Goal: Task Accomplishment & Management: Use online tool/utility

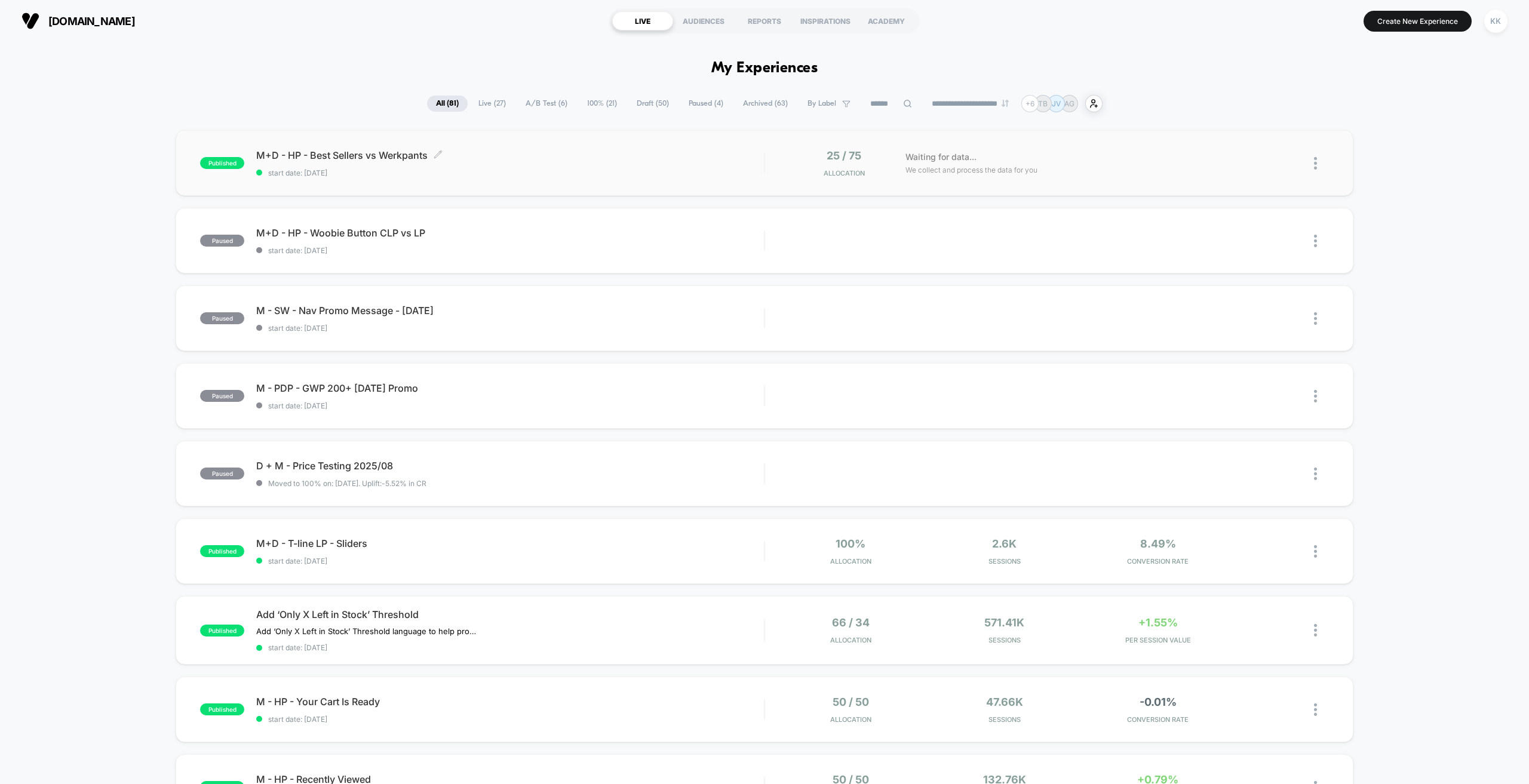
click at [479, 168] on span "start date: [DATE]" at bounding box center [510, 173] width 508 height 9
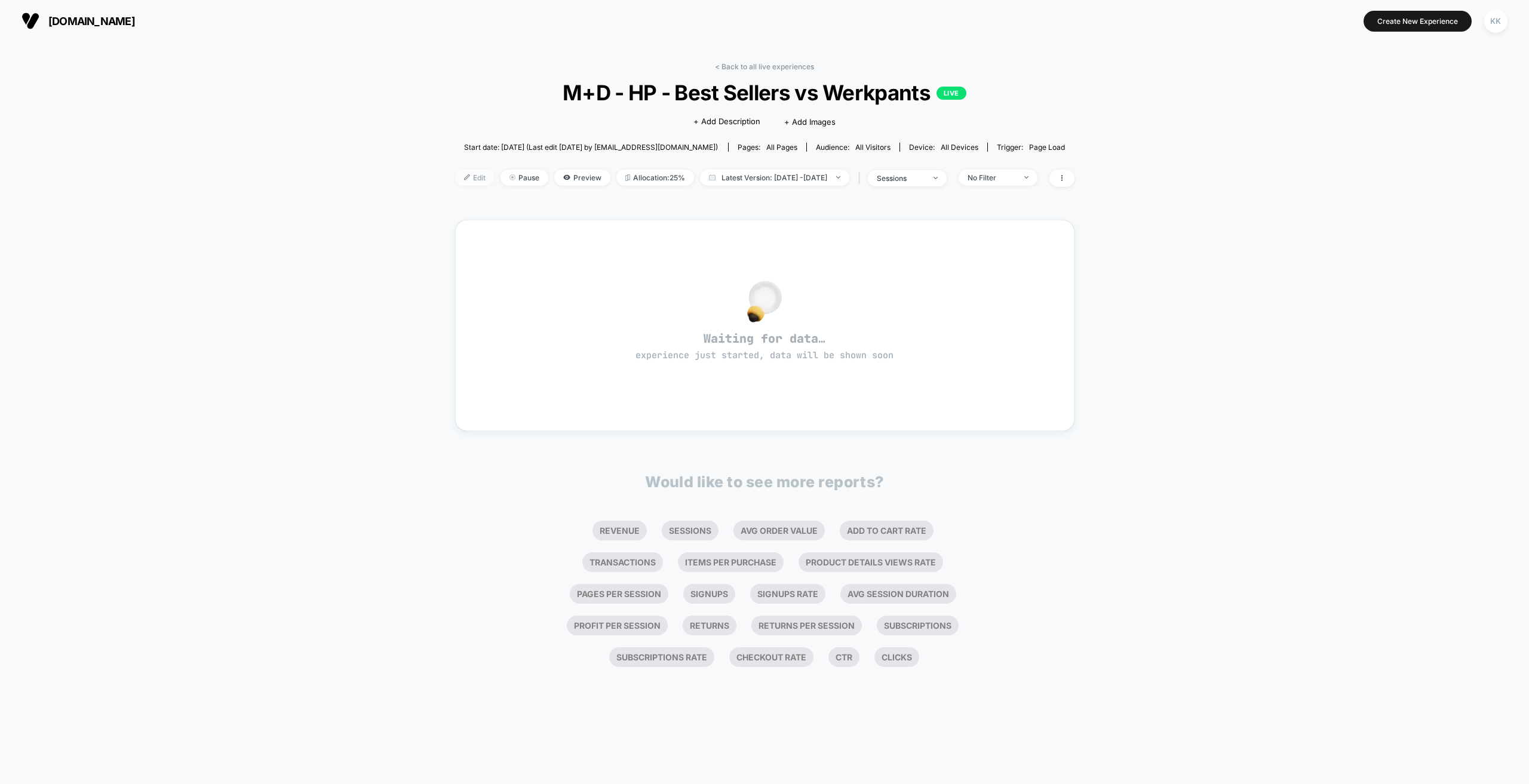
click at [455, 180] on span "Edit" at bounding box center [474, 178] width 39 height 16
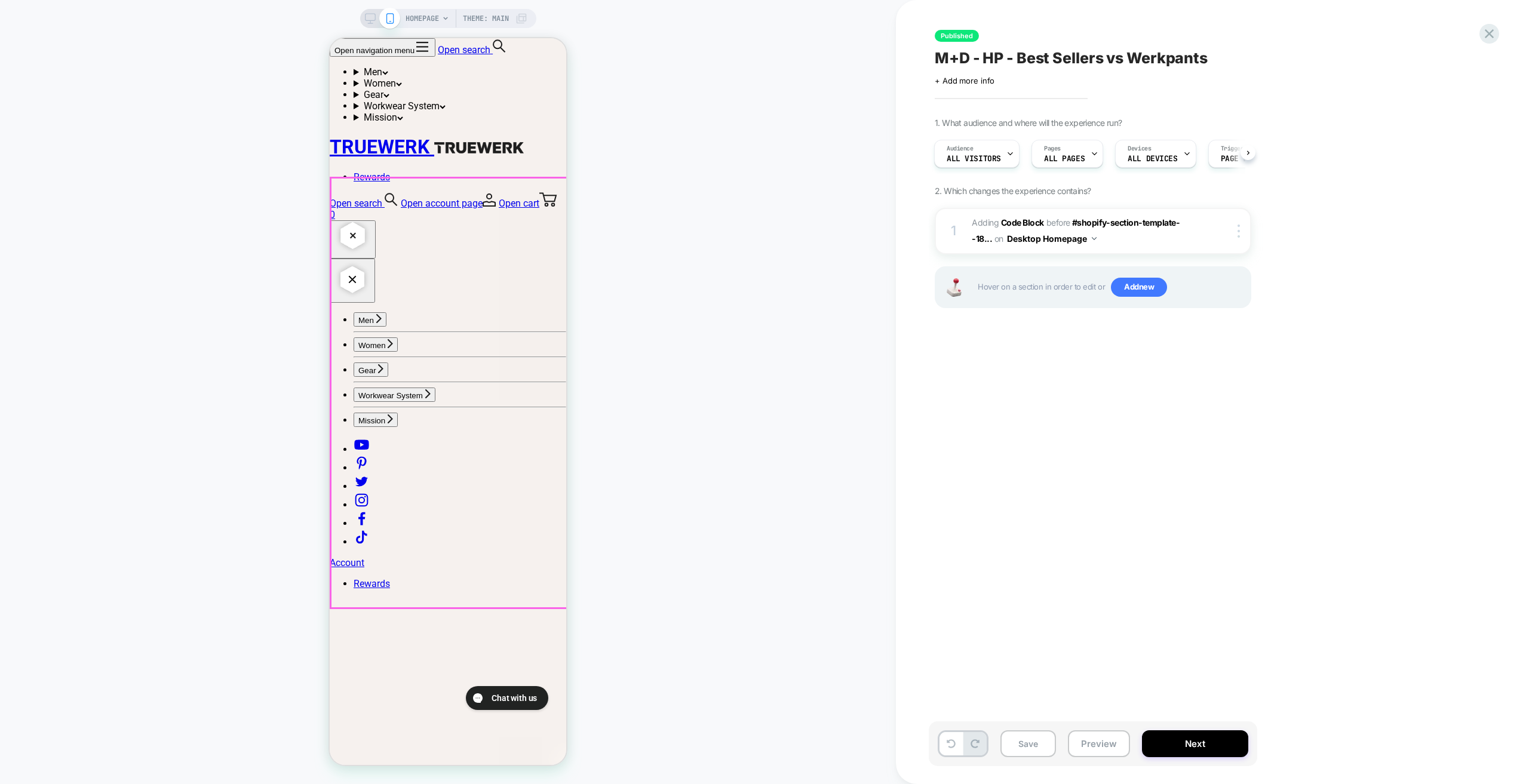
scroll to position [2448, 0]
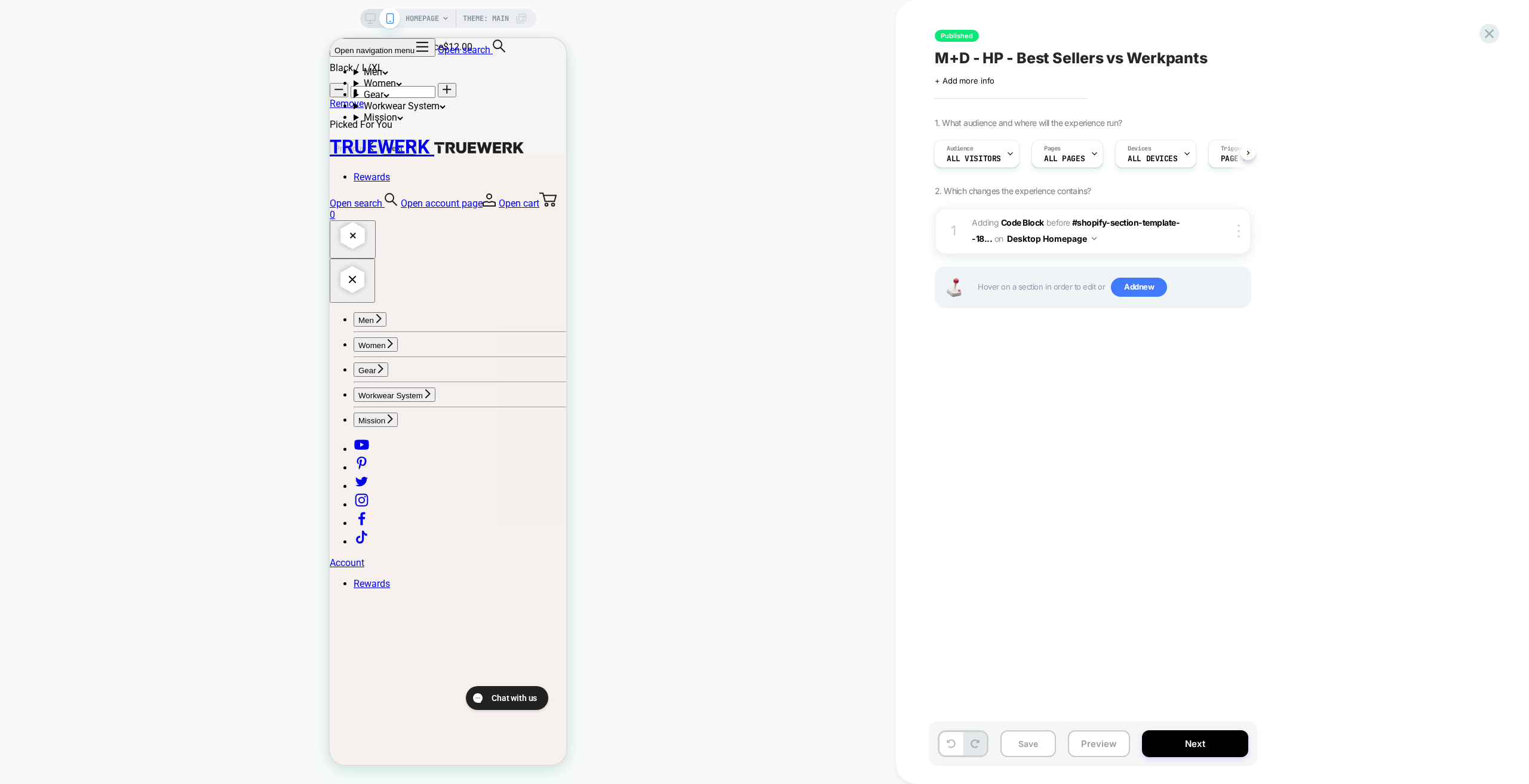
click at [473, 17] on span "Theme: MAIN" at bounding box center [486, 19] width 46 height 19
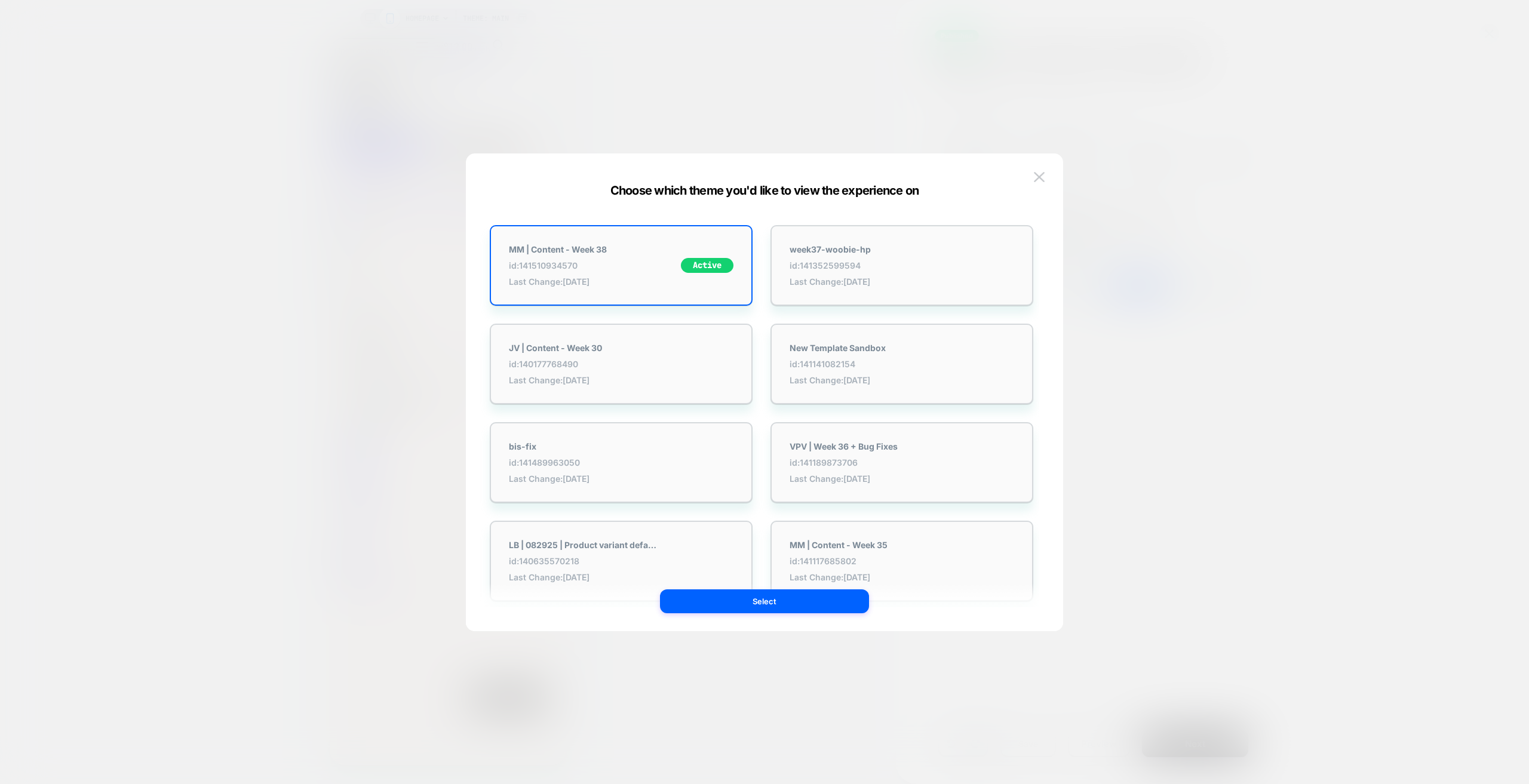
click at [411, 123] on div at bounding box center [764, 392] width 1529 height 784
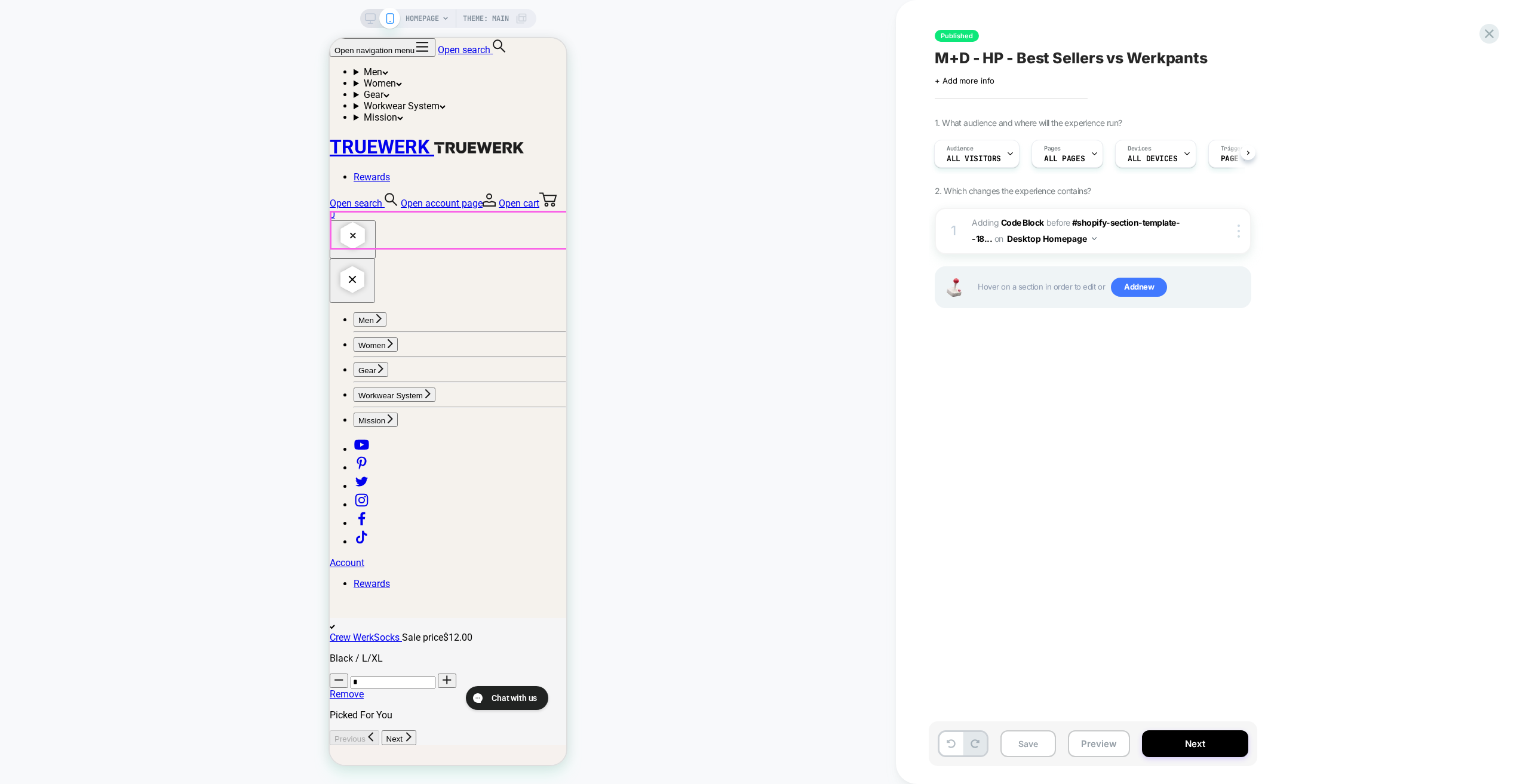
scroll to position [1851, 0]
click at [368, 17] on icon at bounding box center [370, 19] width 11 height 11
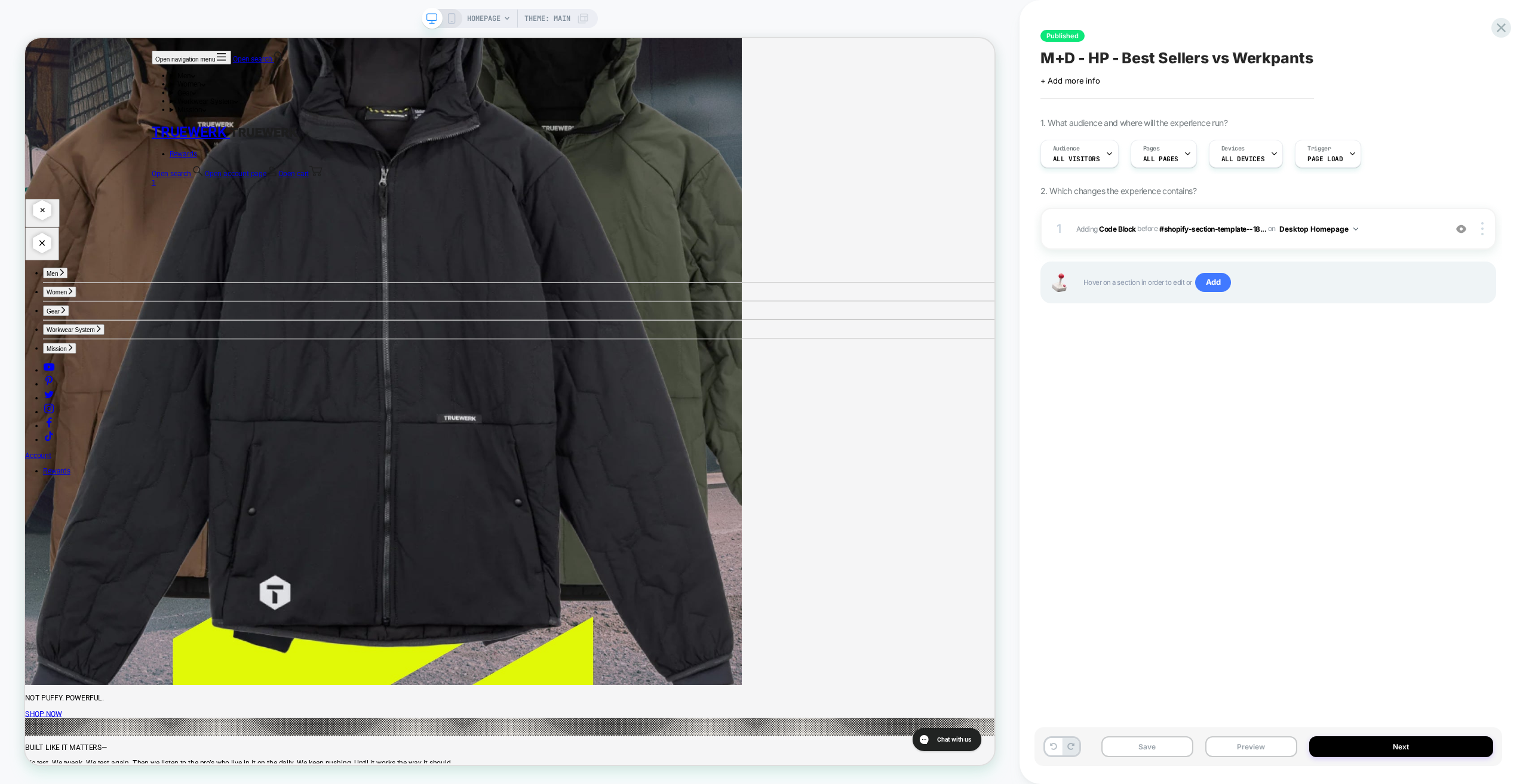
scroll to position [1731, 0]
click at [1383, 225] on span "Adding Code Block BEFORE #shopify-section-template--18... #shopify-section-temp…" at bounding box center [1258, 229] width 363 height 15
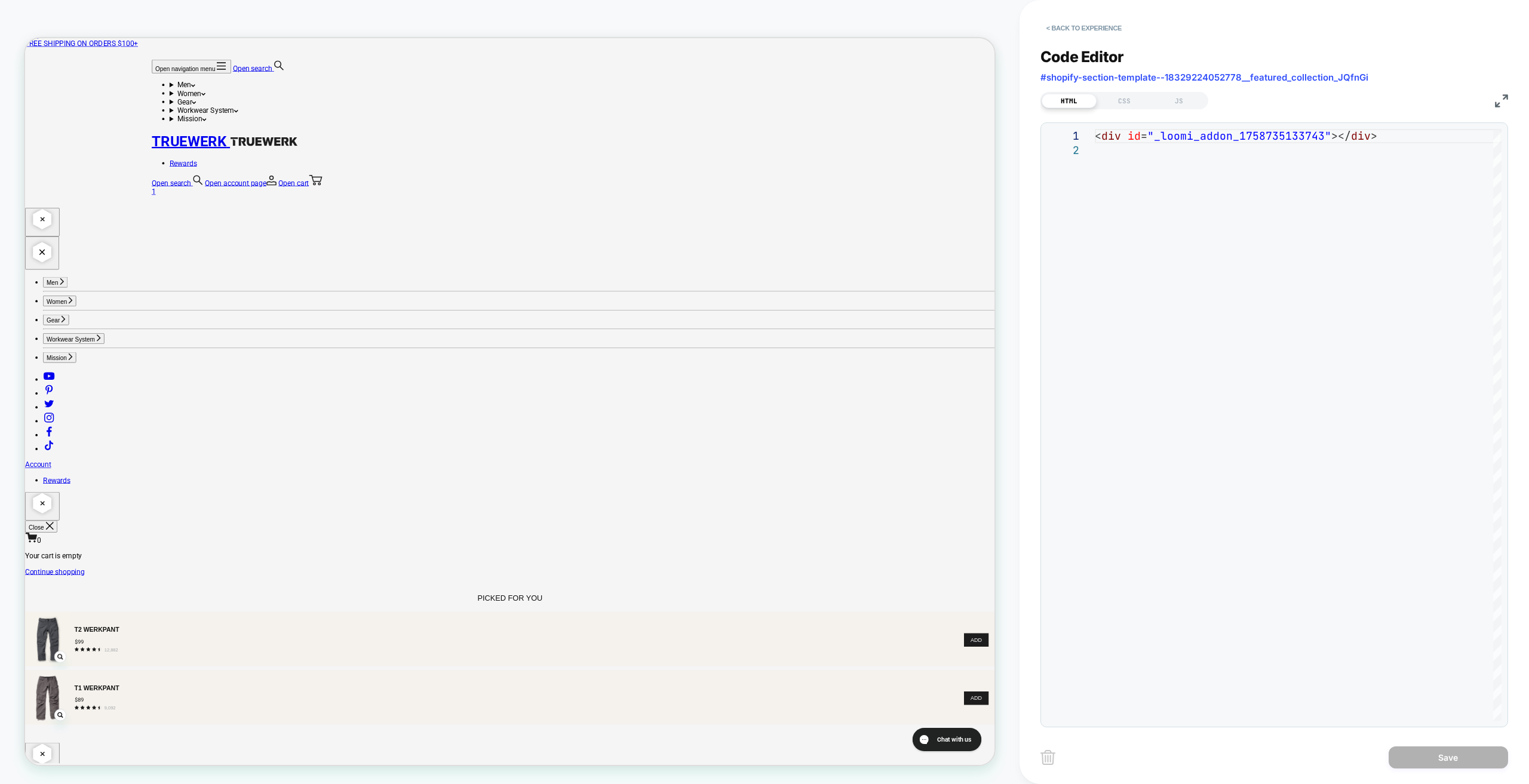
scroll to position [0, 0]
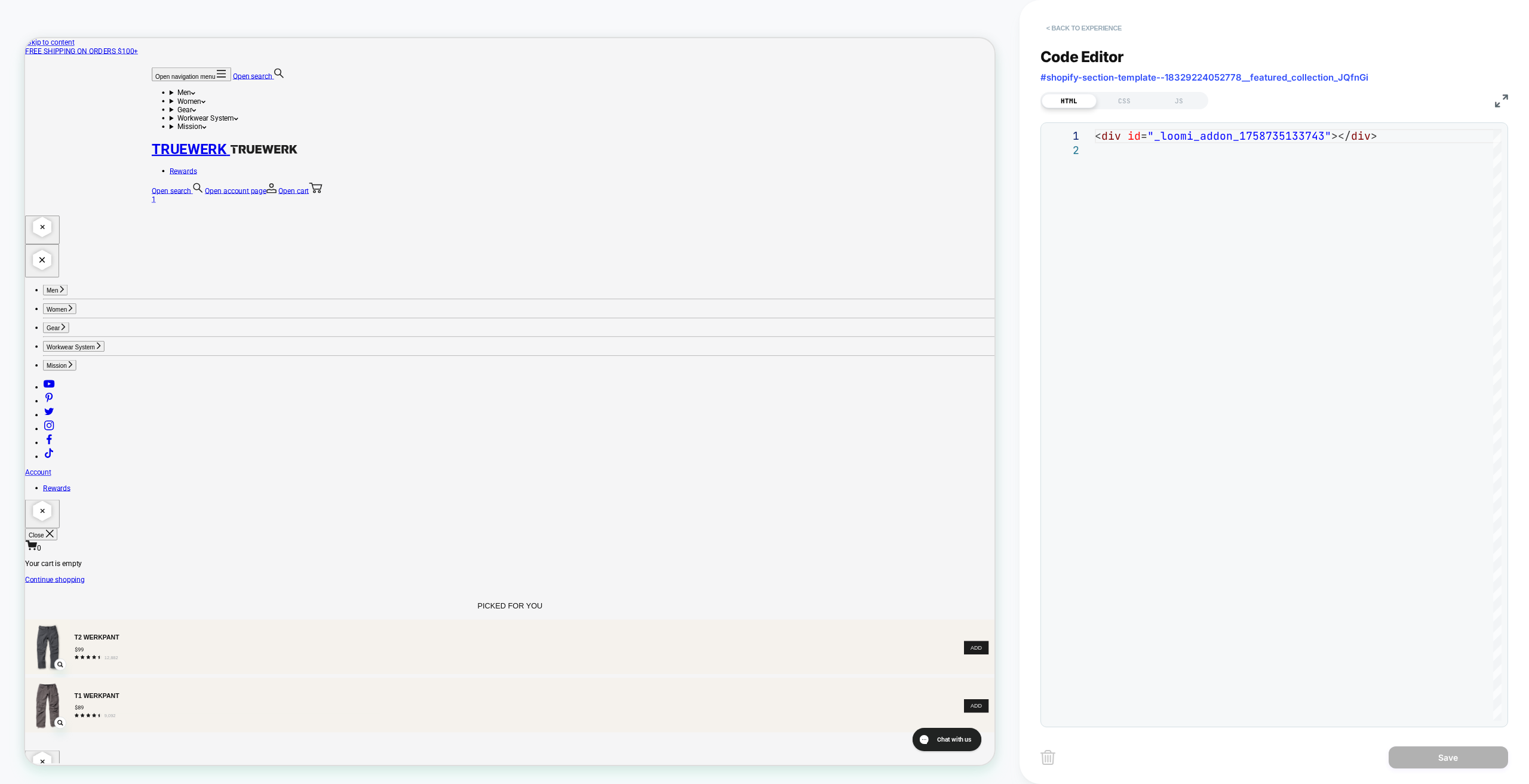
click at [1061, 21] on button "< Back to experience" at bounding box center [1084, 28] width 87 height 19
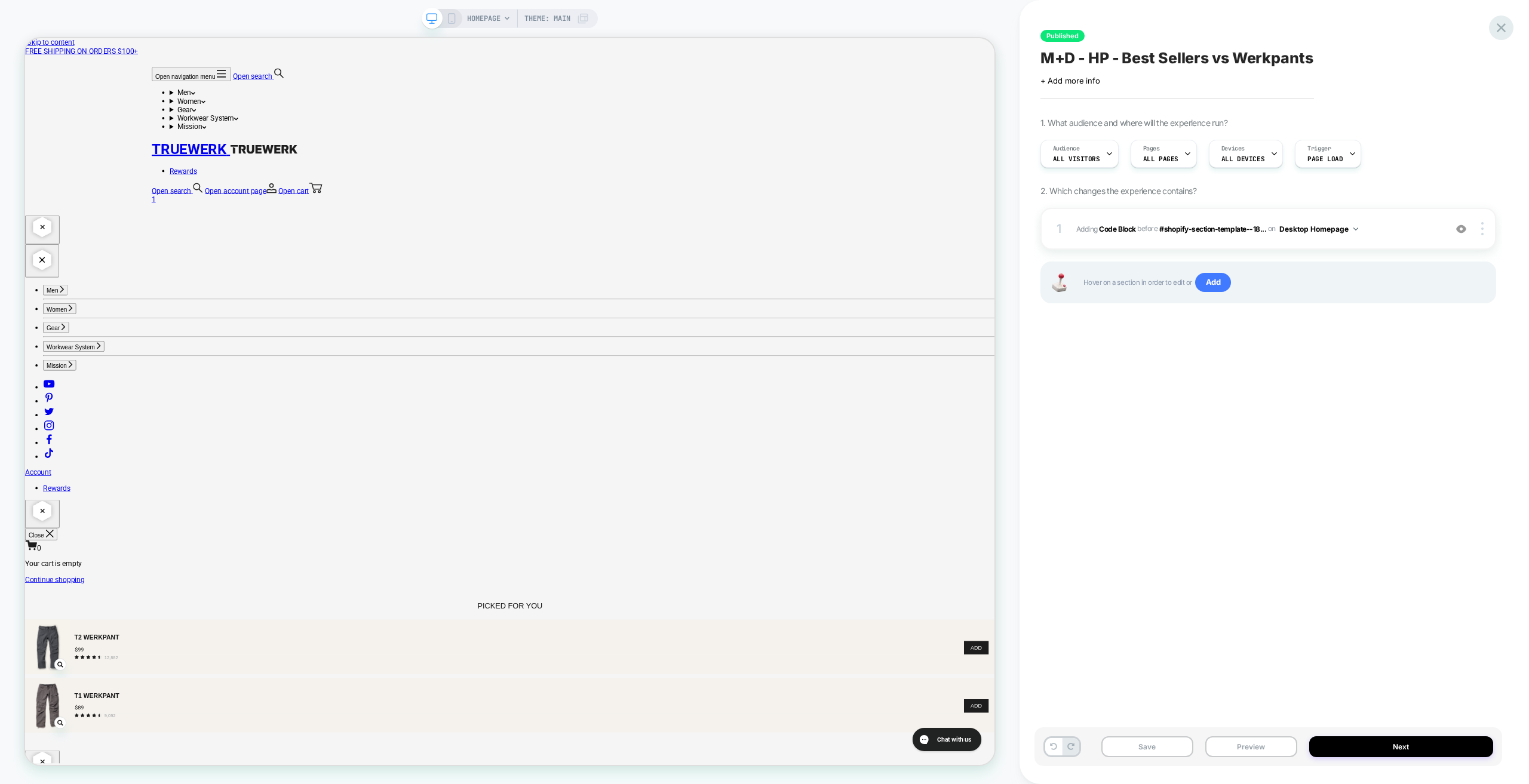
click at [1498, 22] on icon at bounding box center [1501, 28] width 16 height 16
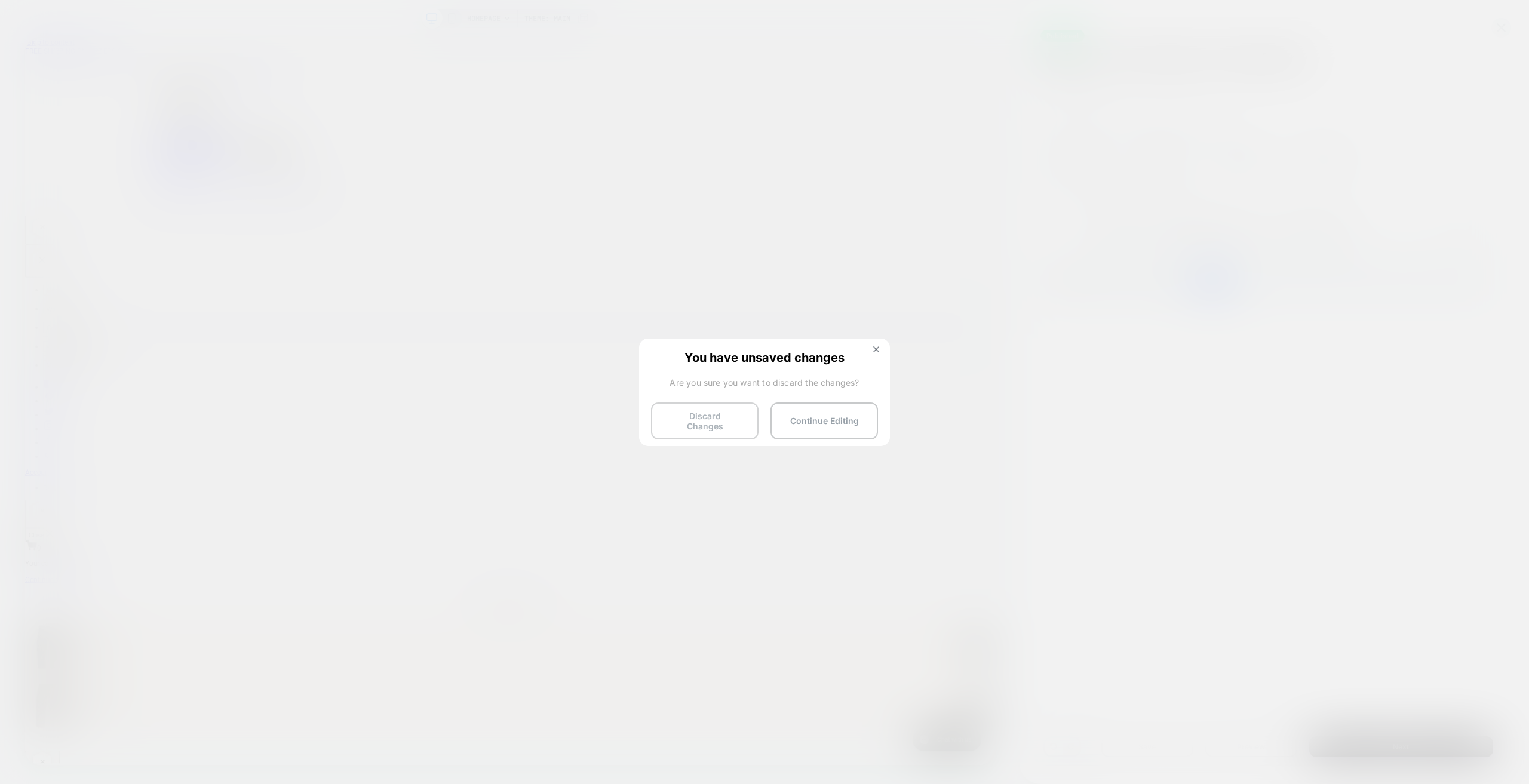
click at [739, 421] on button "Discard Changes" at bounding box center [705, 421] width 108 height 37
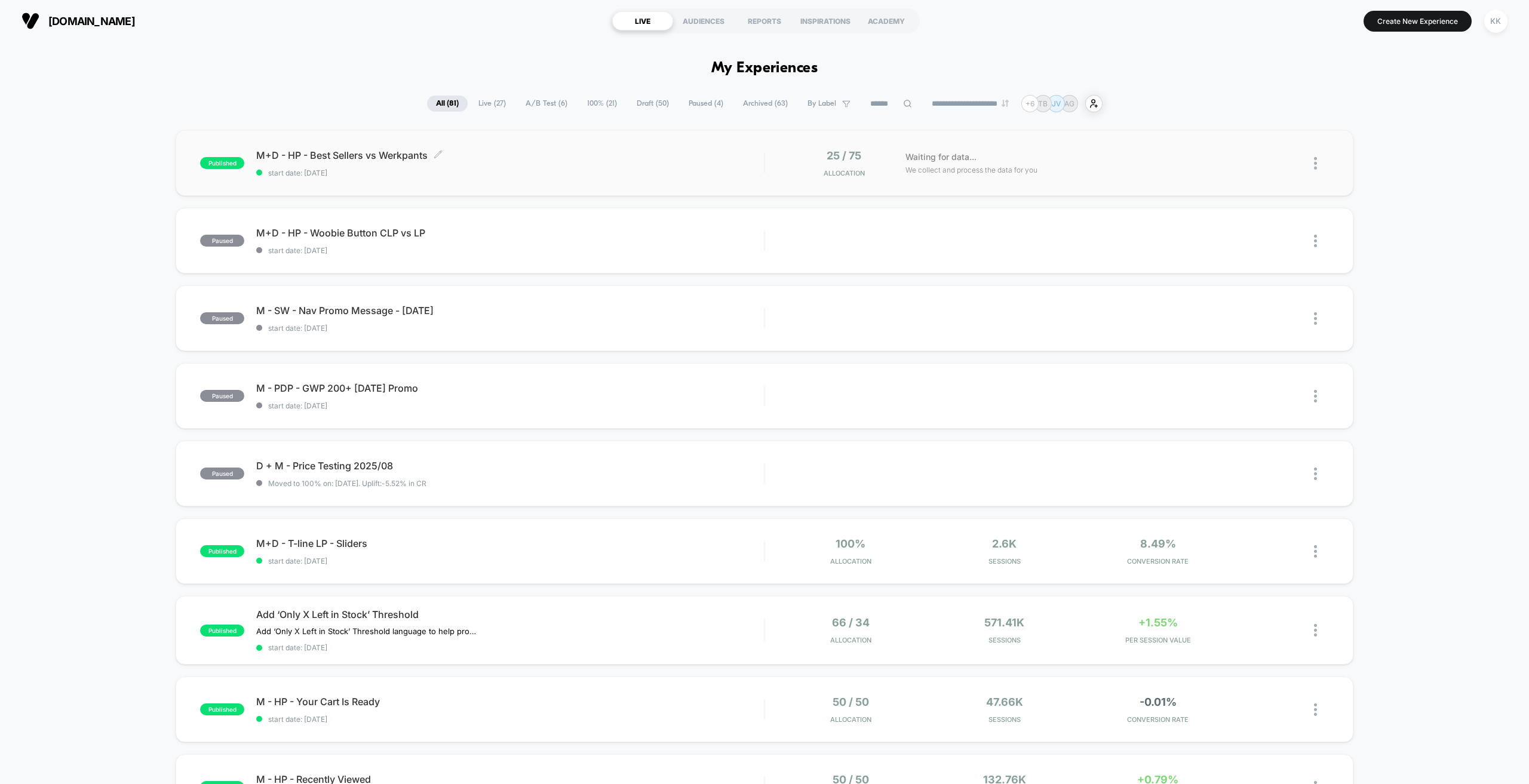
click at [532, 163] on div "M+D - HP - Best Sellers vs Werkpants Click to edit experience details Click to …" at bounding box center [510, 163] width 508 height 28
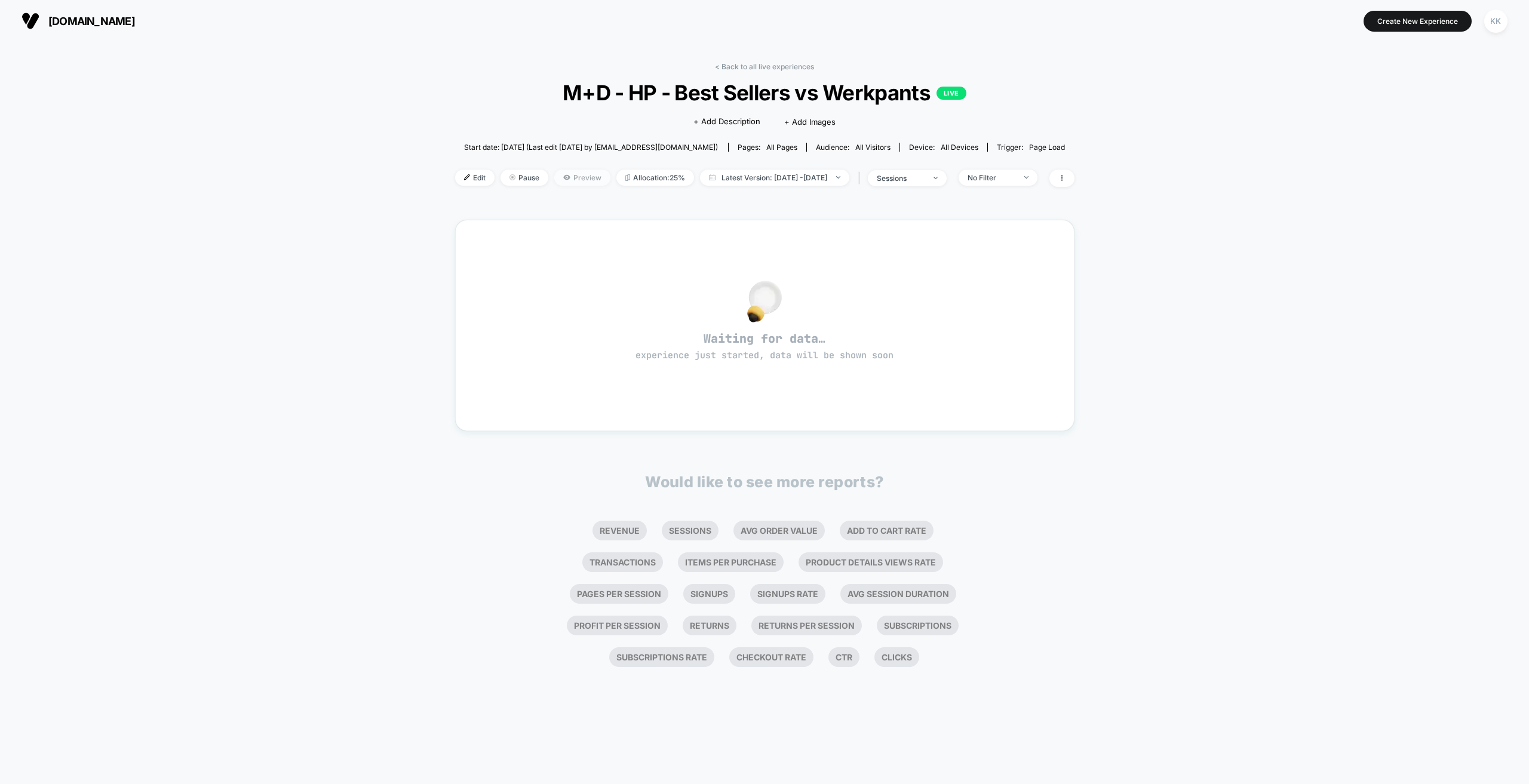
click at [559, 178] on span "Preview" at bounding box center [582, 178] width 56 height 16
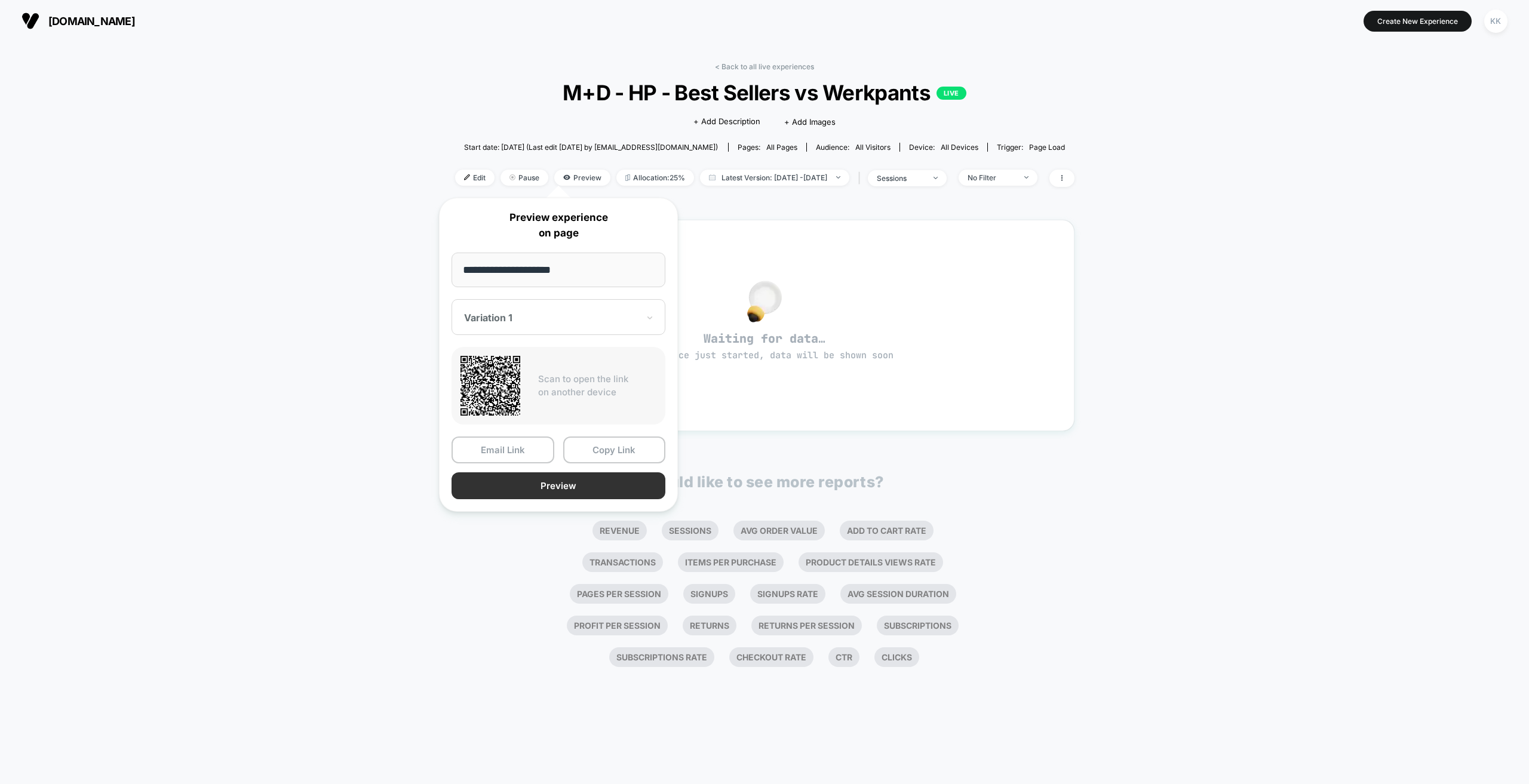
click at [603, 484] on button "Preview" at bounding box center [559, 486] width 214 height 27
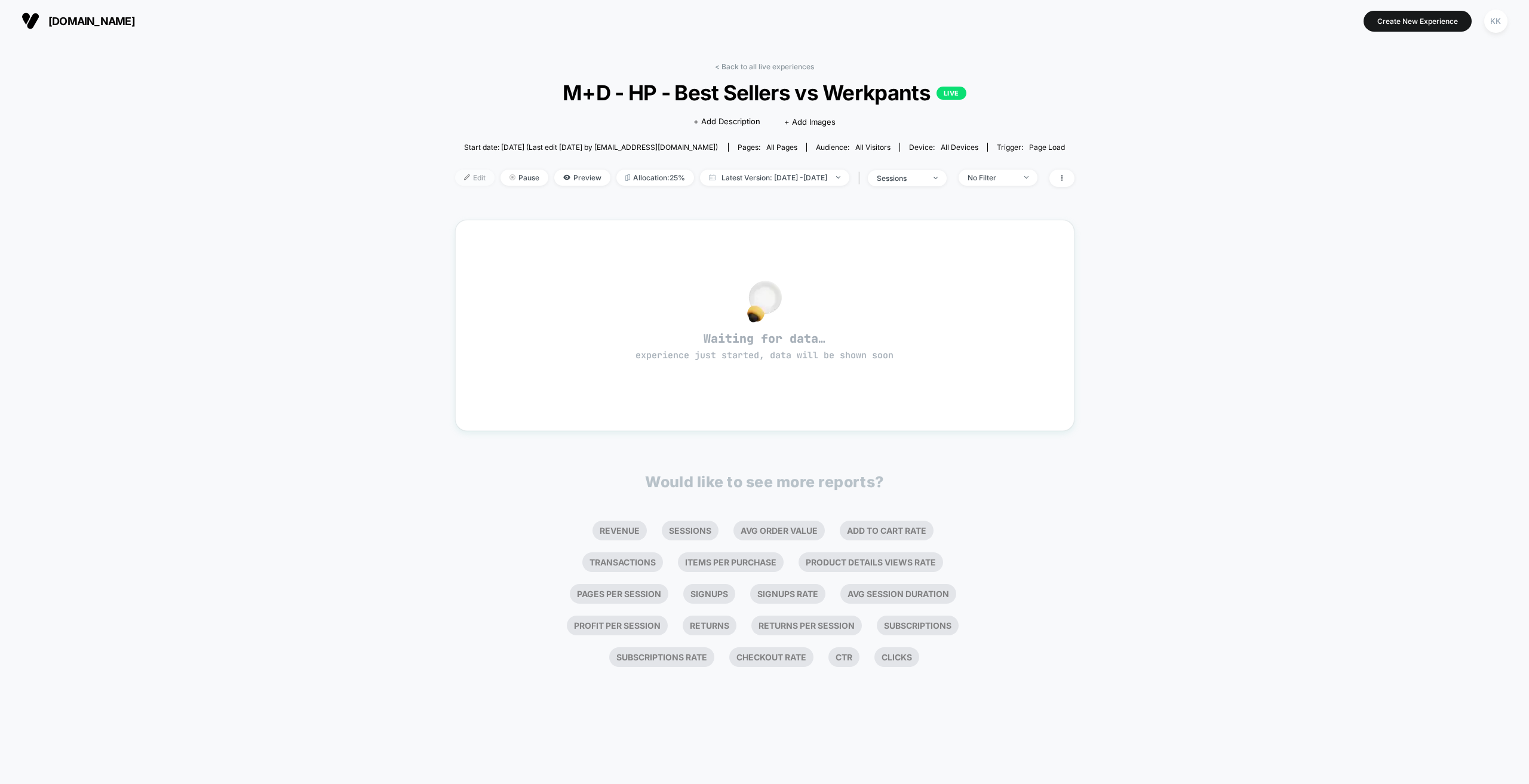
click at [464, 177] on img at bounding box center [467, 177] width 6 height 6
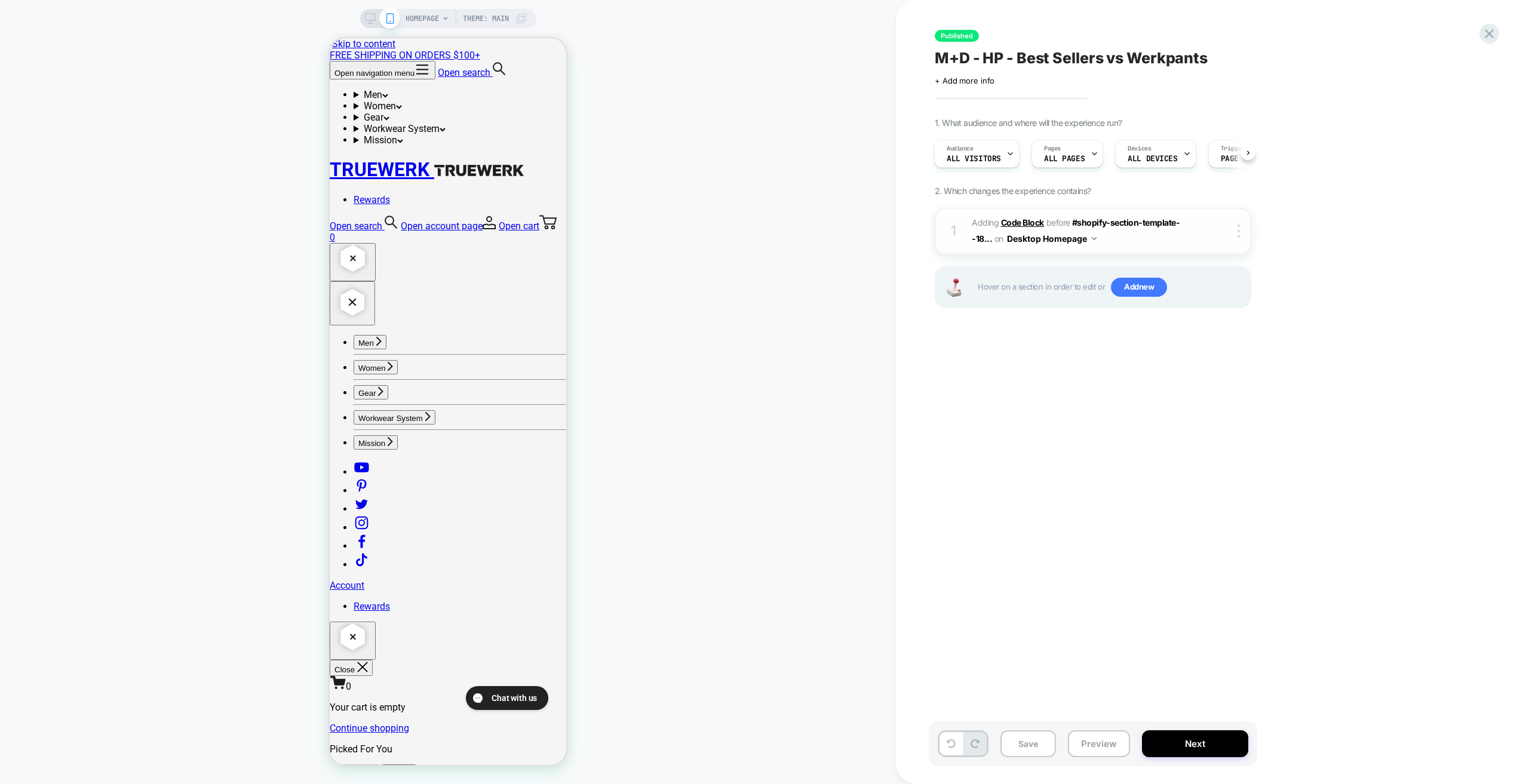
click at [1026, 223] on b "Code Block" at bounding box center [1023, 222] width 43 height 10
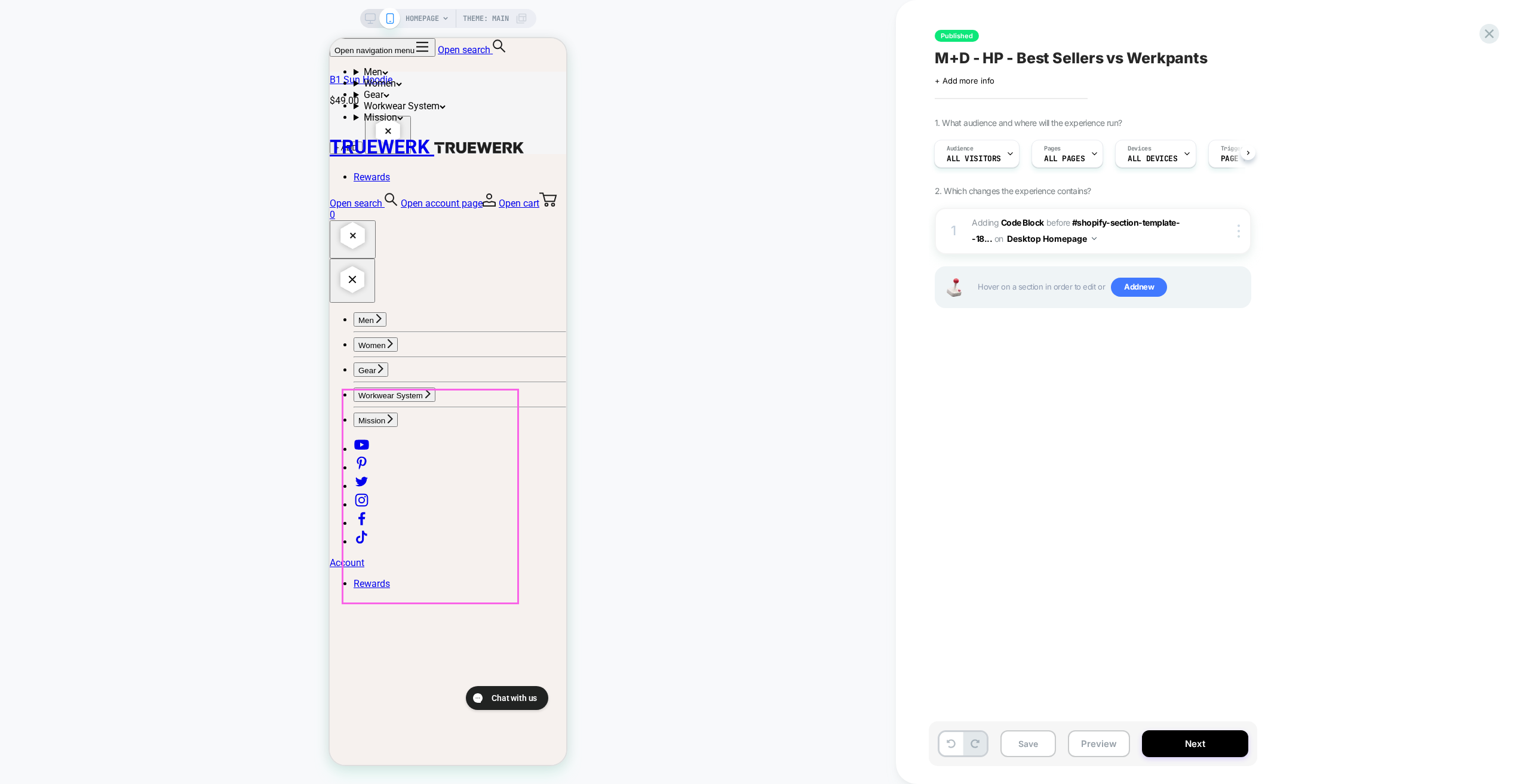
scroll to position [2508, 0]
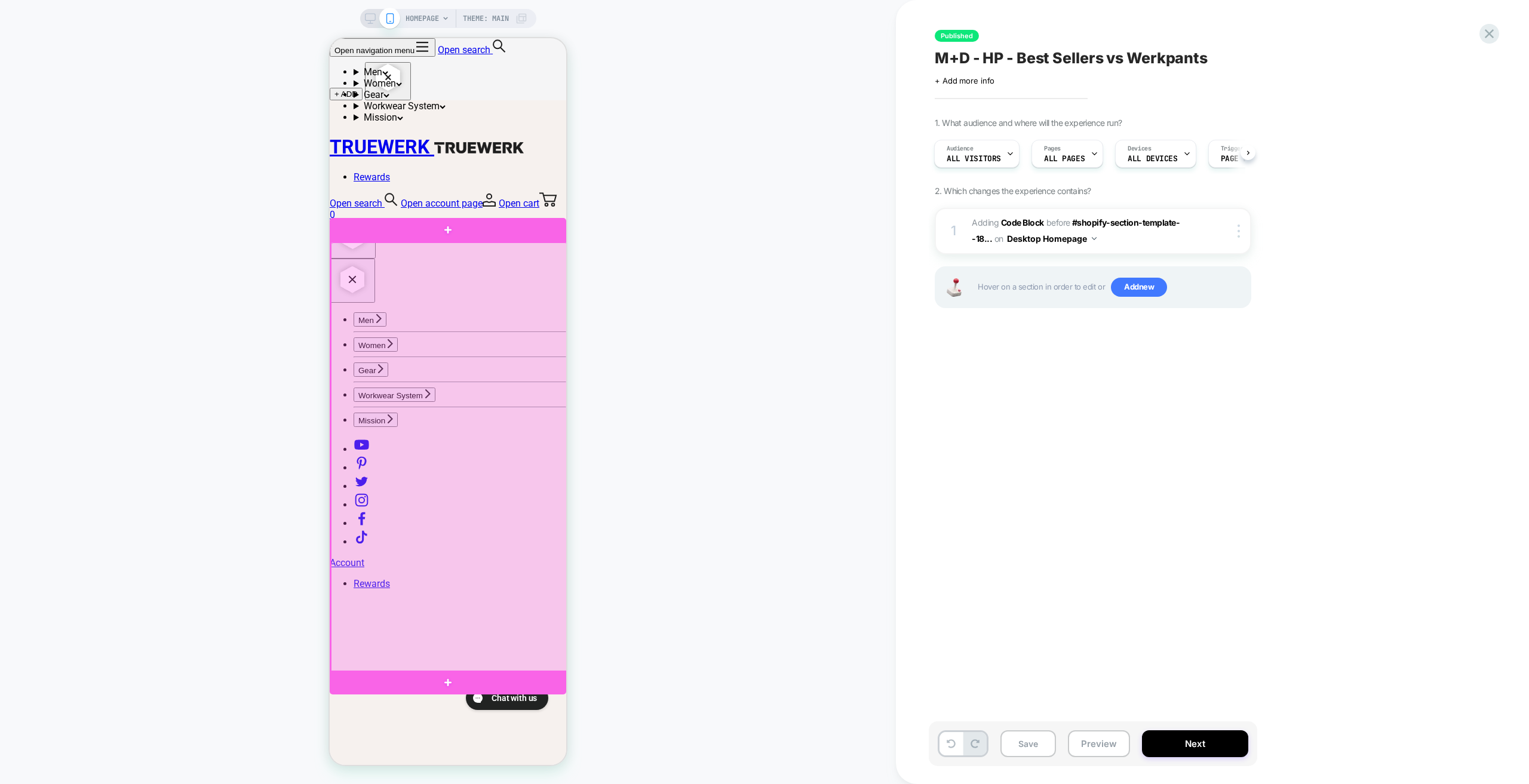
click at [547, 264] on div at bounding box center [449, 457] width 236 height 430
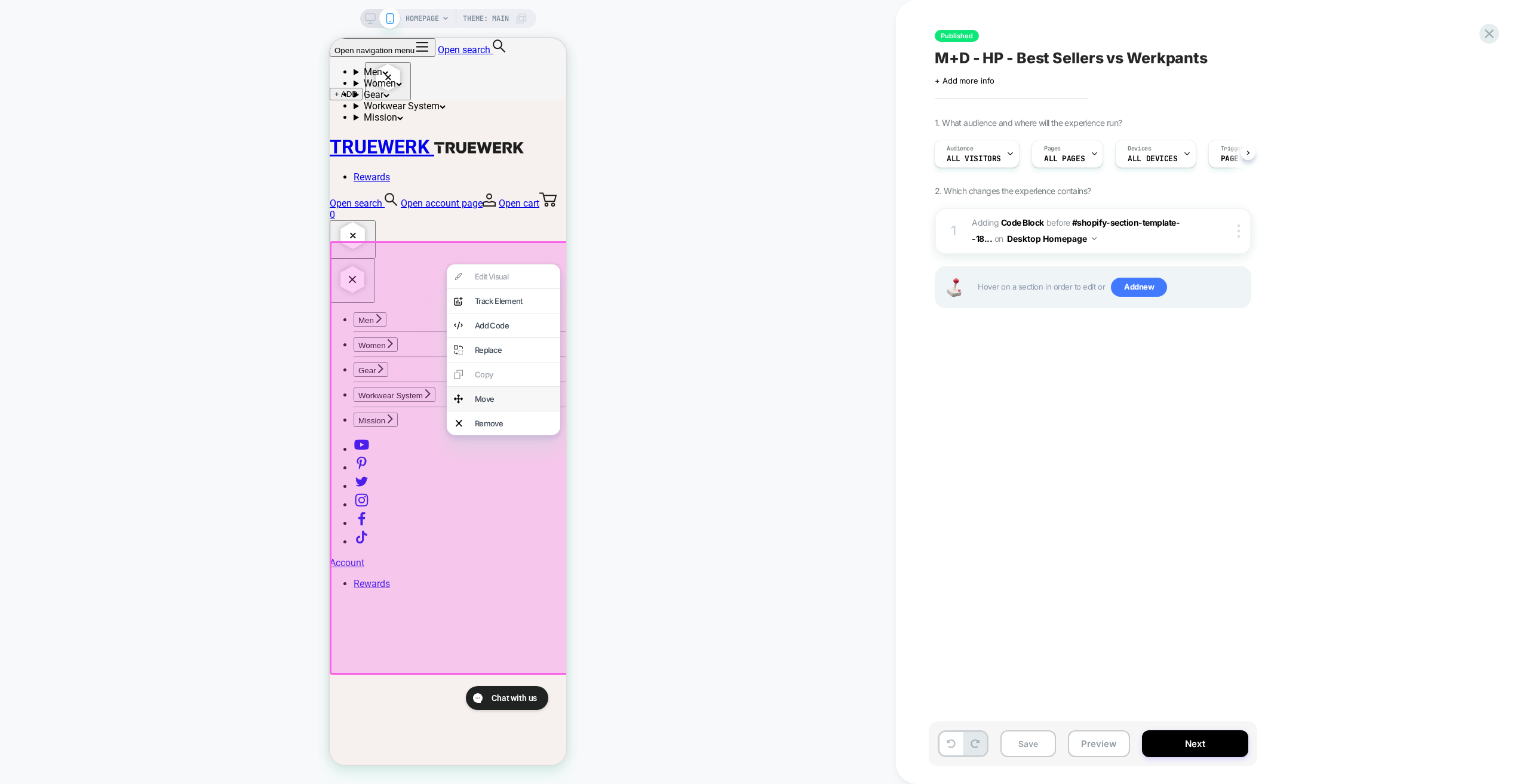
click at [495, 403] on div "Move" at bounding box center [514, 399] width 78 height 9
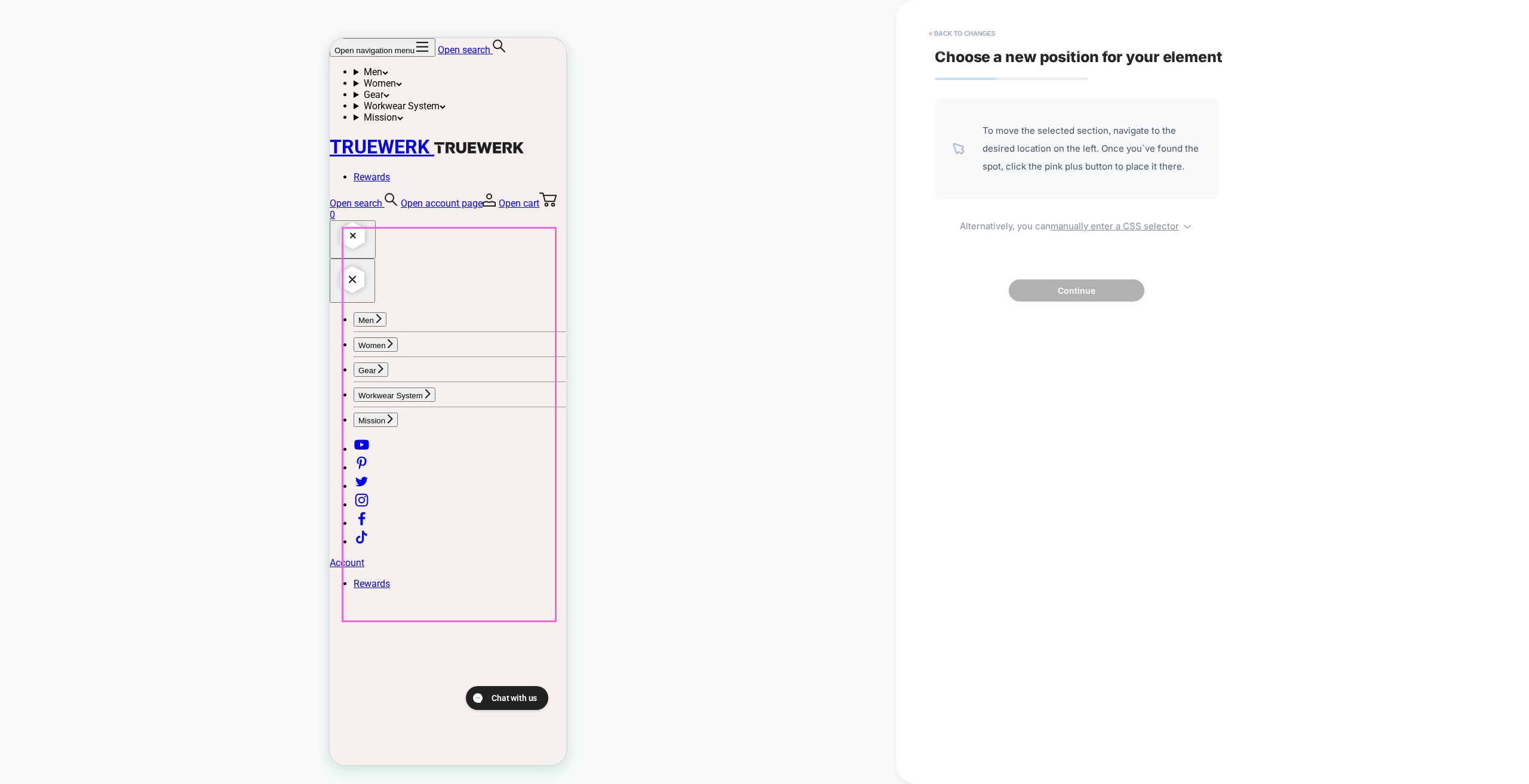
scroll to position [657, 0]
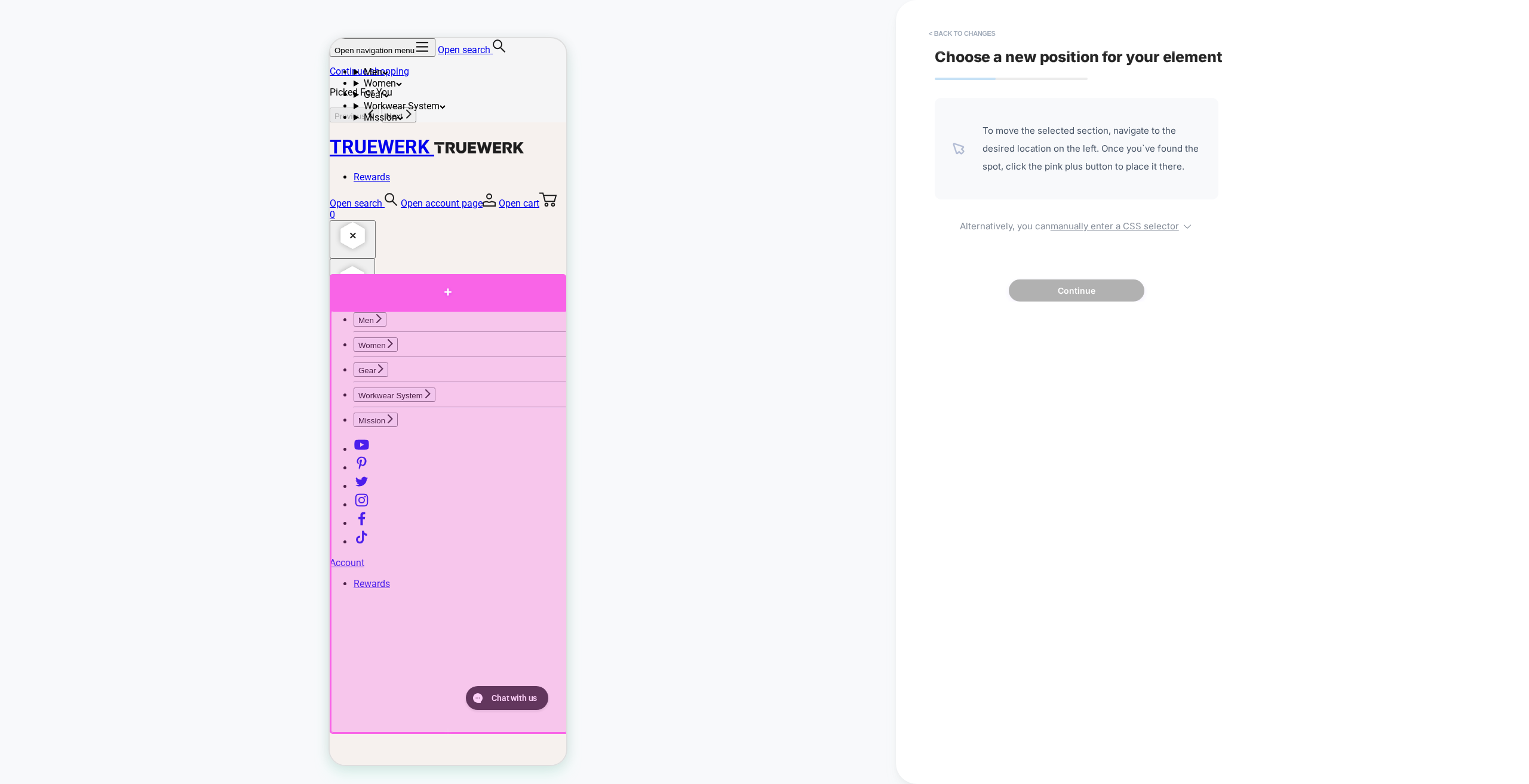
click at [545, 298] on div at bounding box center [448, 291] width 236 height 35
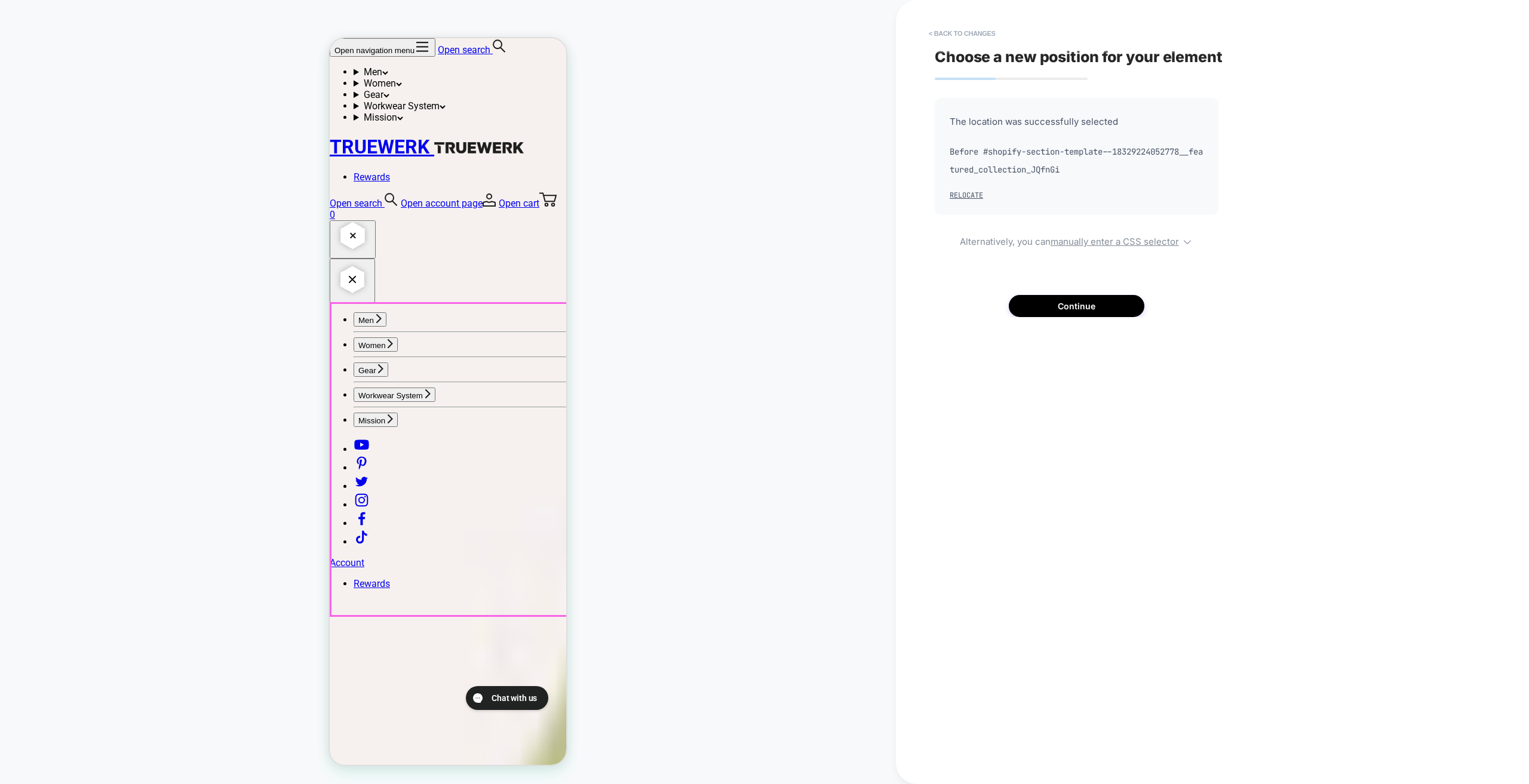
scroll to position [1134, 0]
click at [1096, 306] on button "Continue" at bounding box center [1076, 306] width 135 height 22
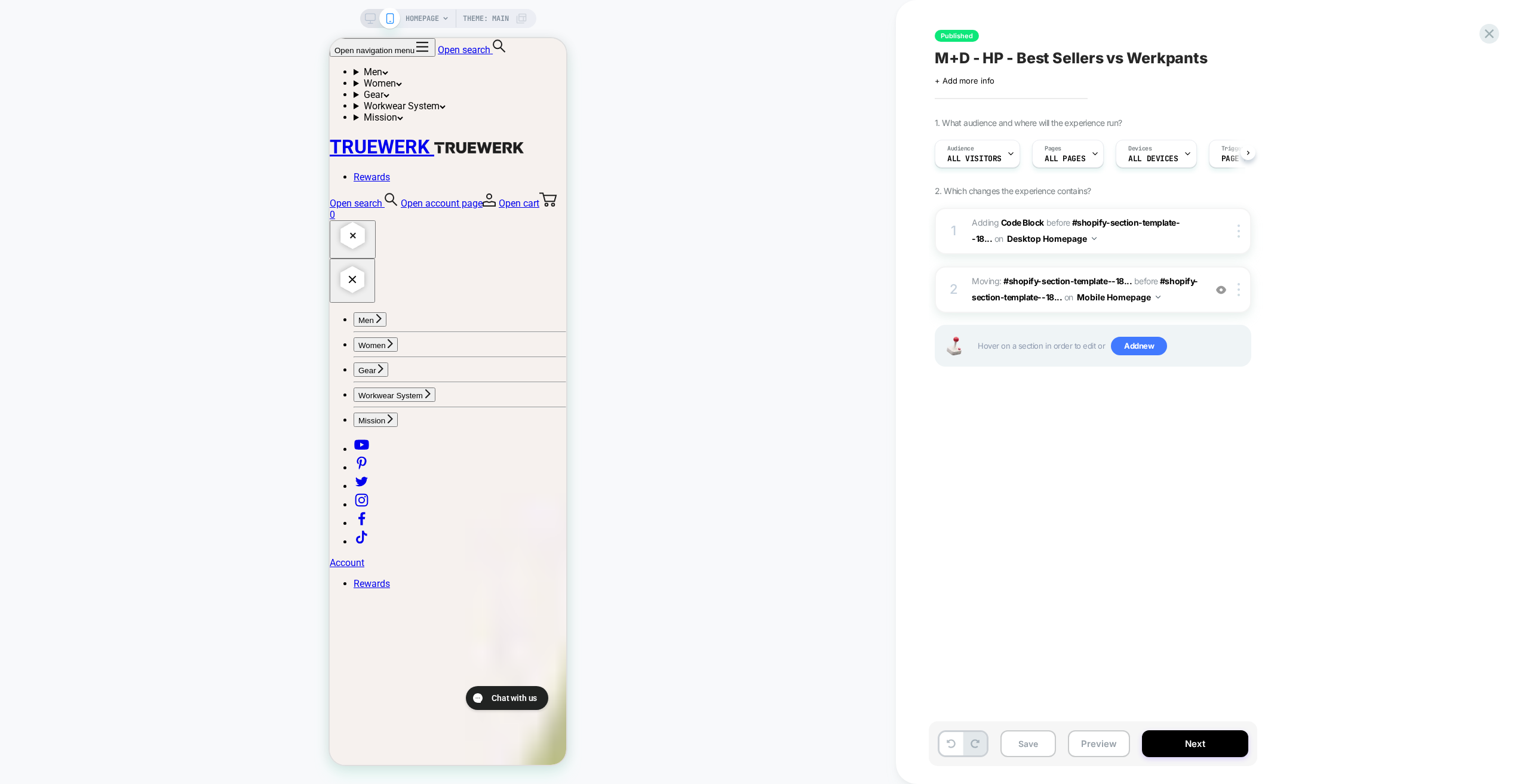
scroll to position [0, 1]
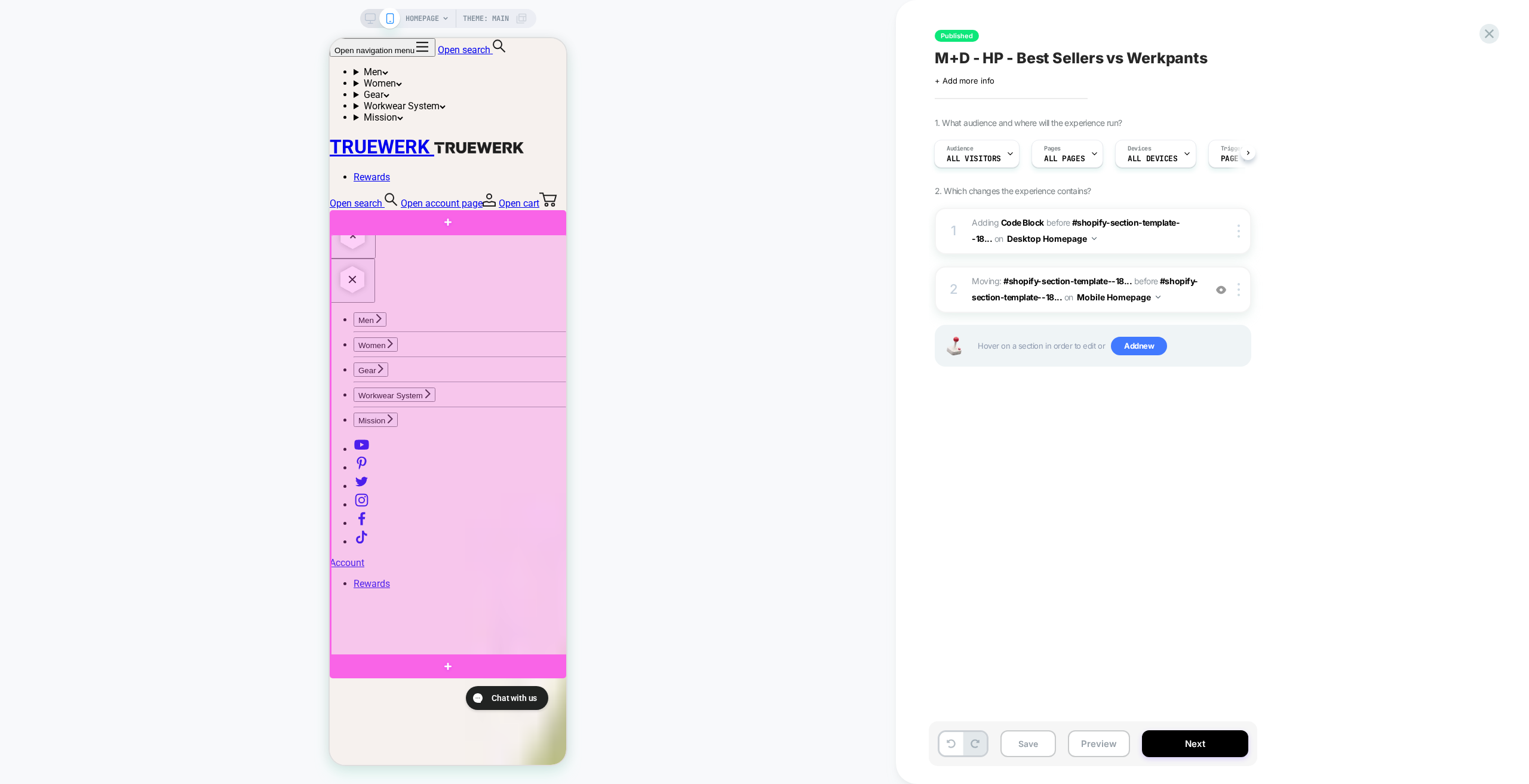
click at [561, 285] on div at bounding box center [449, 446] width 236 height 422
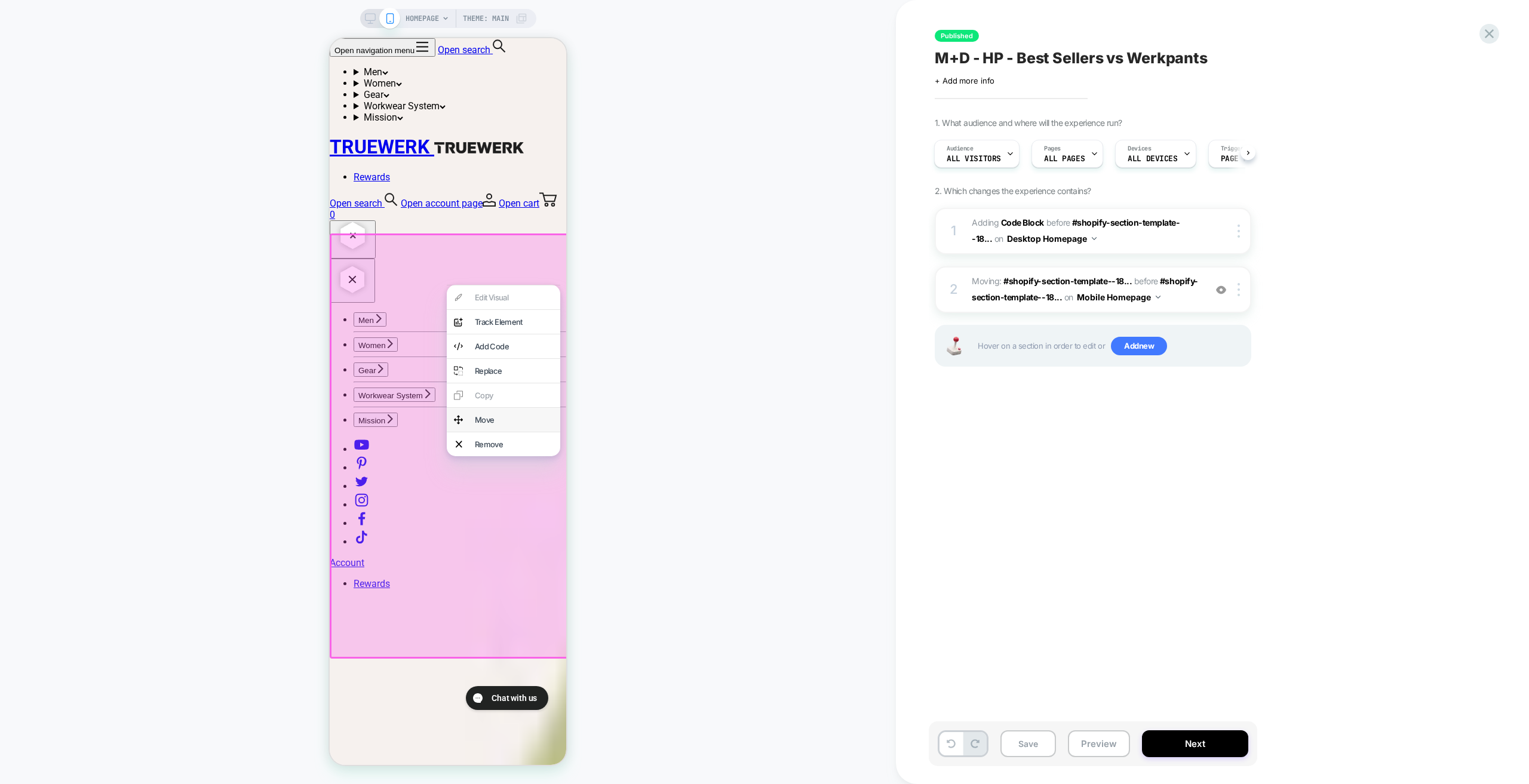
click at [501, 425] on div "Move" at bounding box center [514, 420] width 78 height 9
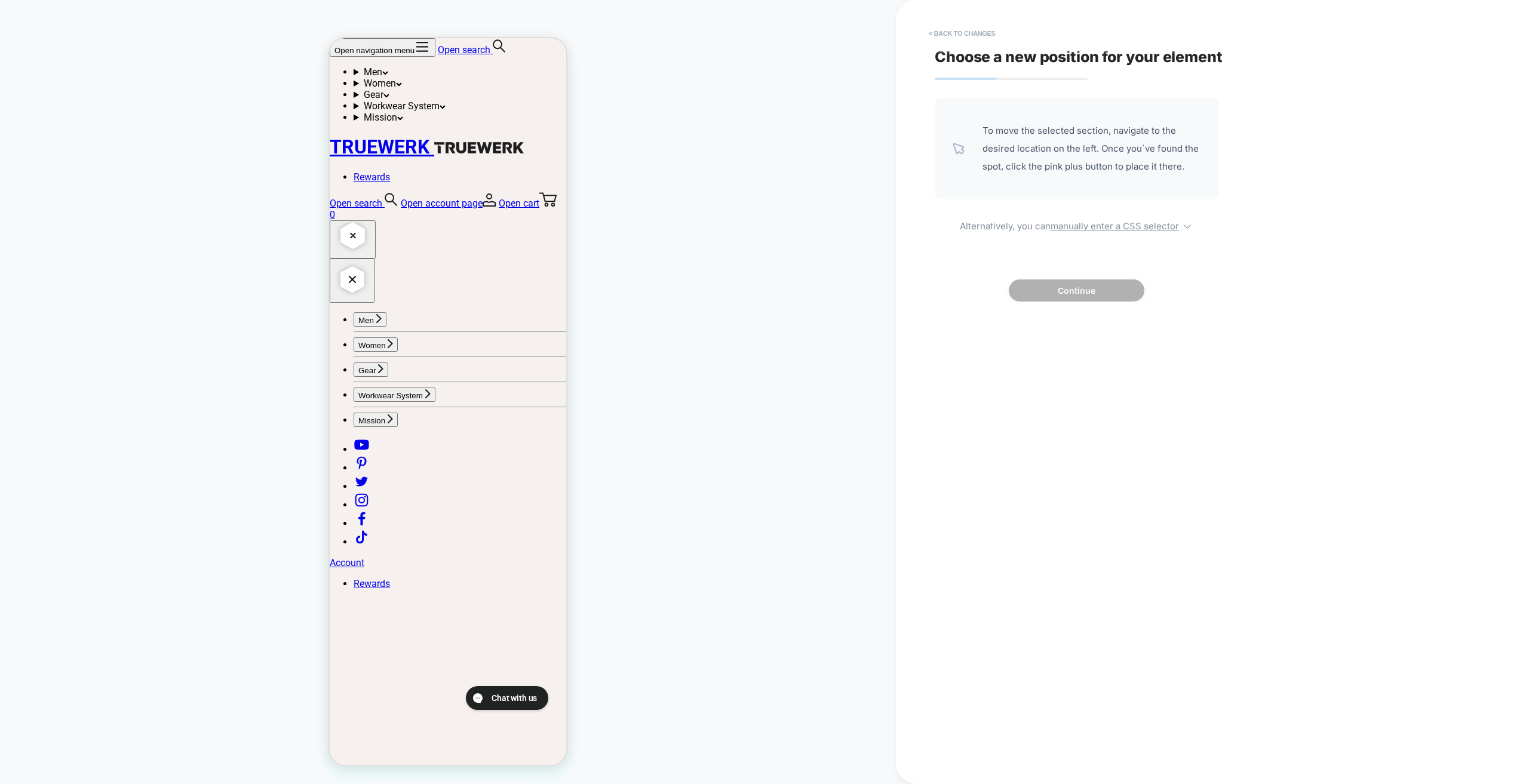
scroll to position [2806, 0]
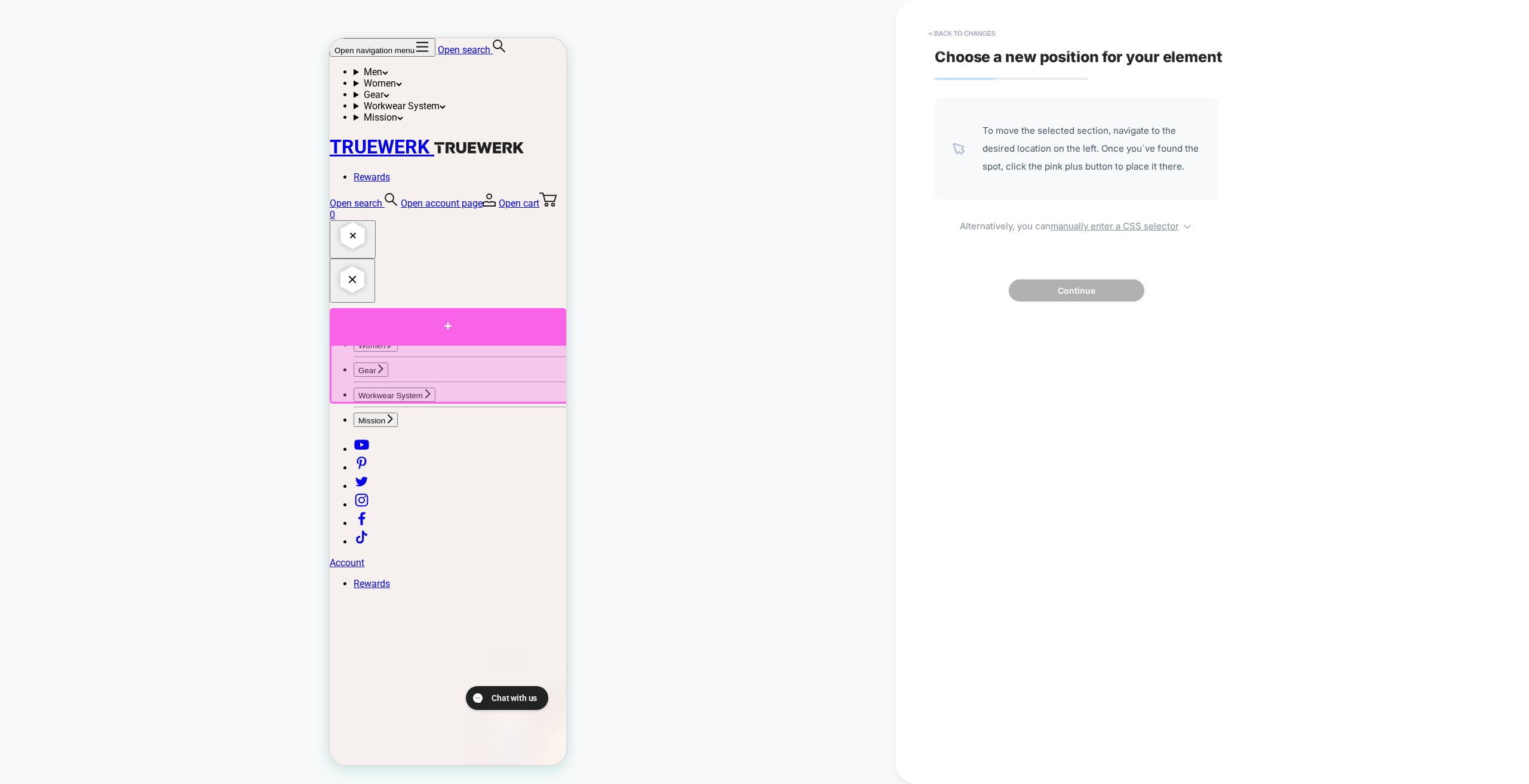
click at [481, 325] on div at bounding box center [448, 326] width 236 height 36
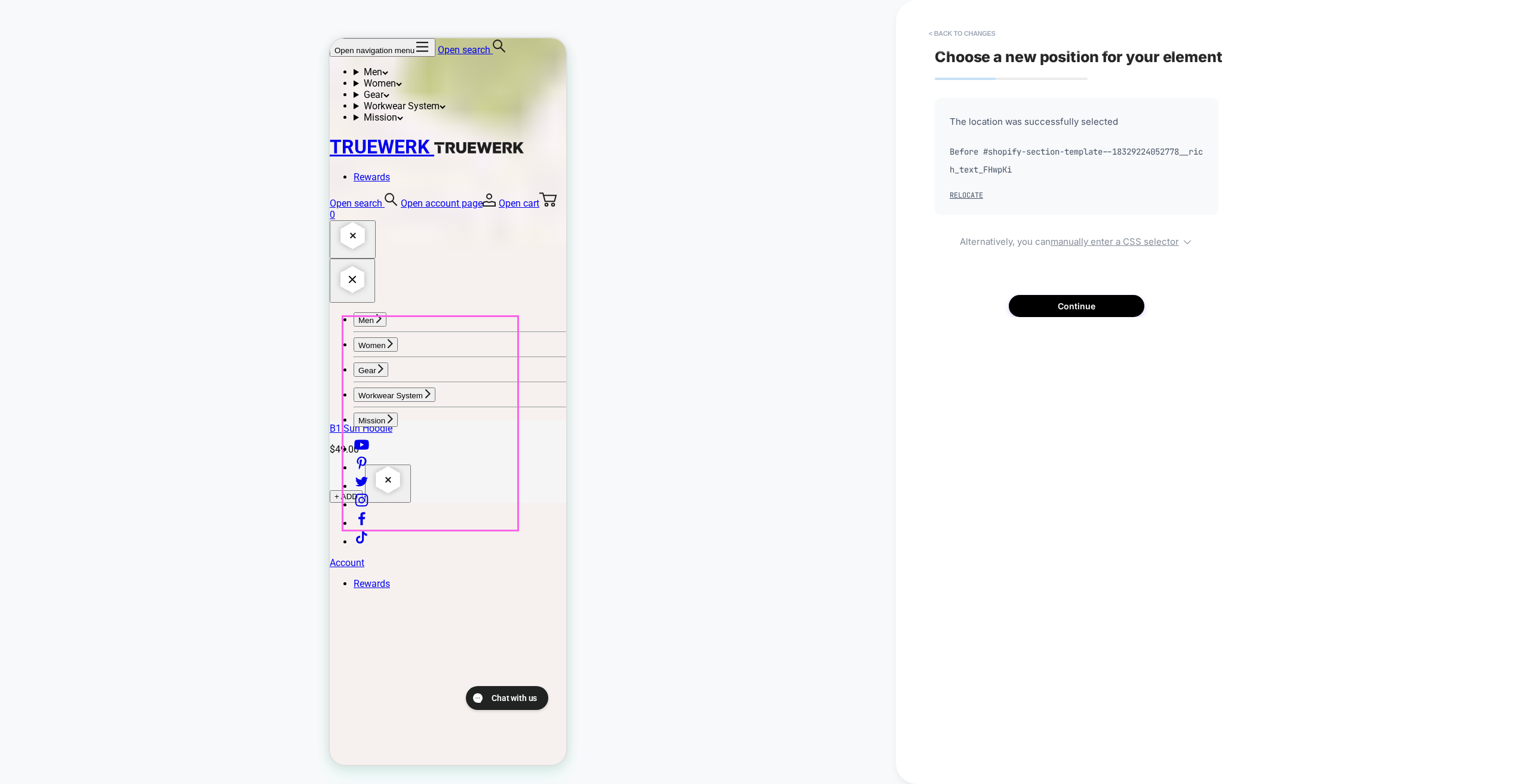
scroll to position [2085, 0]
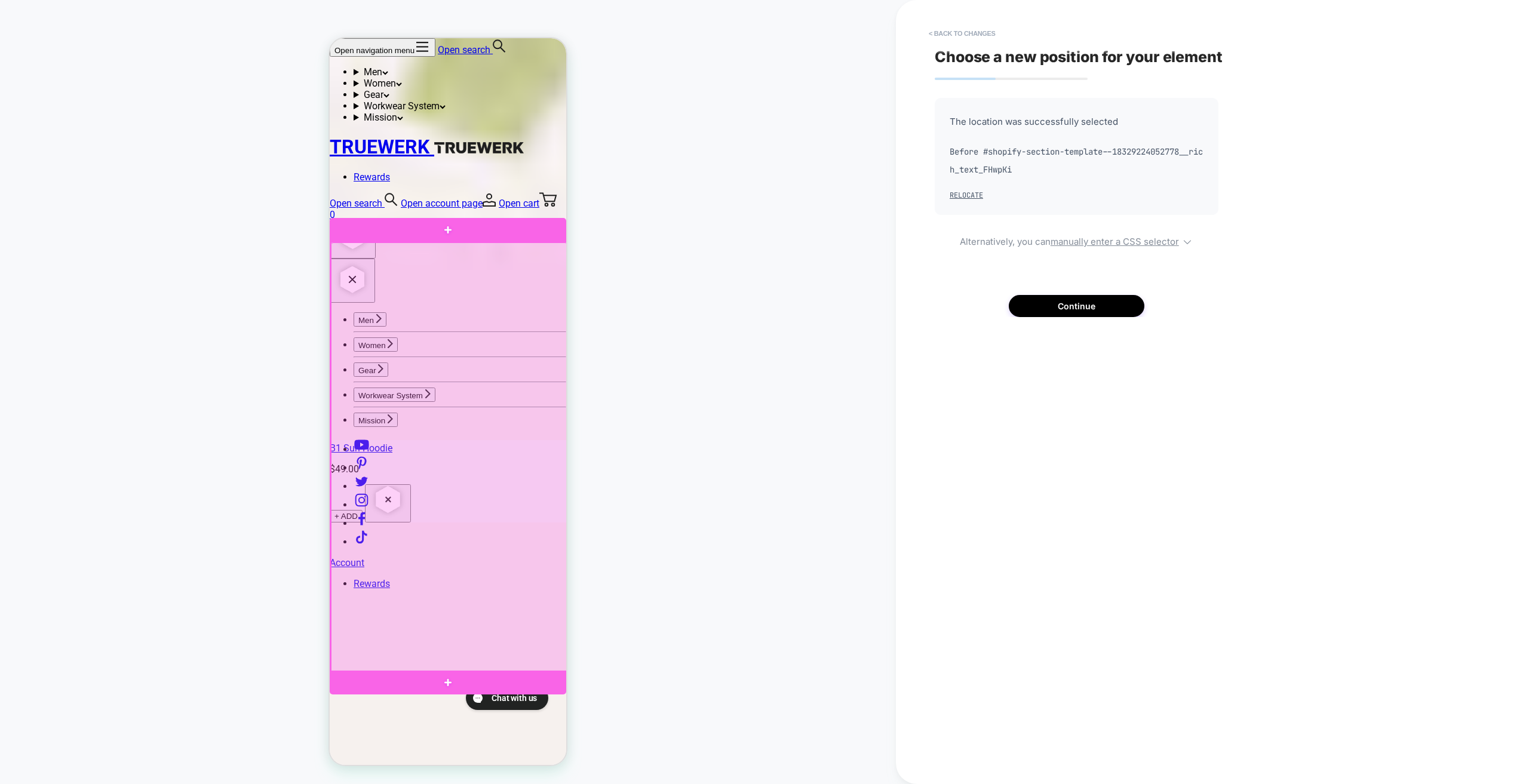
click at [522, 254] on div at bounding box center [449, 457] width 236 height 430
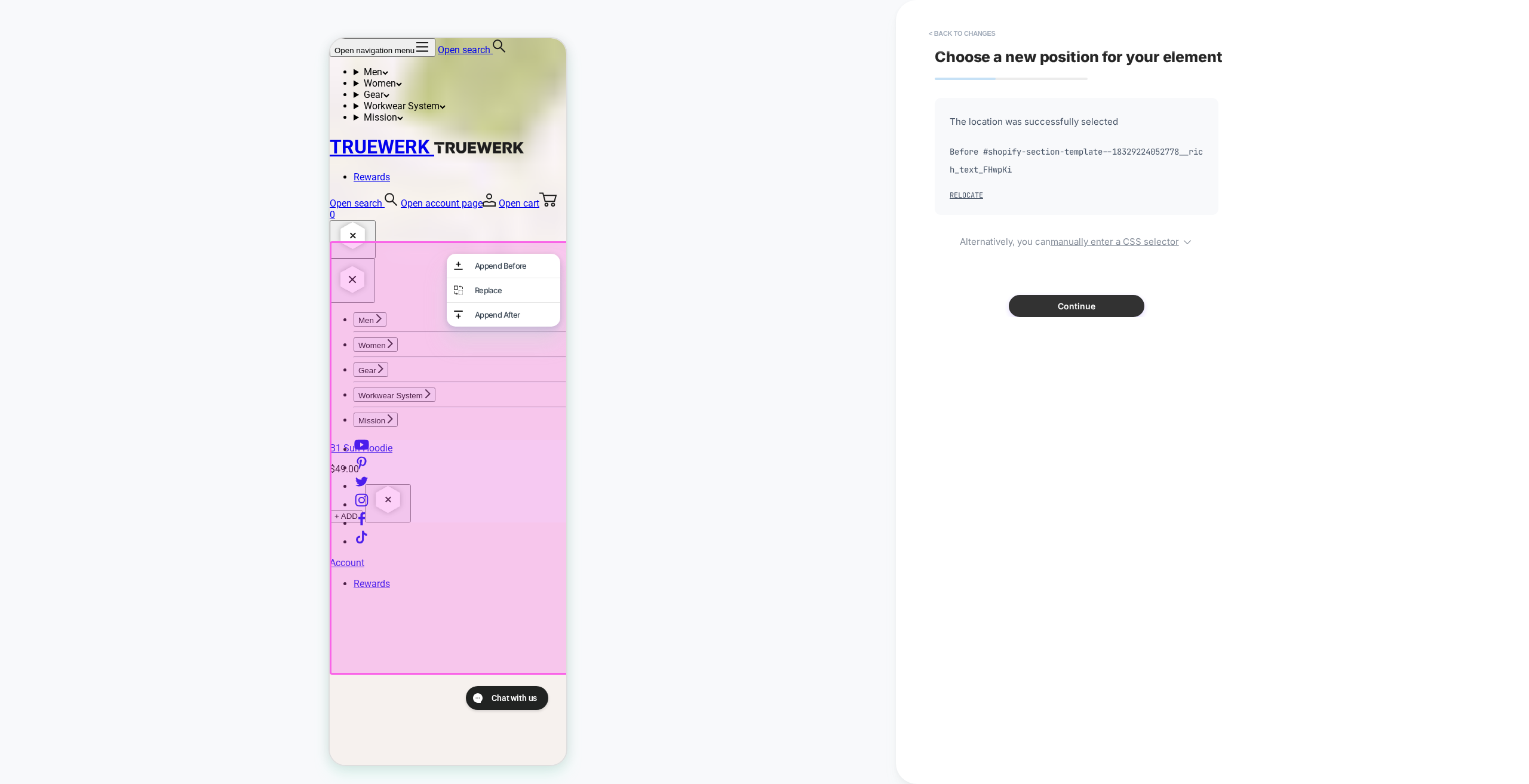
click at [1079, 298] on button "Continue" at bounding box center [1076, 306] width 135 height 22
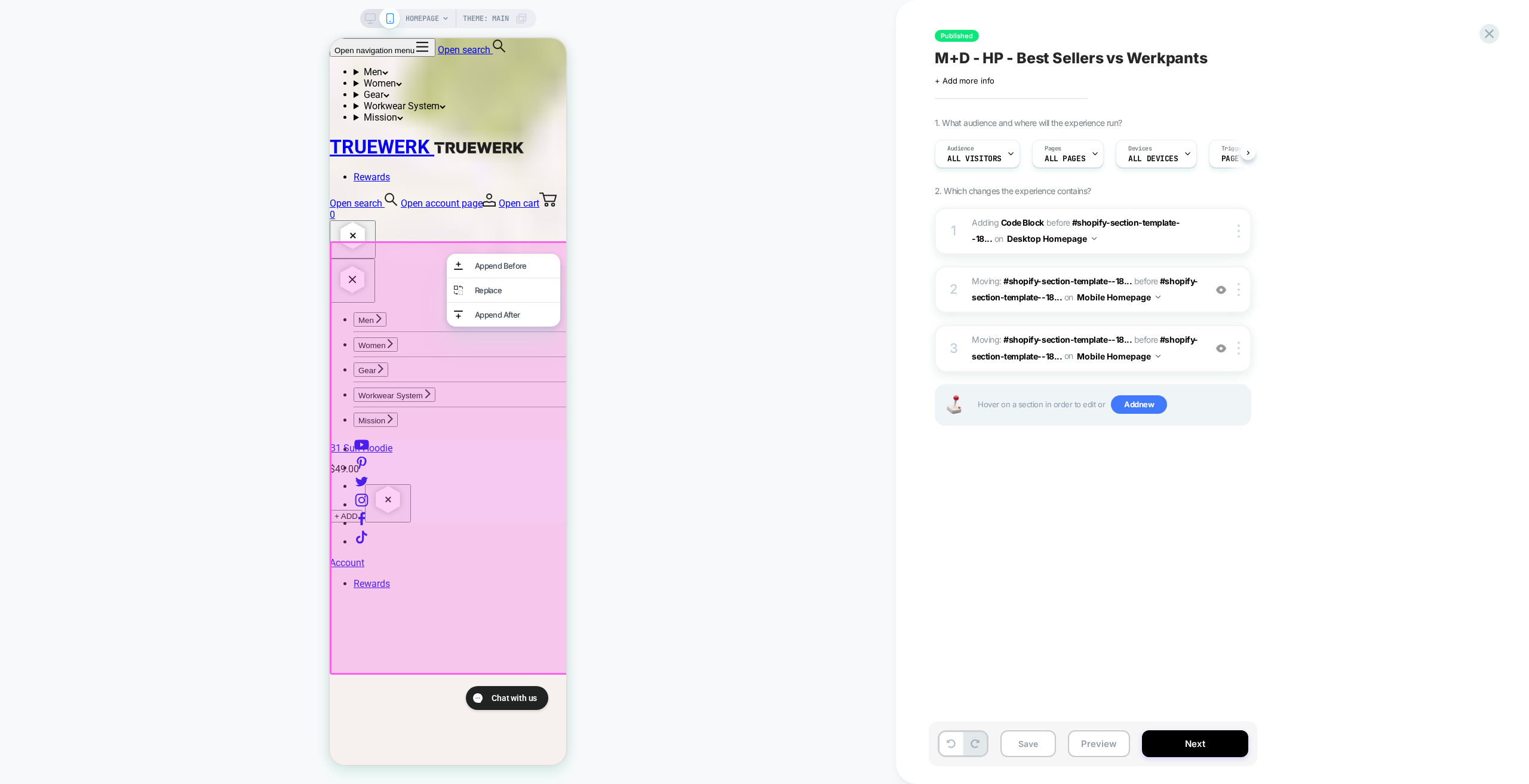
scroll to position [0, 1]
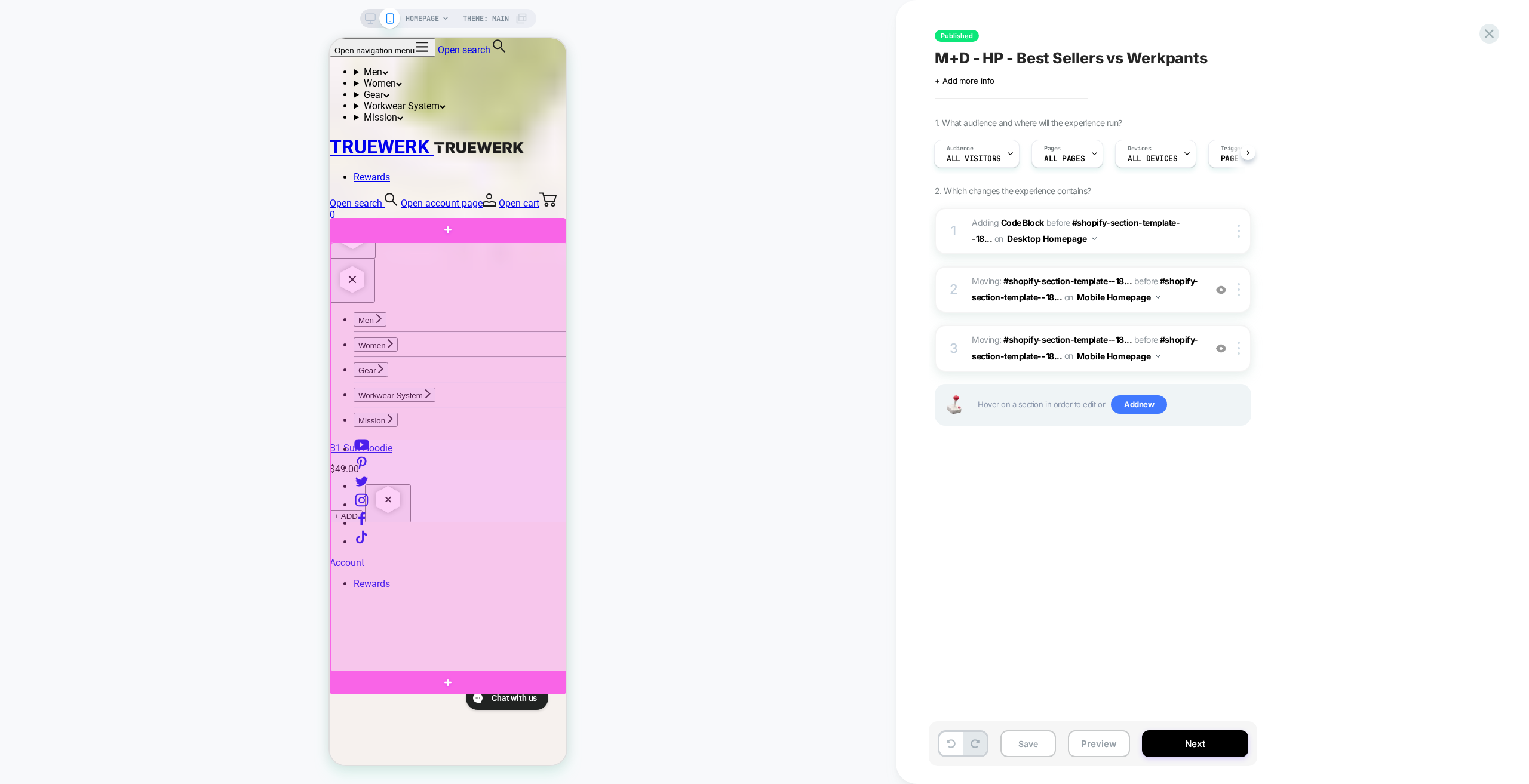
click at [526, 254] on div at bounding box center [449, 457] width 236 height 430
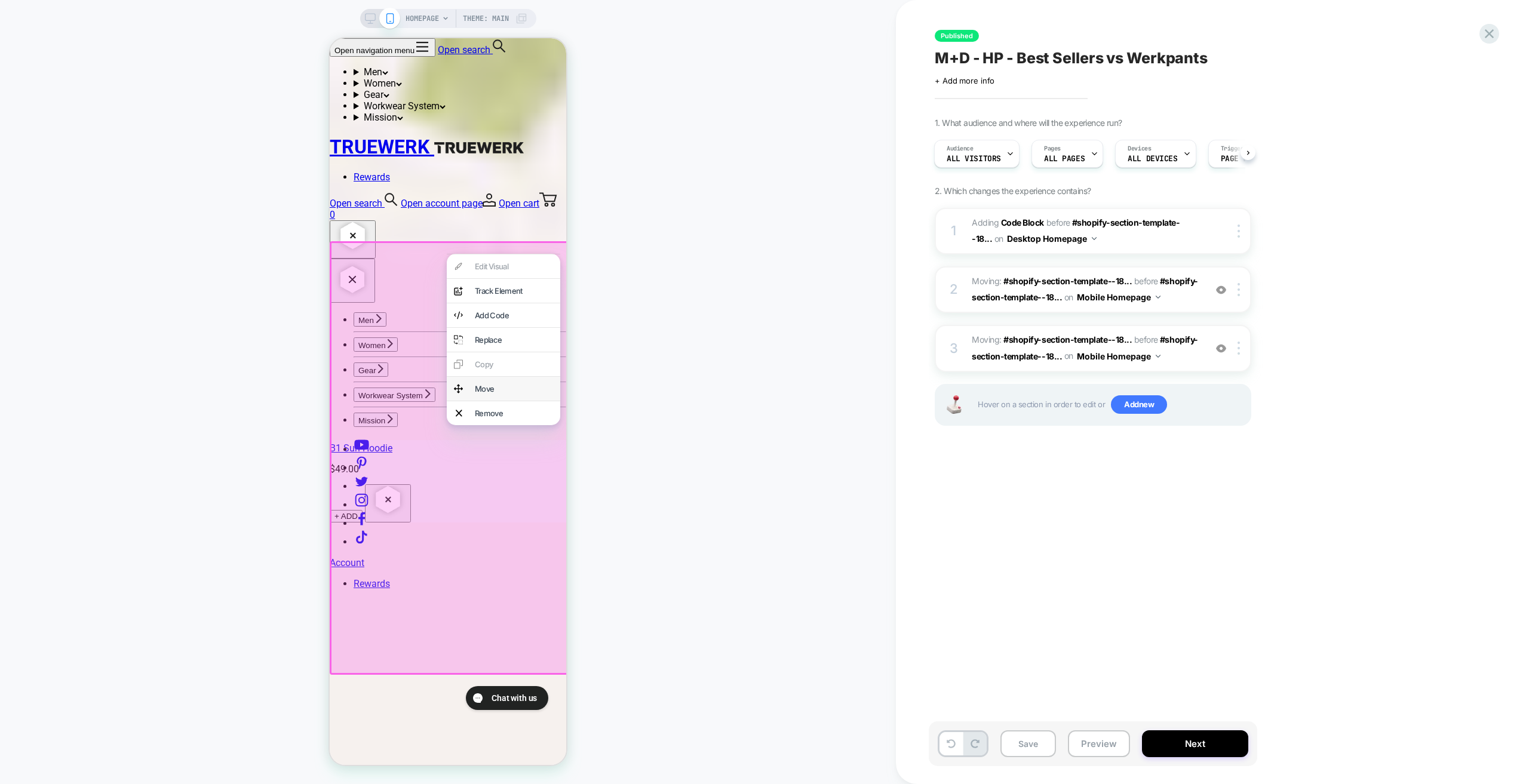
click at [509, 393] on div "Move" at bounding box center [514, 389] width 78 height 9
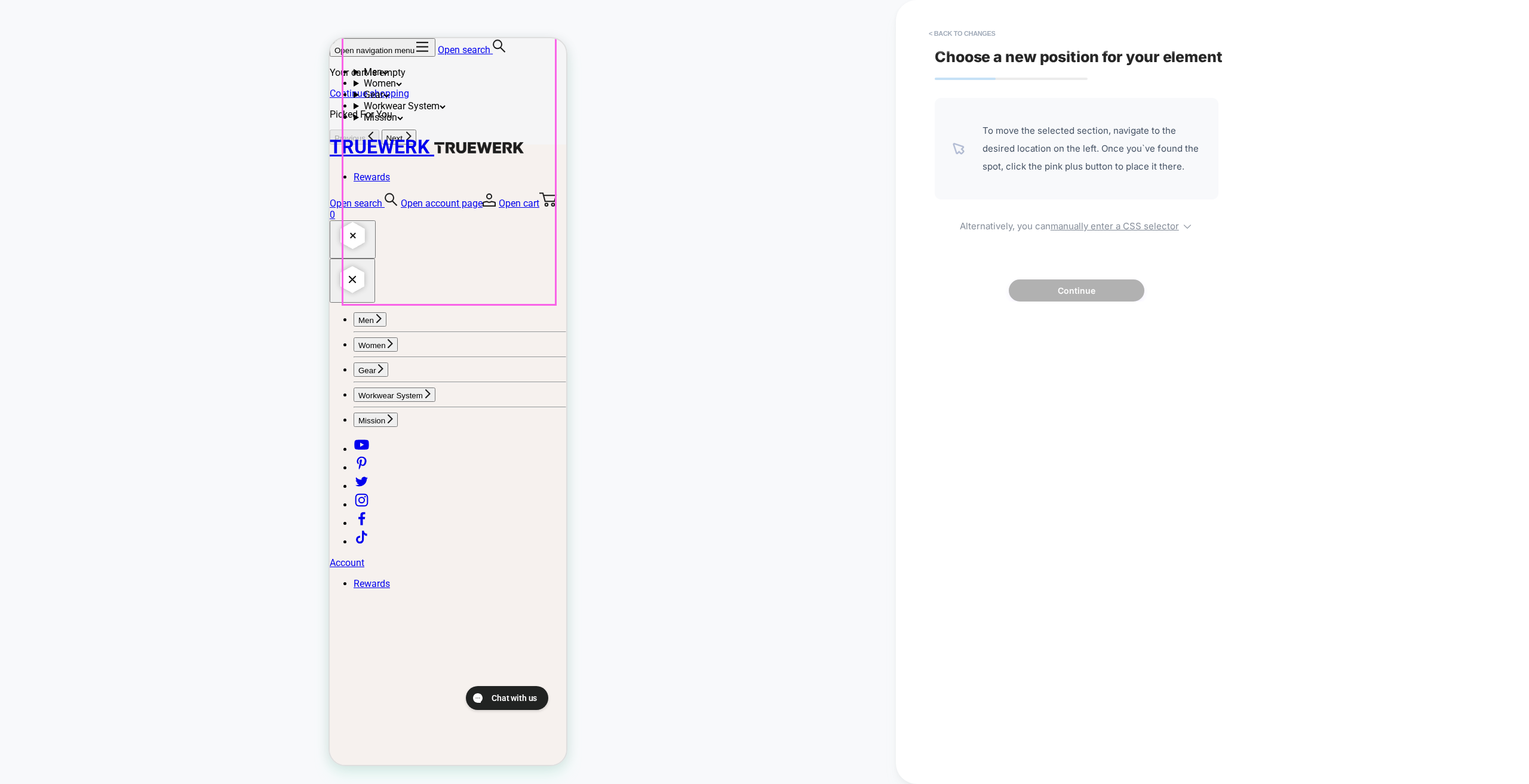
scroll to position [657, 0]
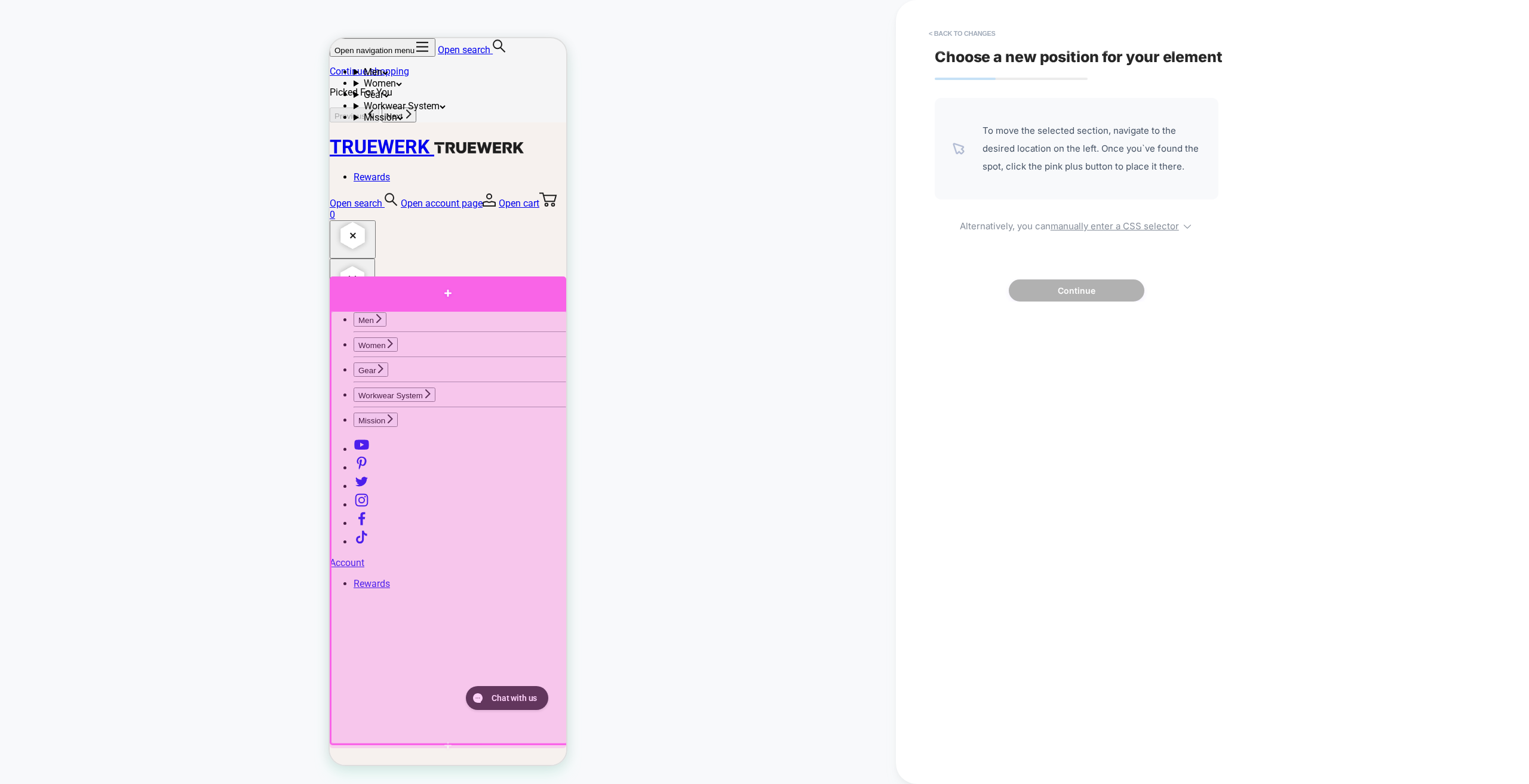
click at [493, 298] on div at bounding box center [448, 293] width 236 height 33
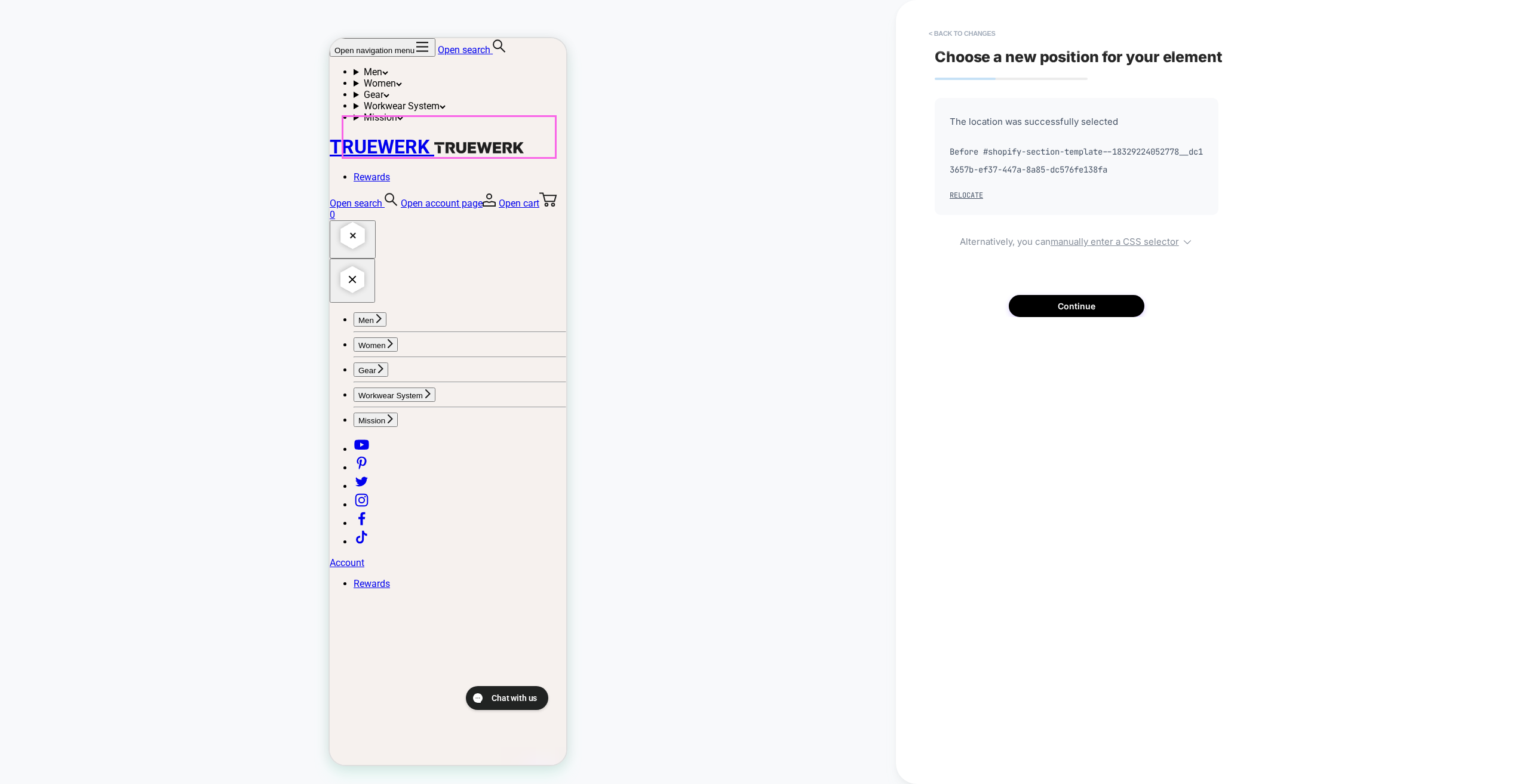
scroll to position [955, 0]
click at [1074, 306] on button "Continue" at bounding box center [1076, 306] width 135 height 22
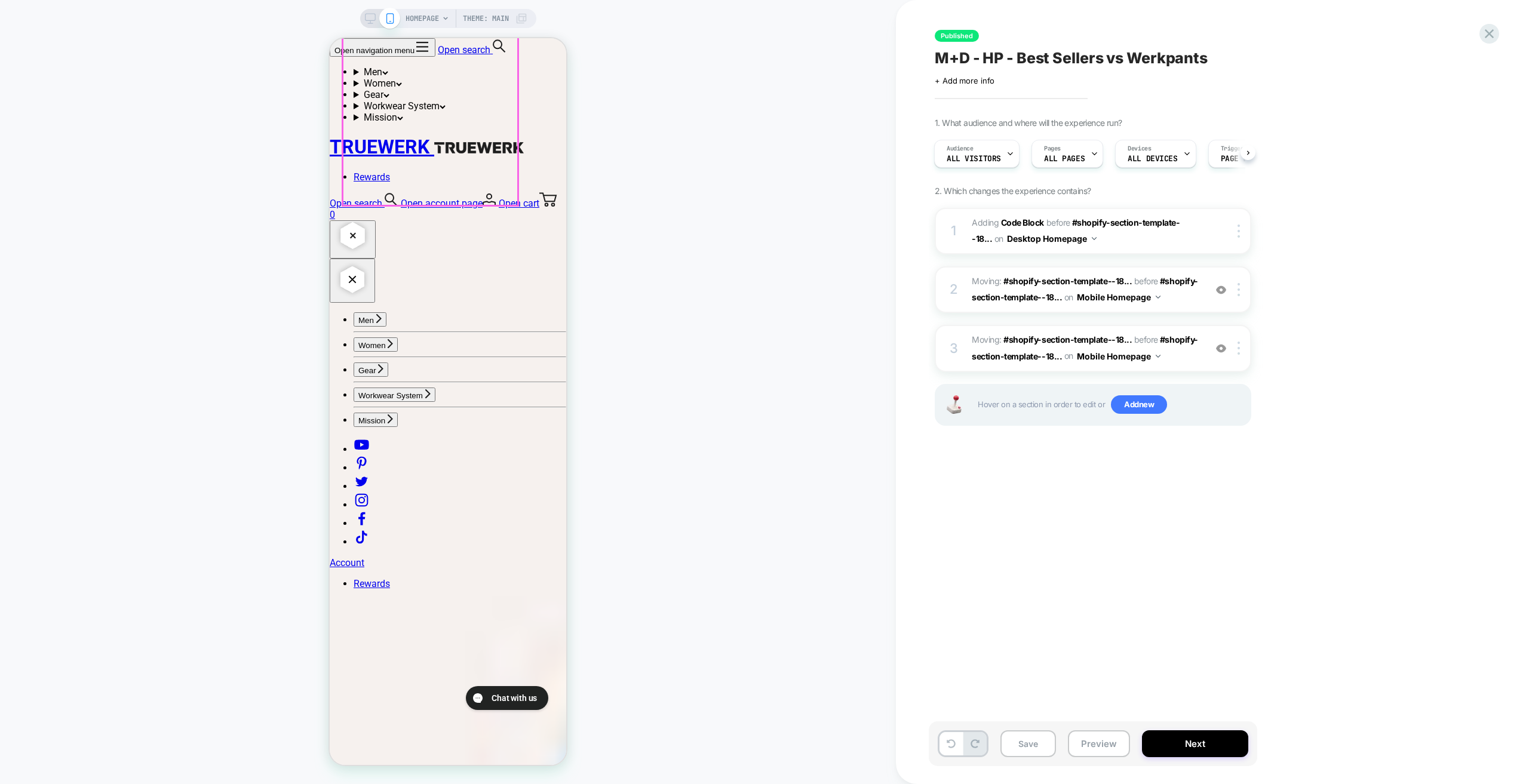
scroll to position [2866, 0]
click at [1207, 736] on button "Next" at bounding box center [1195, 744] width 106 height 27
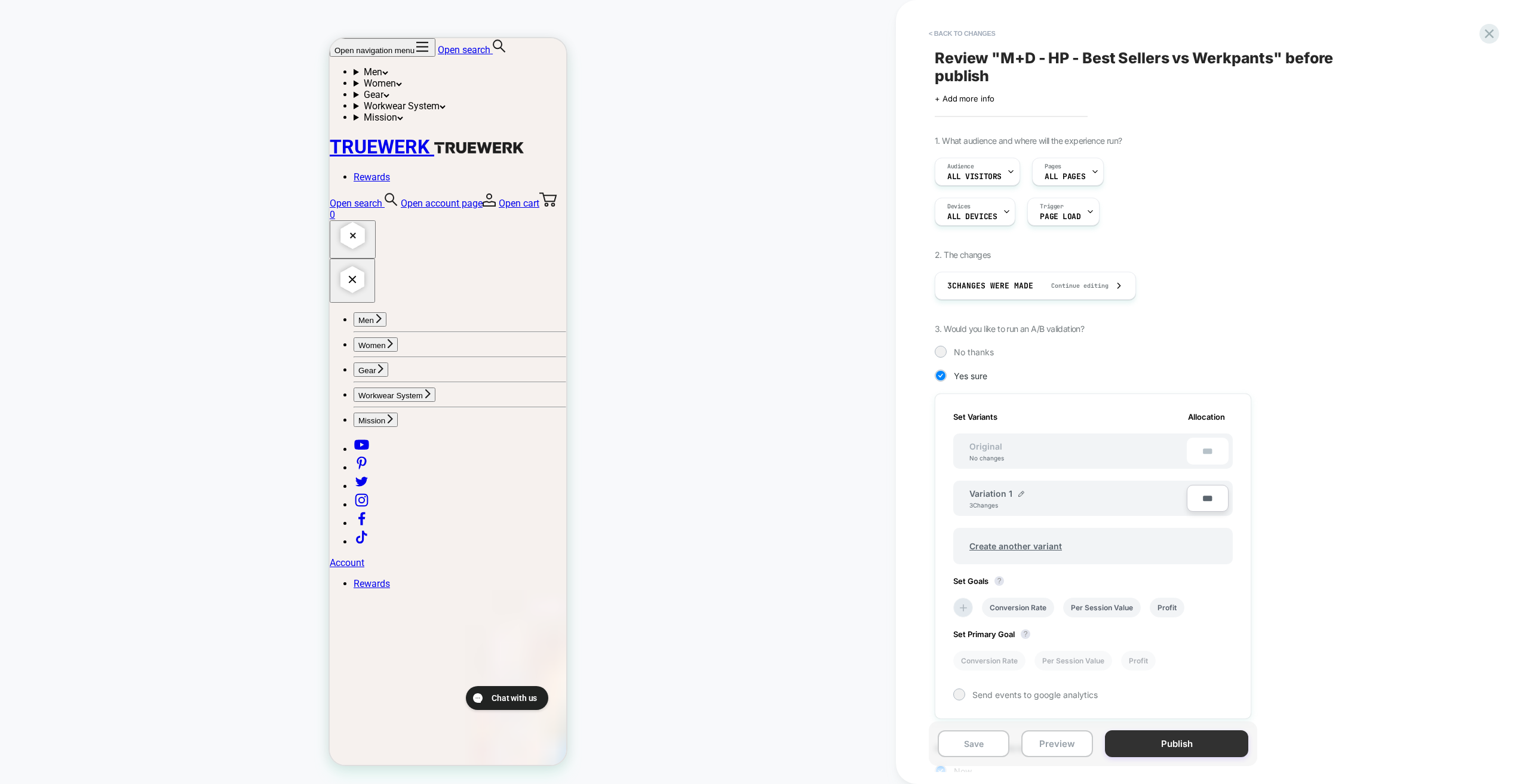
click at [1201, 745] on button "Publish" at bounding box center [1177, 744] width 143 height 27
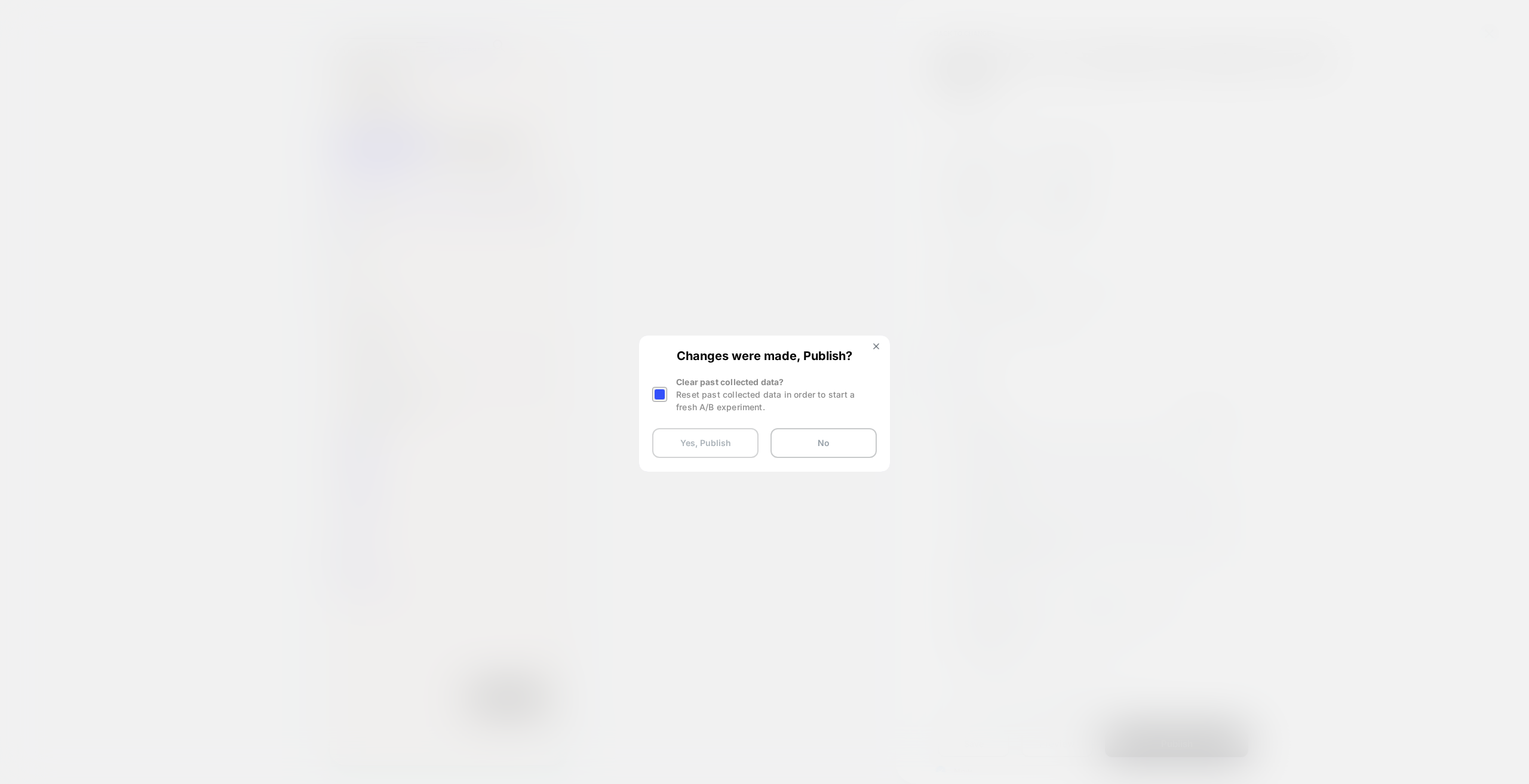
click at [717, 450] on button "Yes, Publish" at bounding box center [705, 442] width 106 height 30
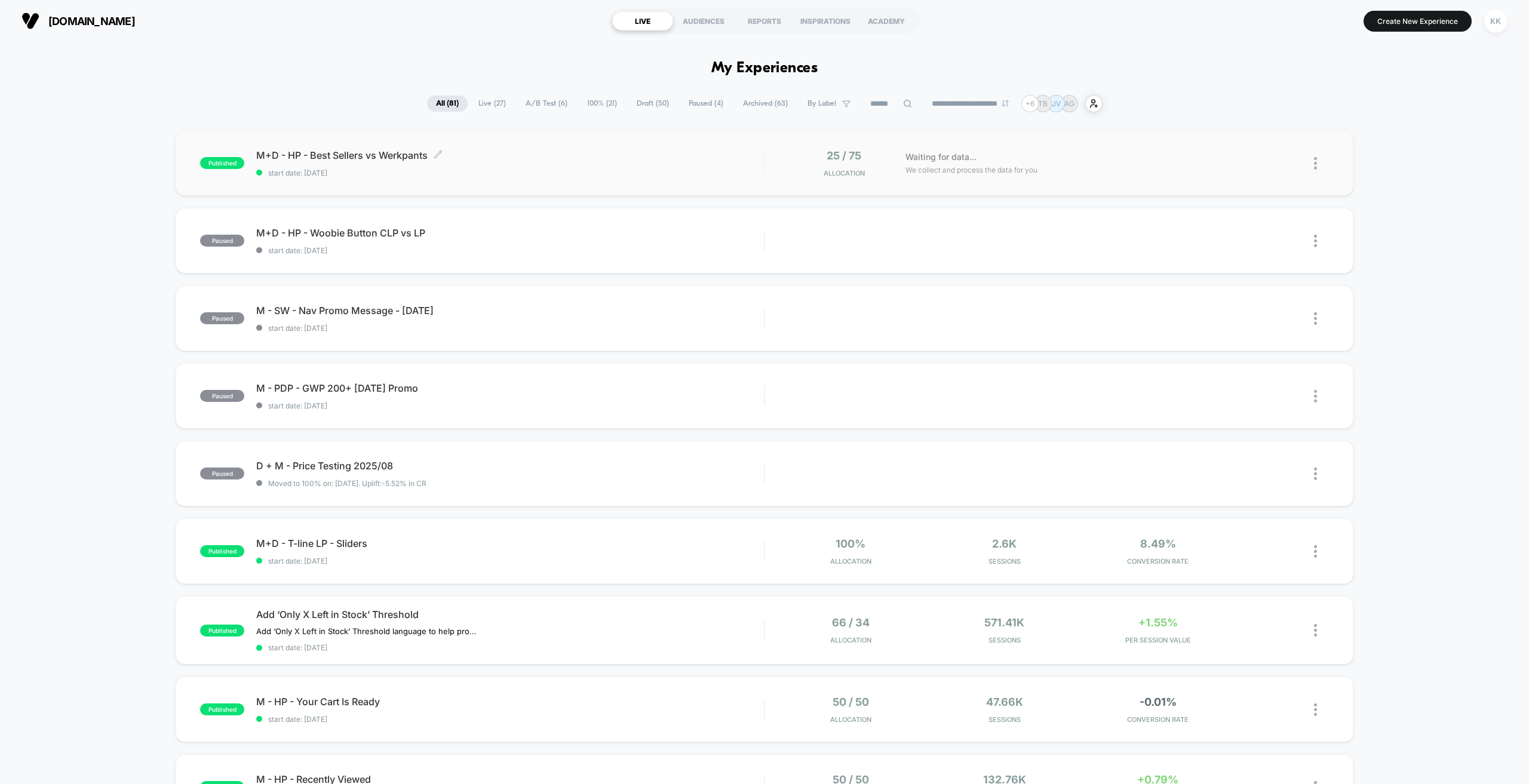
click at [607, 164] on div "M+D - HP - Best Sellers vs Werkpants Click to edit experience details Click to …" at bounding box center [510, 163] width 508 height 28
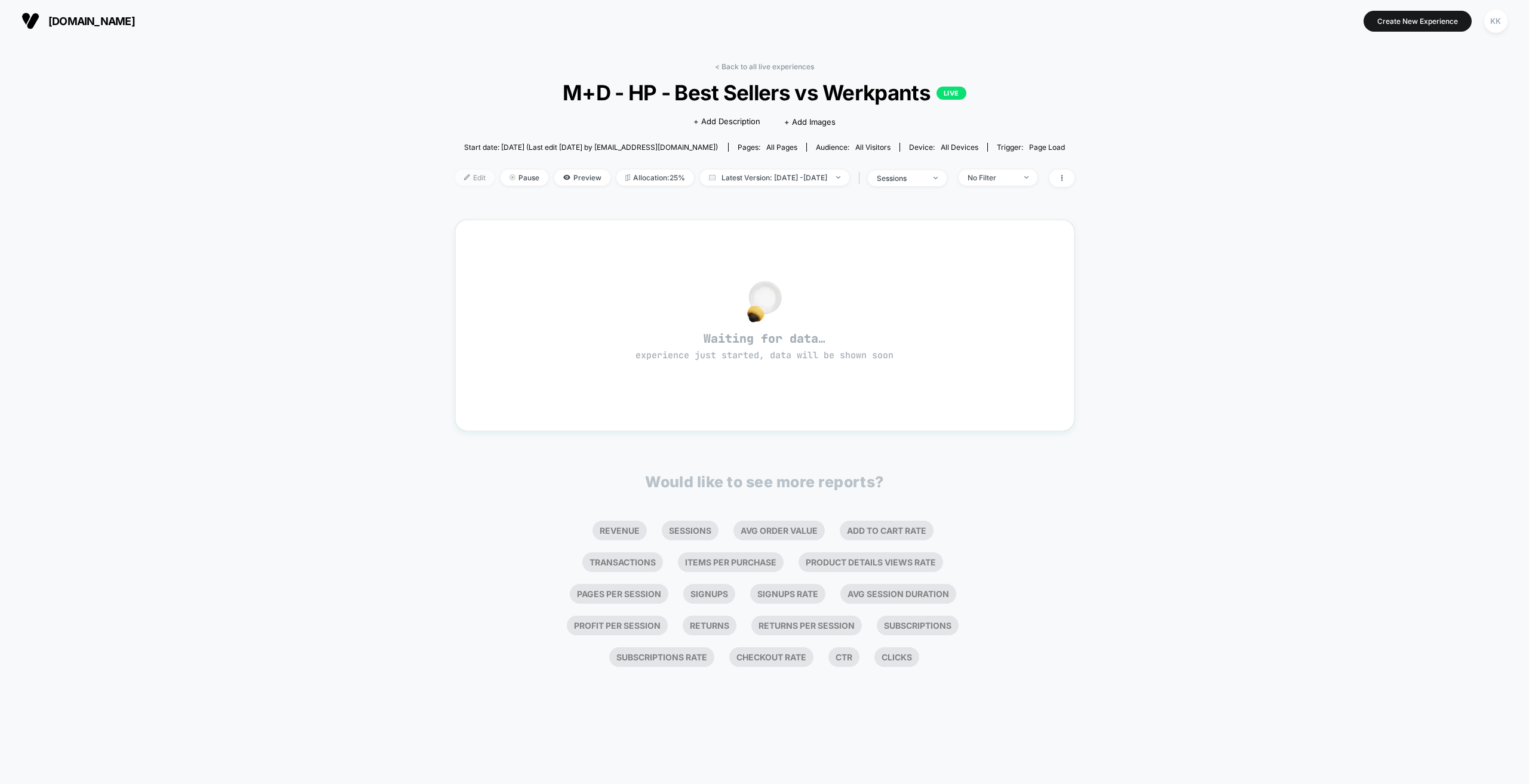
click at [460, 176] on span "Edit" at bounding box center [474, 178] width 39 height 16
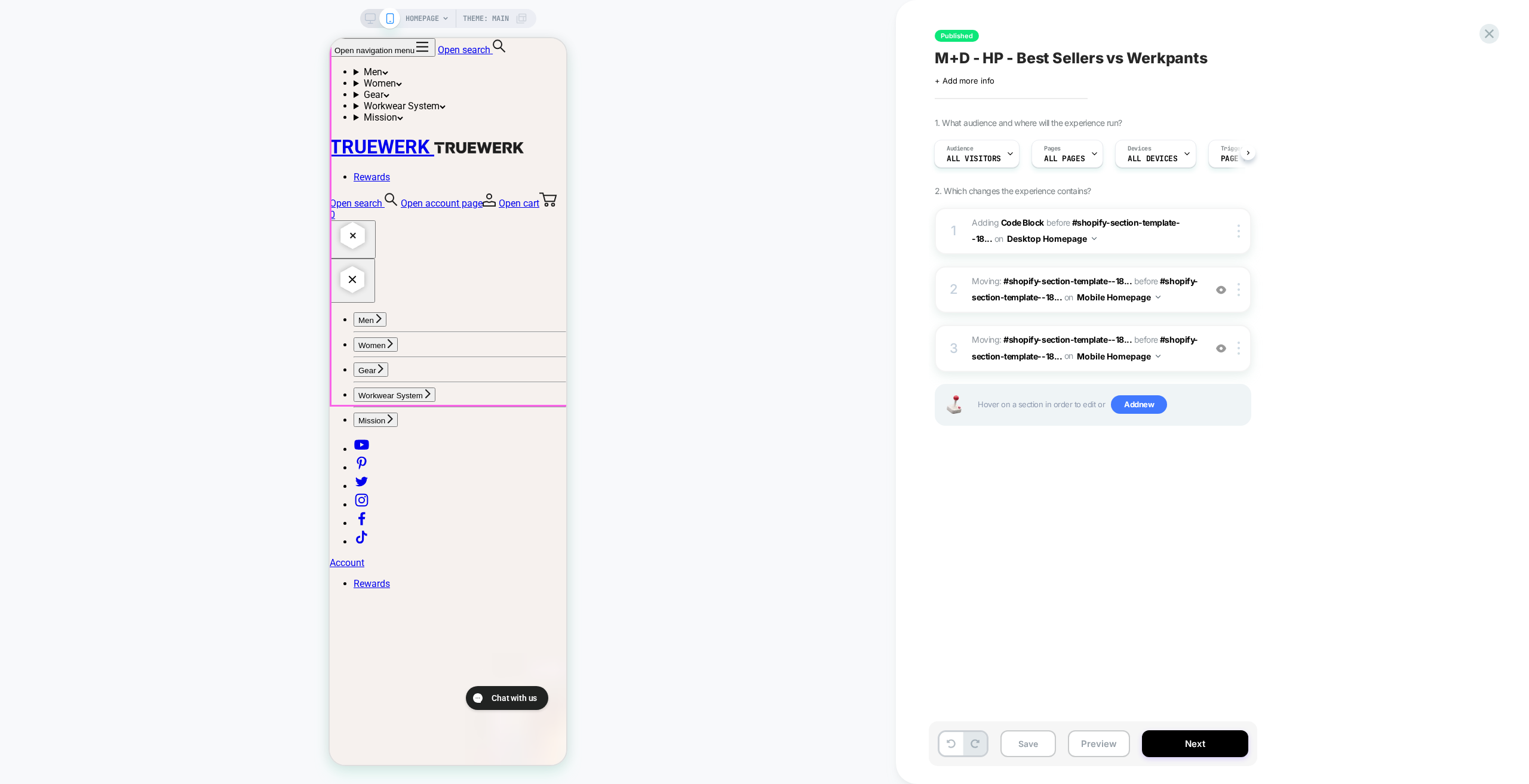
scroll to position [2806, 0]
click at [1495, 29] on icon at bounding box center [1489, 34] width 16 height 16
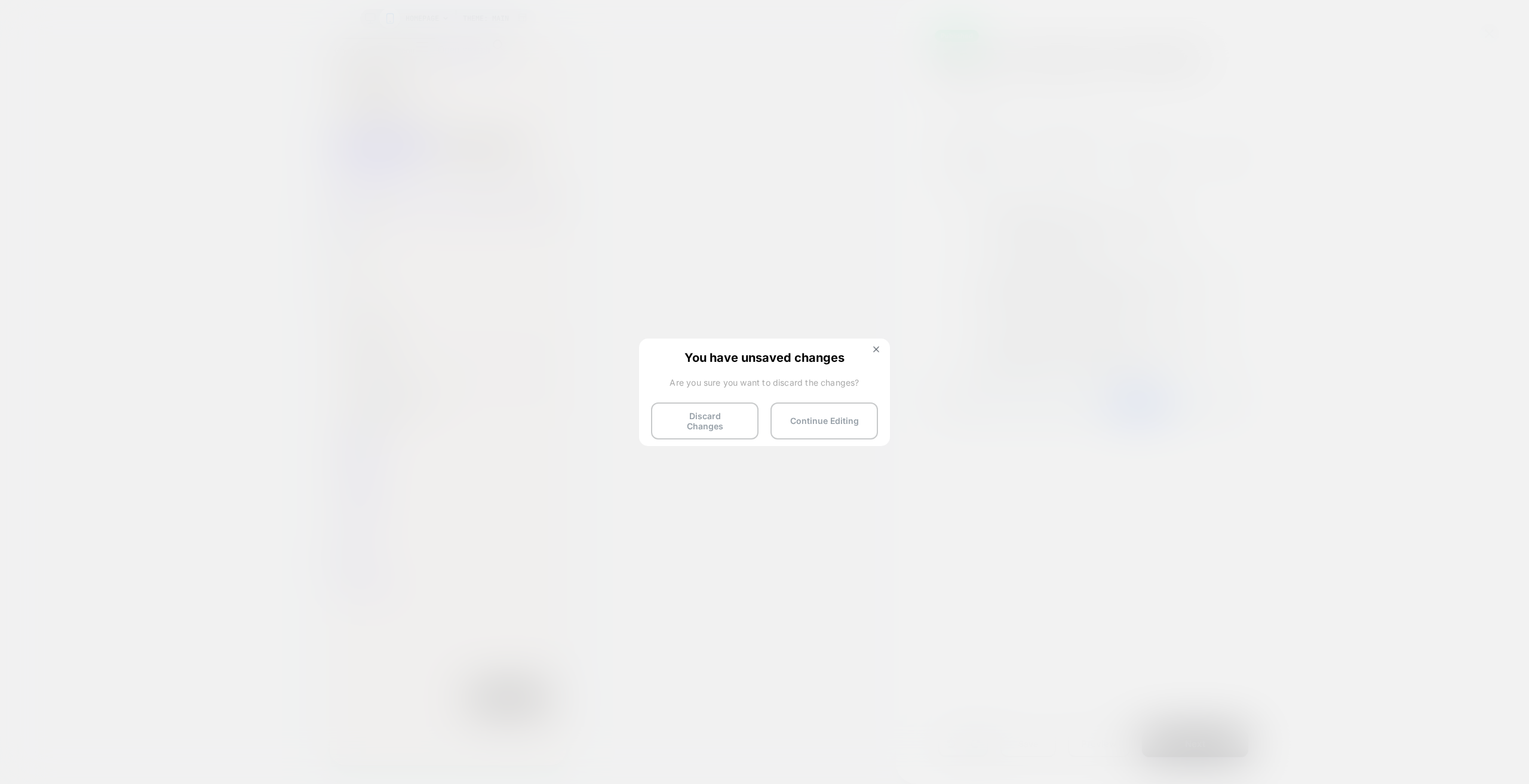
click at [728, 423] on button "Discard Changes" at bounding box center [705, 421] width 108 height 37
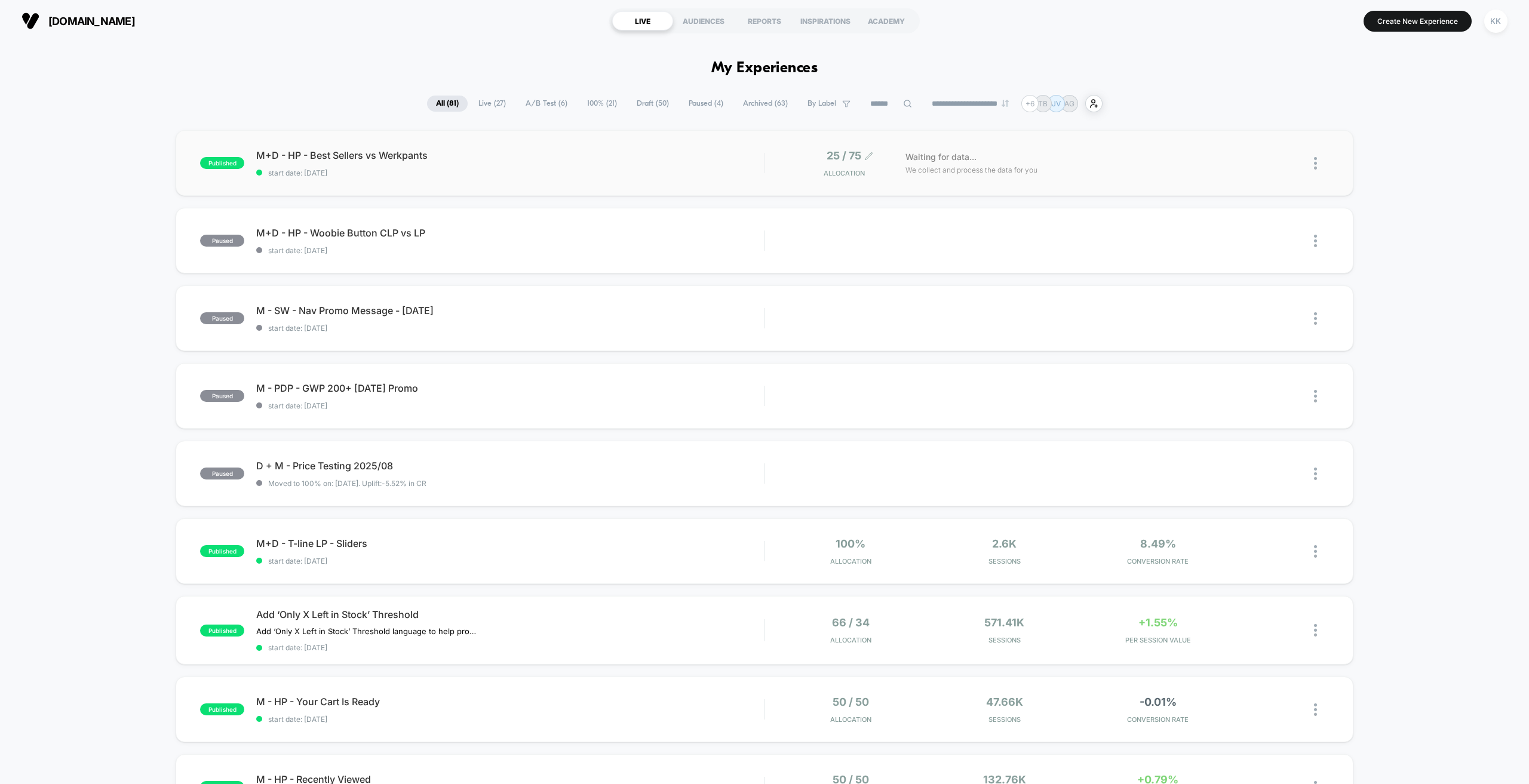
click at [840, 163] on div "25 / 75 Allocation" at bounding box center [841, 163] width 47 height 28
click at [691, 166] on div "M+D - HP - Best Sellers vs Werkpants start date: [DATE]" at bounding box center [510, 163] width 508 height 28
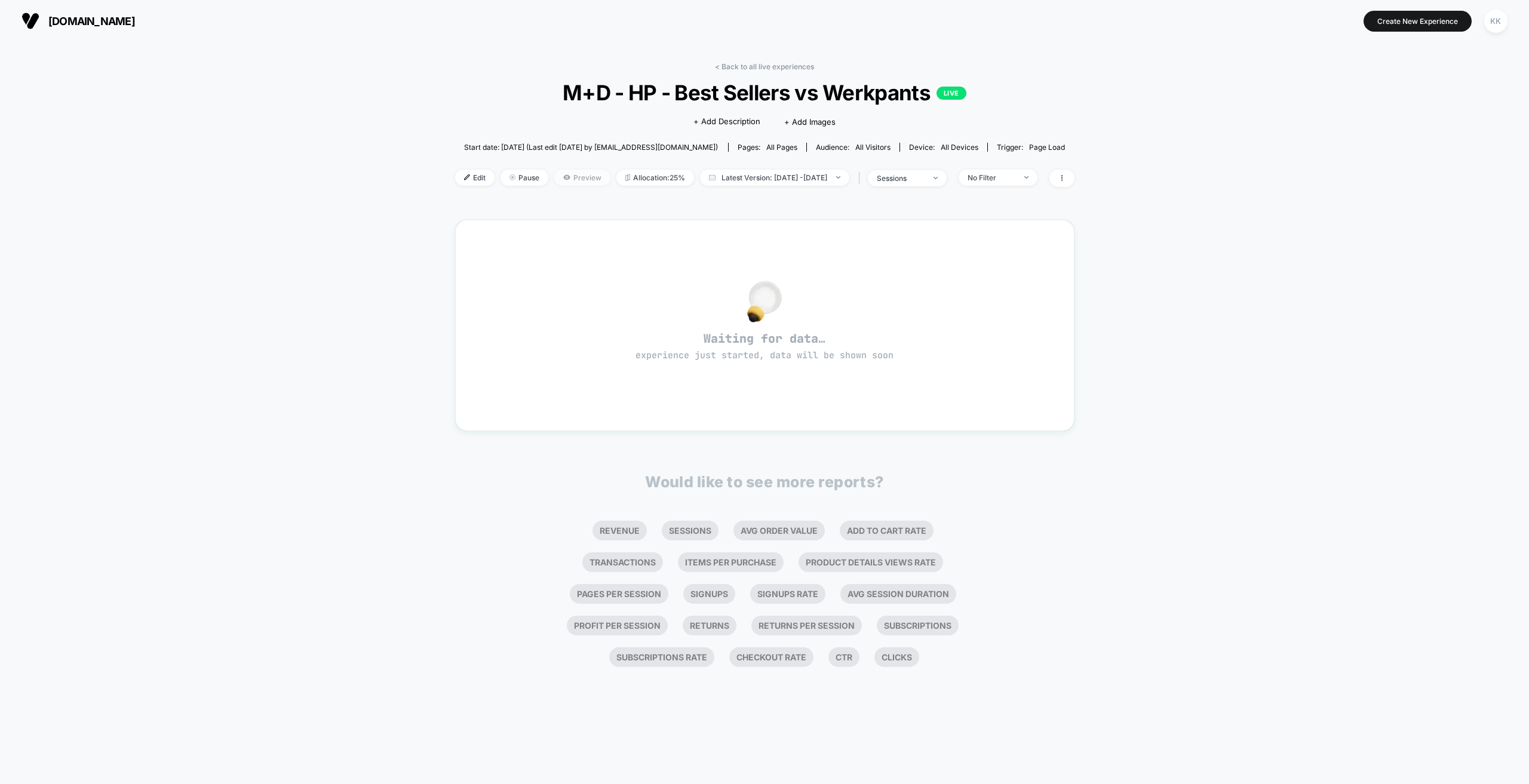
click at [554, 178] on span "Preview" at bounding box center [582, 178] width 56 height 16
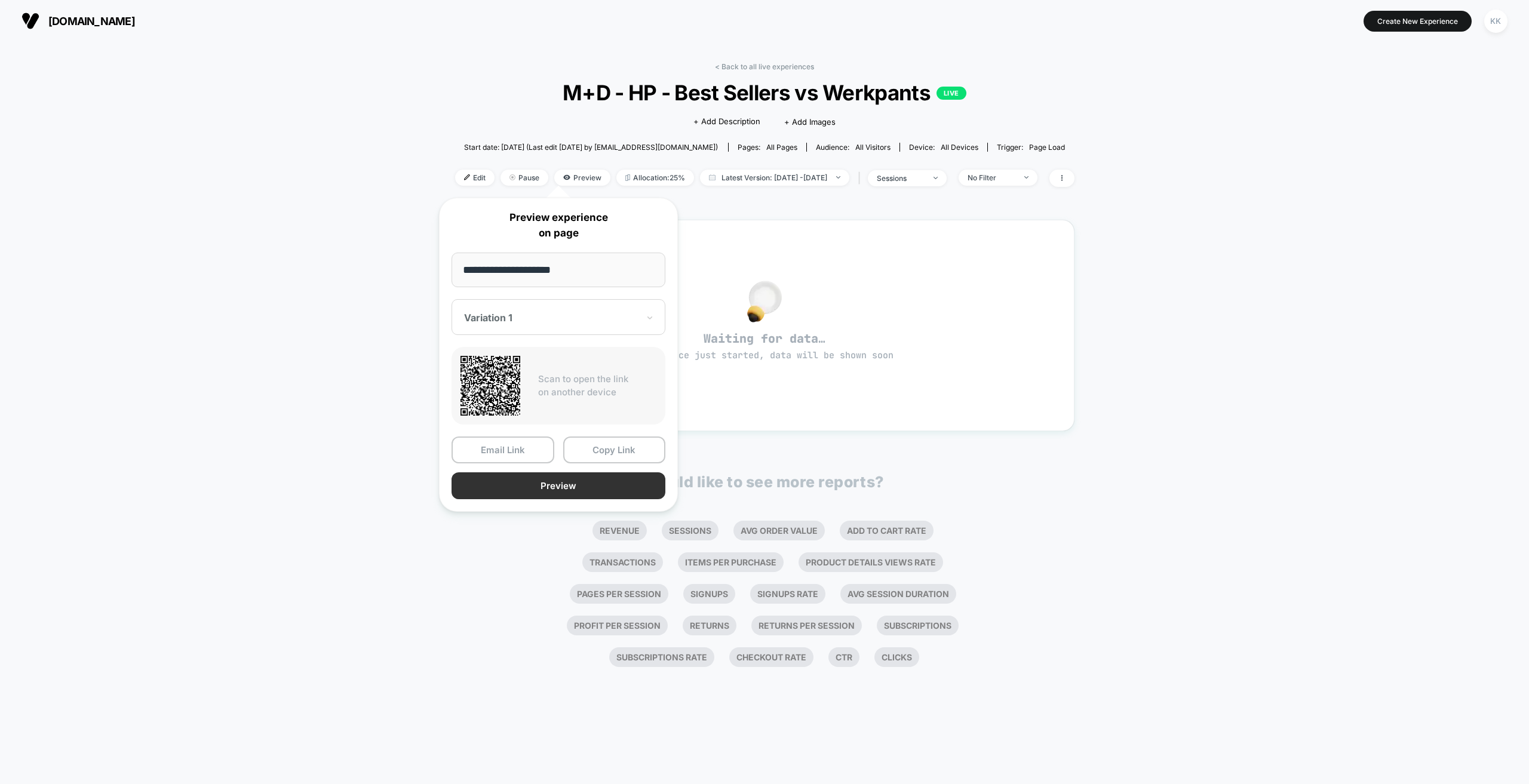
click at [583, 486] on button "Preview" at bounding box center [559, 486] width 214 height 27
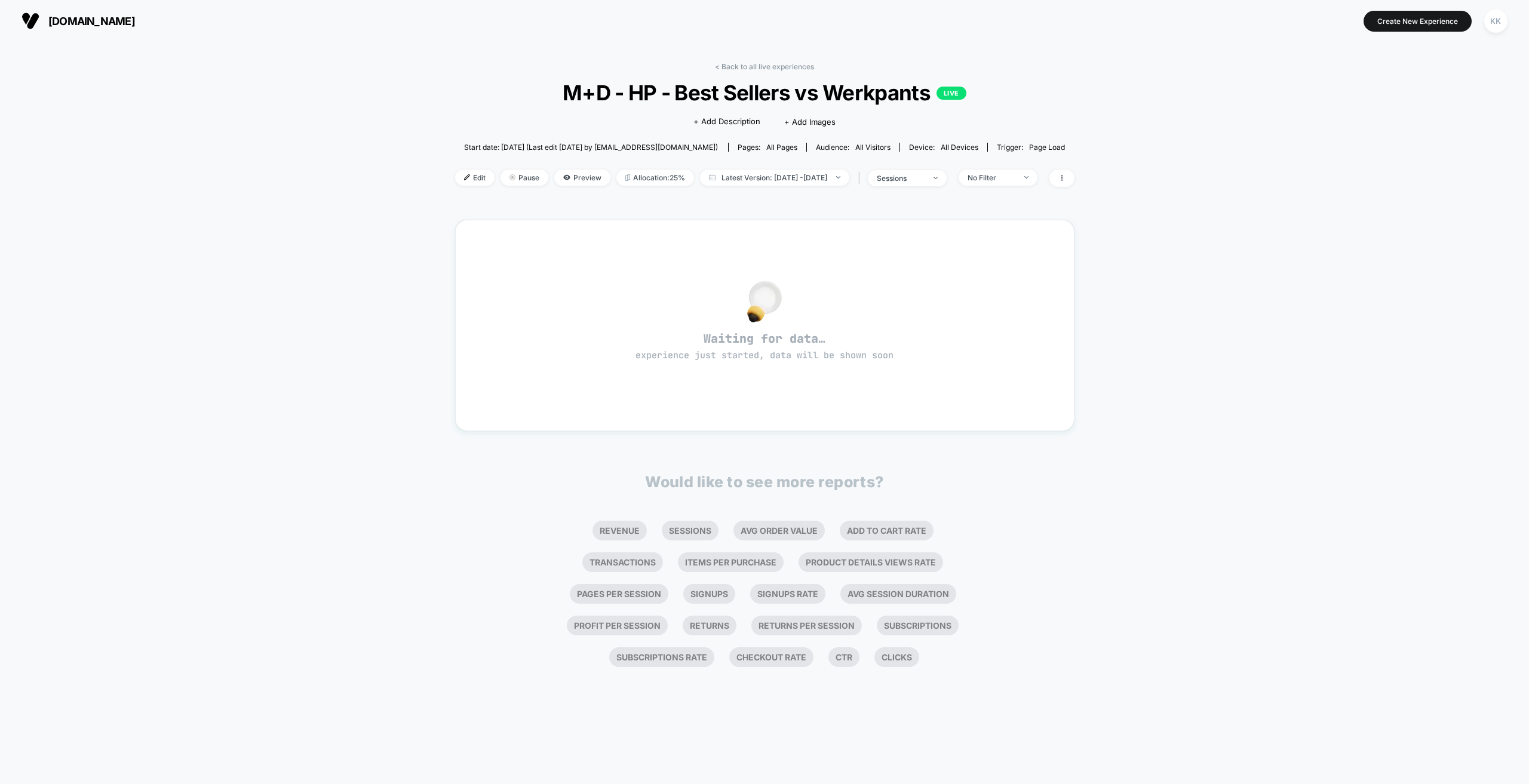
click at [462, 179] on span "Edit" at bounding box center [474, 178] width 39 height 16
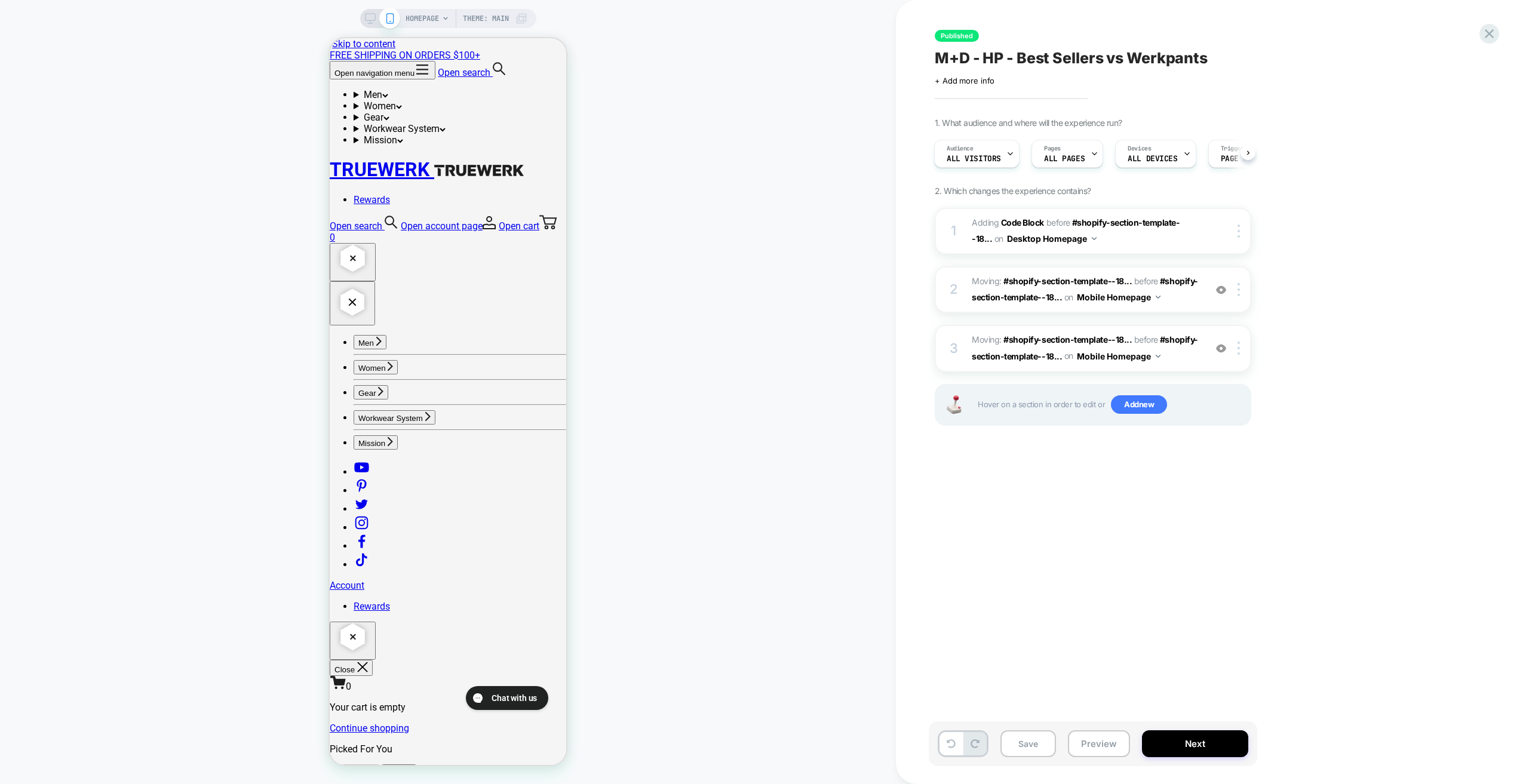
click at [368, 15] on icon at bounding box center [370, 19] width 11 height 11
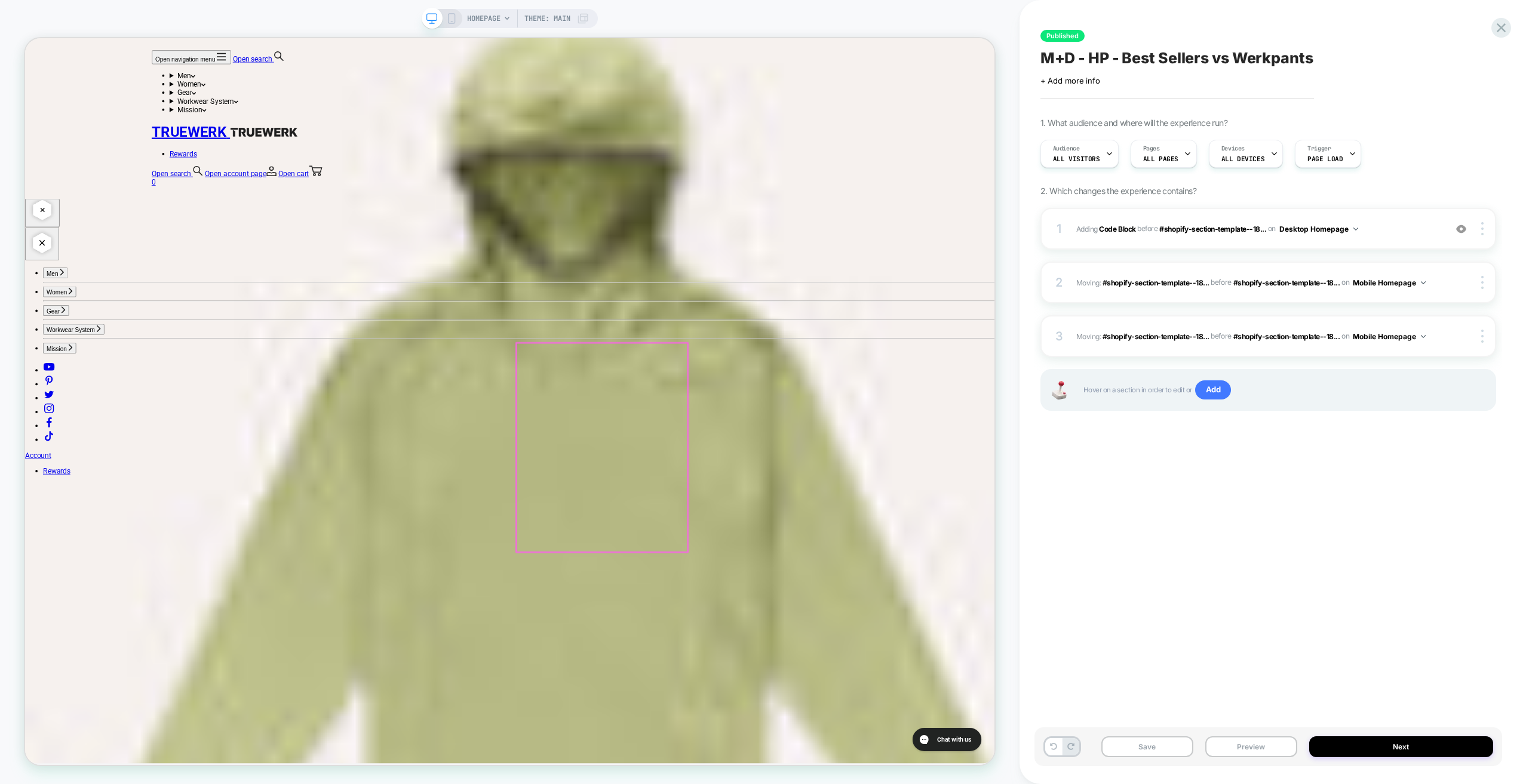
scroll to position [1015, 0]
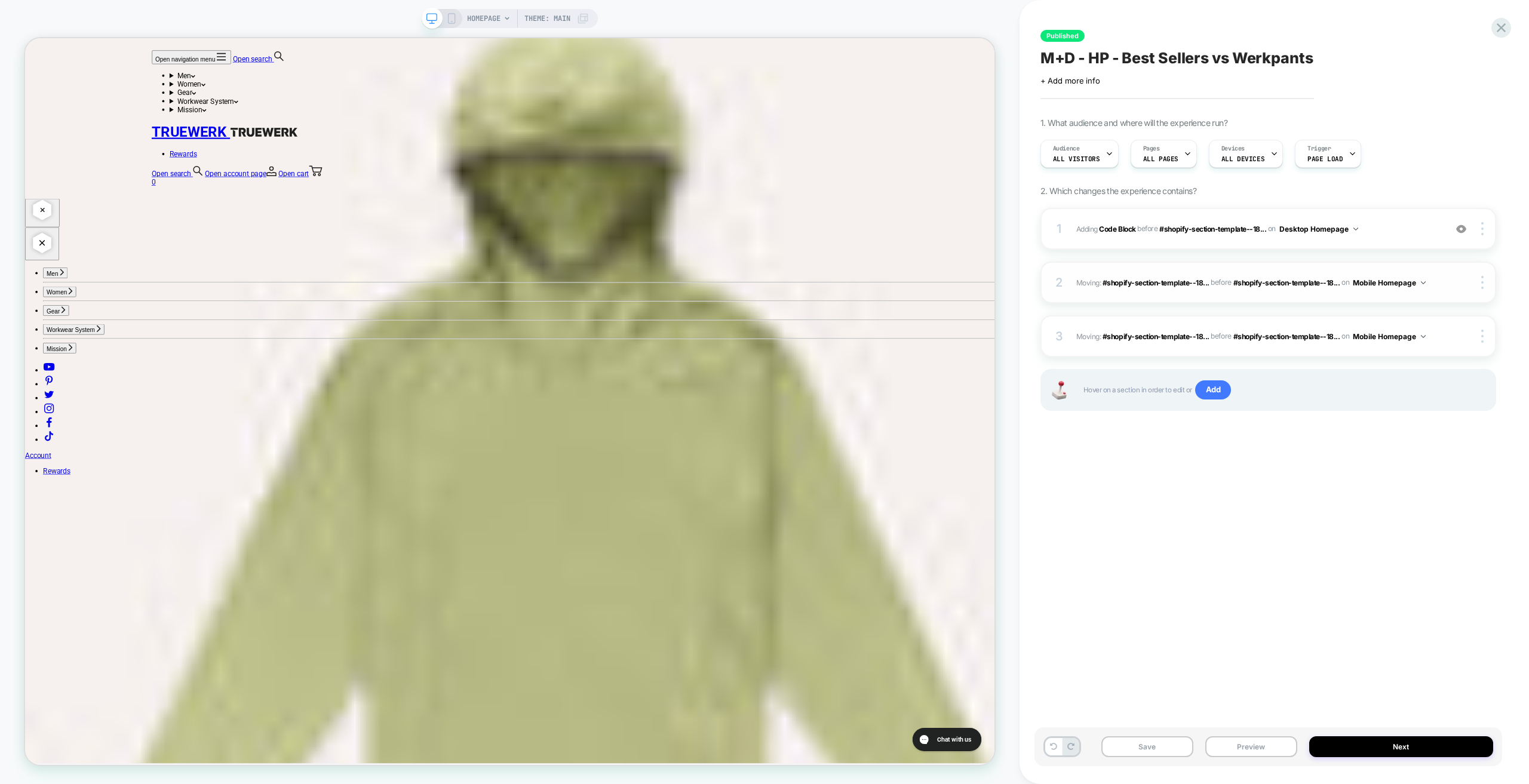
click at [1420, 281] on button "Mobile Homepage" at bounding box center [1390, 283] width 73 height 15
click at [1252, 507] on div "Published M+D - HP - Best Sellers vs Werkpants Click to edit experience details…" at bounding box center [1268, 392] width 468 height 760
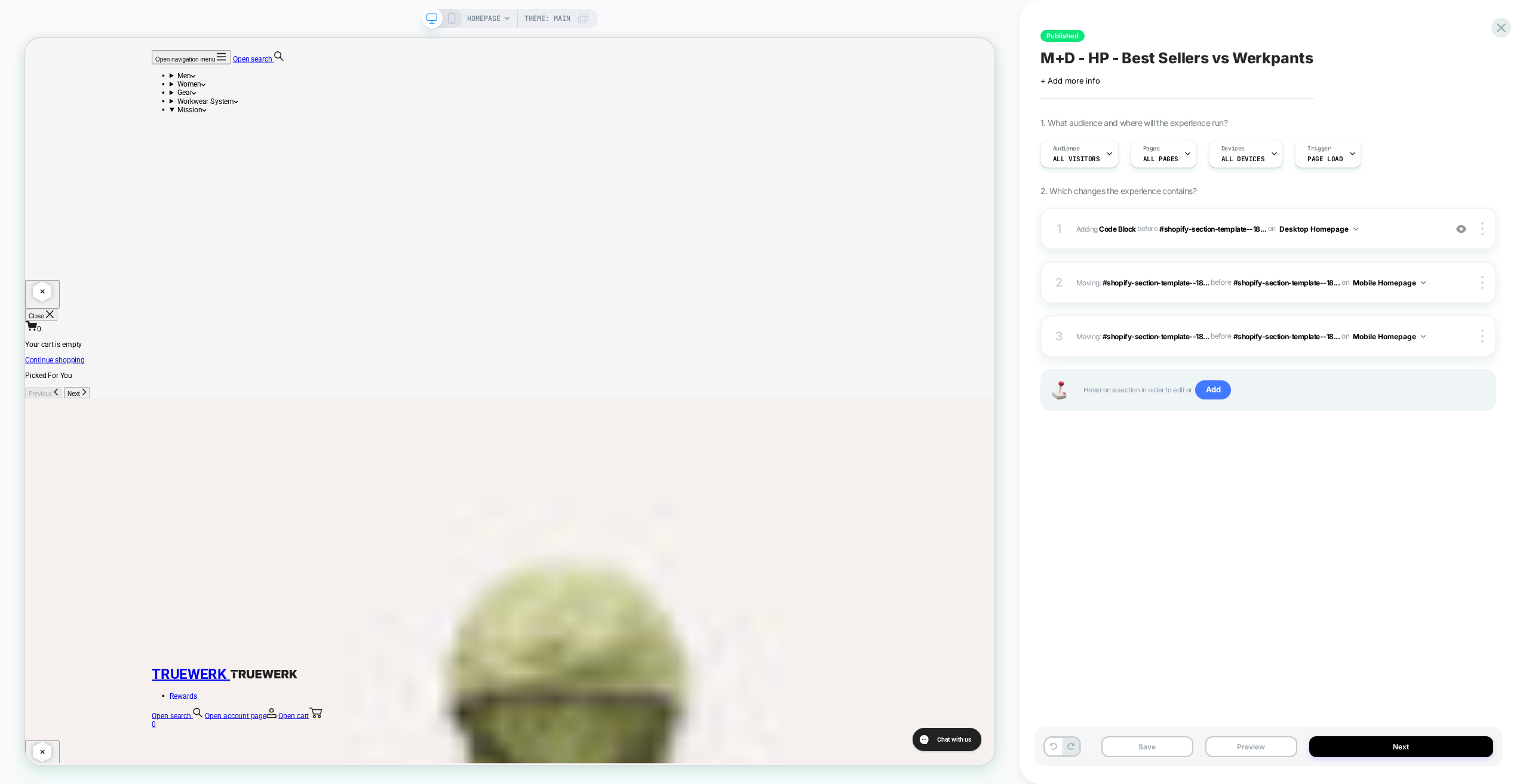
click at [451, 18] on icon at bounding box center [451, 19] width 11 height 11
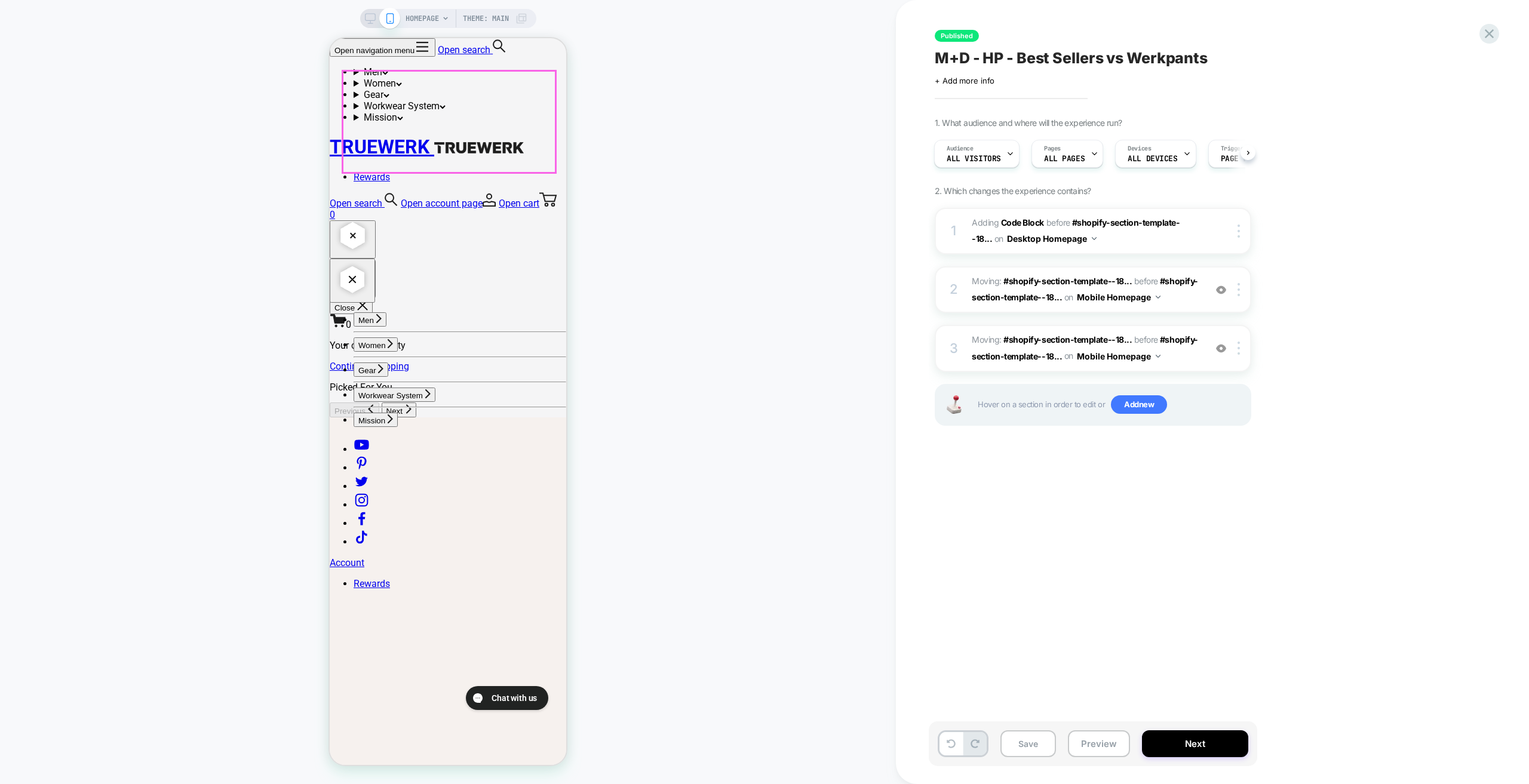
scroll to position [355, 0]
click at [366, 13] on div "HOMEPAGE Theme: MAIN" at bounding box center [449, 19] width 177 height 19
click at [369, 16] on icon at bounding box center [370, 19] width 11 height 11
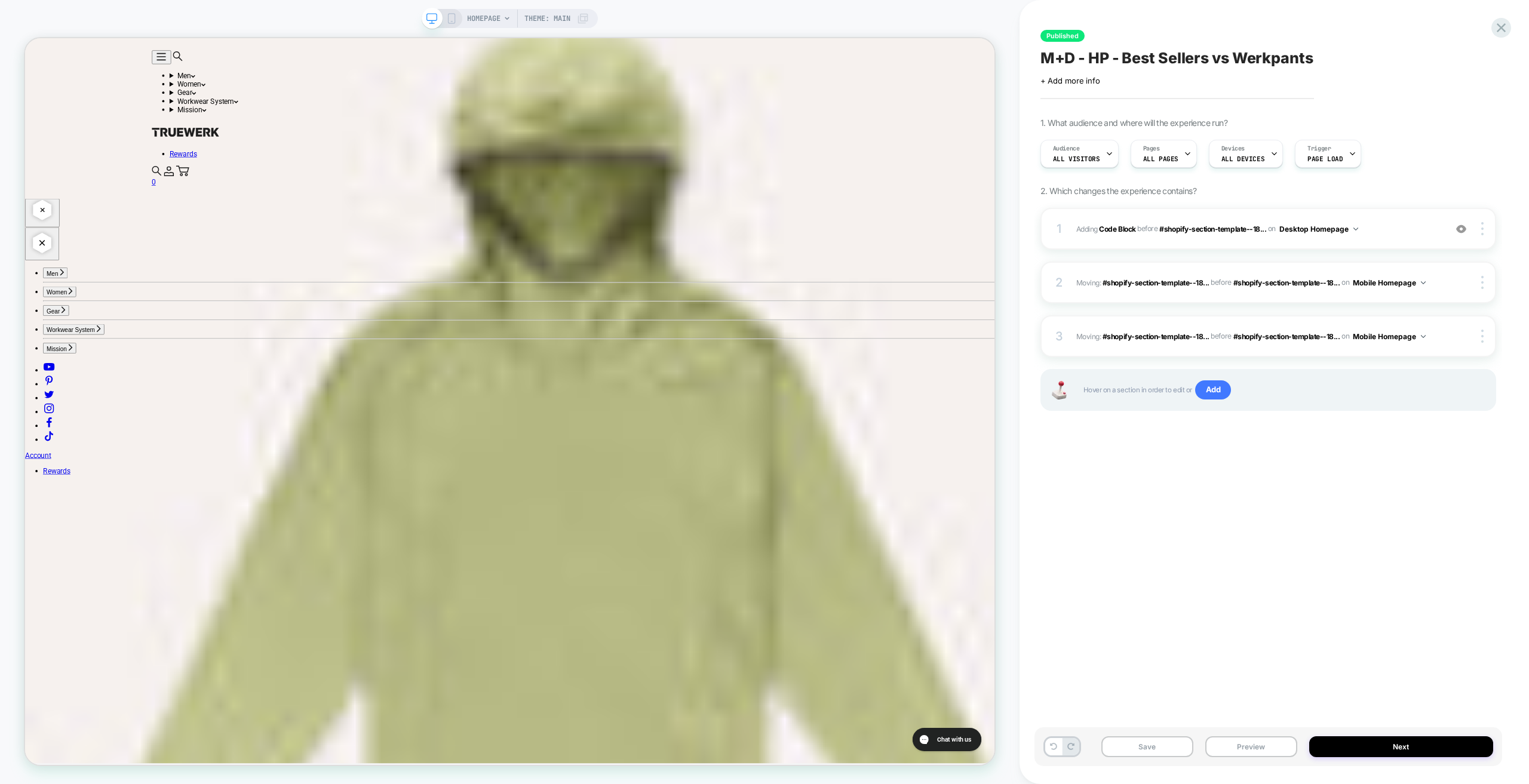
click at [443, 17] on div at bounding box center [442, 19] width 31 height 11
click at [450, 22] on icon at bounding box center [451, 19] width 11 height 11
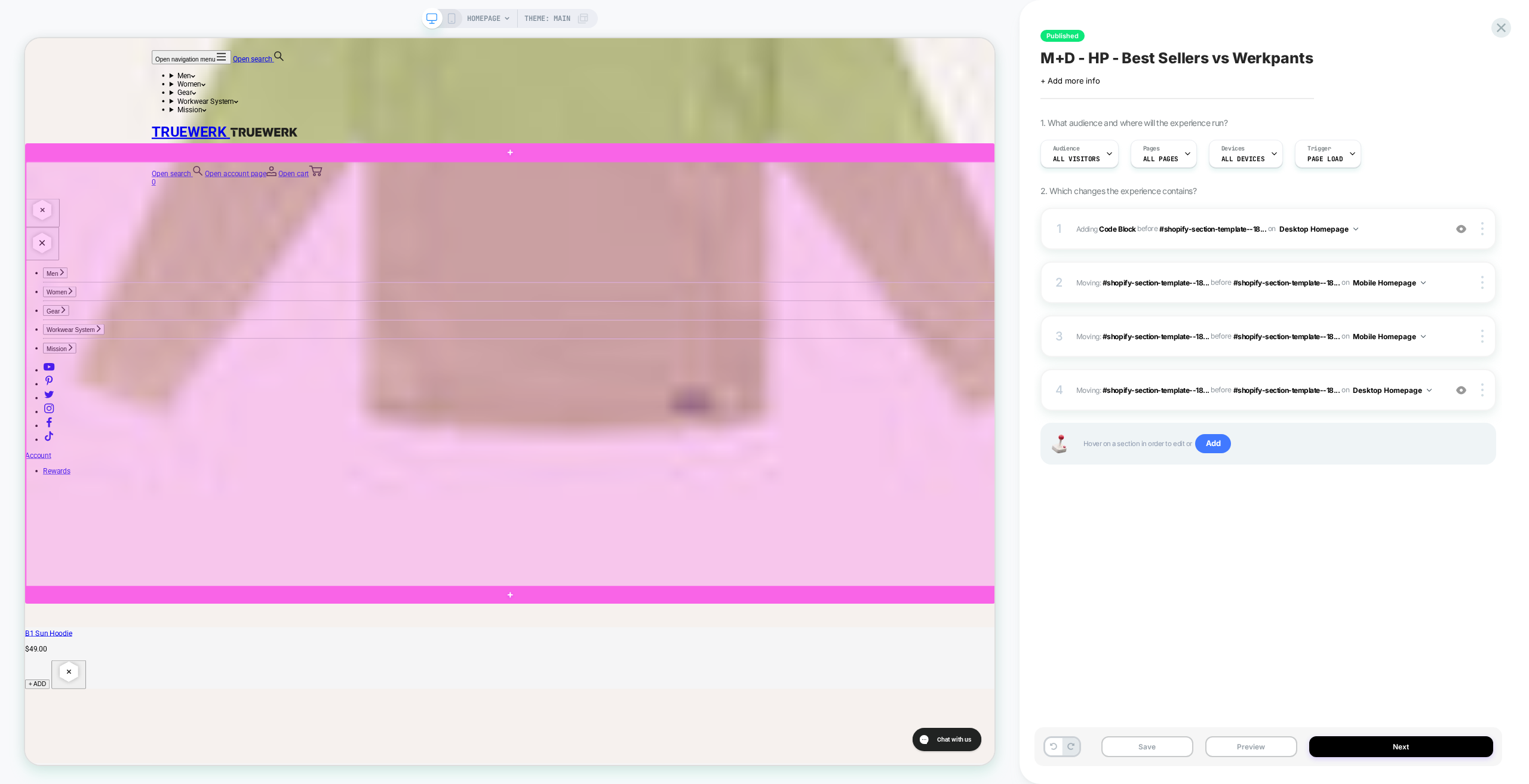
click at [107, 224] on div at bounding box center [673, 487] width 1293 height 568
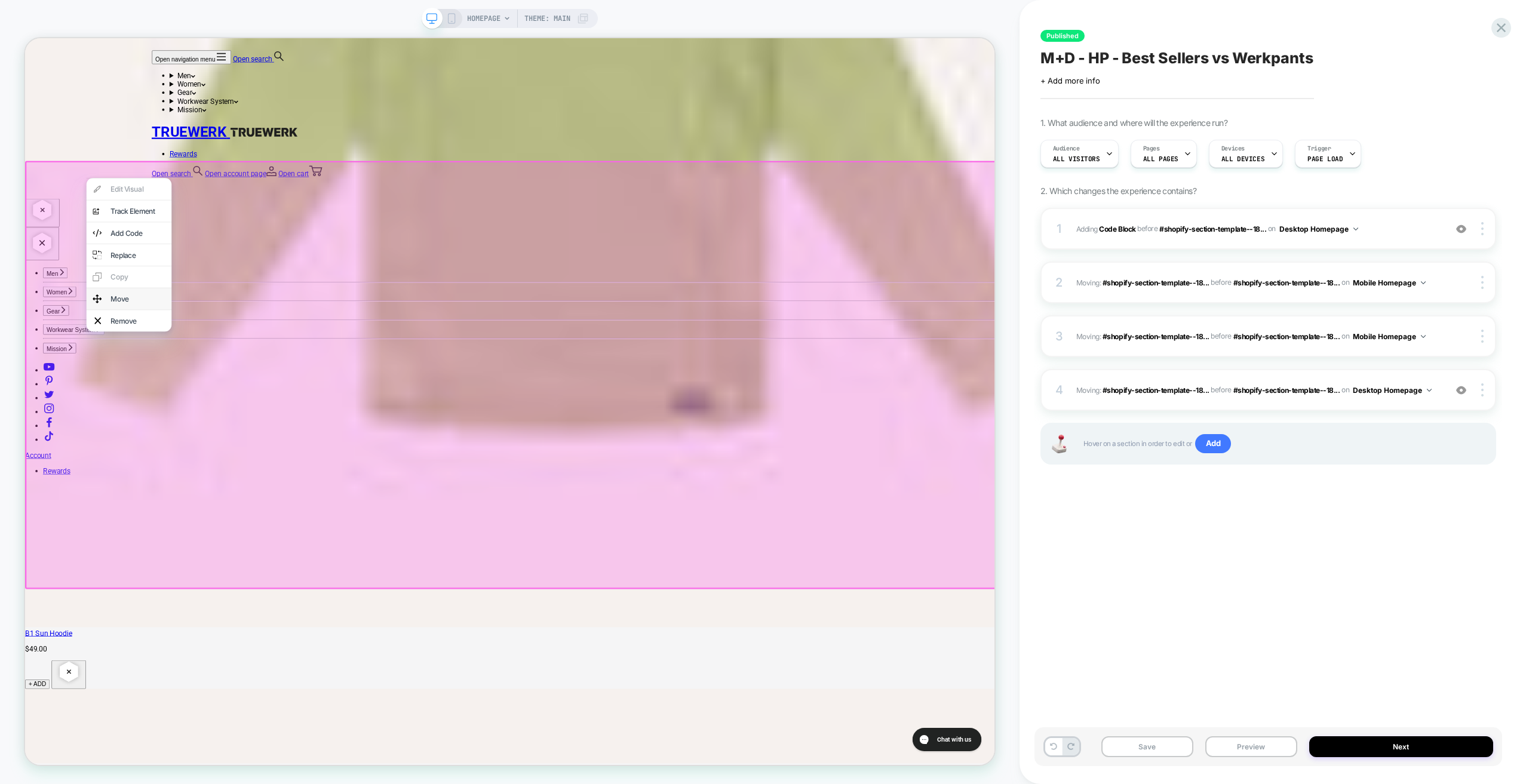
click at [150, 391] on div "Move" at bounding box center [176, 385] width 73 height 12
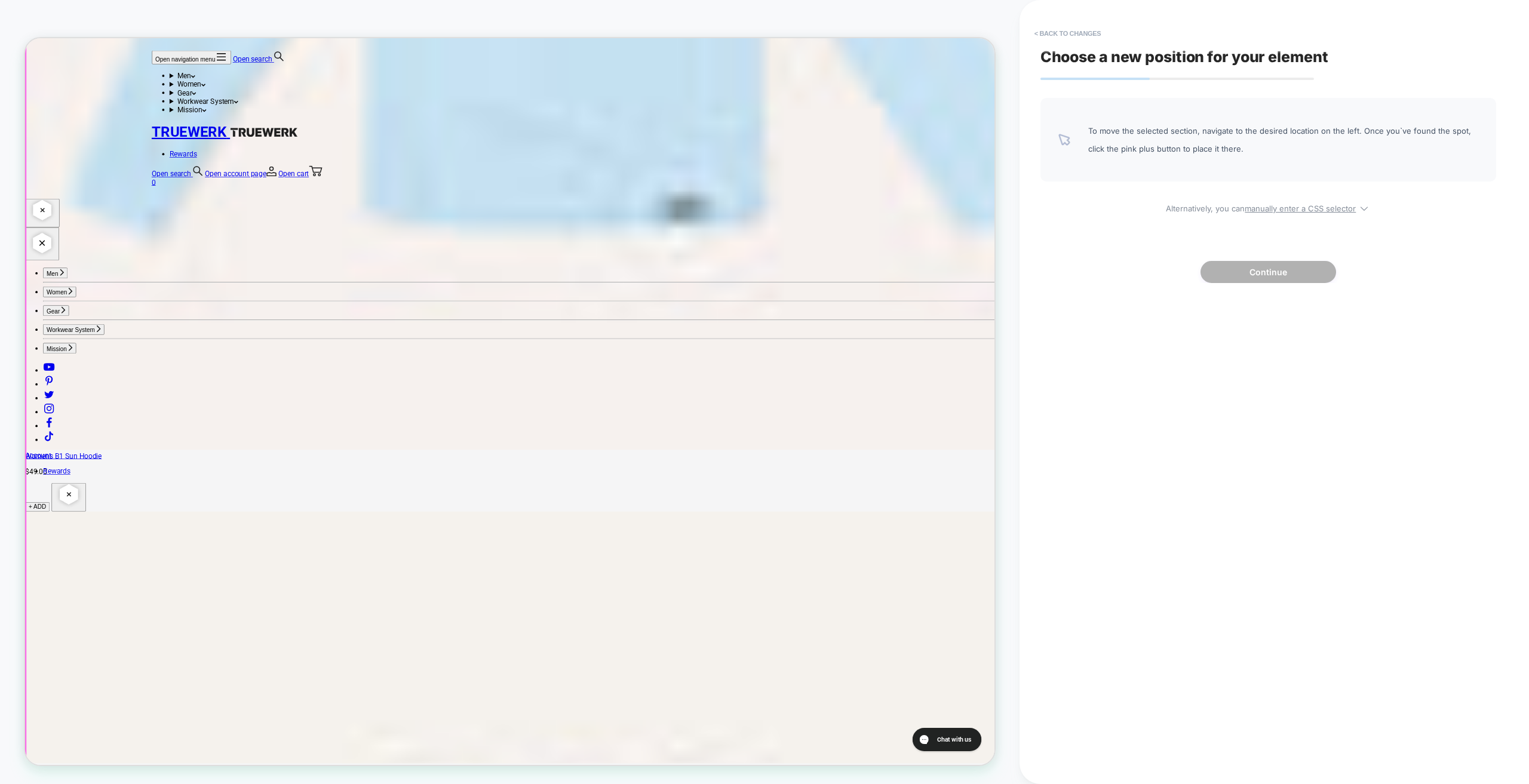
scroll to position [3883, 0]
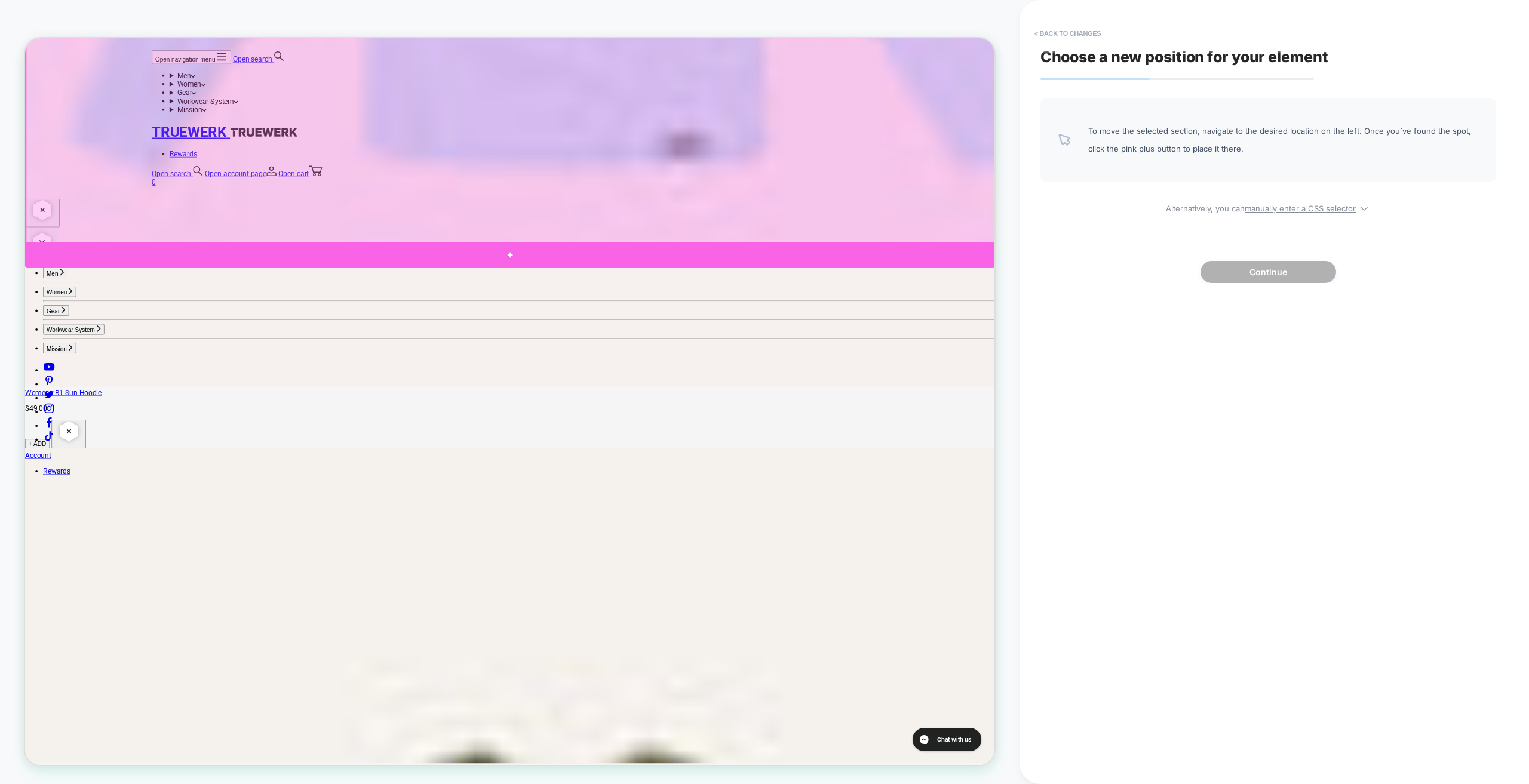
click at [117, 320] on div at bounding box center [672, 327] width 1293 height 33
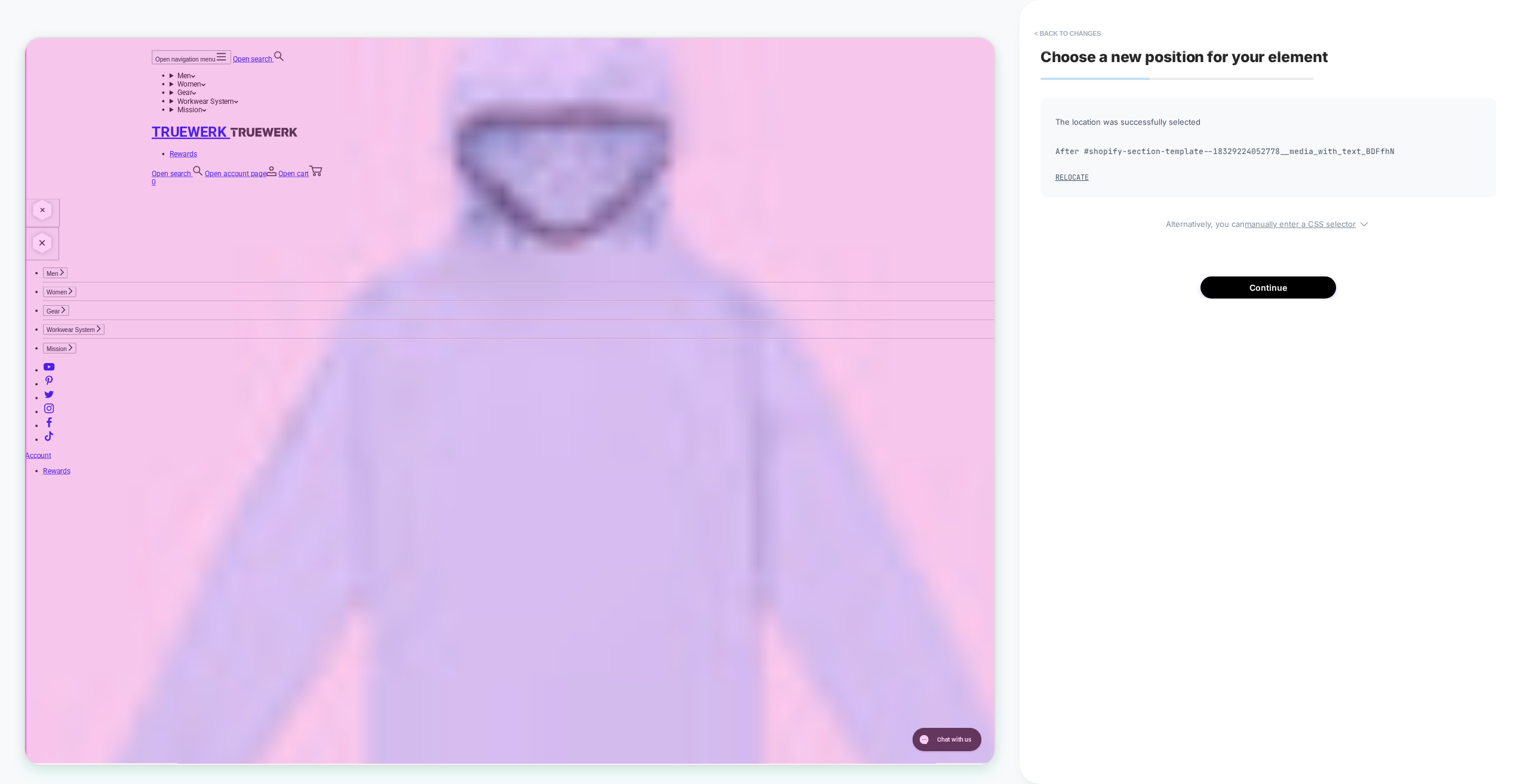
scroll to position [2749, 0]
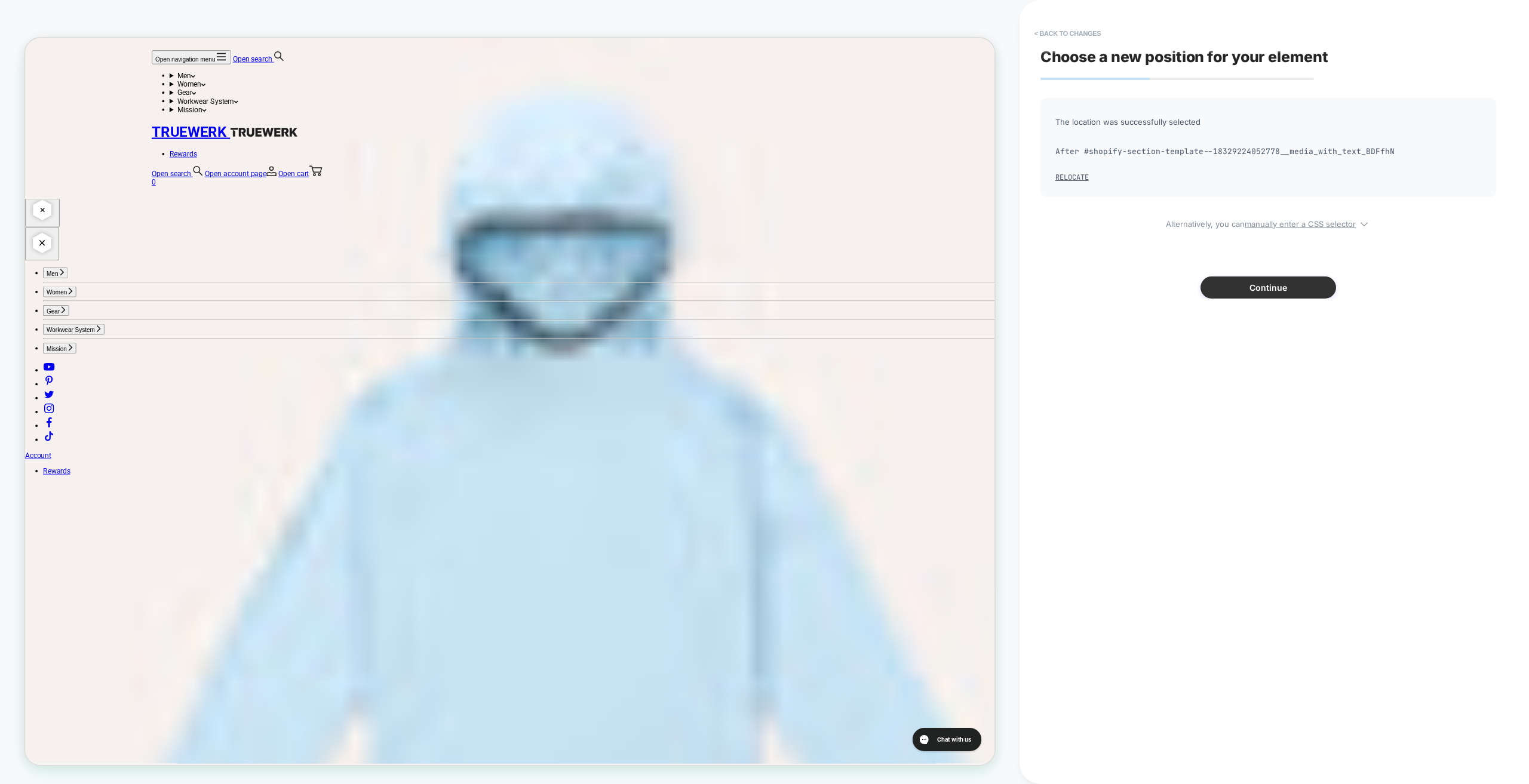
click at [1281, 286] on button "Continue" at bounding box center [1268, 287] width 135 height 22
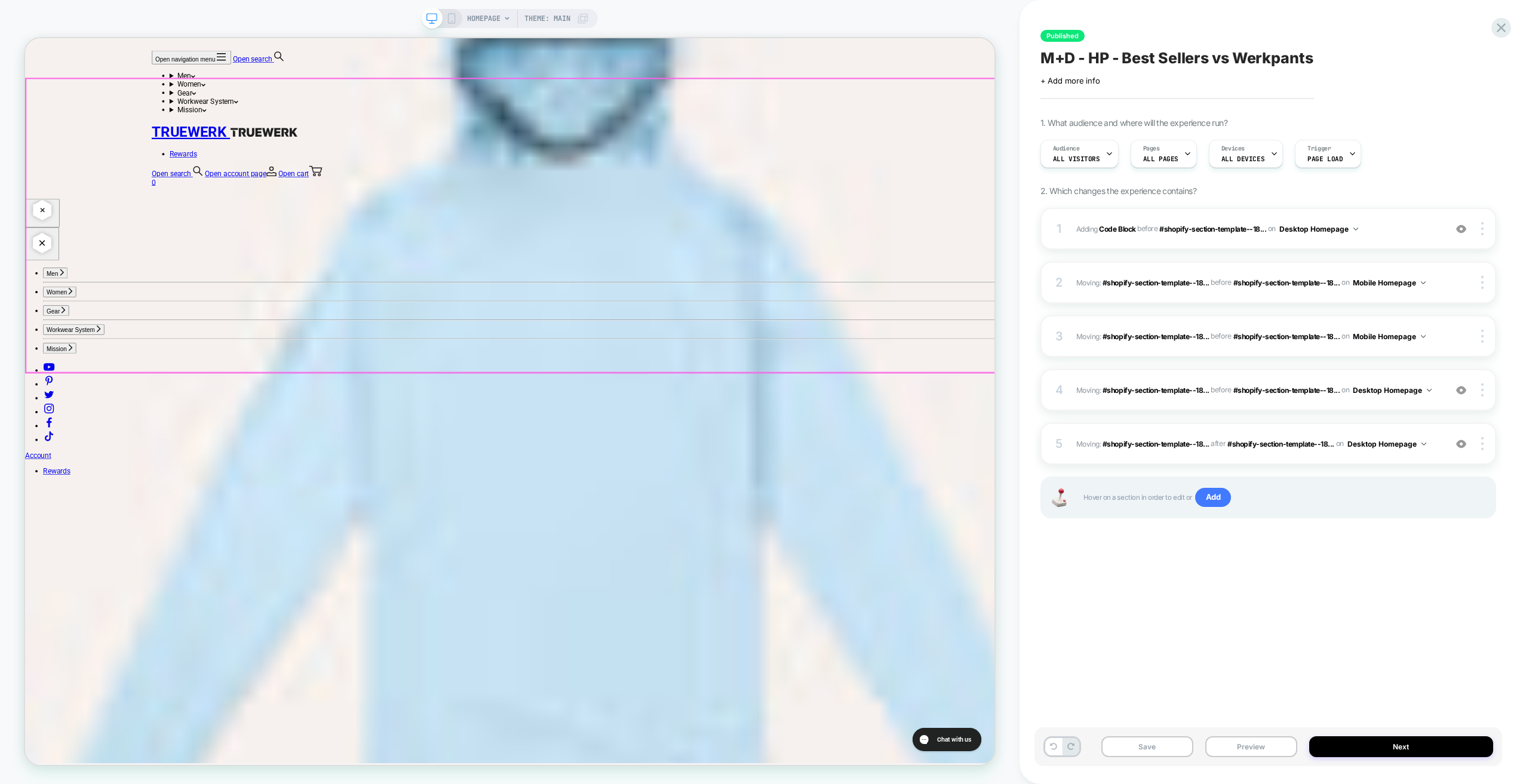
scroll to position [3047, 0]
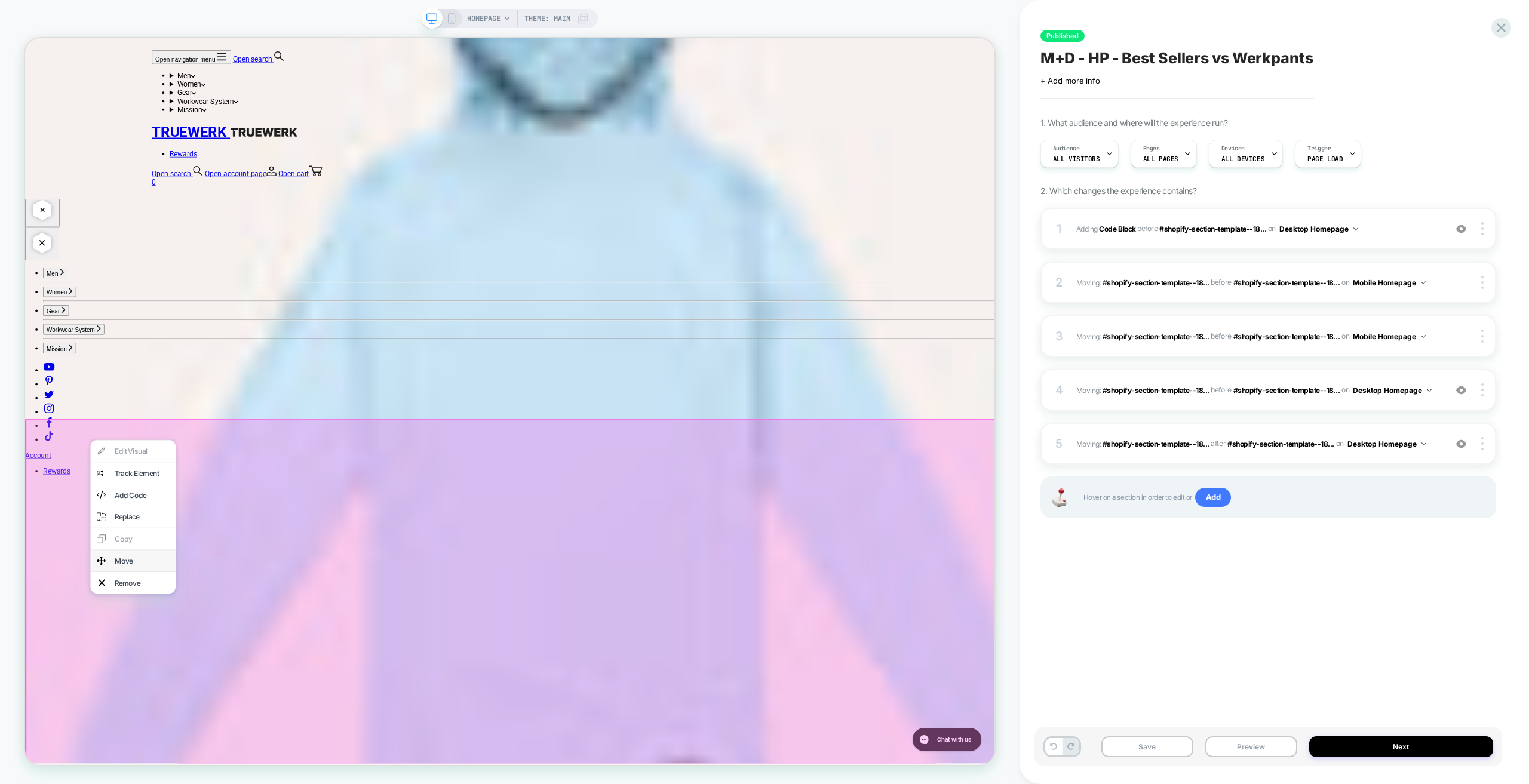
click at [175, 741] on div "Move" at bounding box center [181, 735] width 73 height 12
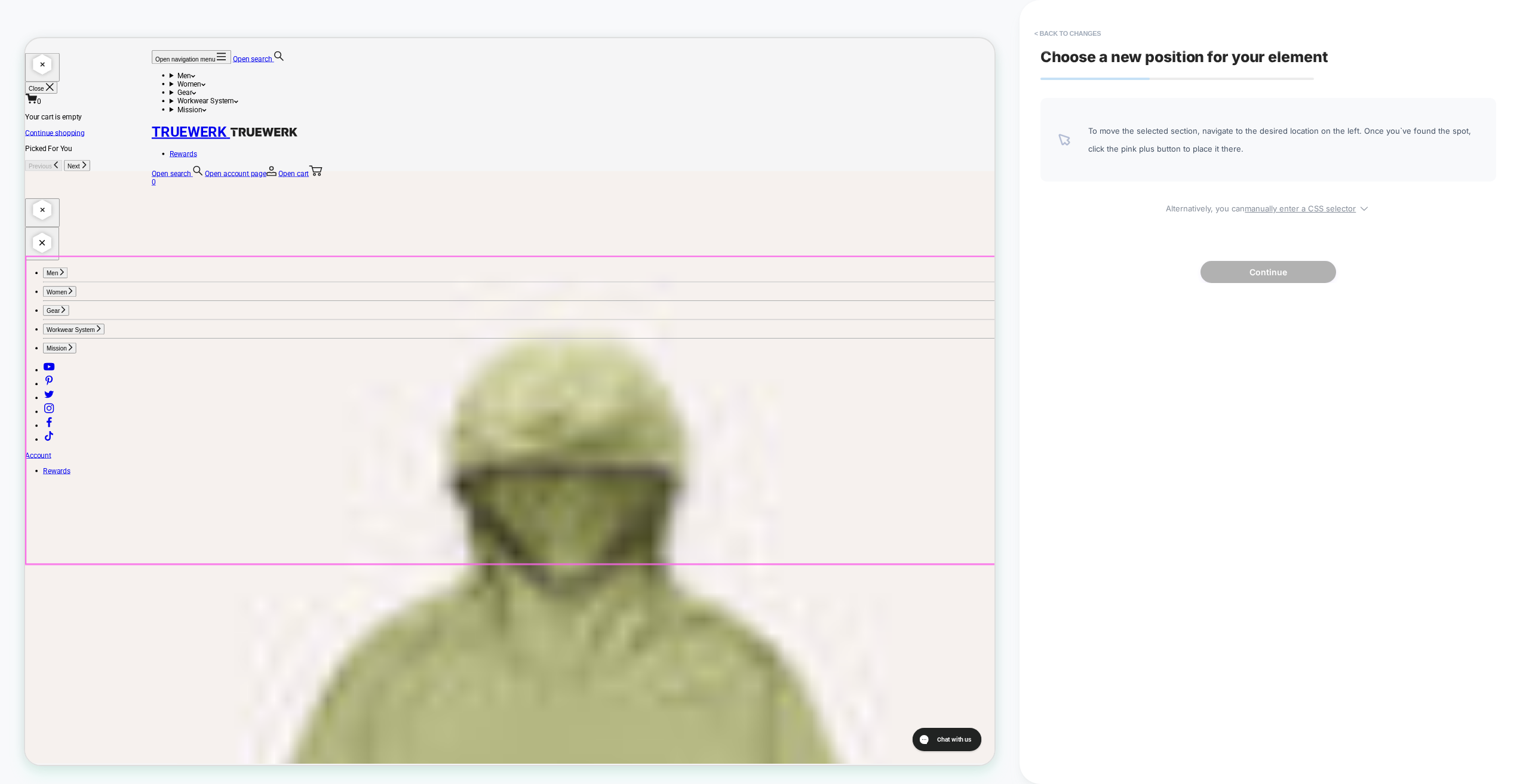
scroll to position [629, 0]
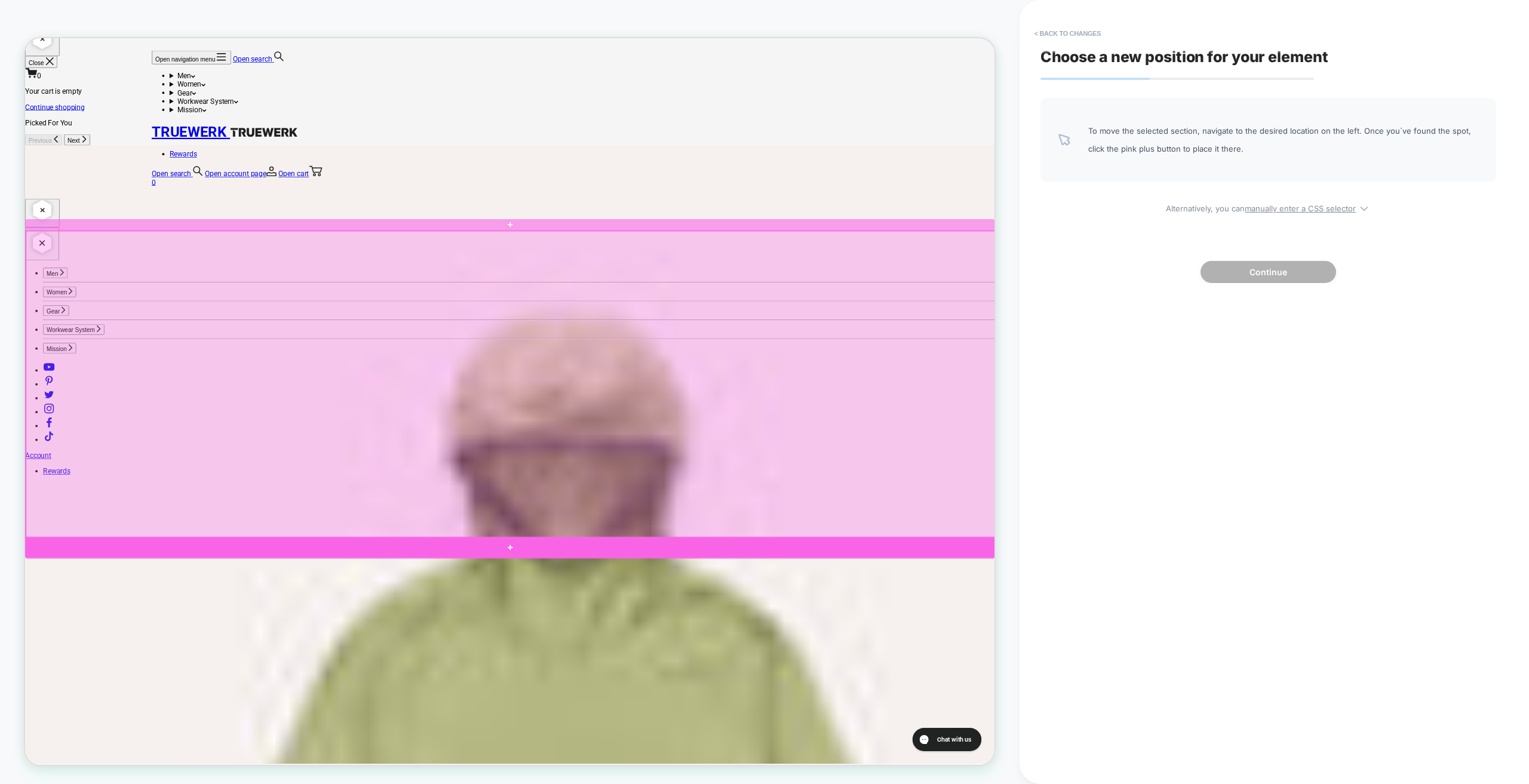
click at [119, 713] on div at bounding box center [672, 717] width 1293 height 29
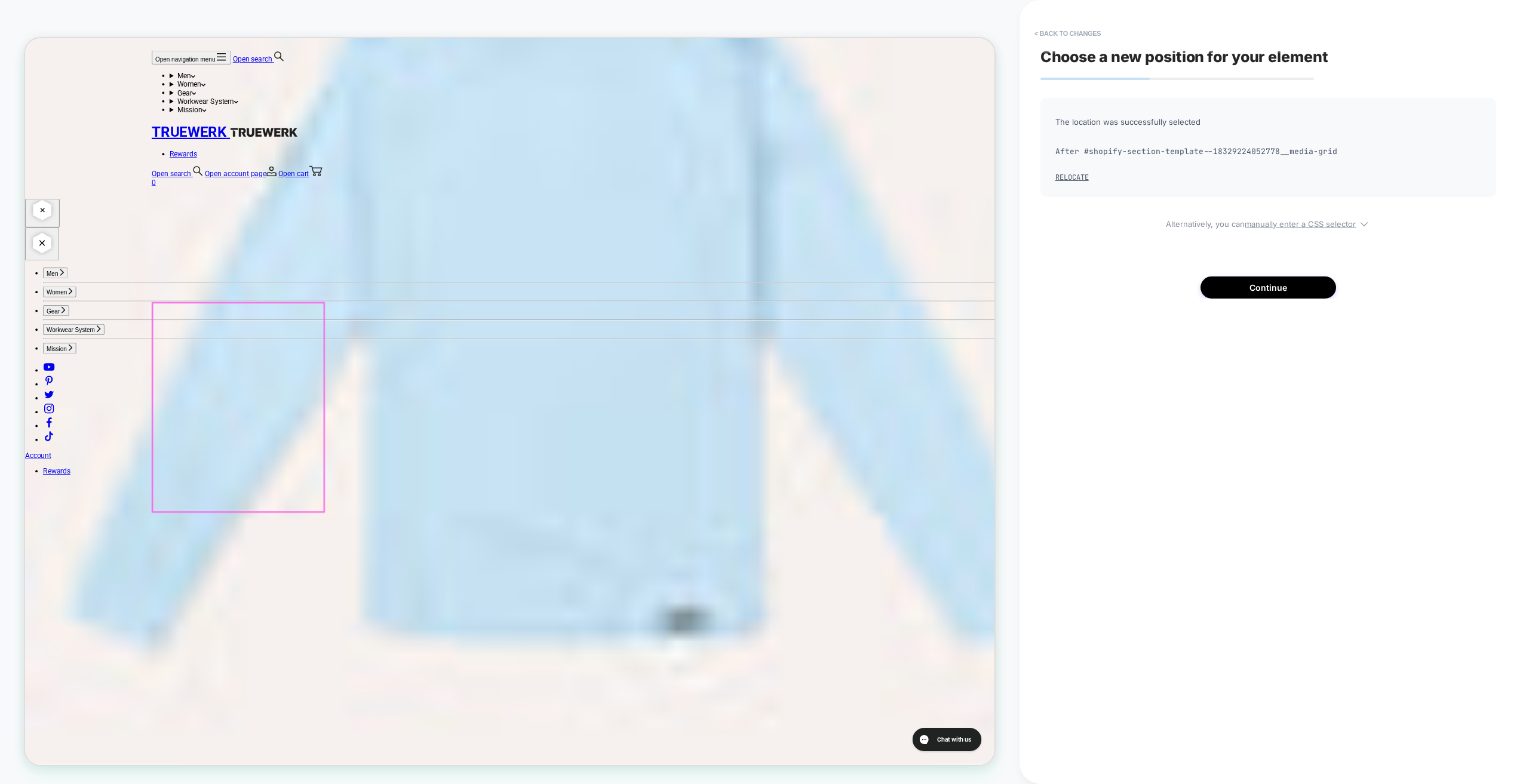
scroll to position [3256, 0]
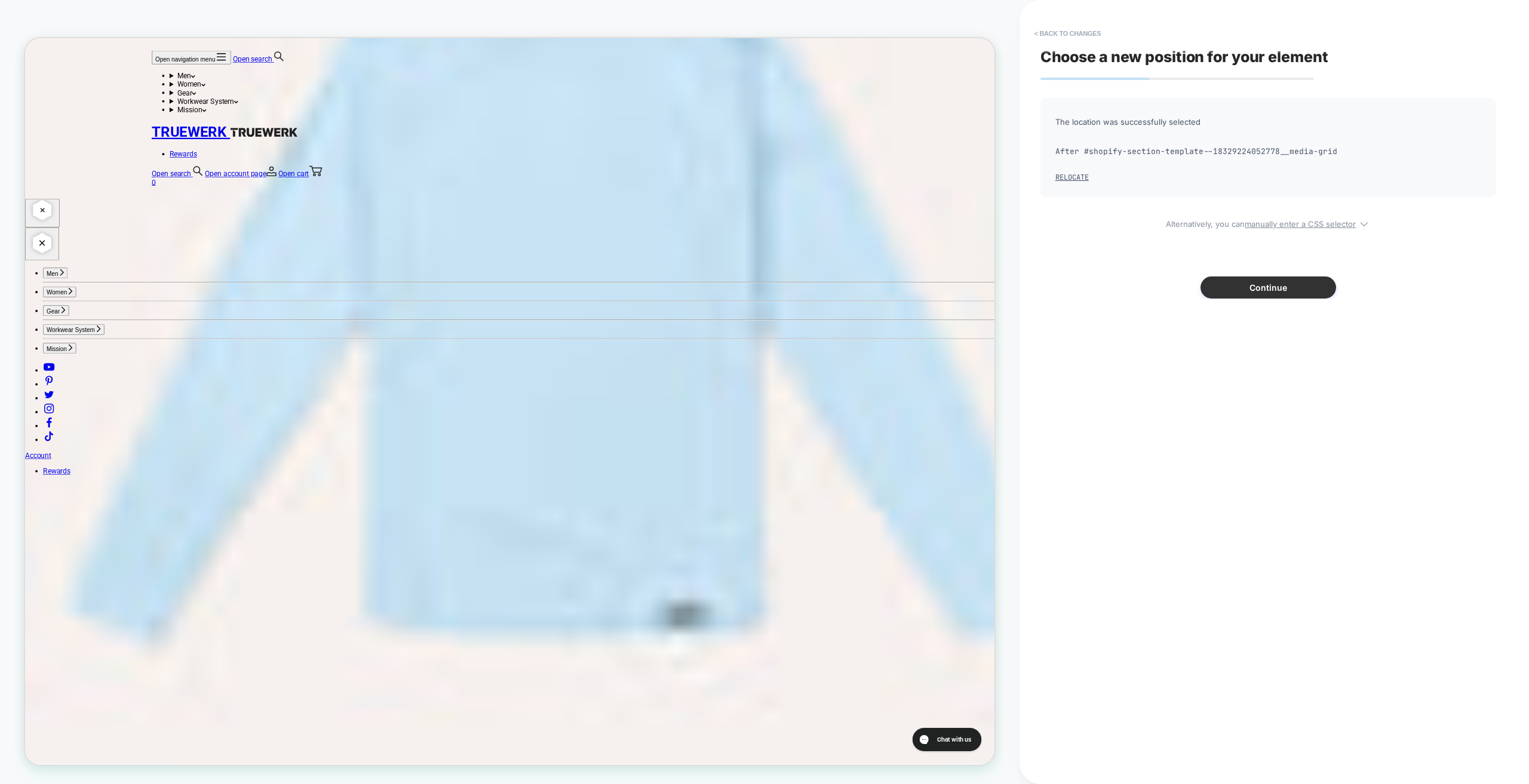
click at [1272, 286] on button "Continue" at bounding box center [1268, 287] width 135 height 22
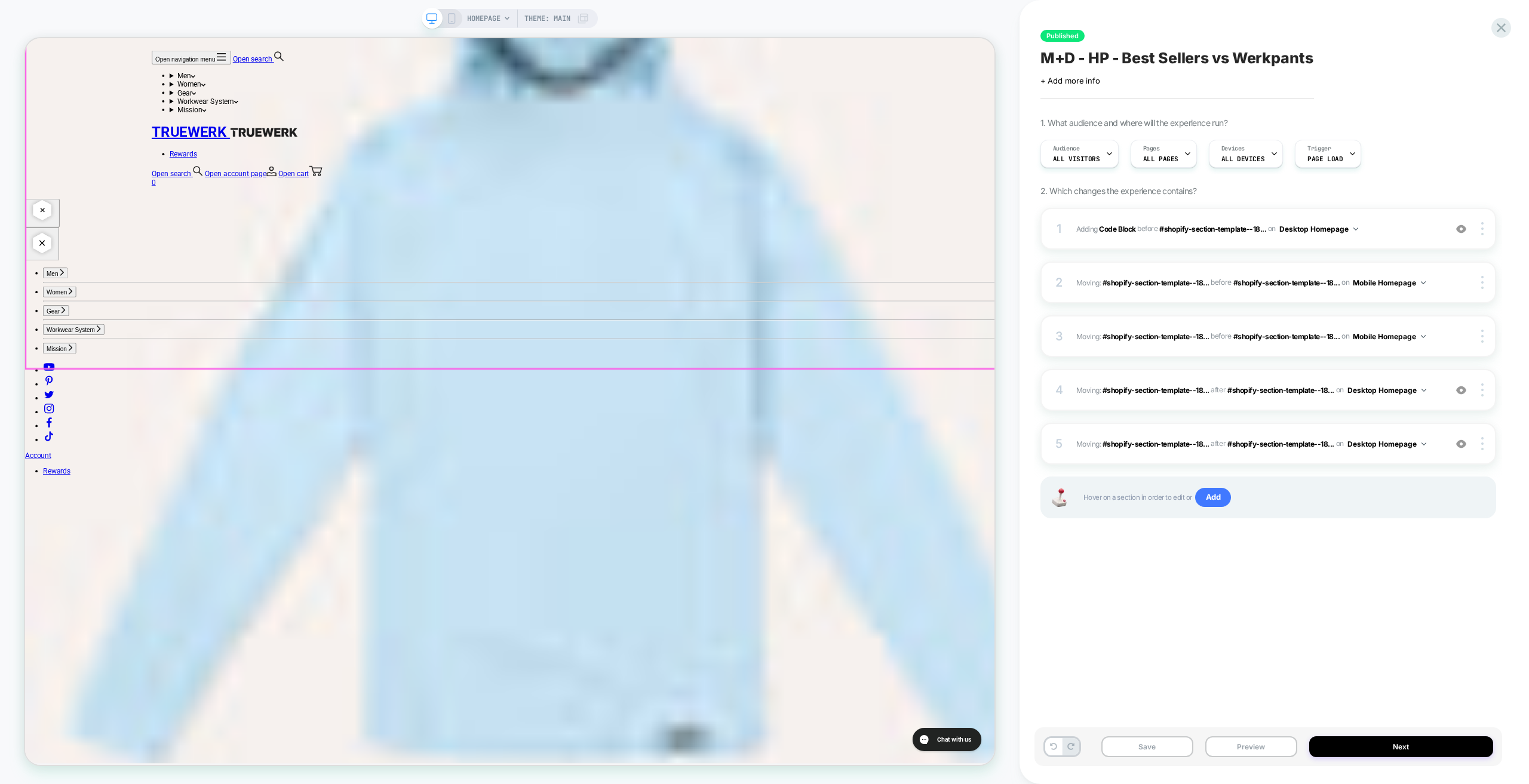
scroll to position [3088, 0]
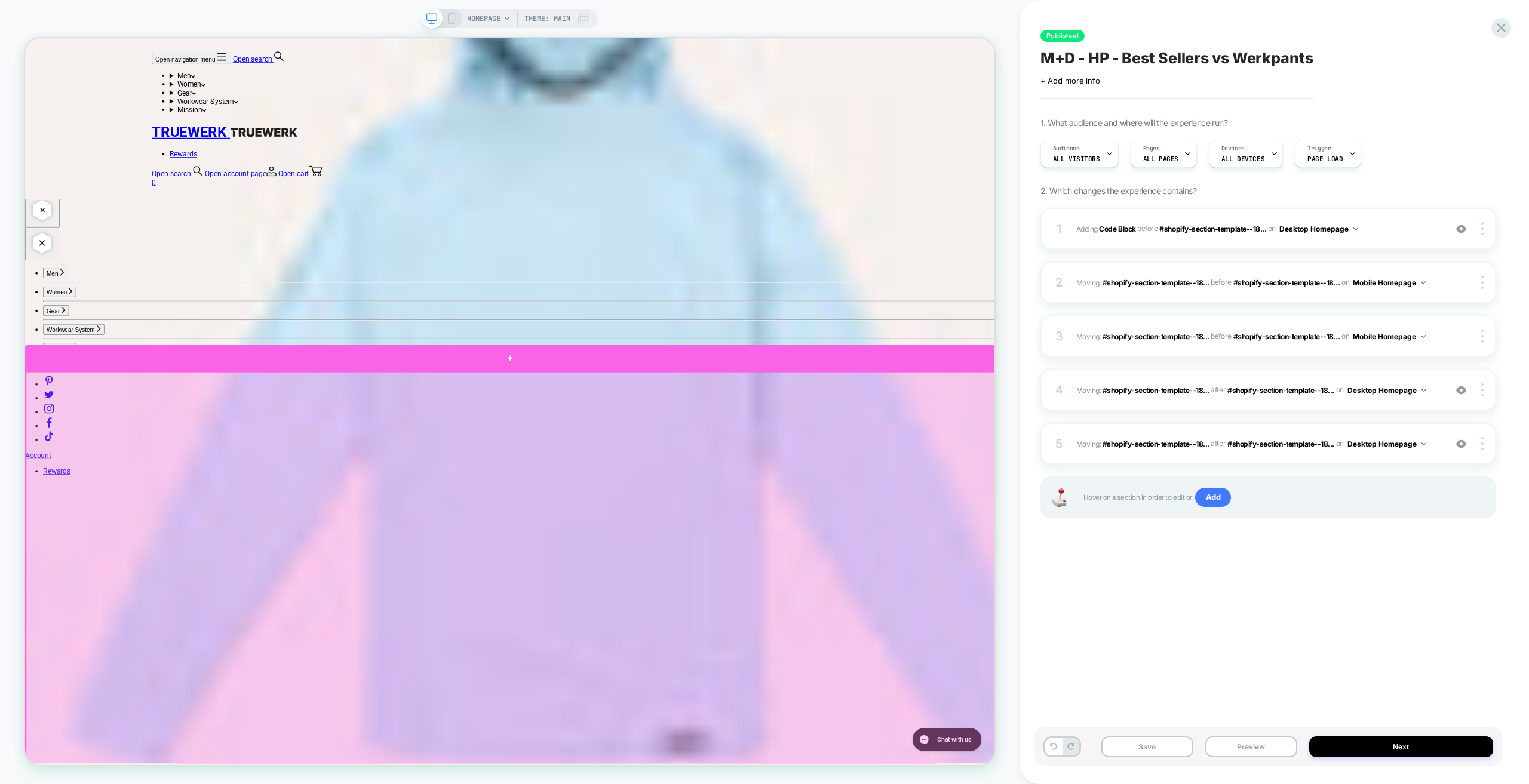
click at [105, 462] on div at bounding box center [672, 464] width 1293 height 34
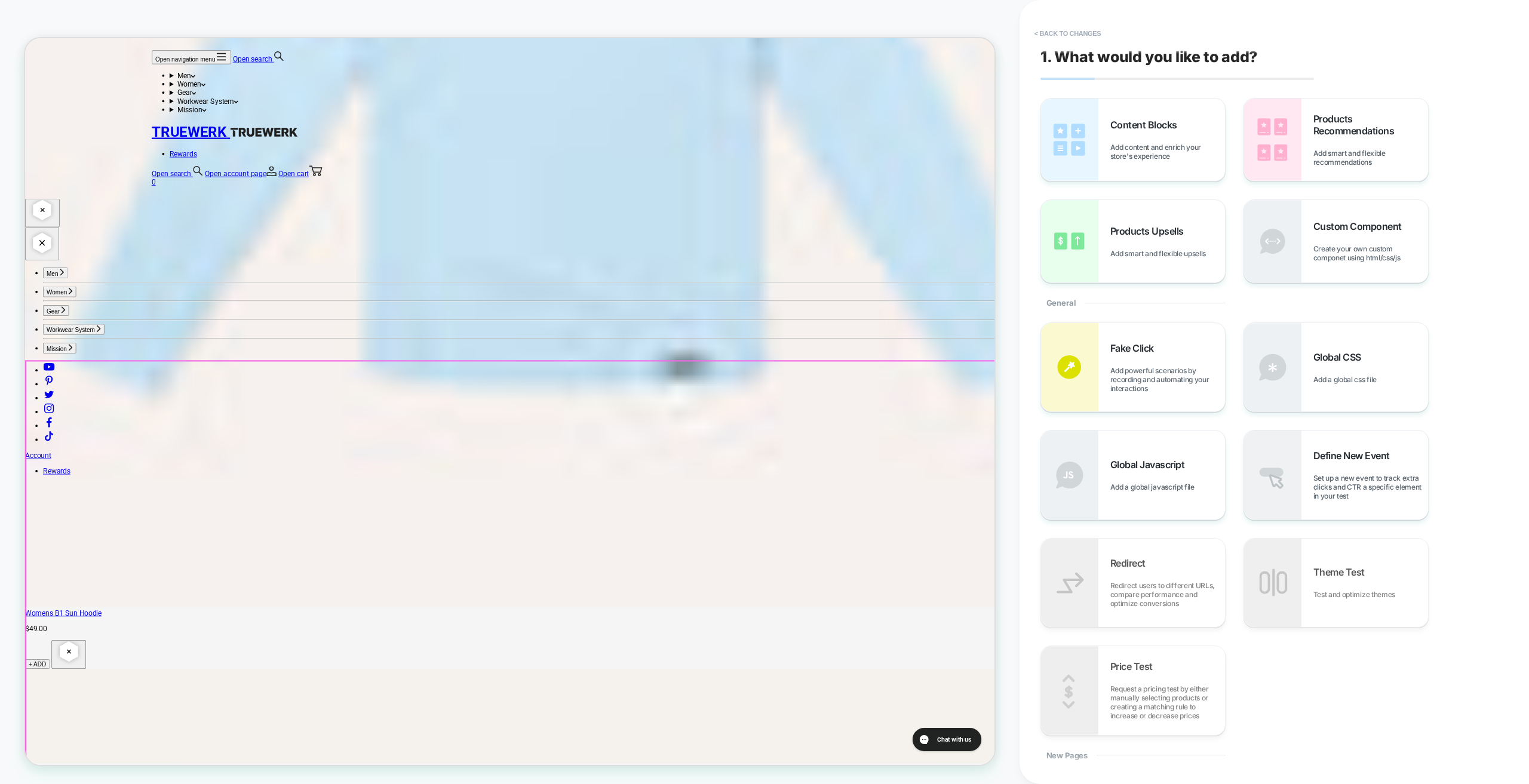
scroll to position [3610, 0]
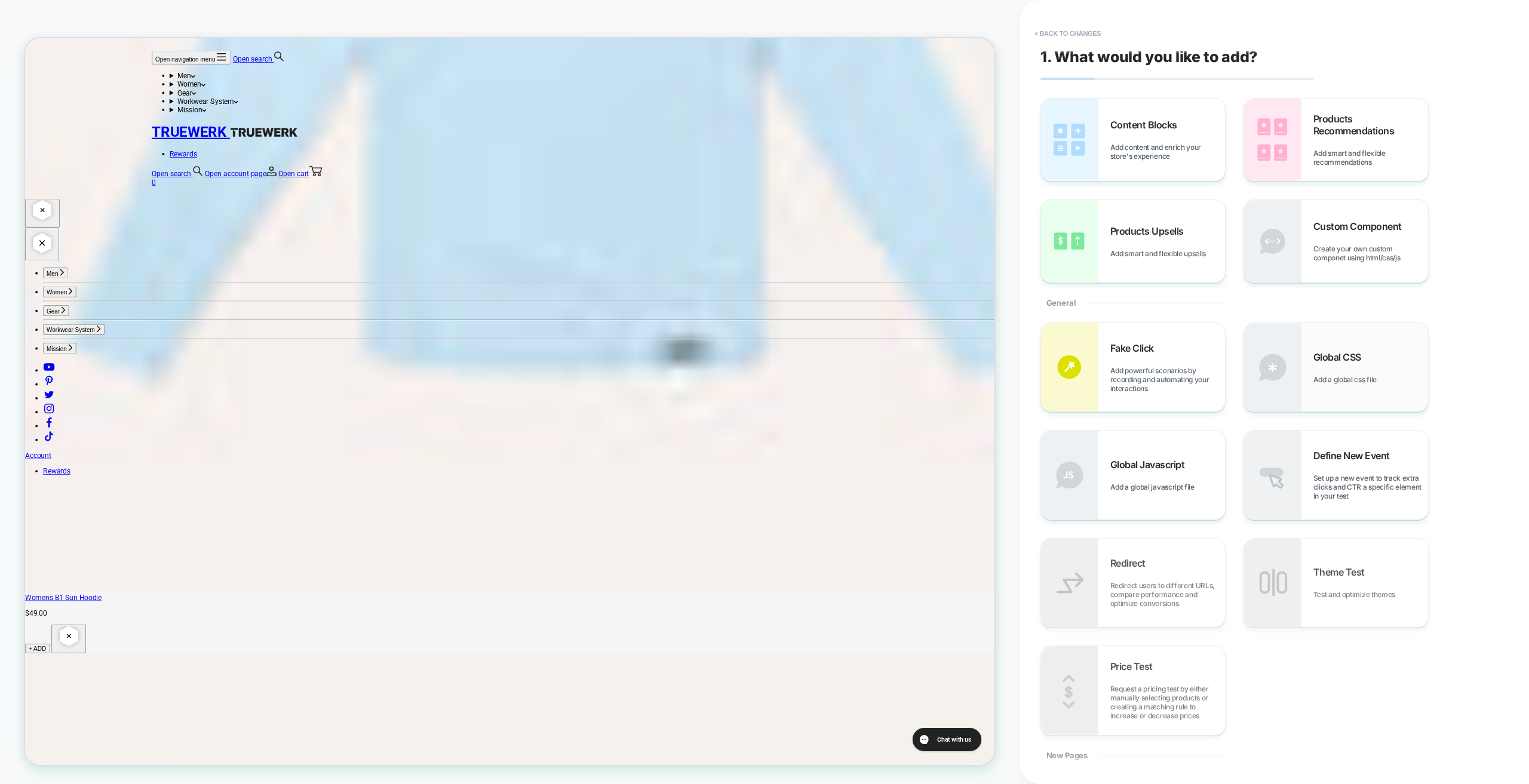
click at [1349, 366] on div "Global CSS Add a global css file" at bounding box center [1370, 367] width 115 height 33
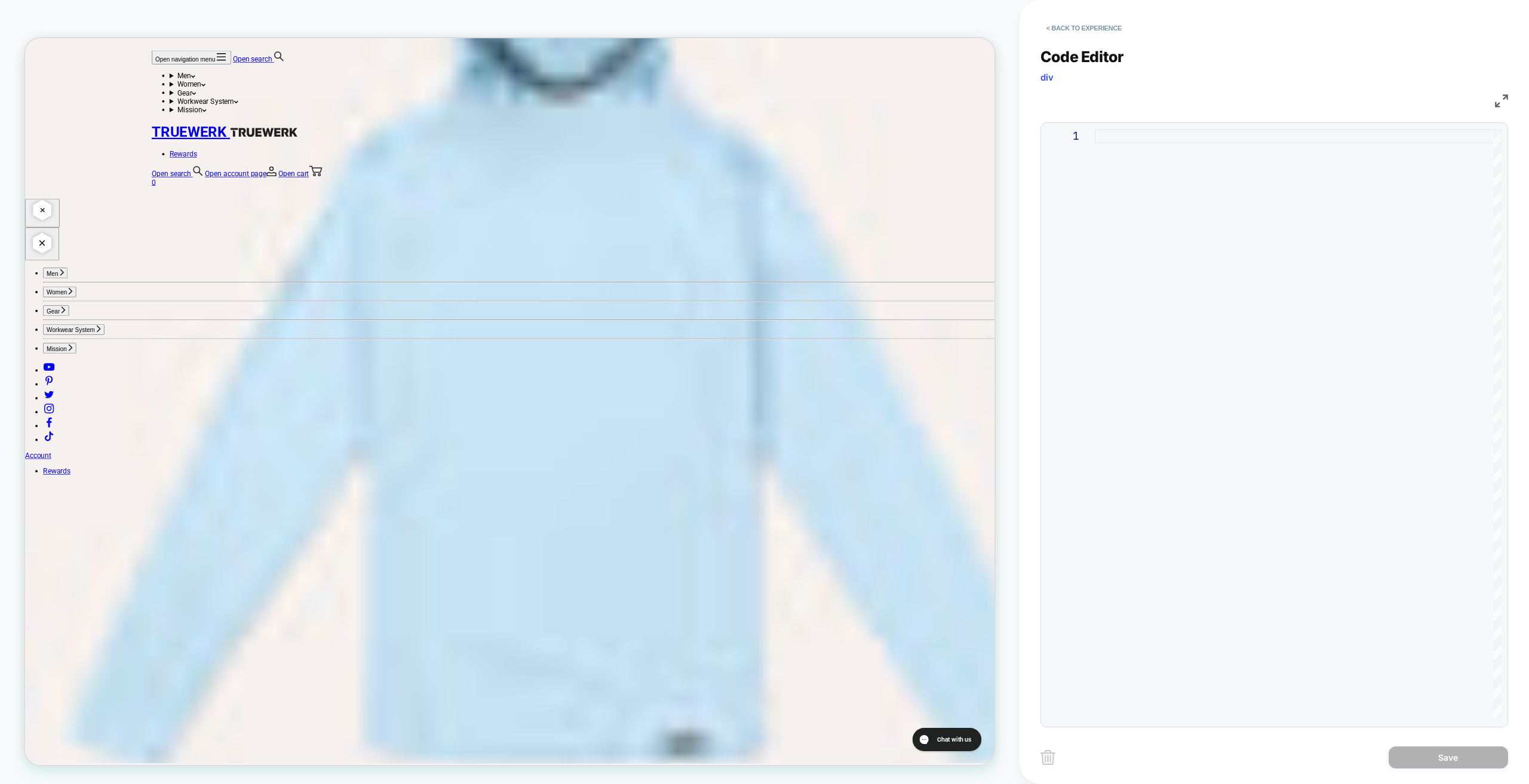
scroll to position [3075, 0]
click at [1134, 139] on div at bounding box center [1298, 425] width 407 height 592
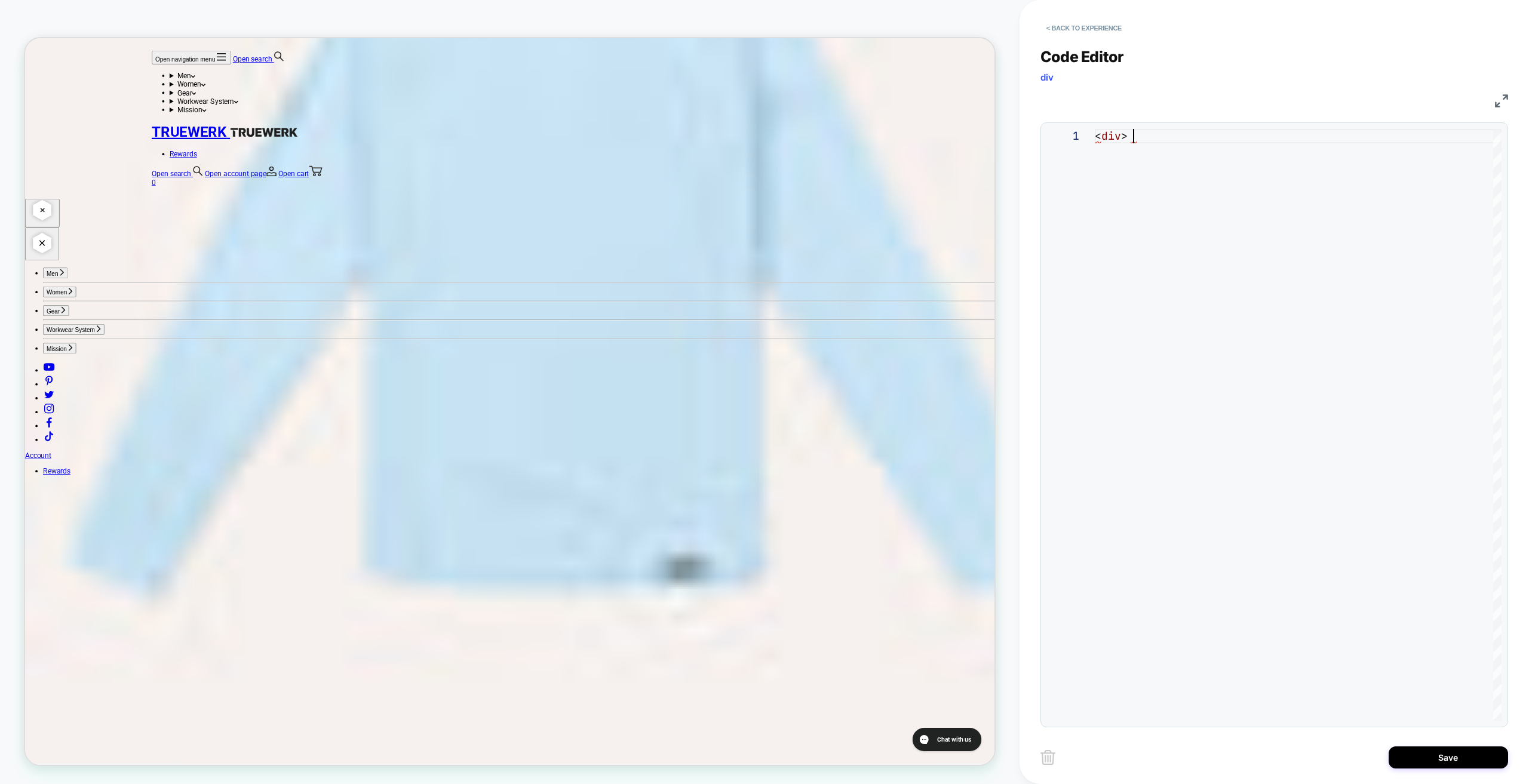
scroll to position [3274, 0]
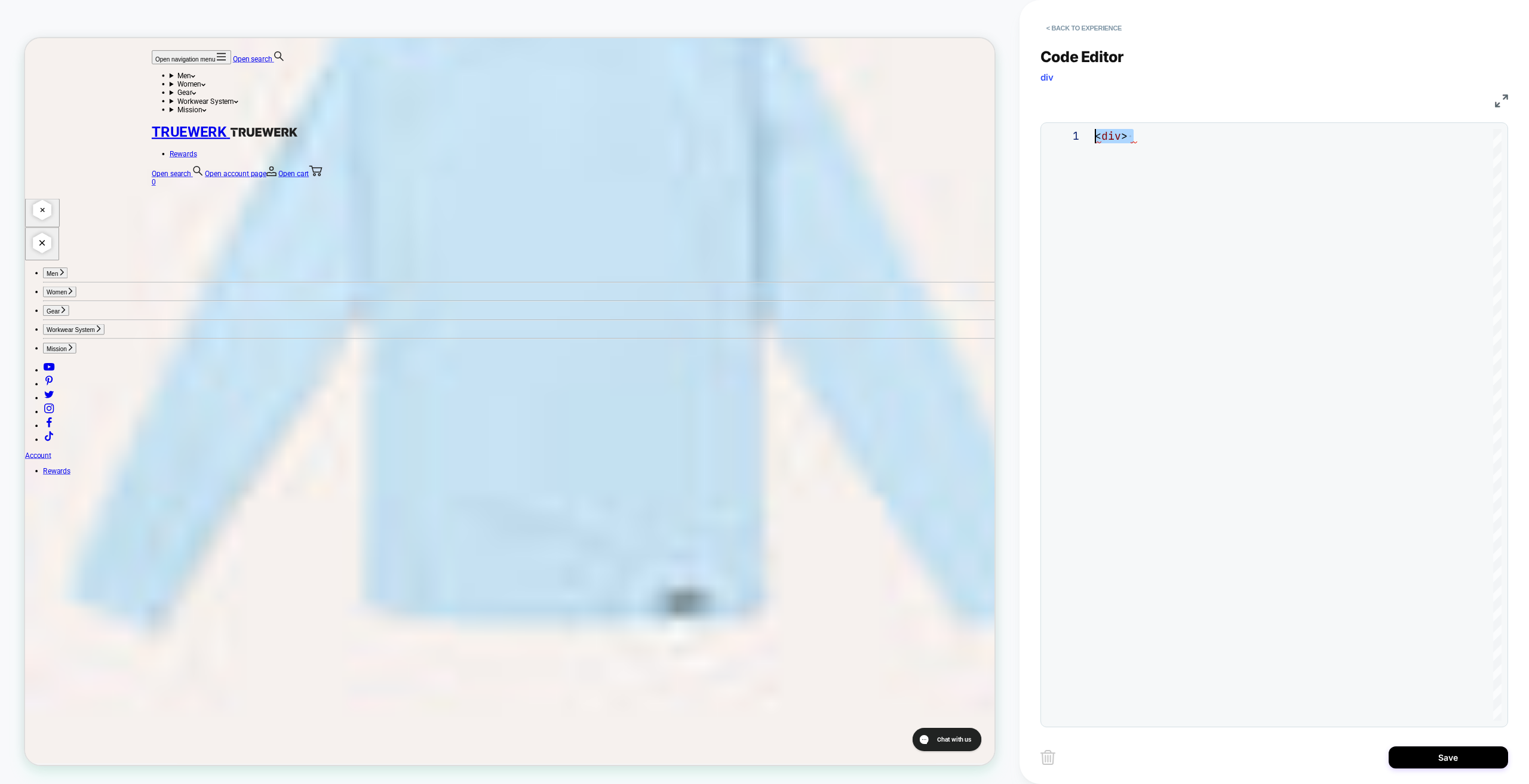
drag, startPoint x: 1135, startPoint y: 132, endPoint x: 1082, endPoint y: 139, distance: 53.5
click at [1095, 138] on div "< div >" at bounding box center [1298, 425] width 407 height 592
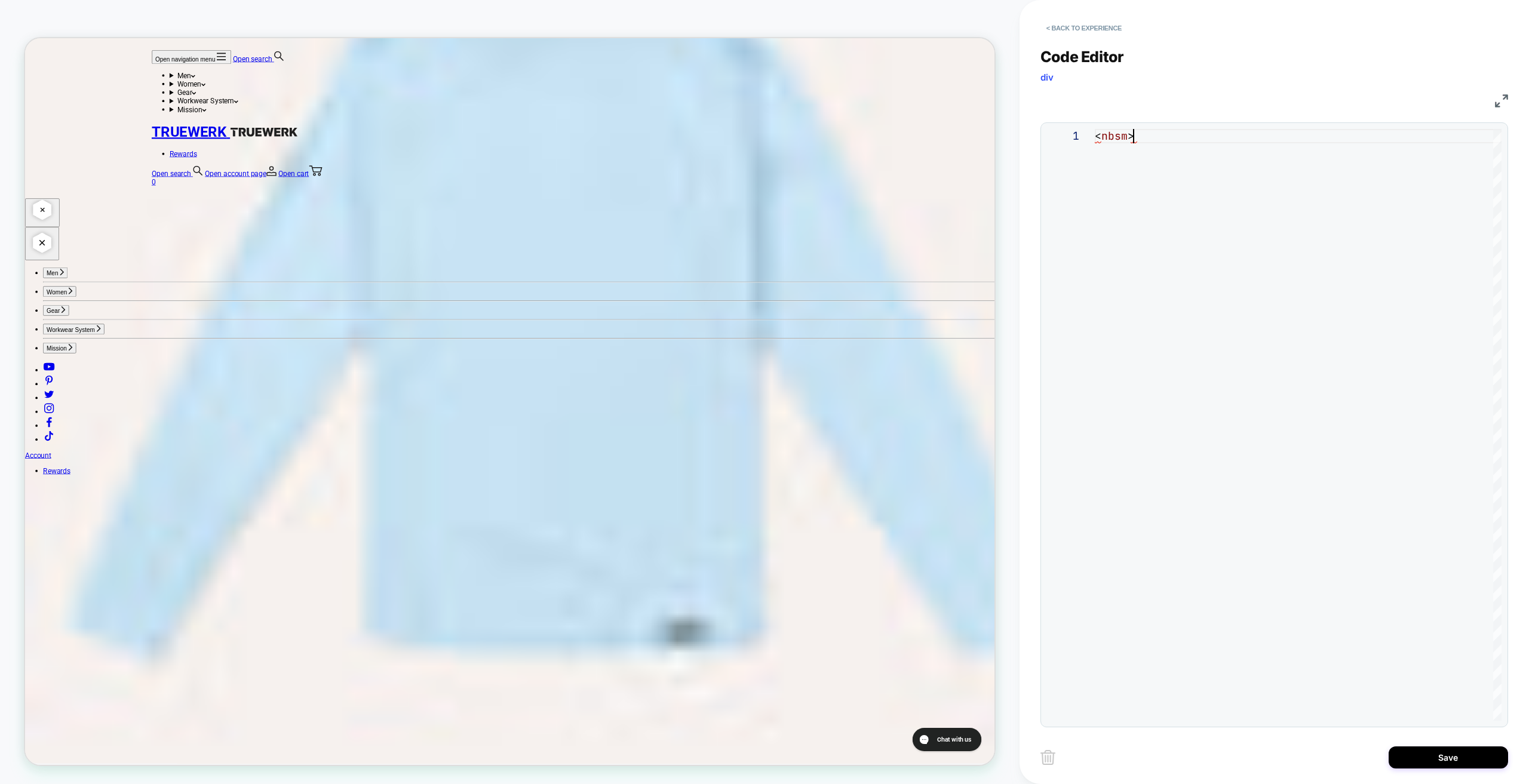
scroll to position [3225, 0]
type textarea "******"
click at [1086, 26] on button "< Back to experience" at bounding box center [1084, 28] width 87 height 19
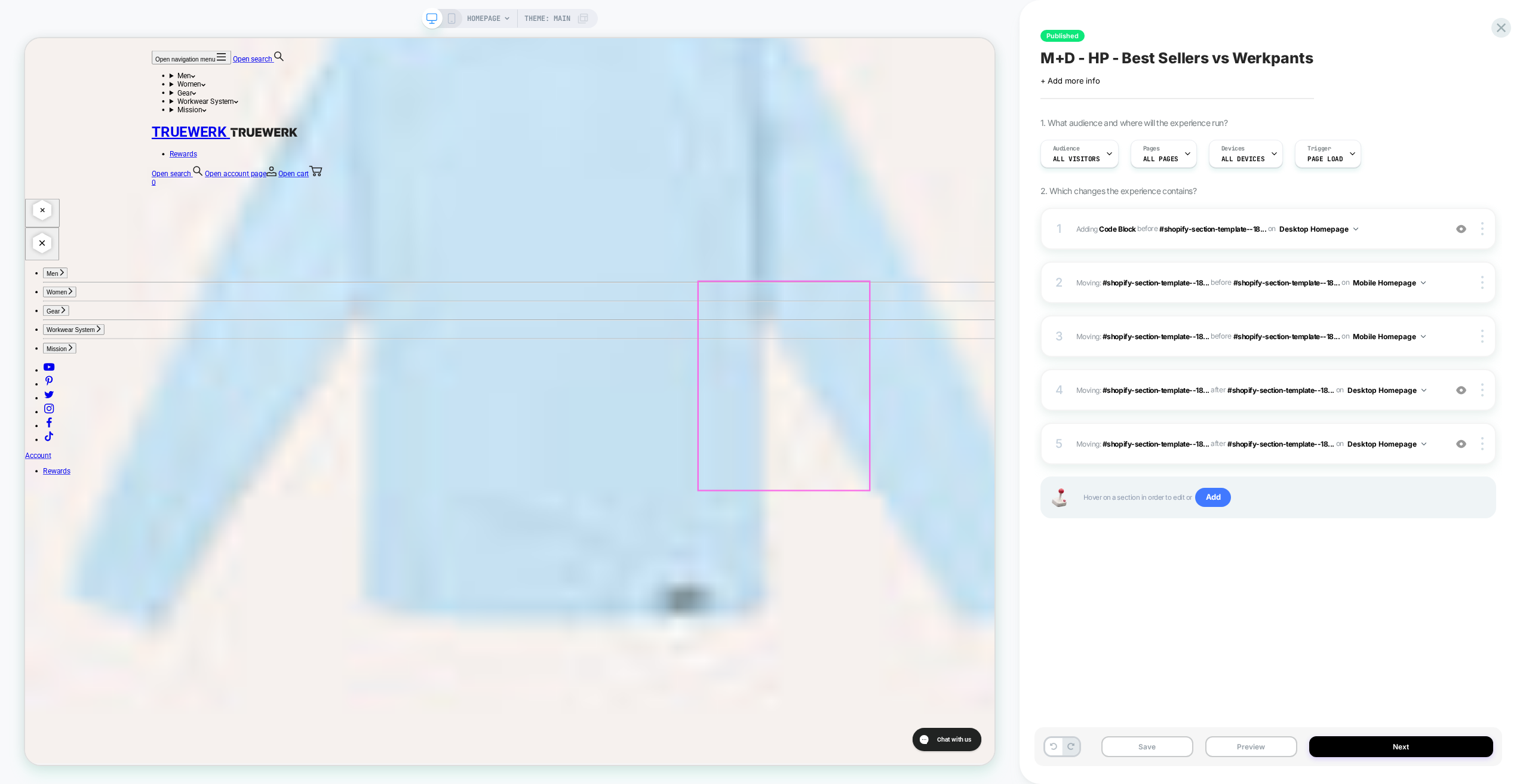
scroll to position [3175, 0]
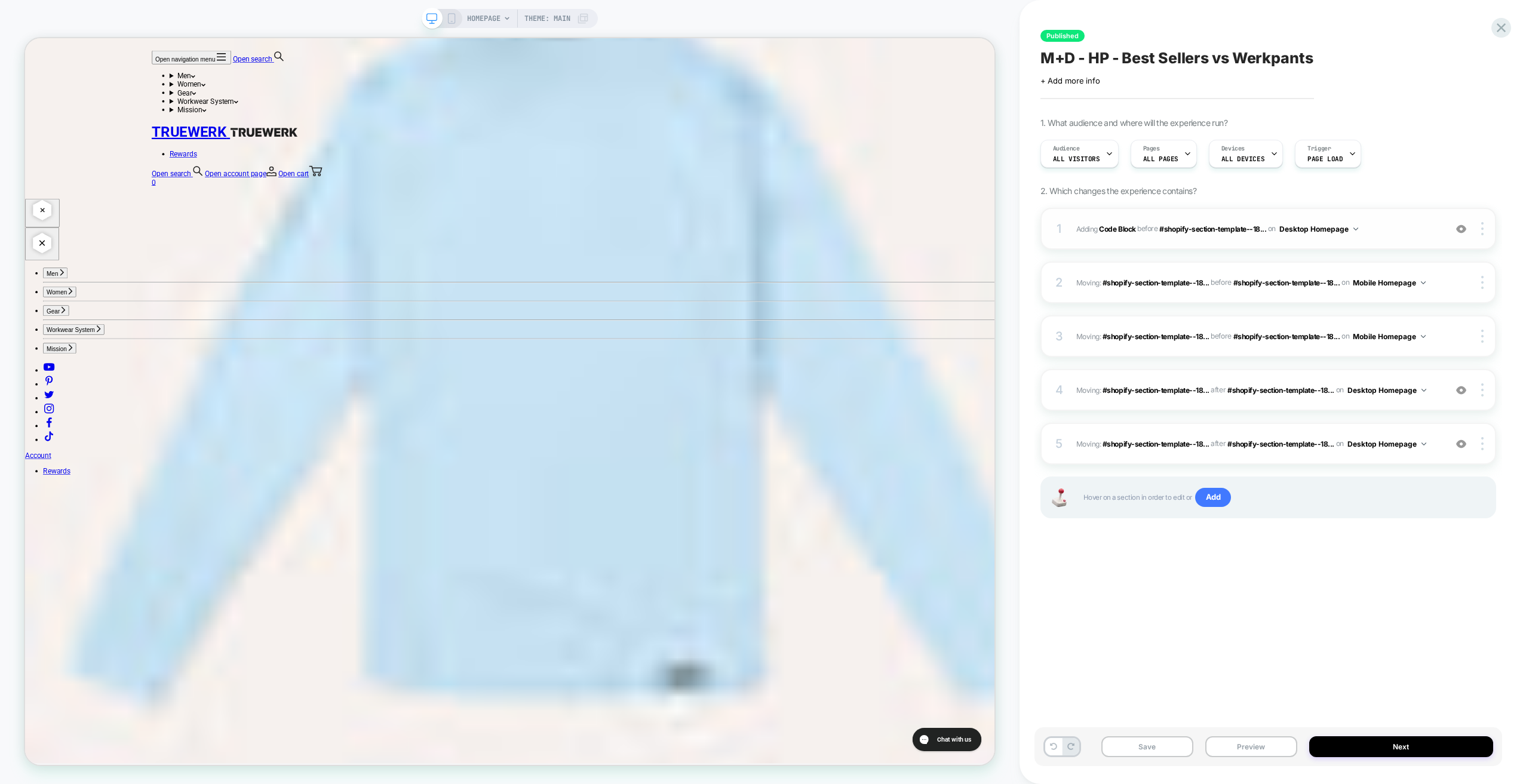
click at [1082, 226] on span "Adding Code Block" at bounding box center [1106, 229] width 60 height 9
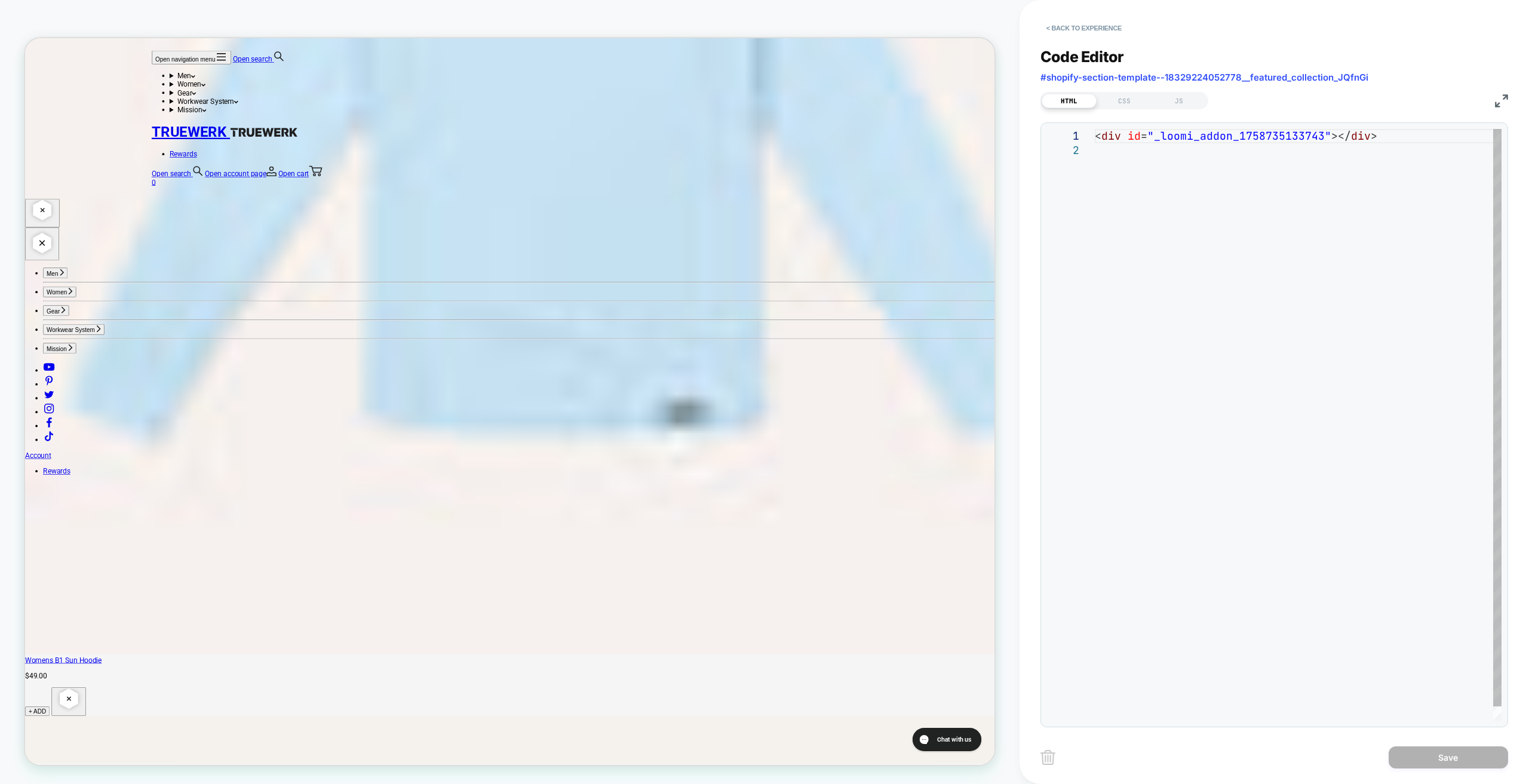
scroll to position [0, 0]
click at [1114, 151] on div "< div id = "_loomi_addon_1758735133743" ></ div >" at bounding box center [1298, 432] width 407 height 606
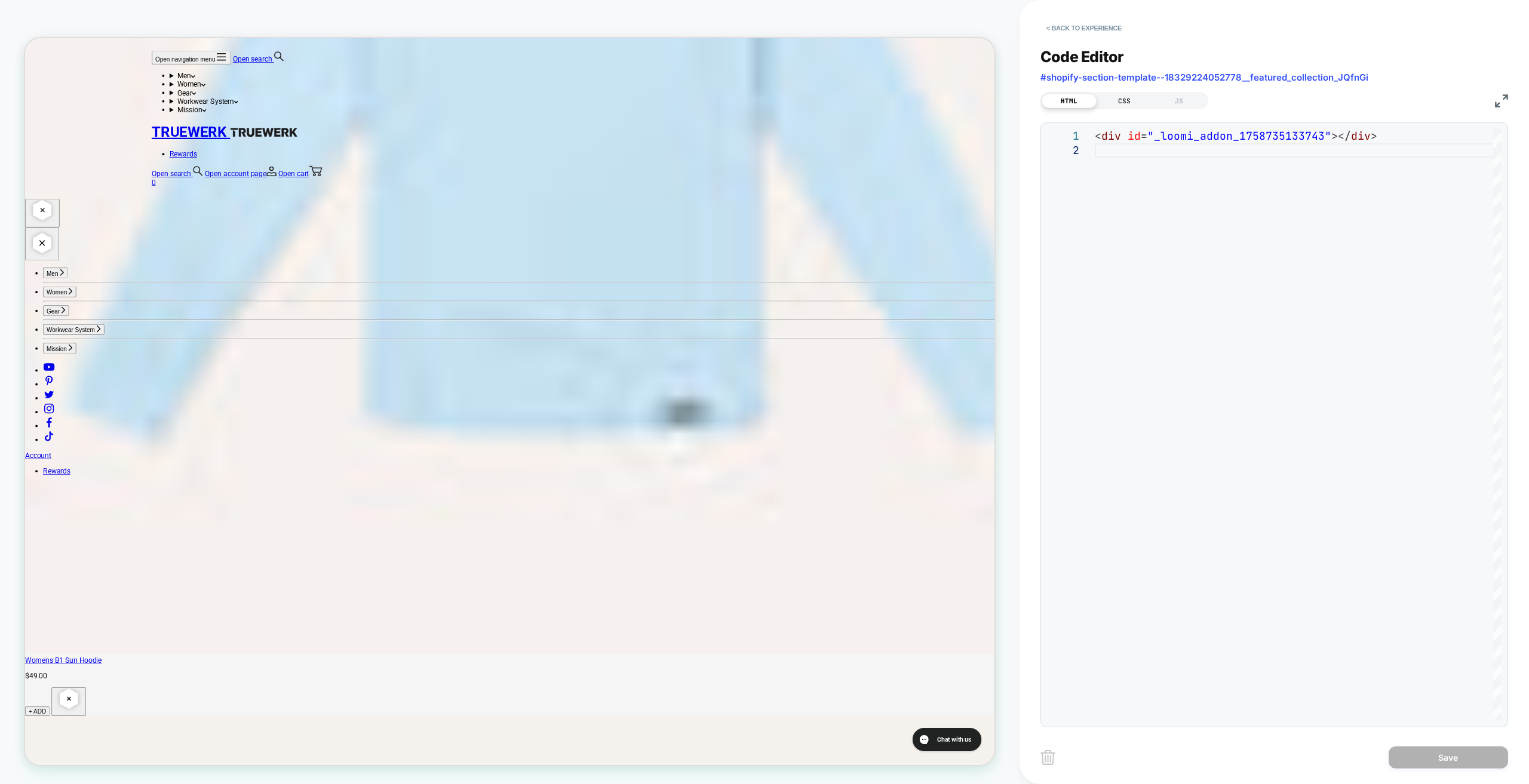
click at [1134, 101] on div "CSS" at bounding box center [1124, 101] width 55 height 15
click at [1173, 99] on div "JS" at bounding box center [1179, 101] width 55 height 15
click at [1058, 101] on div "HTML" at bounding box center [1069, 101] width 55 height 15
click at [1093, 27] on button "< Back to experience" at bounding box center [1084, 28] width 87 height 19
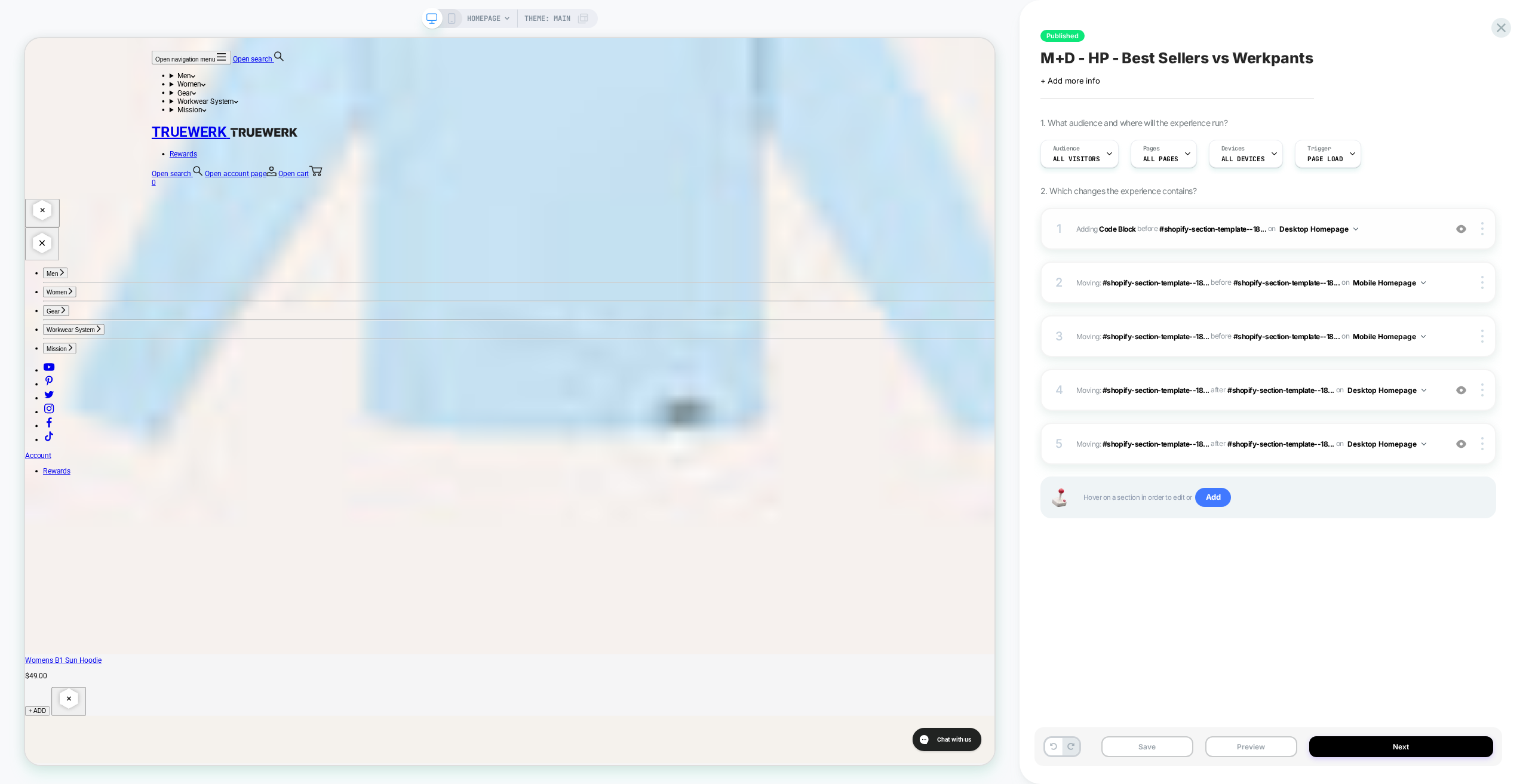
drag, startPoint x: 1370, startPoint y: 222, endPoint x: 1373, endPoint y: 235, distance: 13.3
click at [1373, 235] on span "Adding Code Block BEFORE #shopify-section-template--18... #shopify-section-temp…" at bounding box center [1258, 229] width 363 height 15
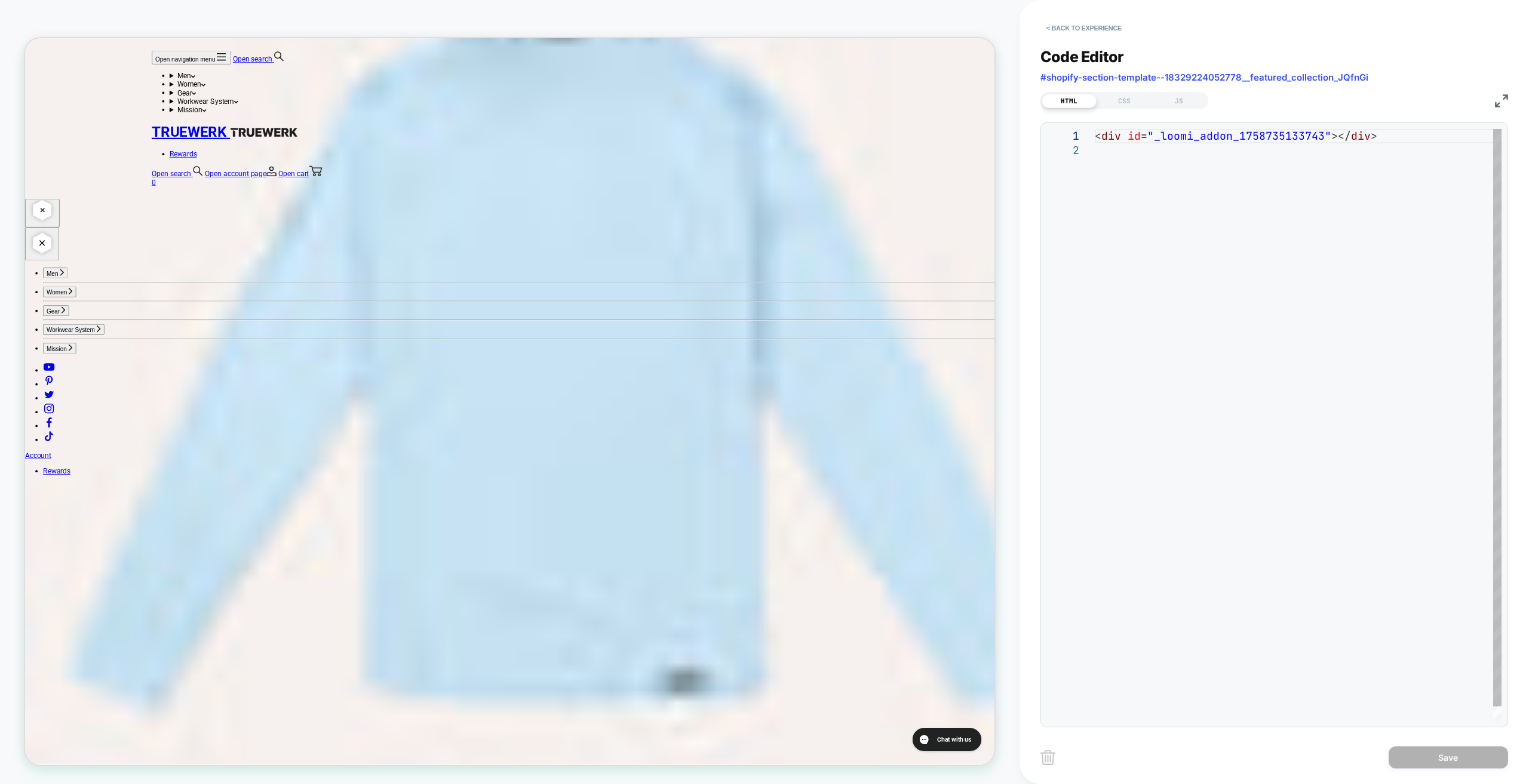
click at [1149, 204] on div "< div id = "_loomi_addon_1758735133743" ></ div >" at bounding box center [1298, 432] width 407 height 606
drag, startPoint x: 1390, startPoint y: 133, endPoint x: 1075, endPoint y: 152, distance: 315.6
click at [1095, 141] on div "< div id = "_loomi_addon_1758735133743" ></ div >" at bounding box center [1298, 432] width 407 height 606
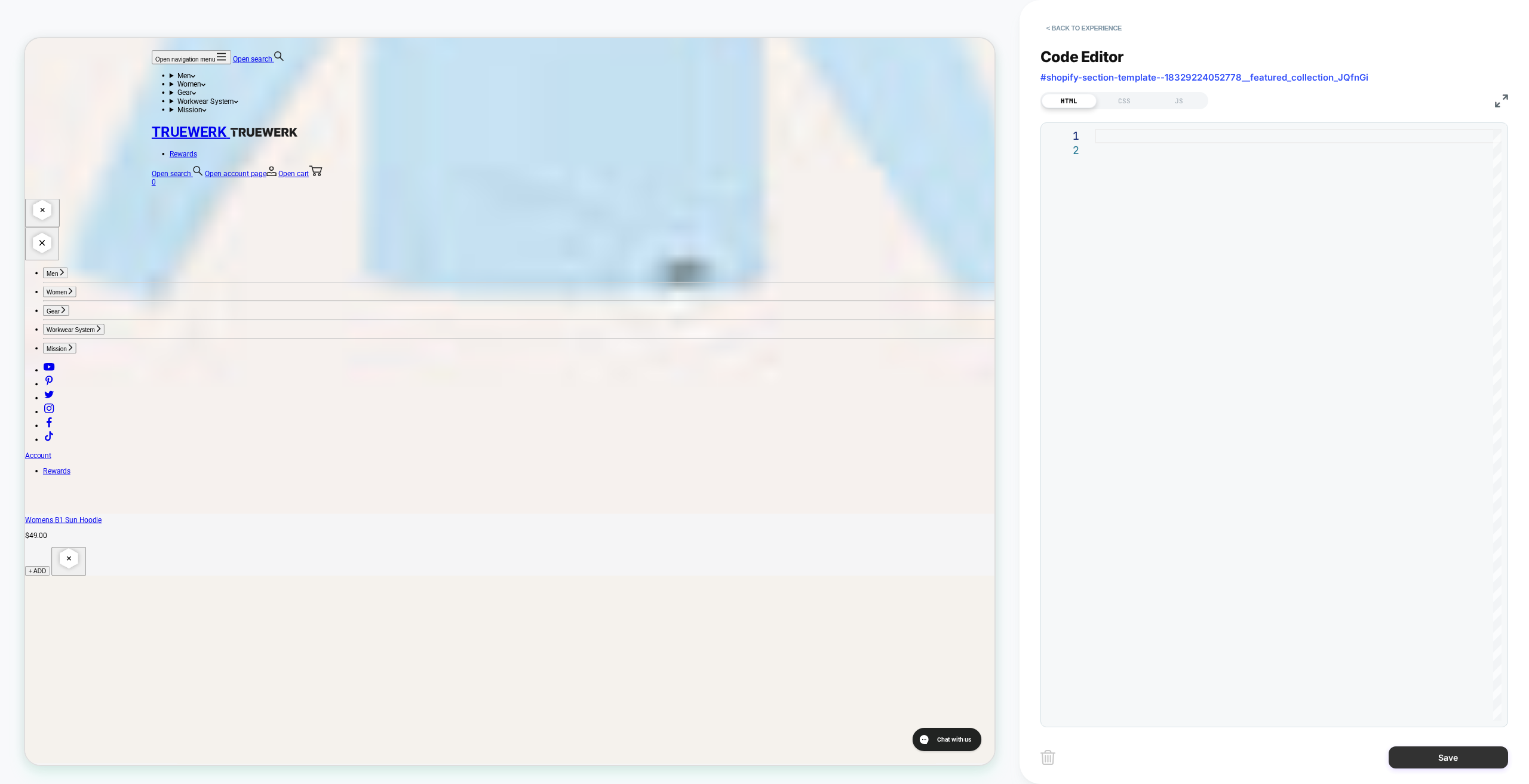
click at [1454, 750] on button "Save" at bounding box center [1449, 757] width 119 height 22
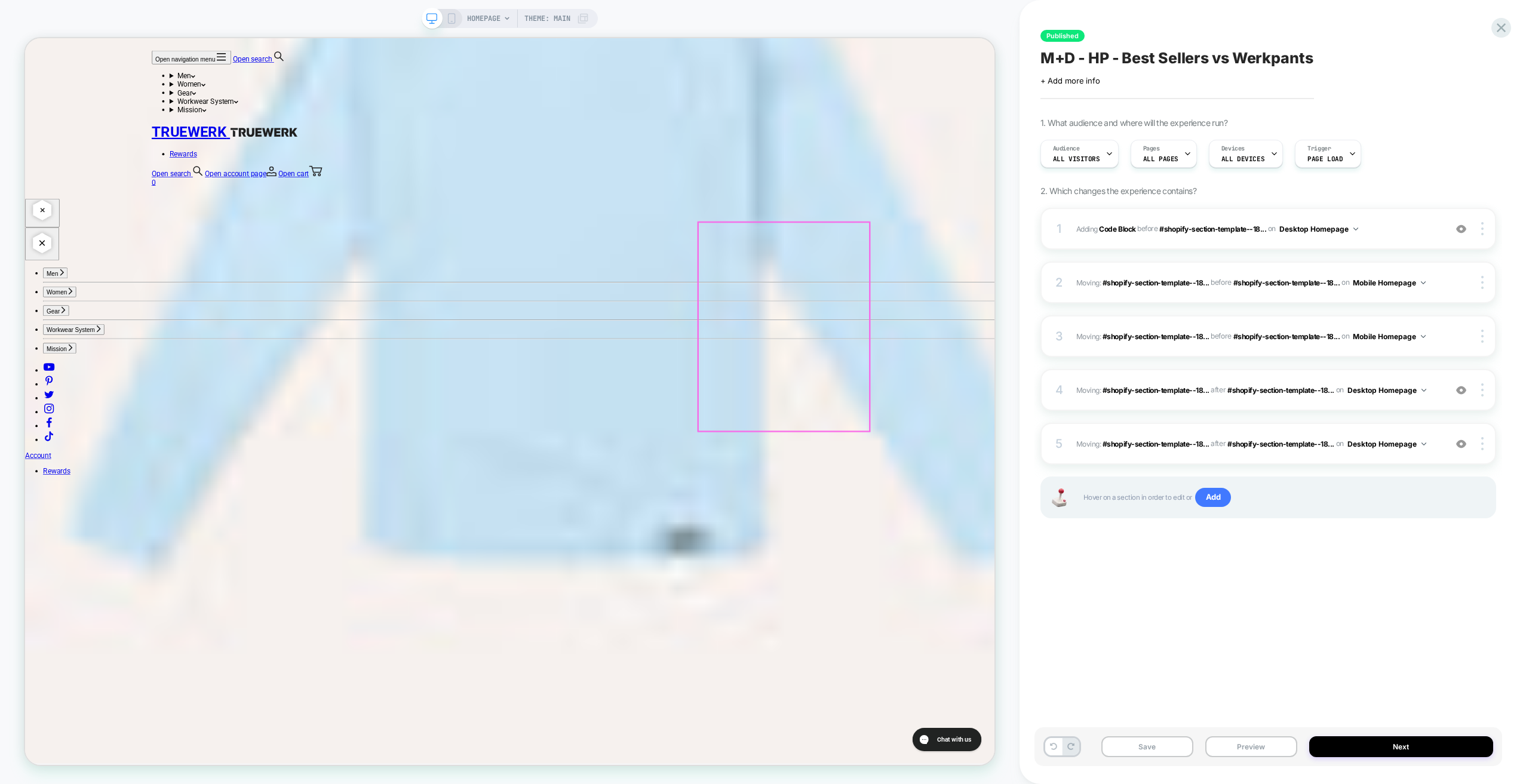
scroll to position [3356, 0]
click at [1487, 229] on div at bounding box center [1484, 229] width 23 height 13
click at [1487, 228] on div at bounding box center [1484, 229] width 23 height 13
click at [1462, 229] on img at bounding box center [1461, 229] width 10 height 10
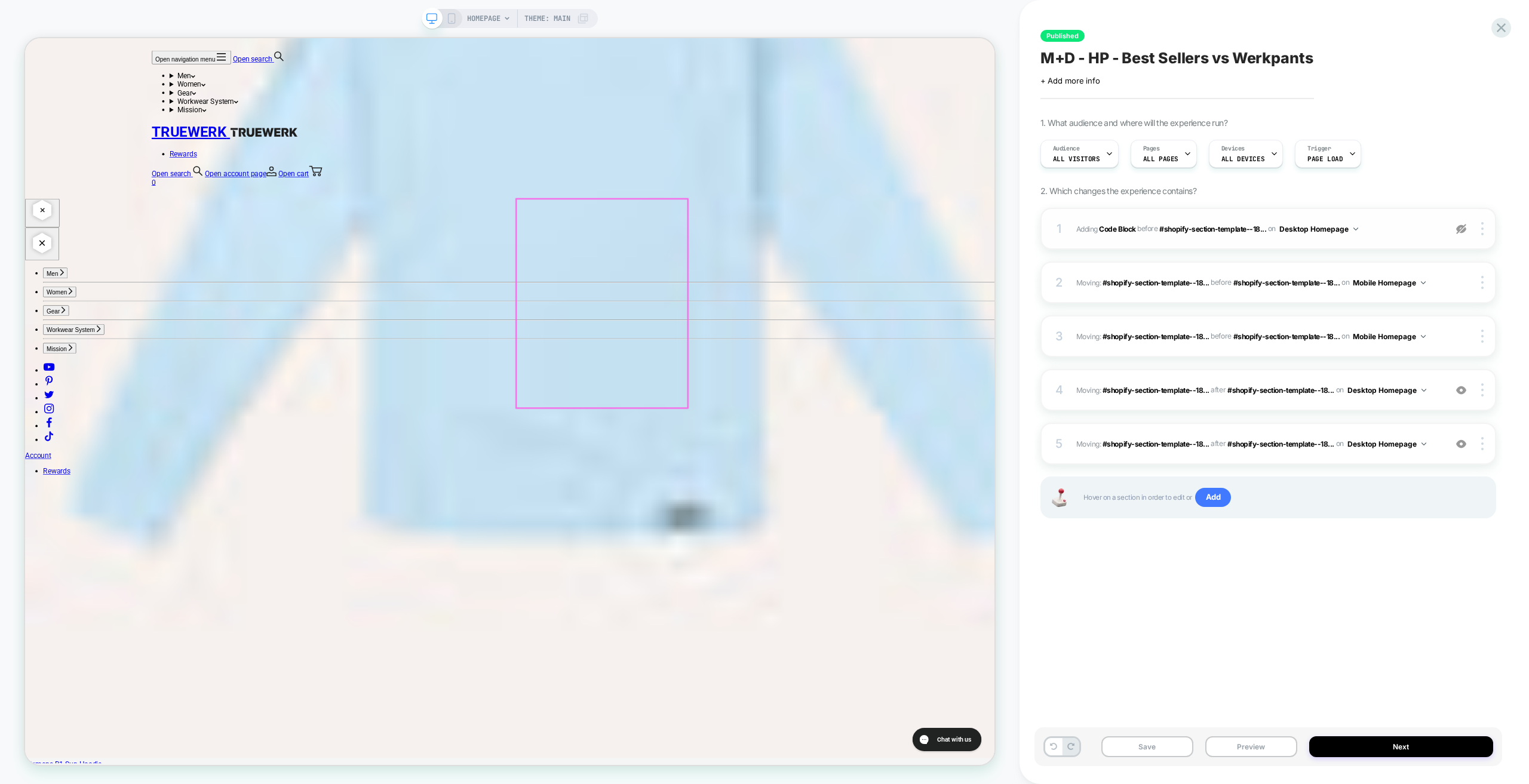
scroll to position [3387, 0]
click at [1488, 228] on div at bounding box center [1484, 229] width 23 height 13
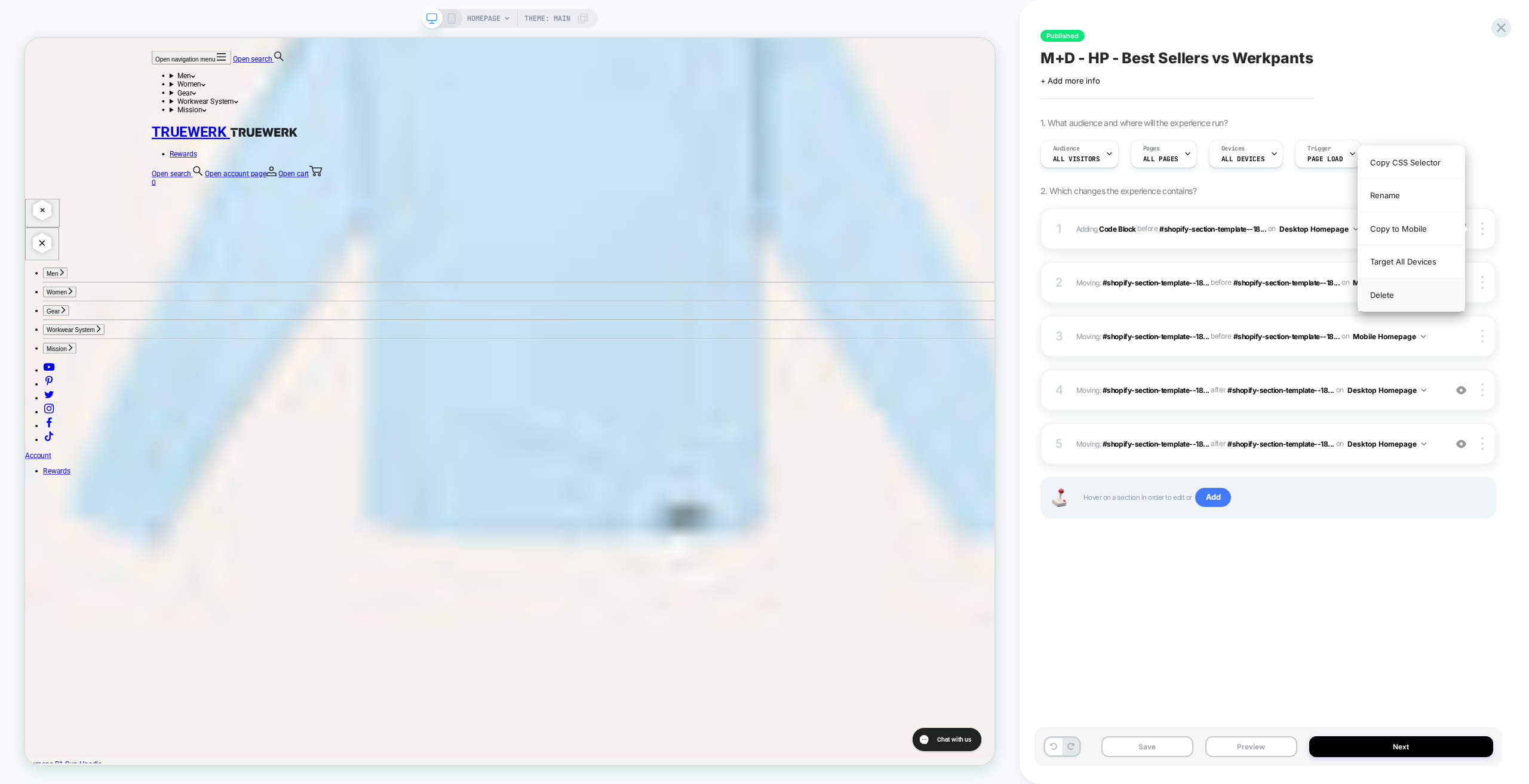
click at [1400, 292] on div "Delete" at bounding box center [1412, 294] width 106 height 33
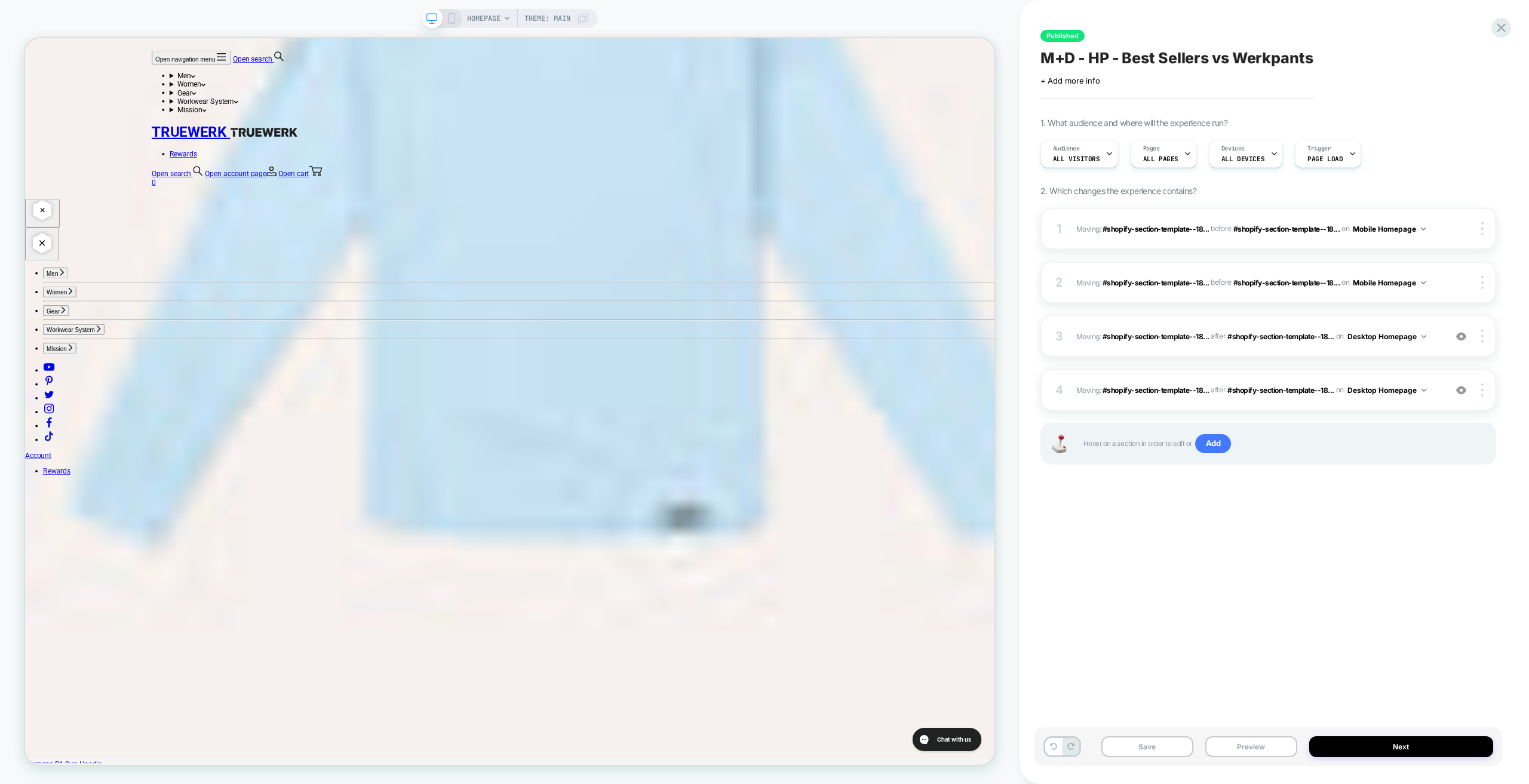
scroll to position [3933, 0]
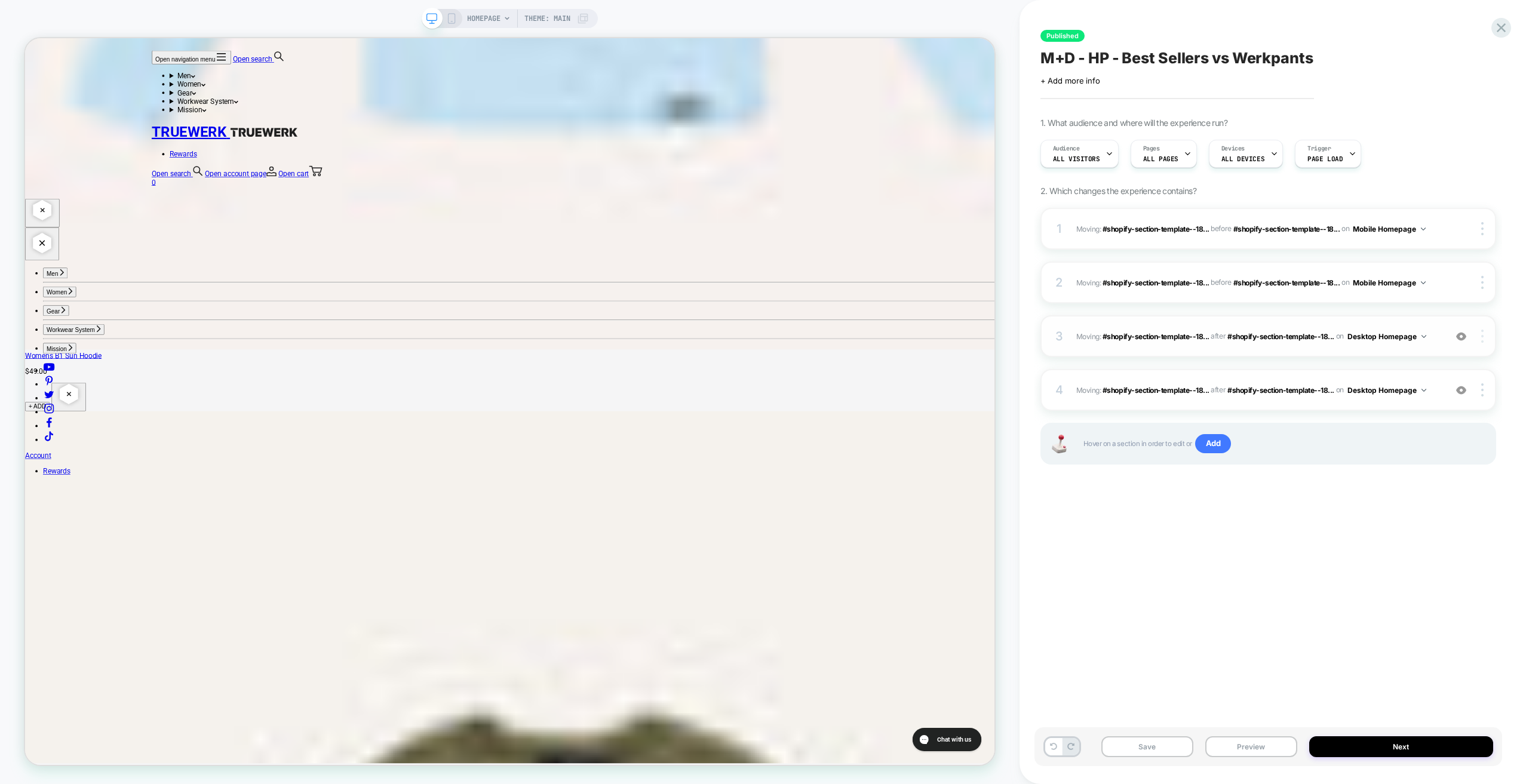
click at [1482, 338] on img at bounding box center [1483, 336] width 3 height 13
click at [1483, 338] on img at bounding box center [1483, 336] width 3 height 13
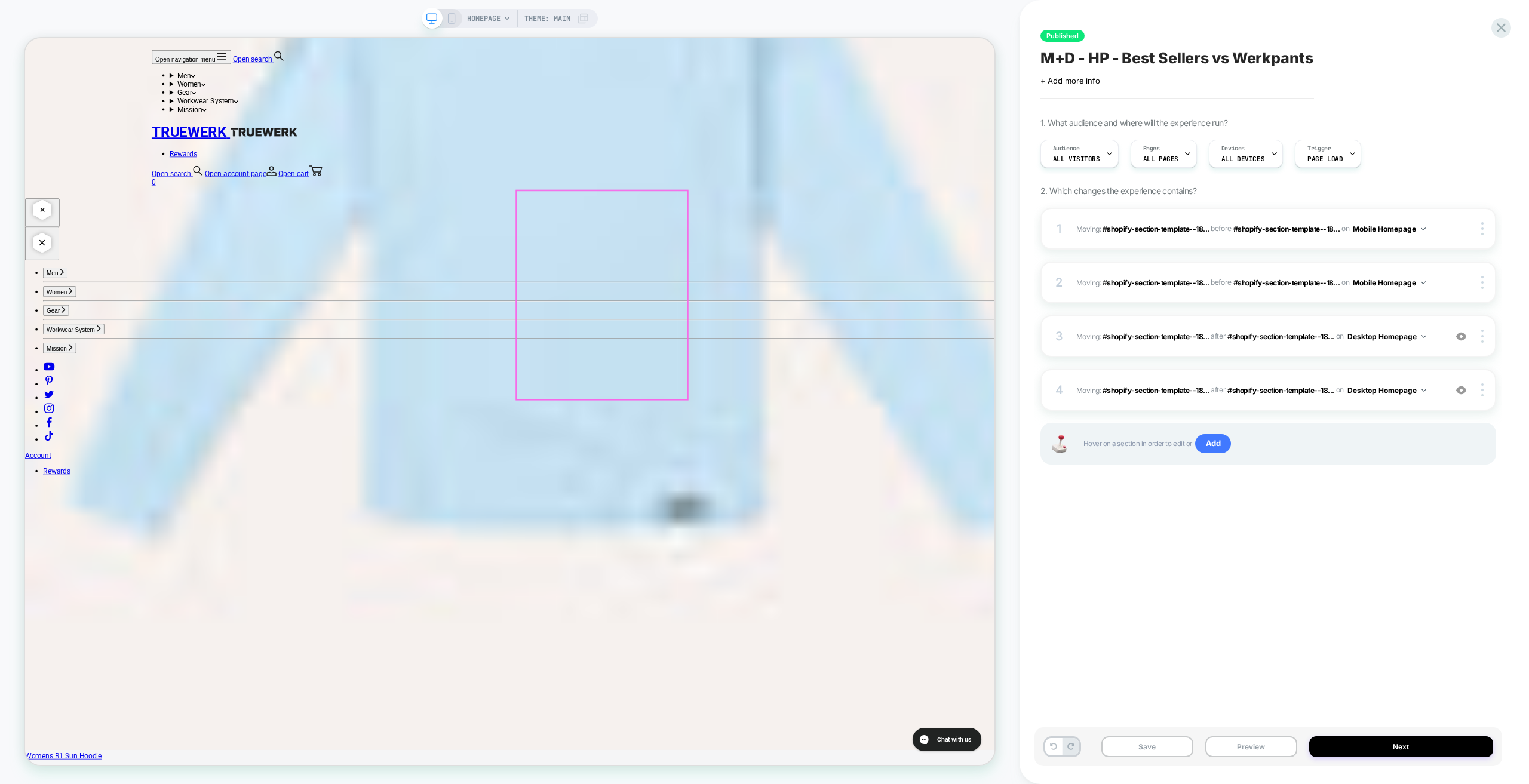
scroll to position [3216, 0]
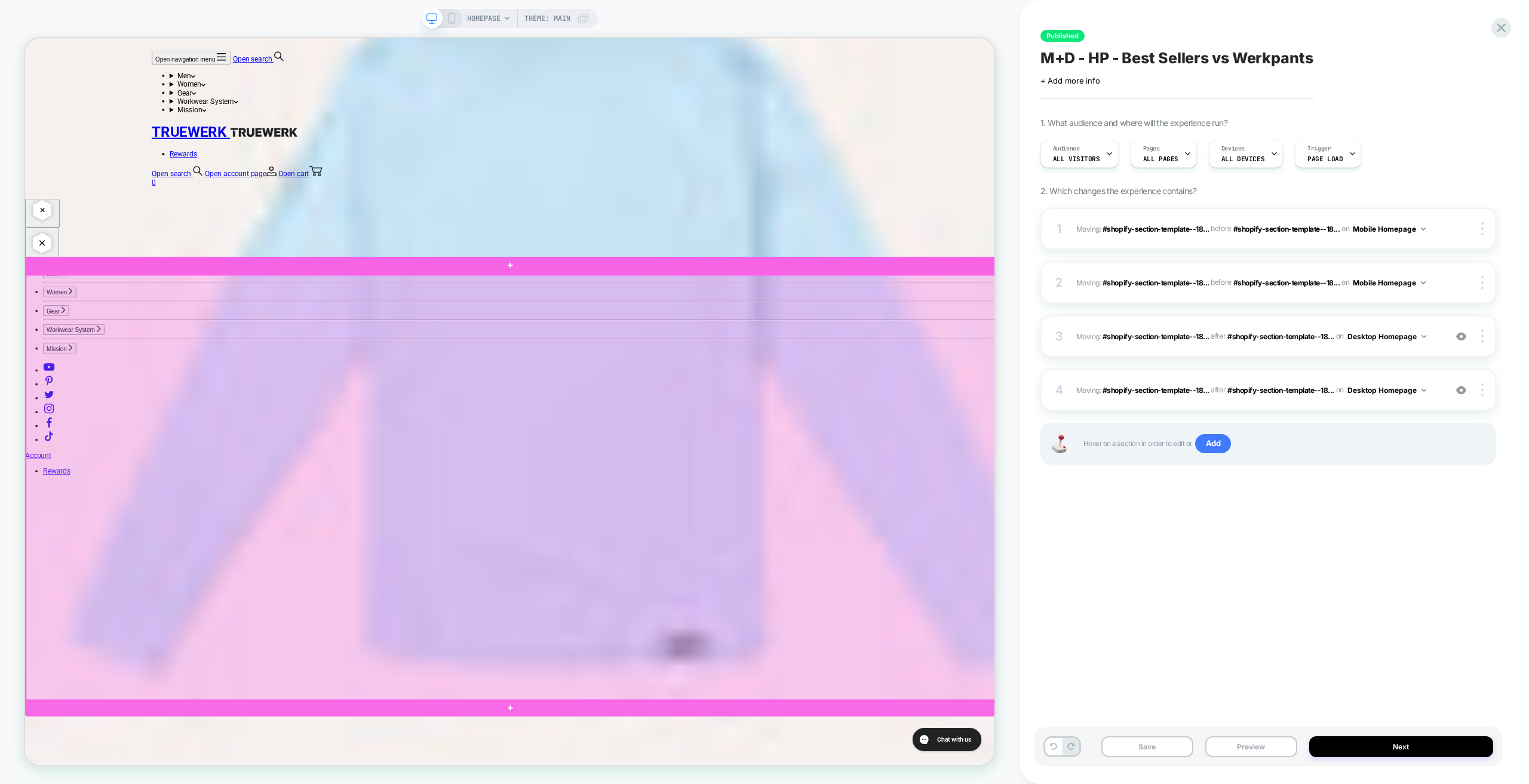
click at [170, 345] on div at bounding box center [672, 341] width 1293 height 25
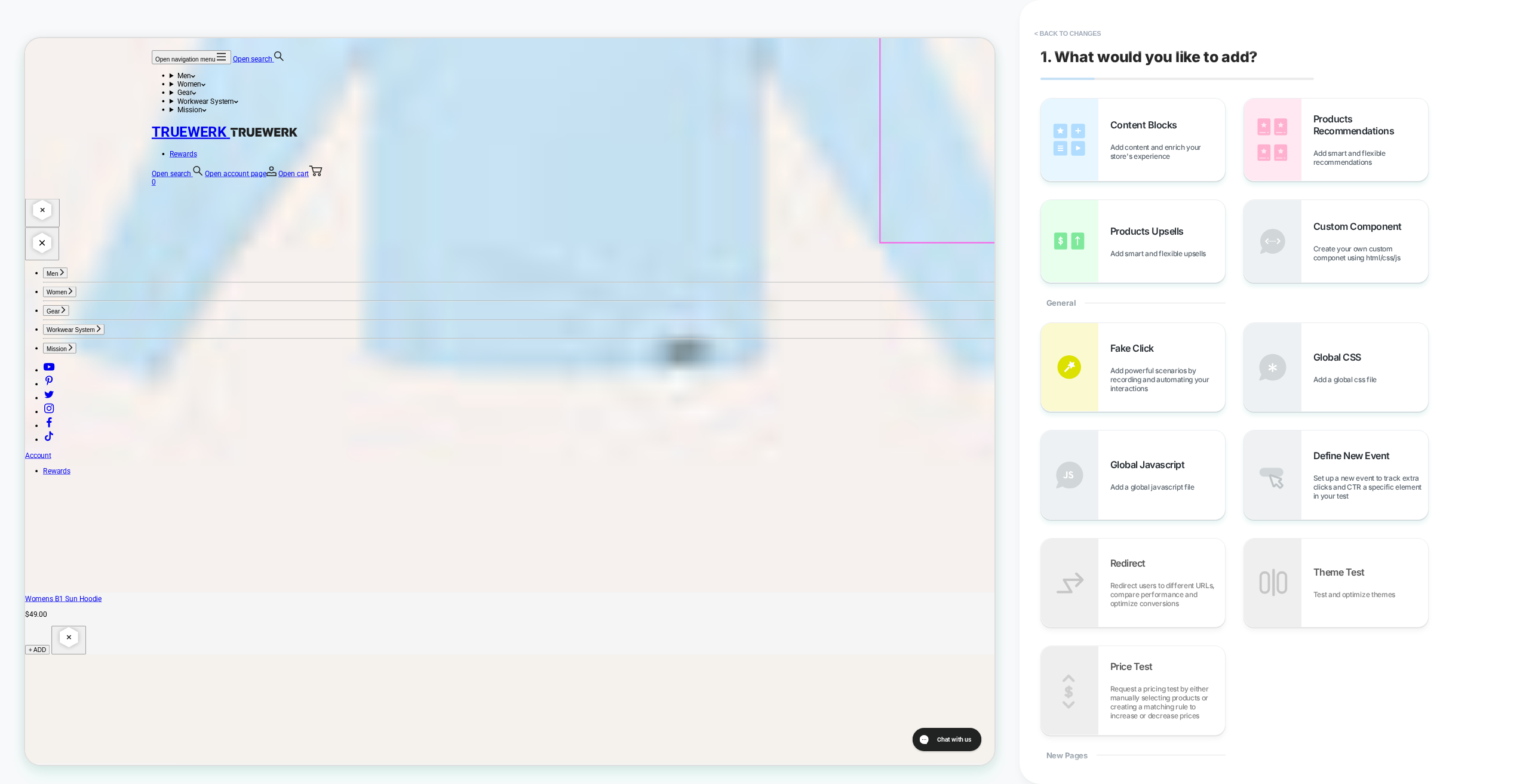
scroll to position [3610, 0]
click at [1352, 249] on span "Create your own custom componet using html/css/js" at bounding box center [1370, 253] width 115 height 18
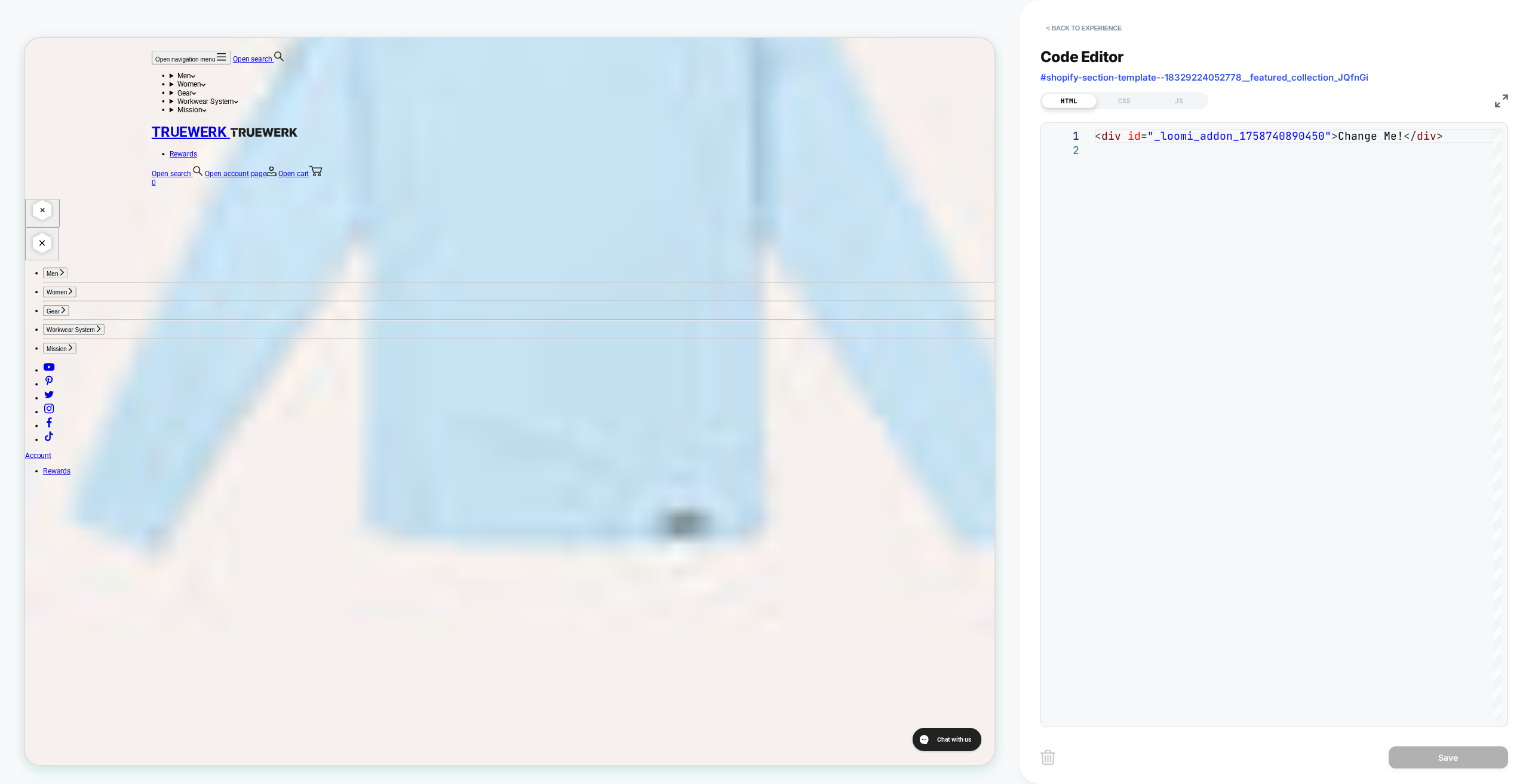
scroll to position [3393, 0]
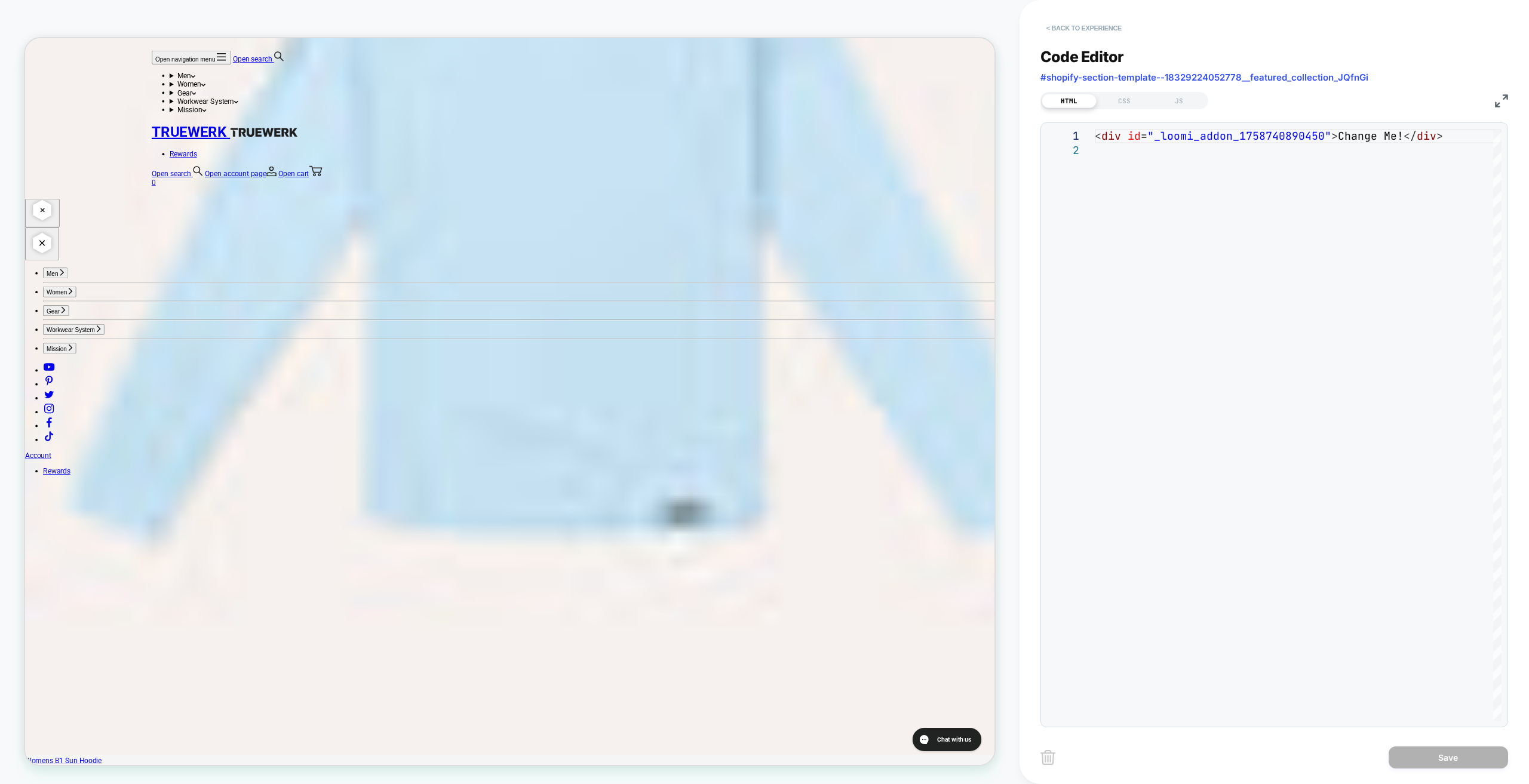
click at [1078, 27] on button "< Back to experience" at bounding box center [1084, 28] width 87 height 19
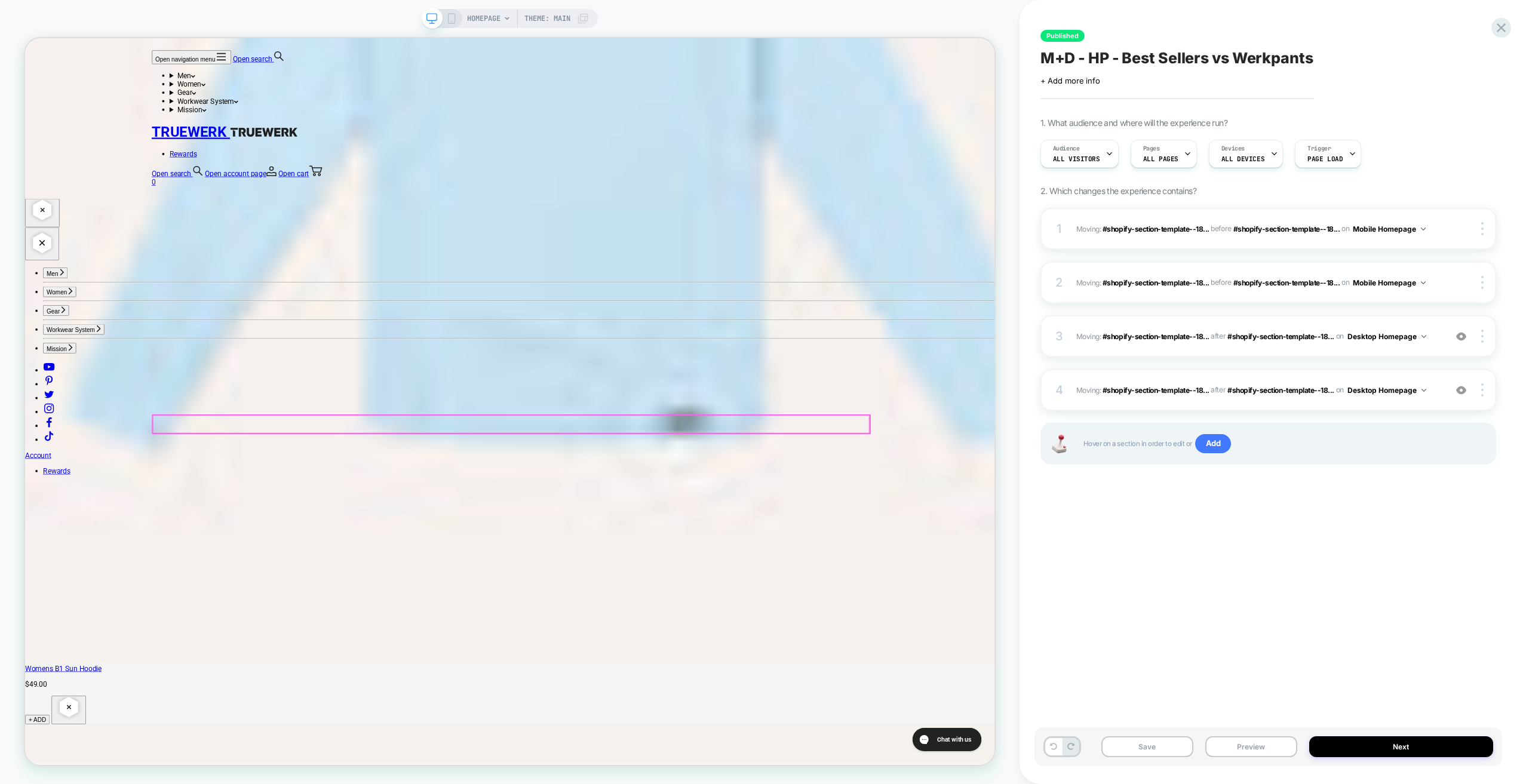
scroll to position [3222, 0]
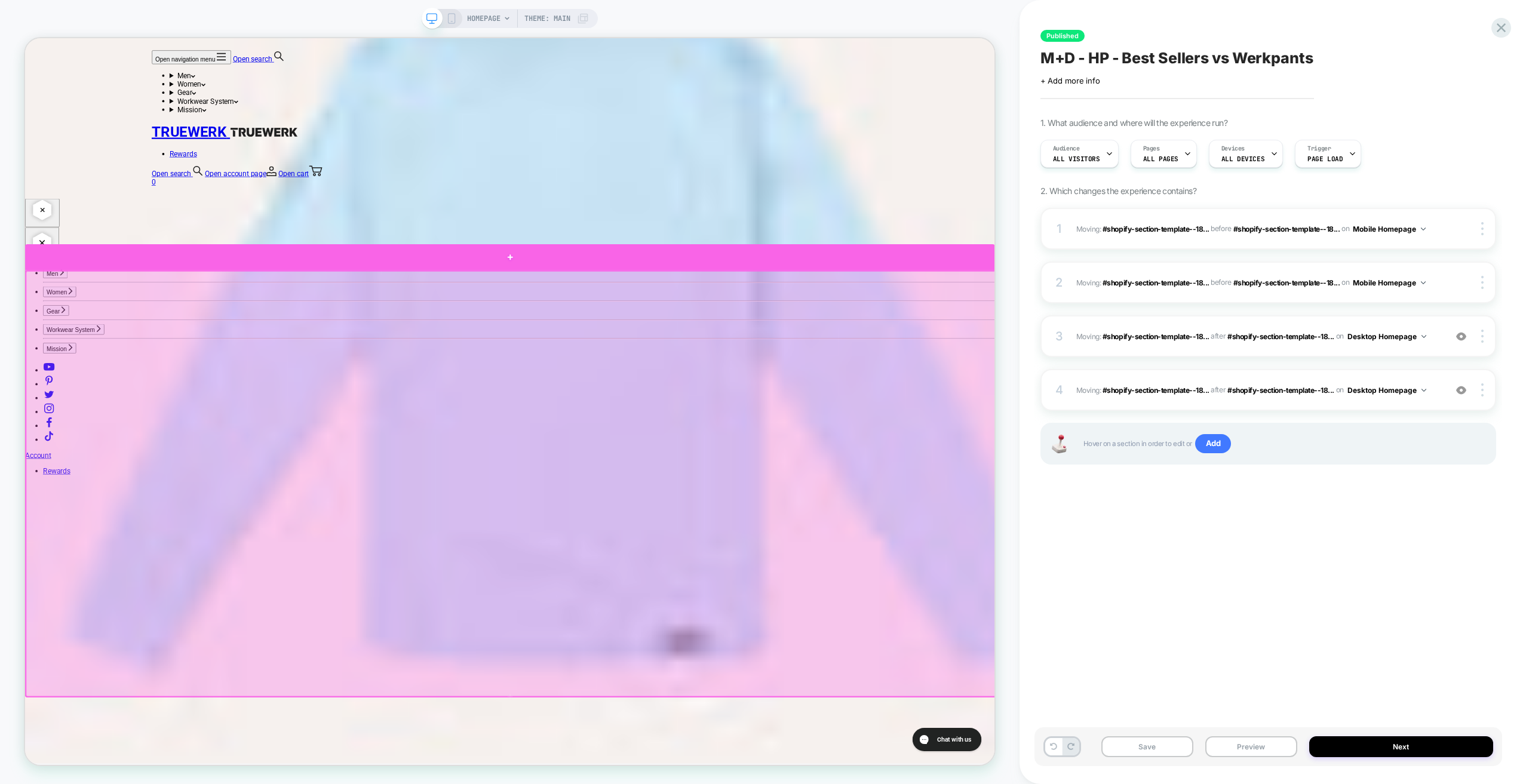
click at [181, 322] on div at bounding box center [672, 330] width 1293 height 34
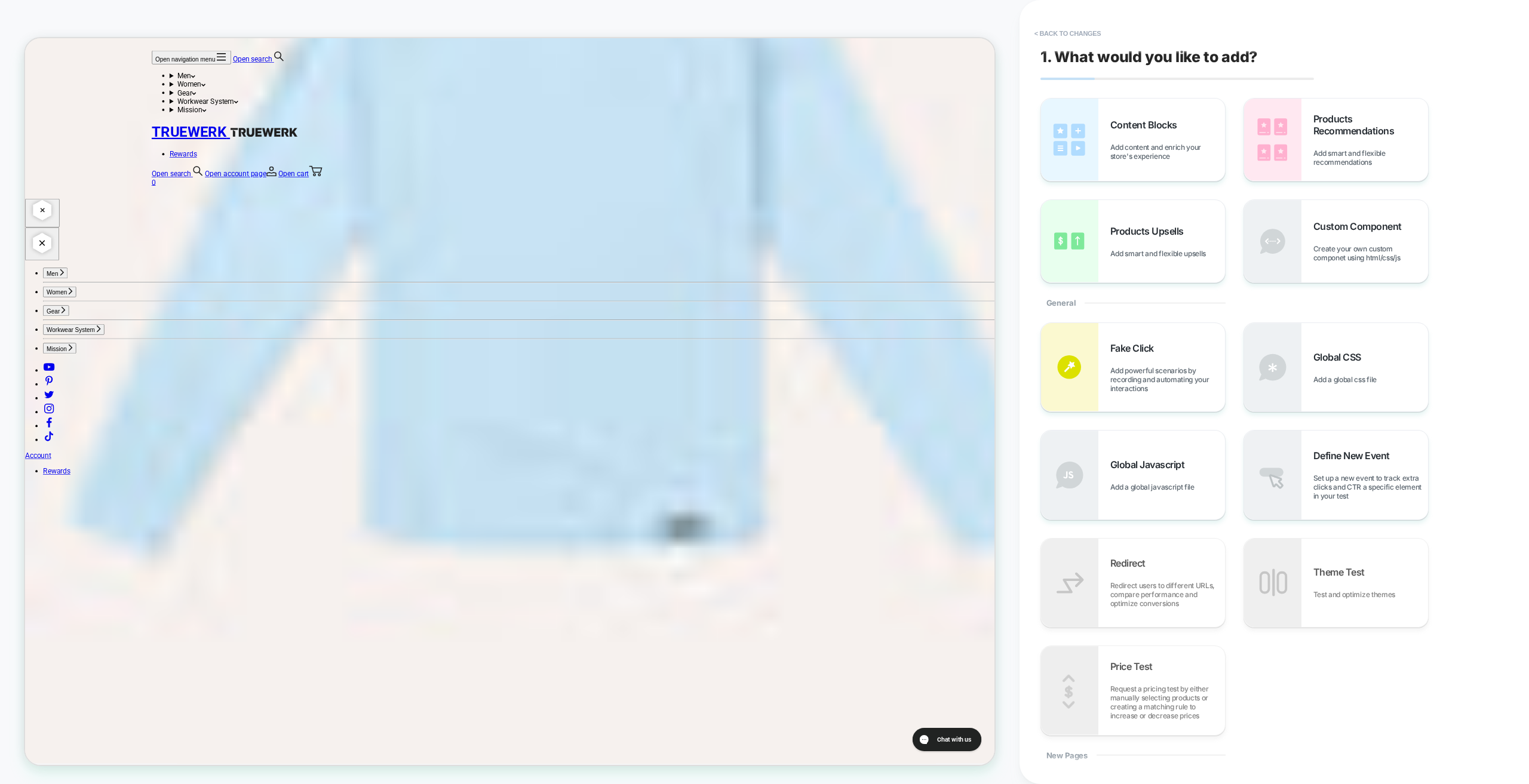
scroll to position [3311, 0]
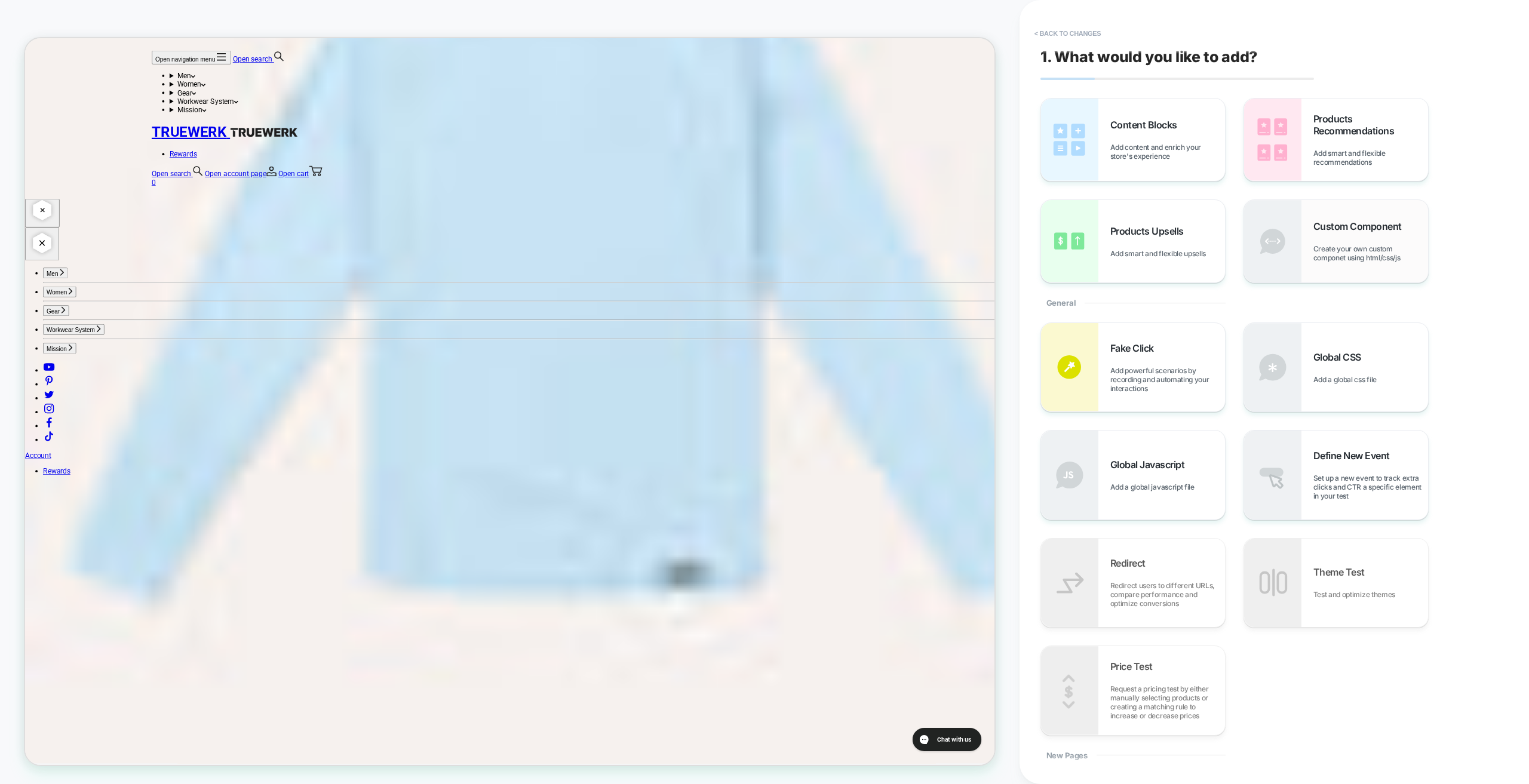
click at [1339, 227] on span "Custom Component" at bounding box center [1360, 226] width 94 height 12
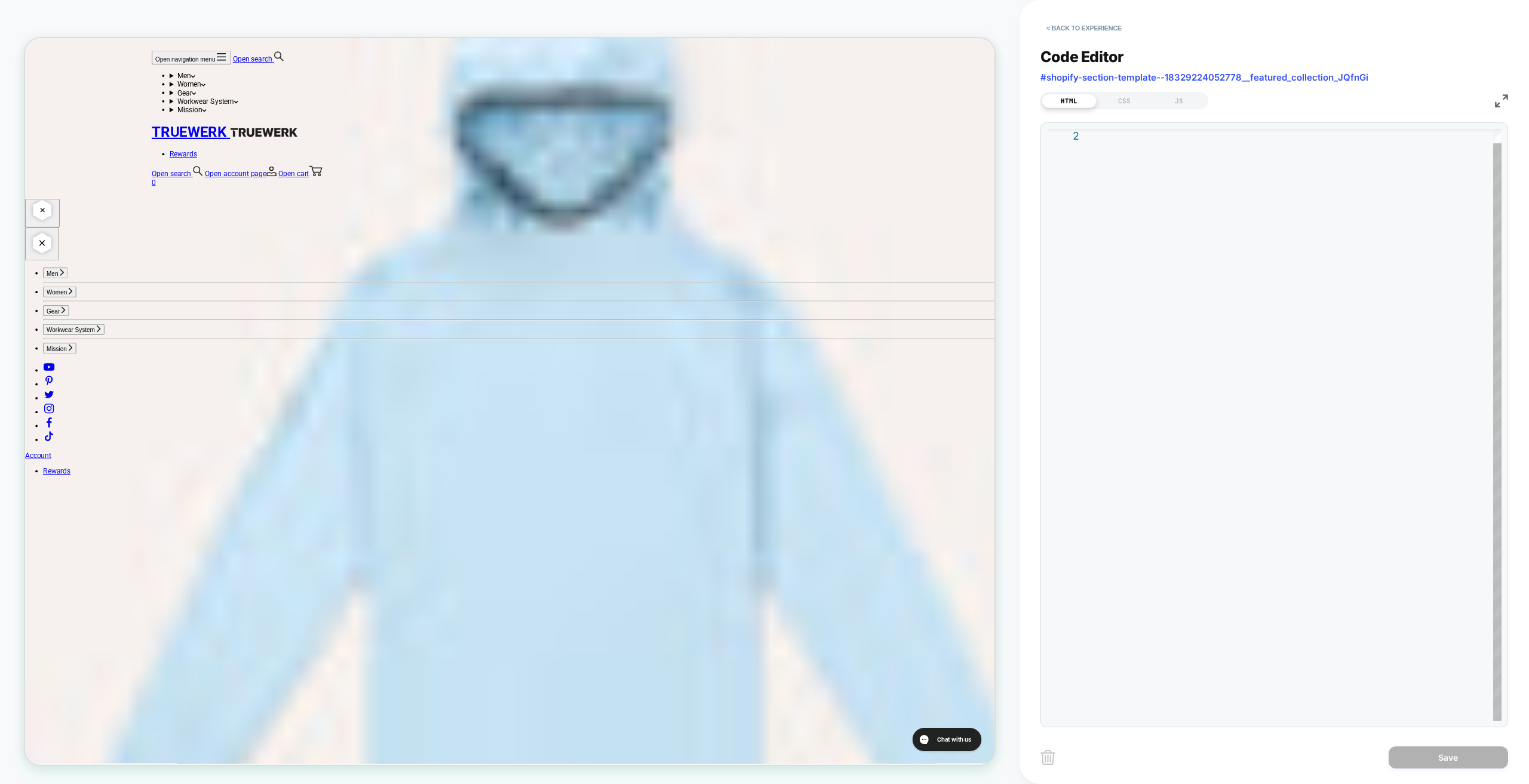
scroll to position [0, 0]
click at [1131, 149] on div at bounding box center [1298, 418] width 407 height 606
click at [1364, 136] on div "< div id = "_loomi_addon_1758740909445" > Change Me! </ div >" at bounding box center [1298, 432] width 407 height 606
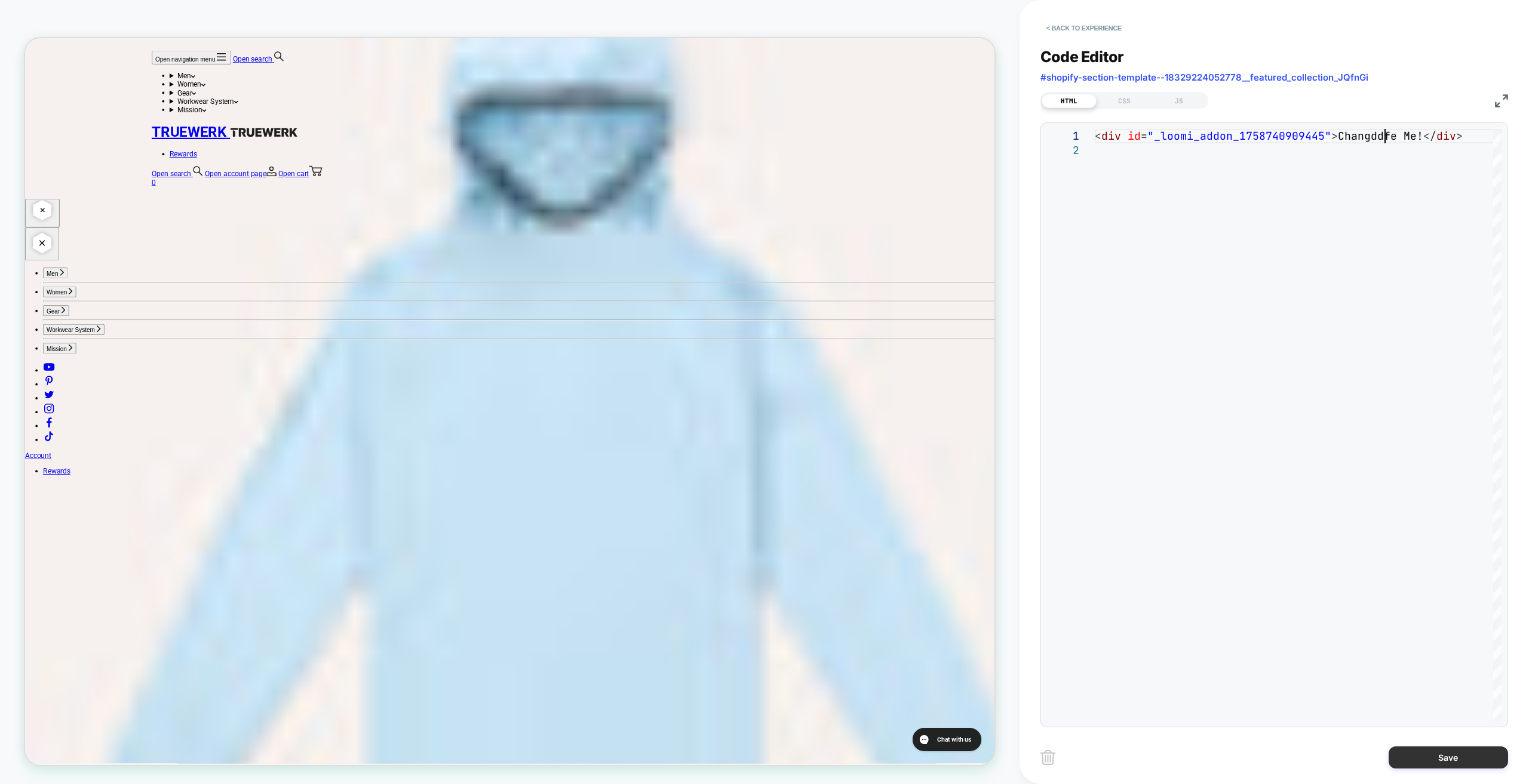
type textarea "**********"
drag, startPoint x: 1457, startPoint y: 756, endPoint x: 1433, endPoint y: 745, distance: 26.4
click at [1458, 756] on button "Save" at bounding box center [1449, 757] width 119 height 22
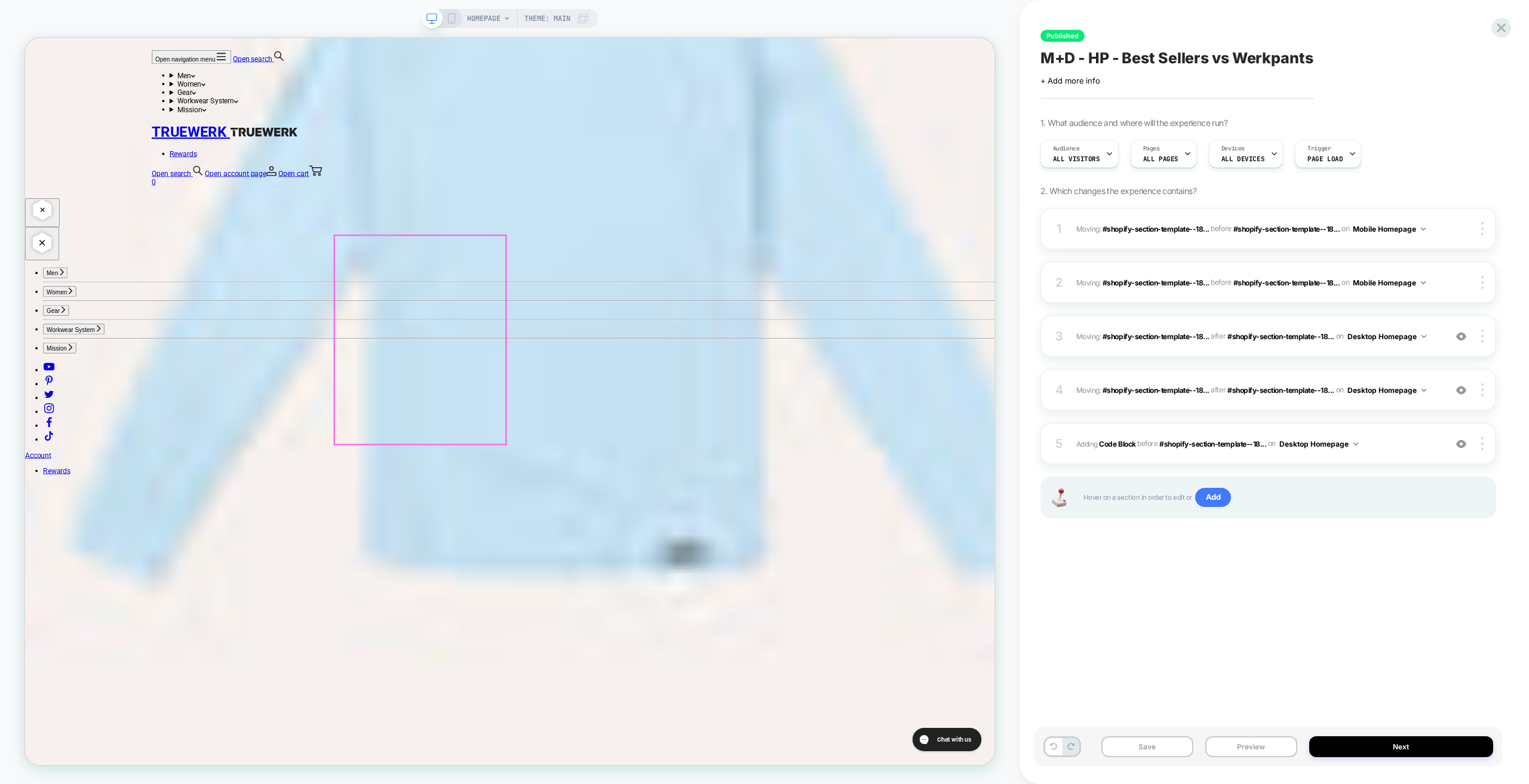
scroll to position [3393, 0]
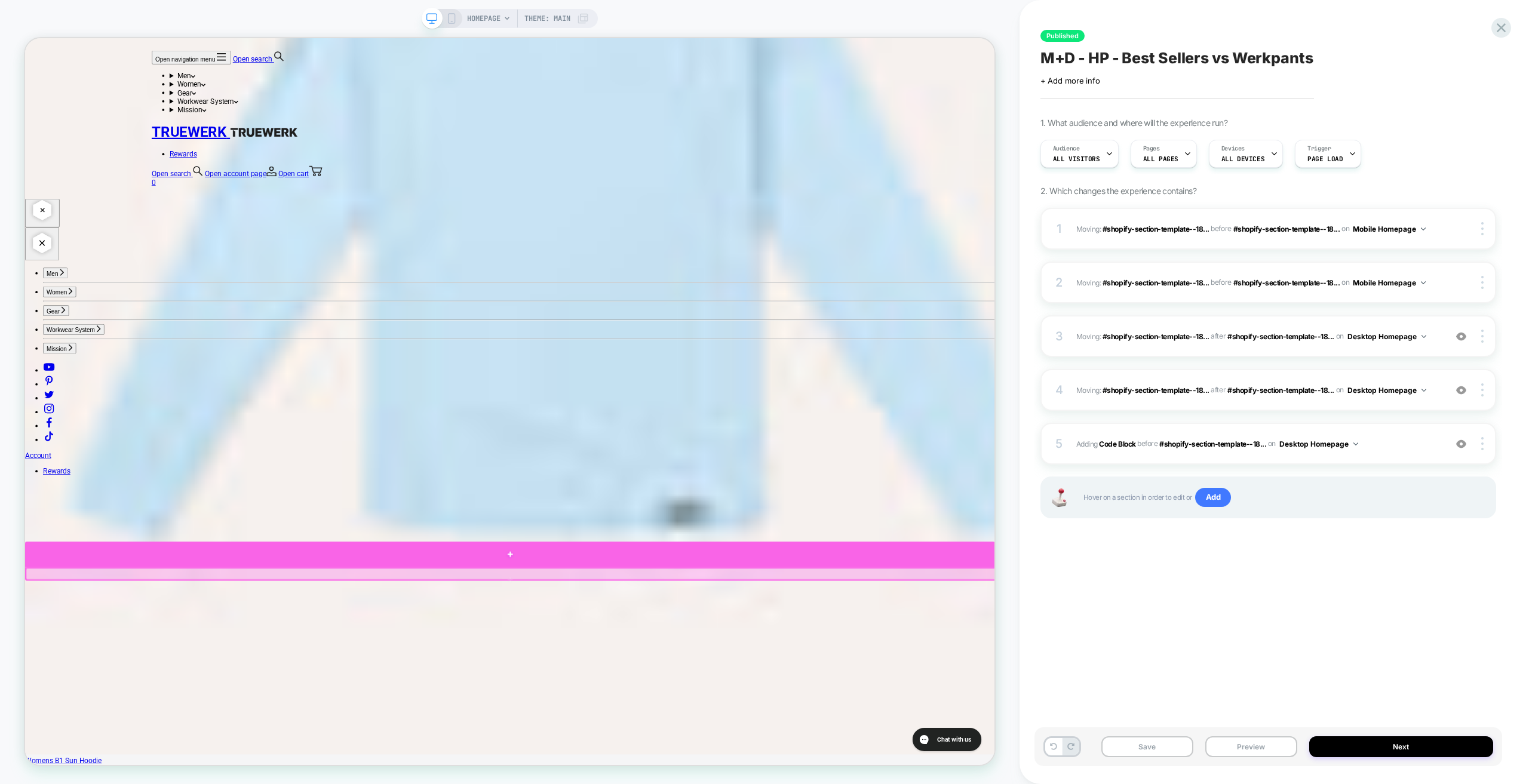
click at [149, 729] on div at bounding box center [672, 726] width 1293 height 34
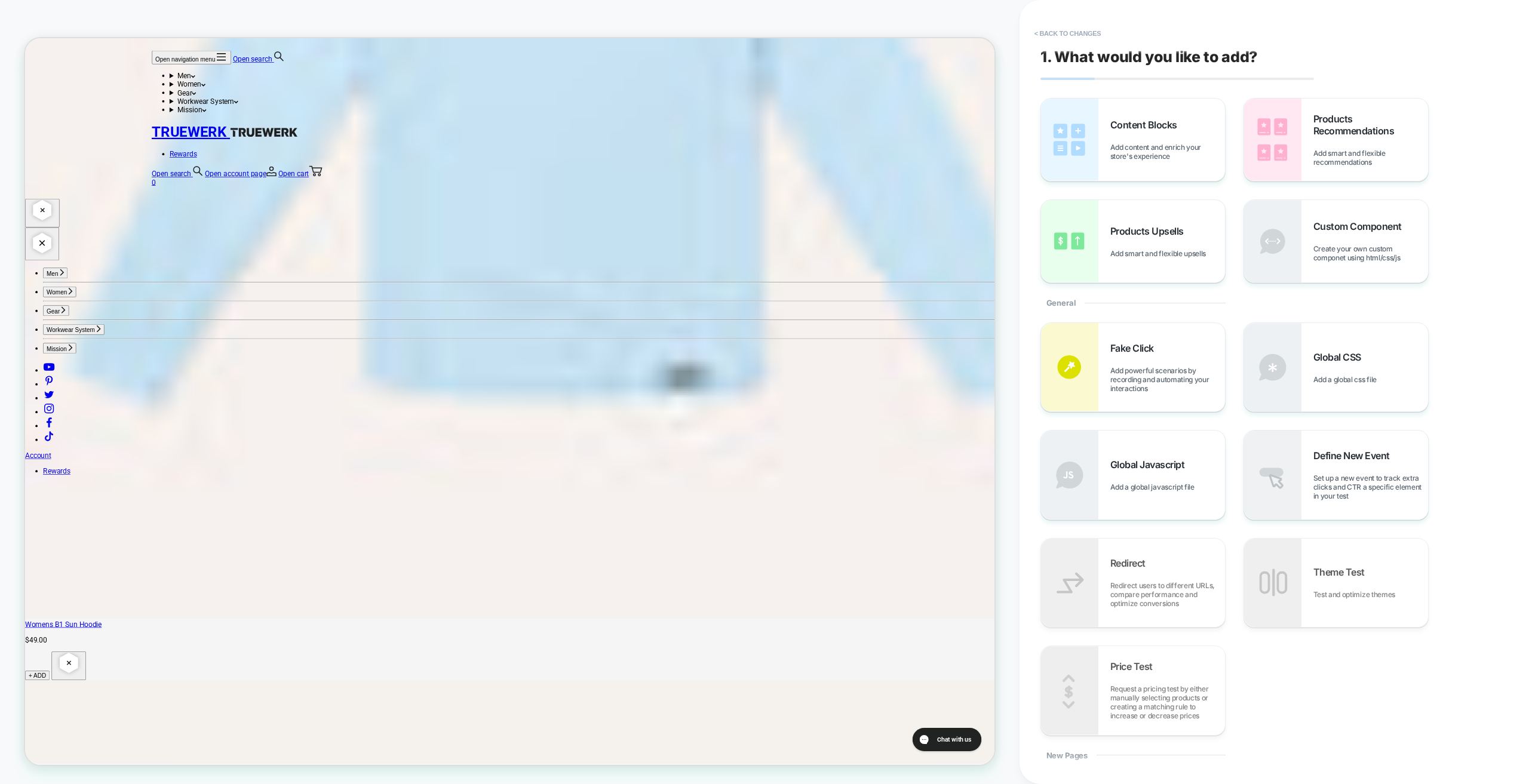
scroll to position [3602, 0]
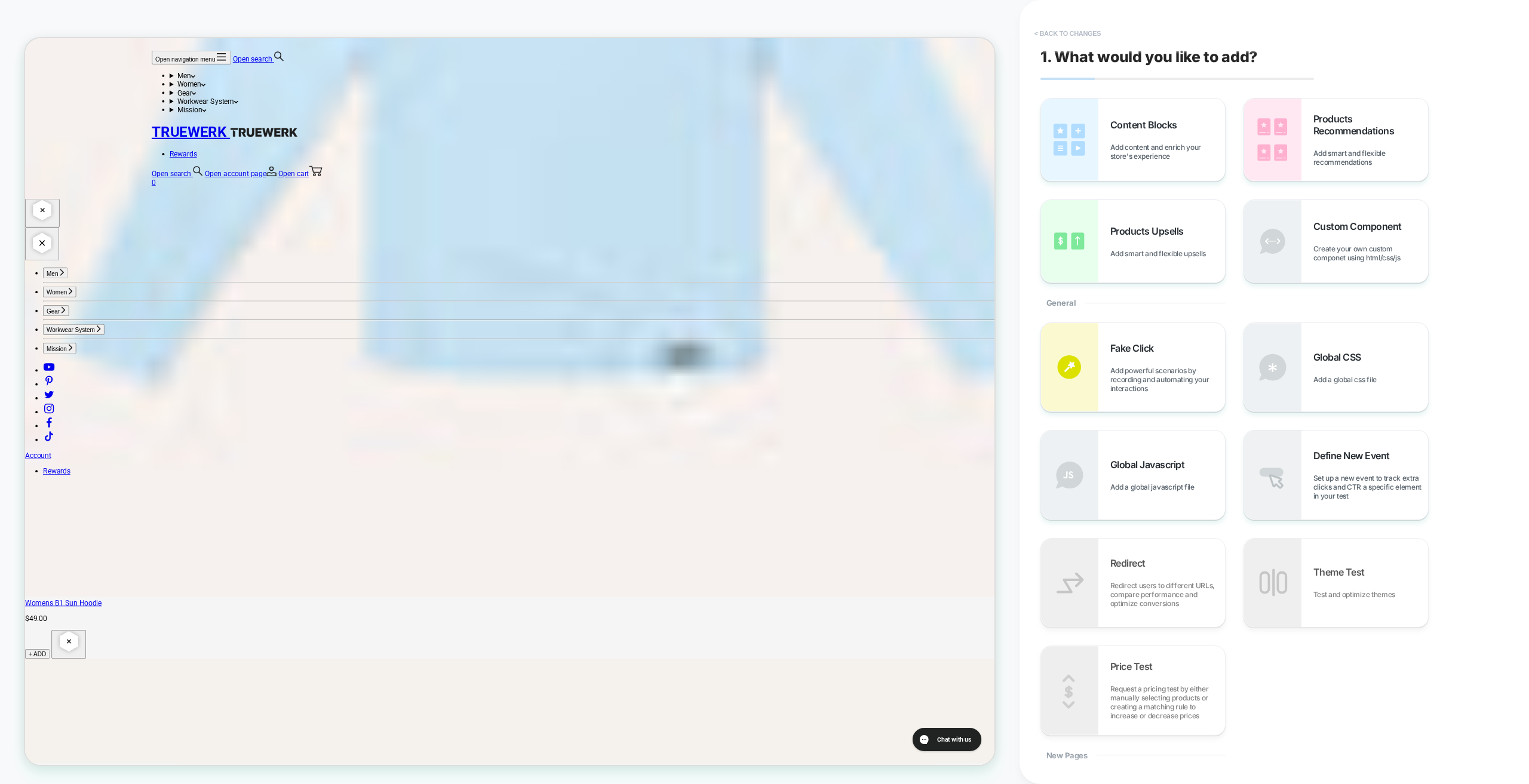
click at [1088, 36] on button "< Back to changes" at bounding box center [1068, 33] width 79 height 19
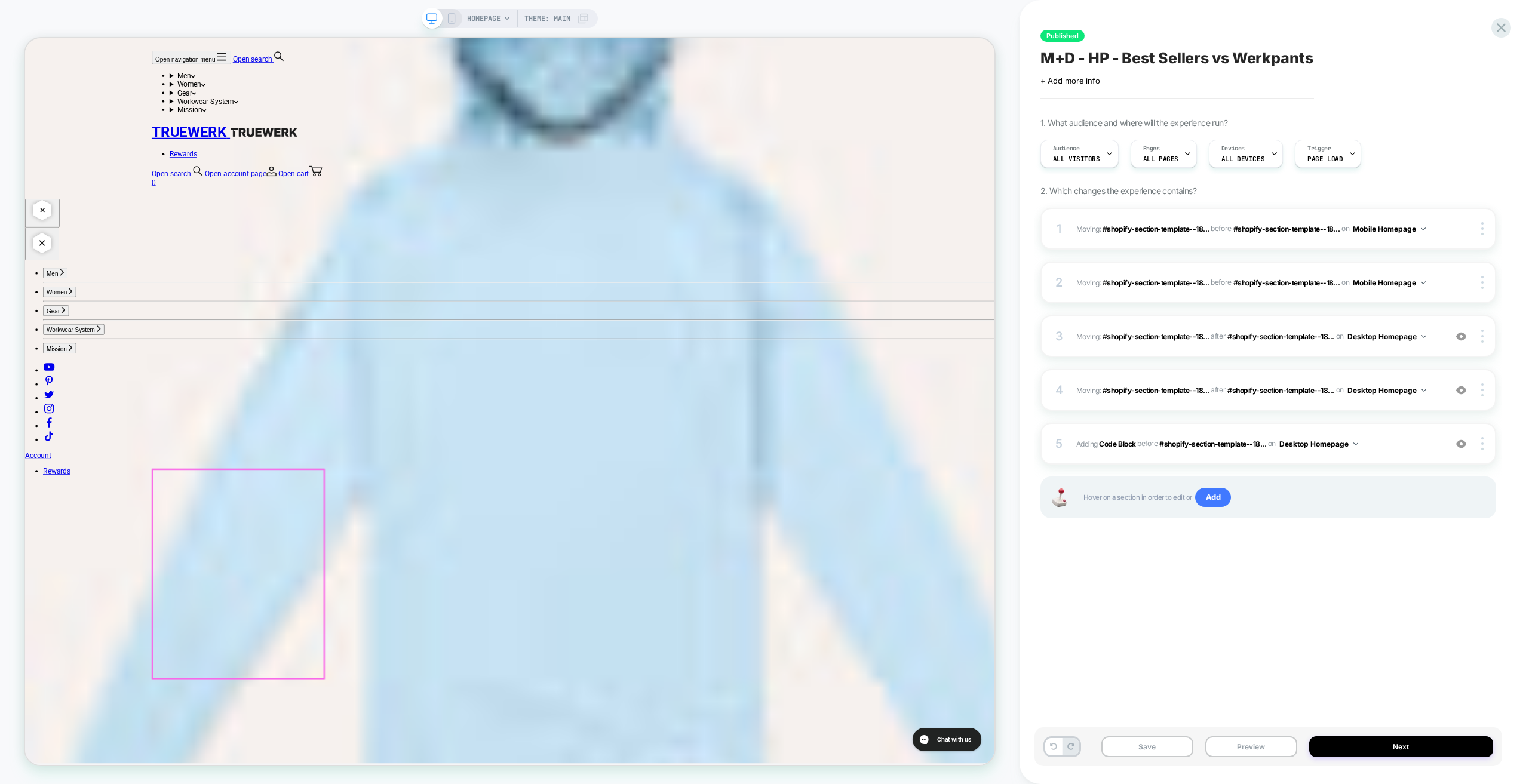
scroll to position [3386, 0]
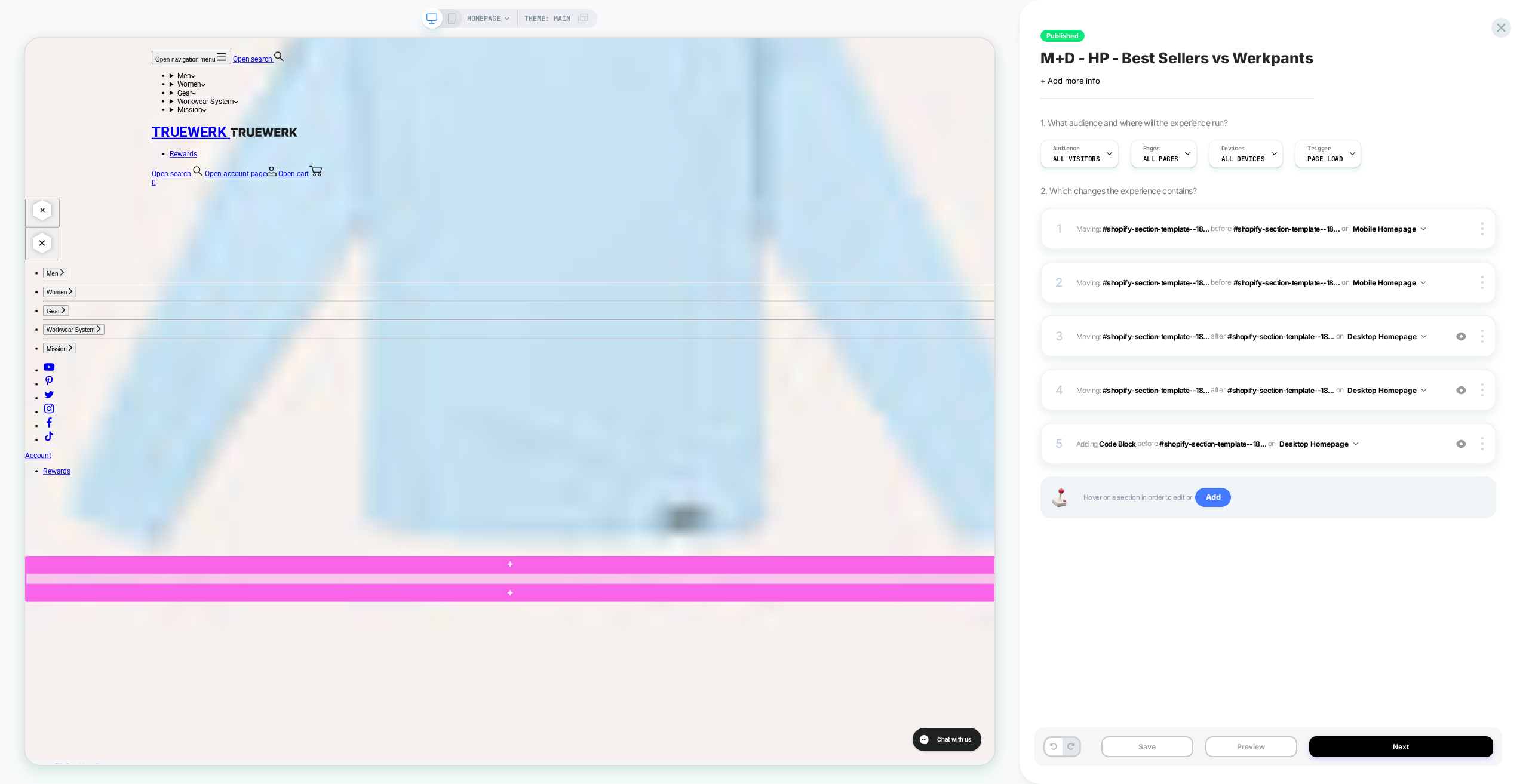
click at [179, 762] on div at bounding box center [673, 759] width 1293 height 15
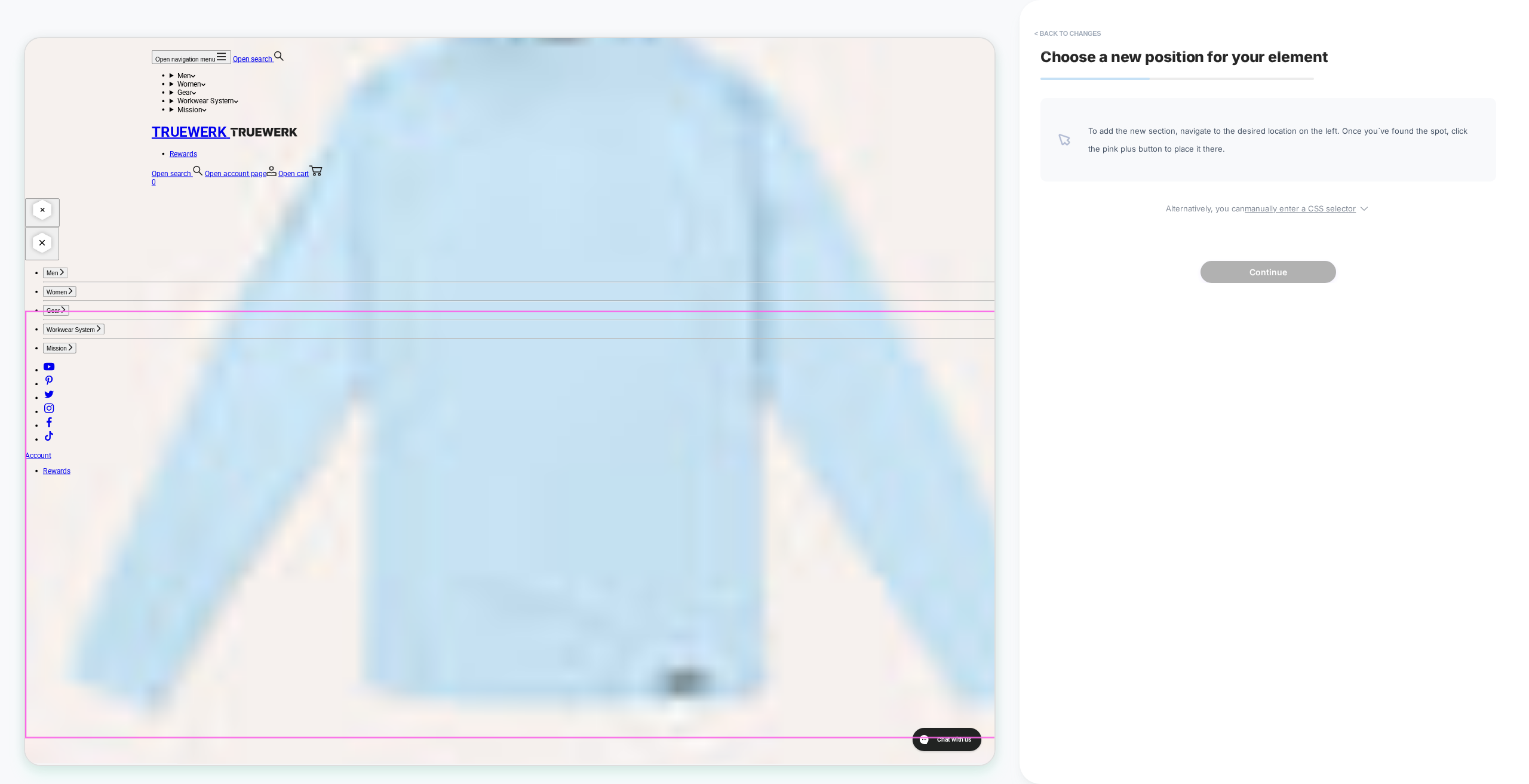
scroll to position [3177, 0]
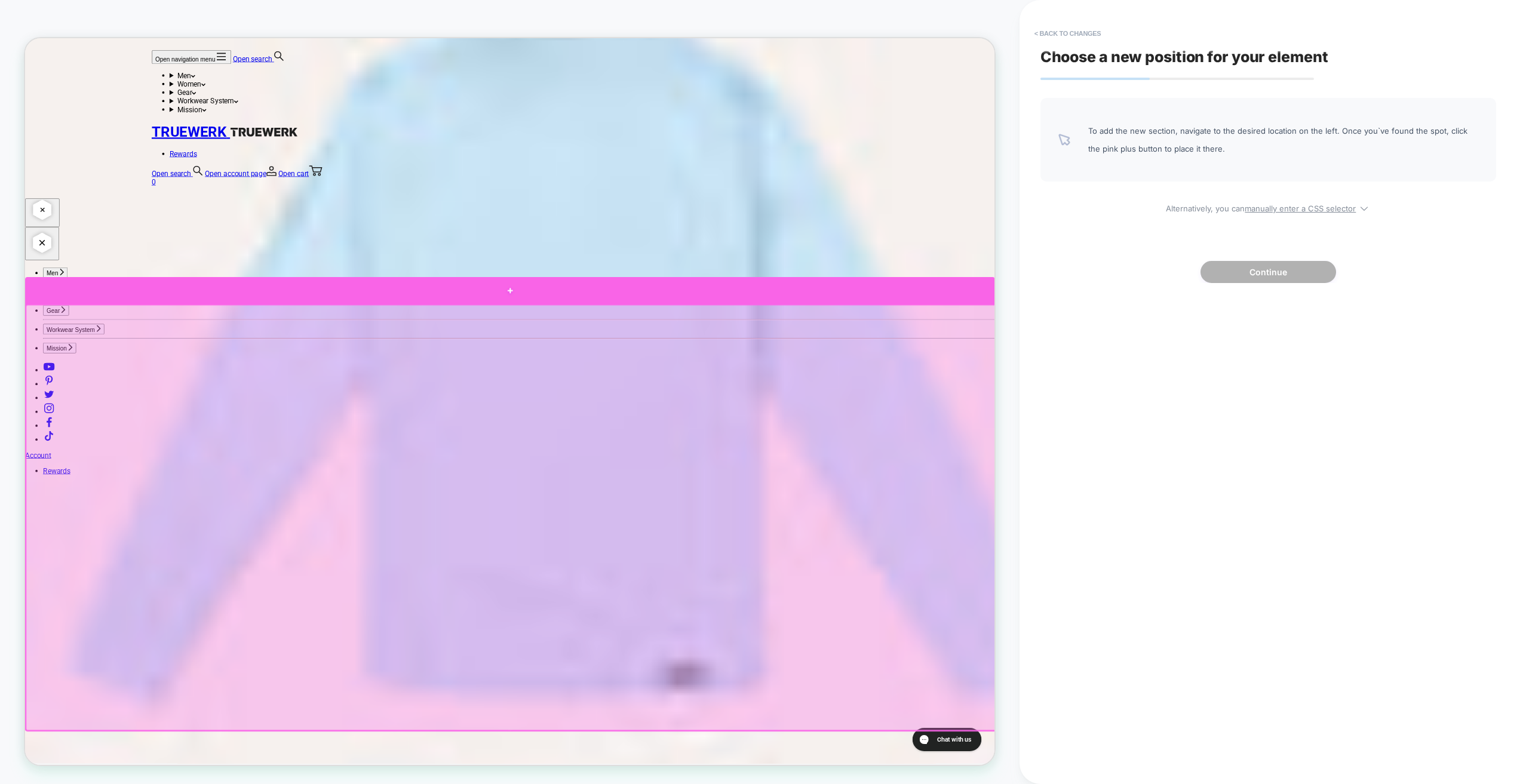
click at [86, 376] on div at bounding box center [672, 374] width 1293 height 35
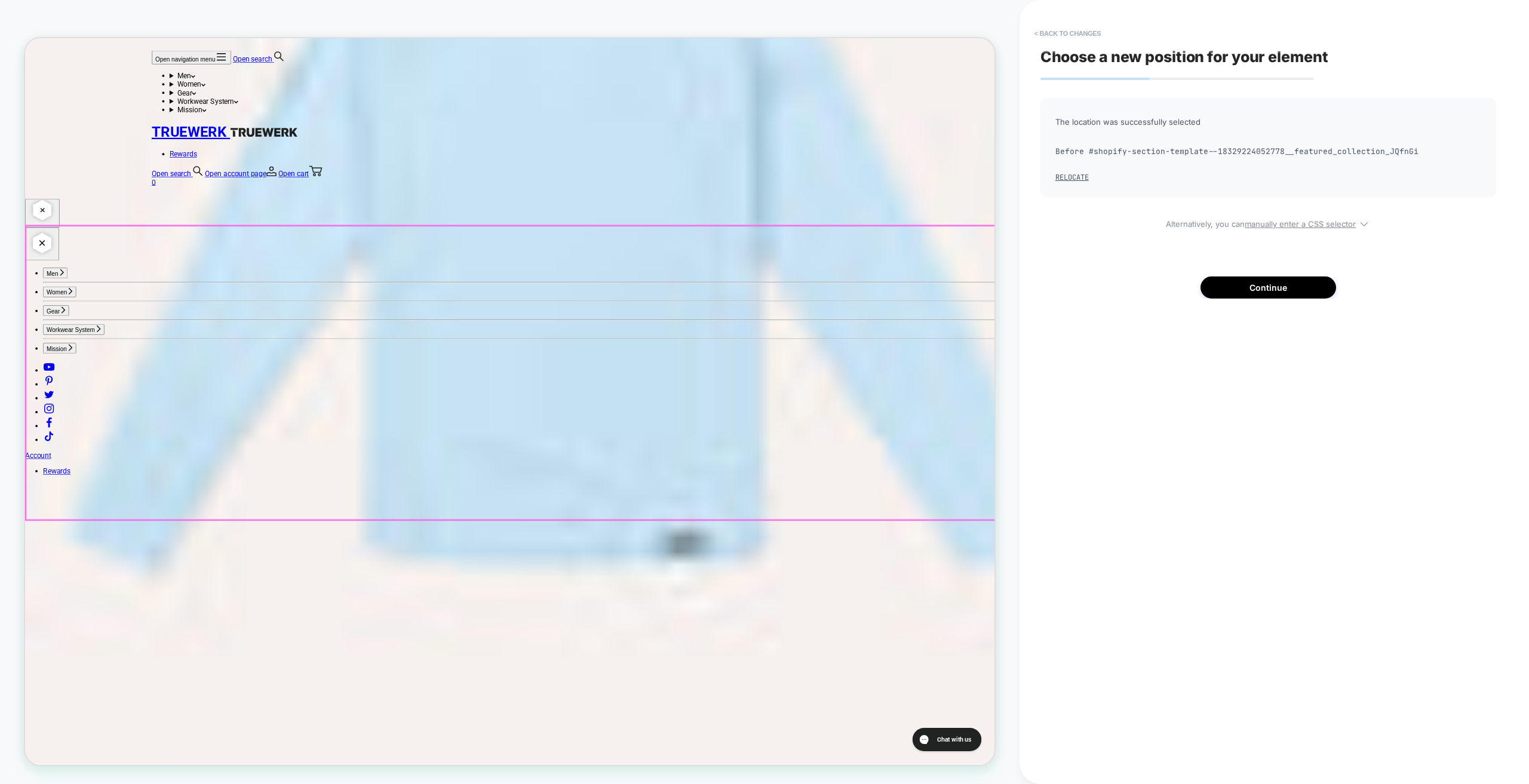
scroll to position [3297, 0]
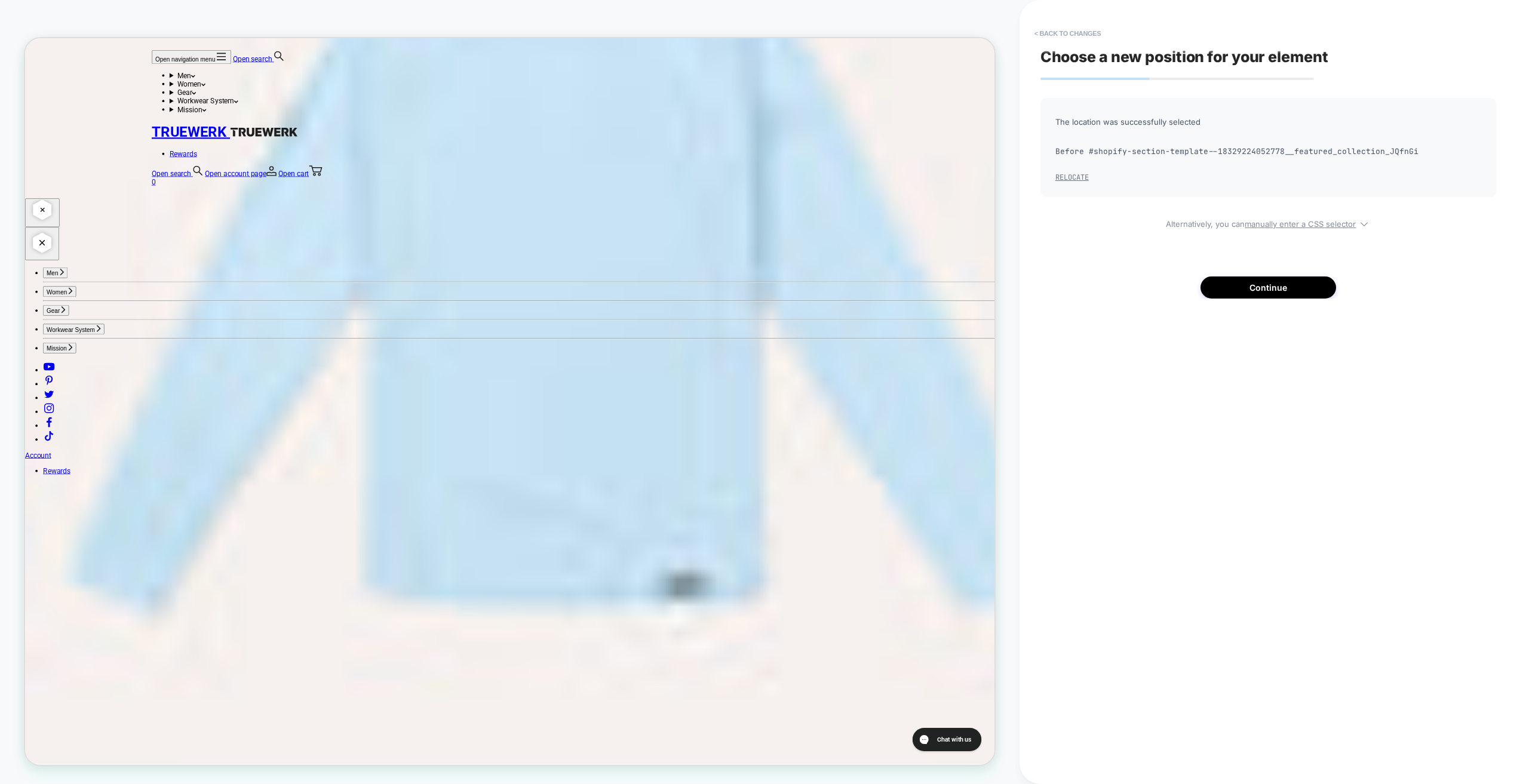
click at [1072, 178] on button "Relocate" at bounding box center [1072, 177] width 33 height 9
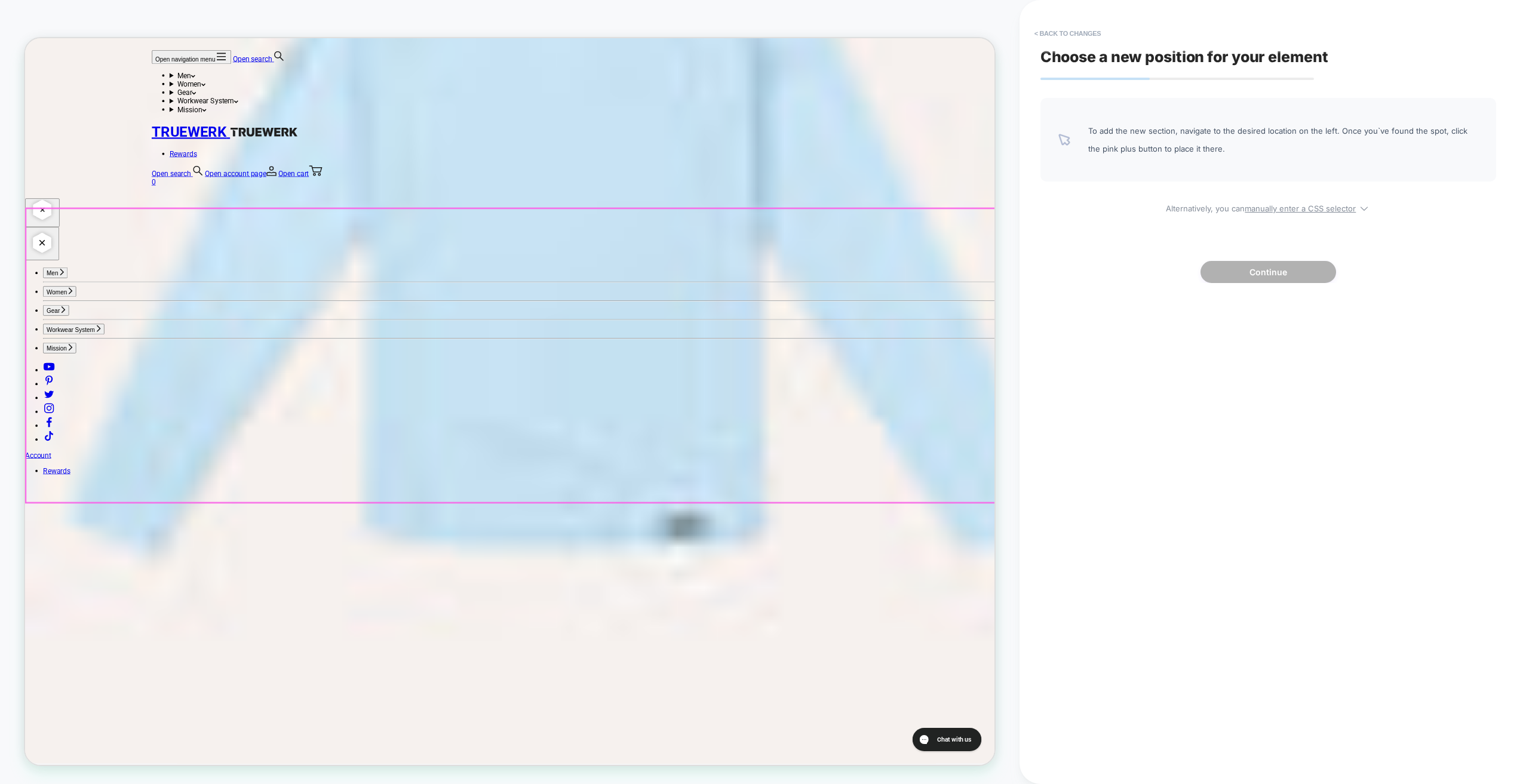
scroll to position [3446, 0]
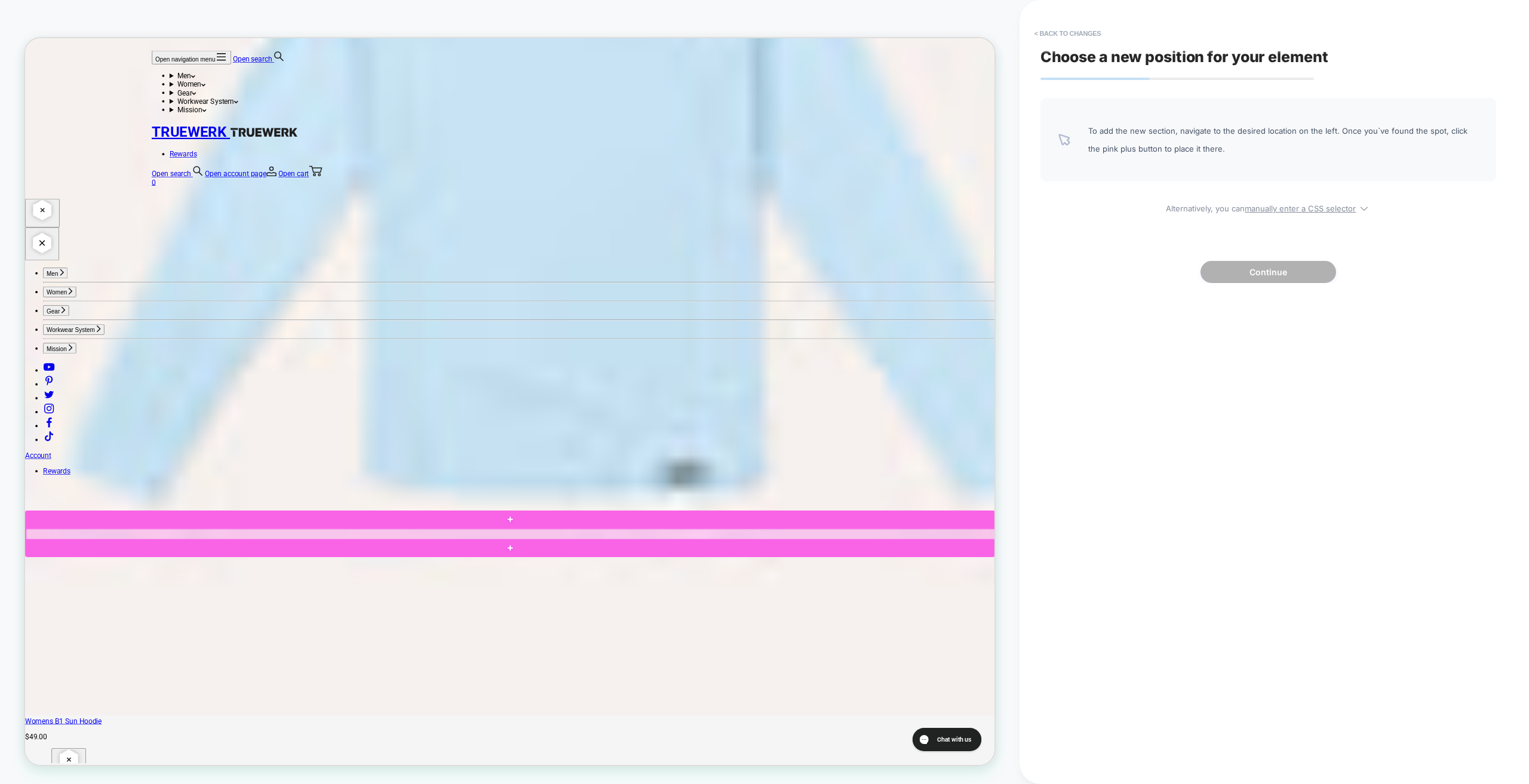
click at [99, 702] on div at bounding box center [673, 699] width 1293 height 15
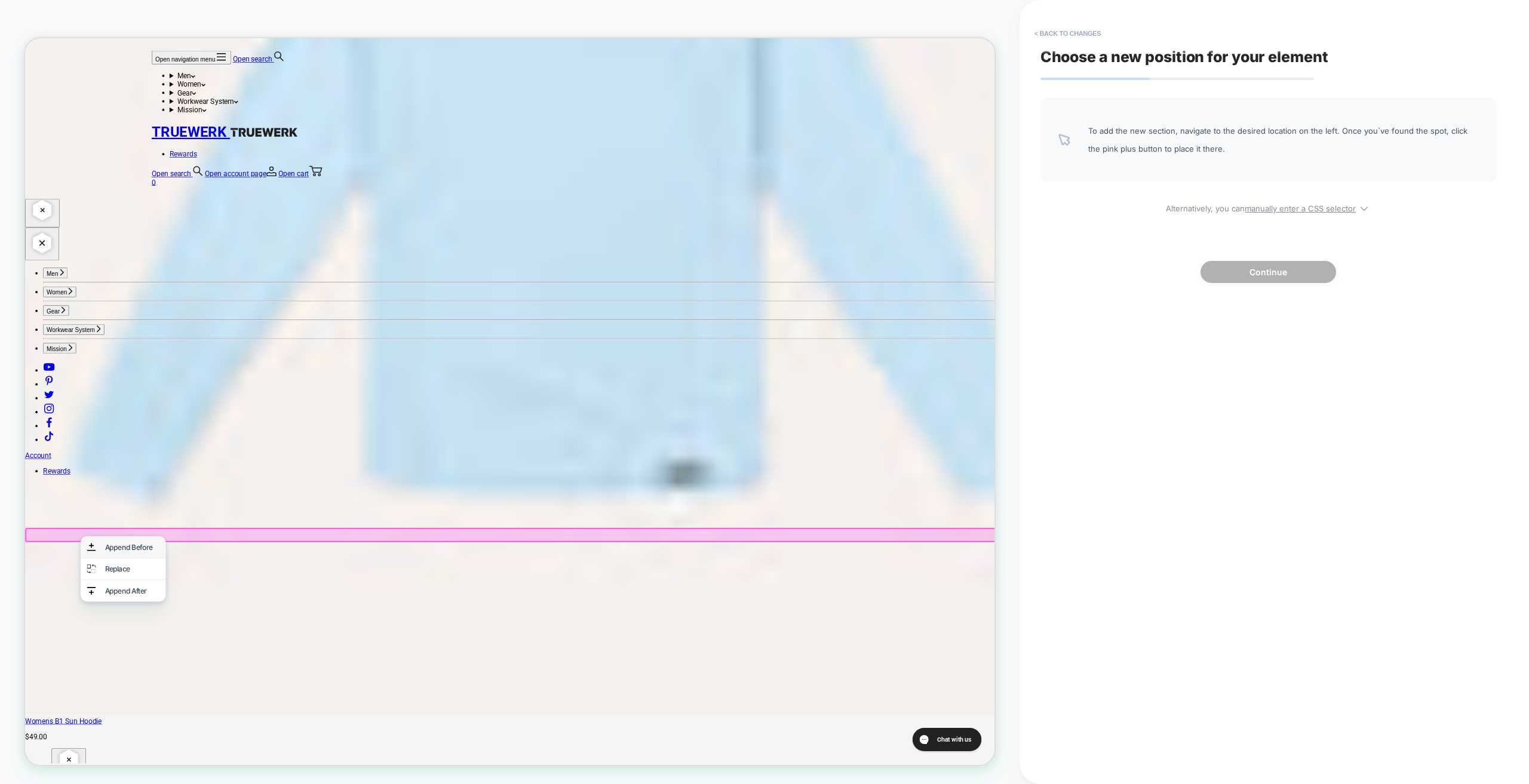
click at [159, 719] on div "Append Before" at bounding box center [168, 716] width 73 height 12
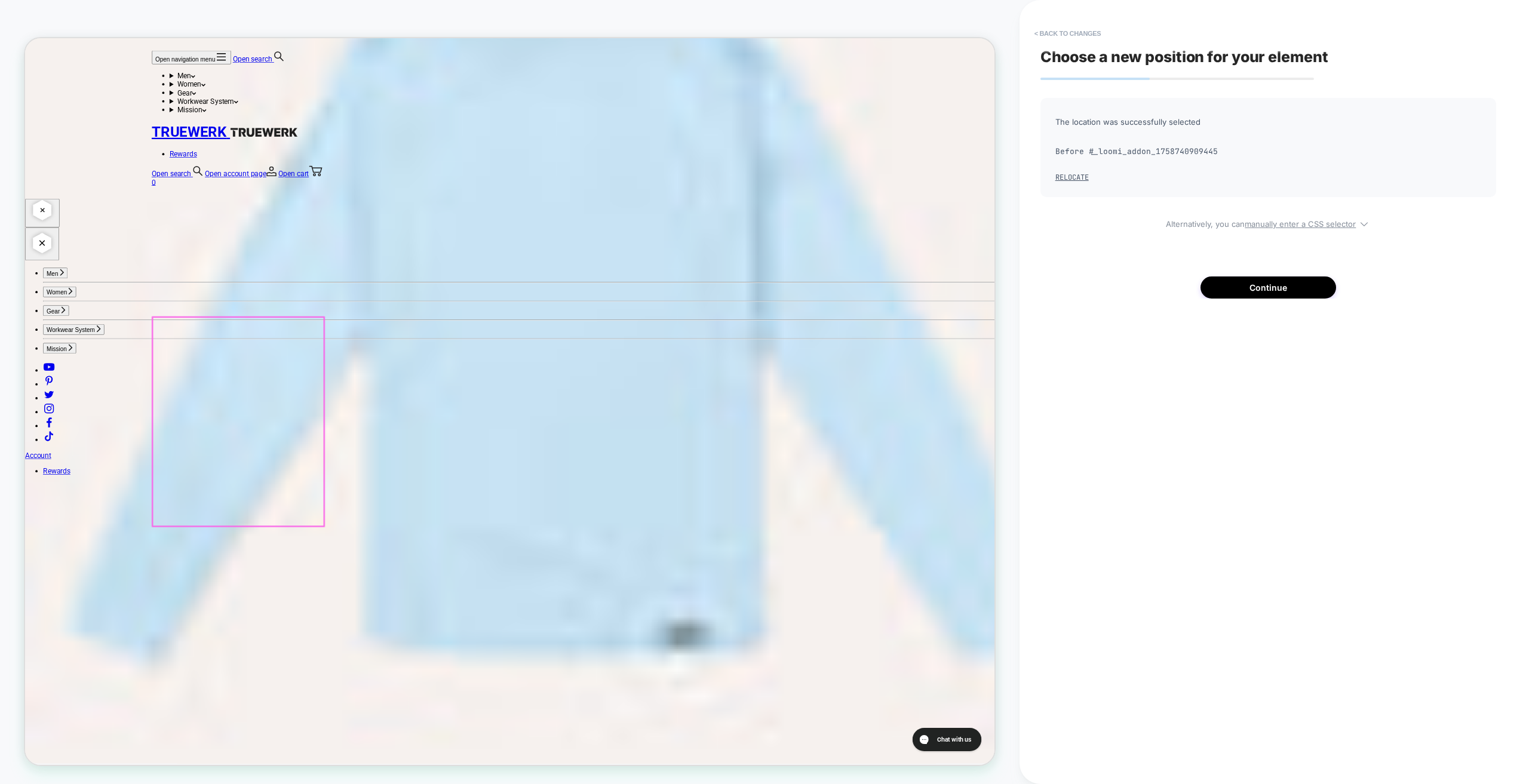
scroll to position [3147, 0]
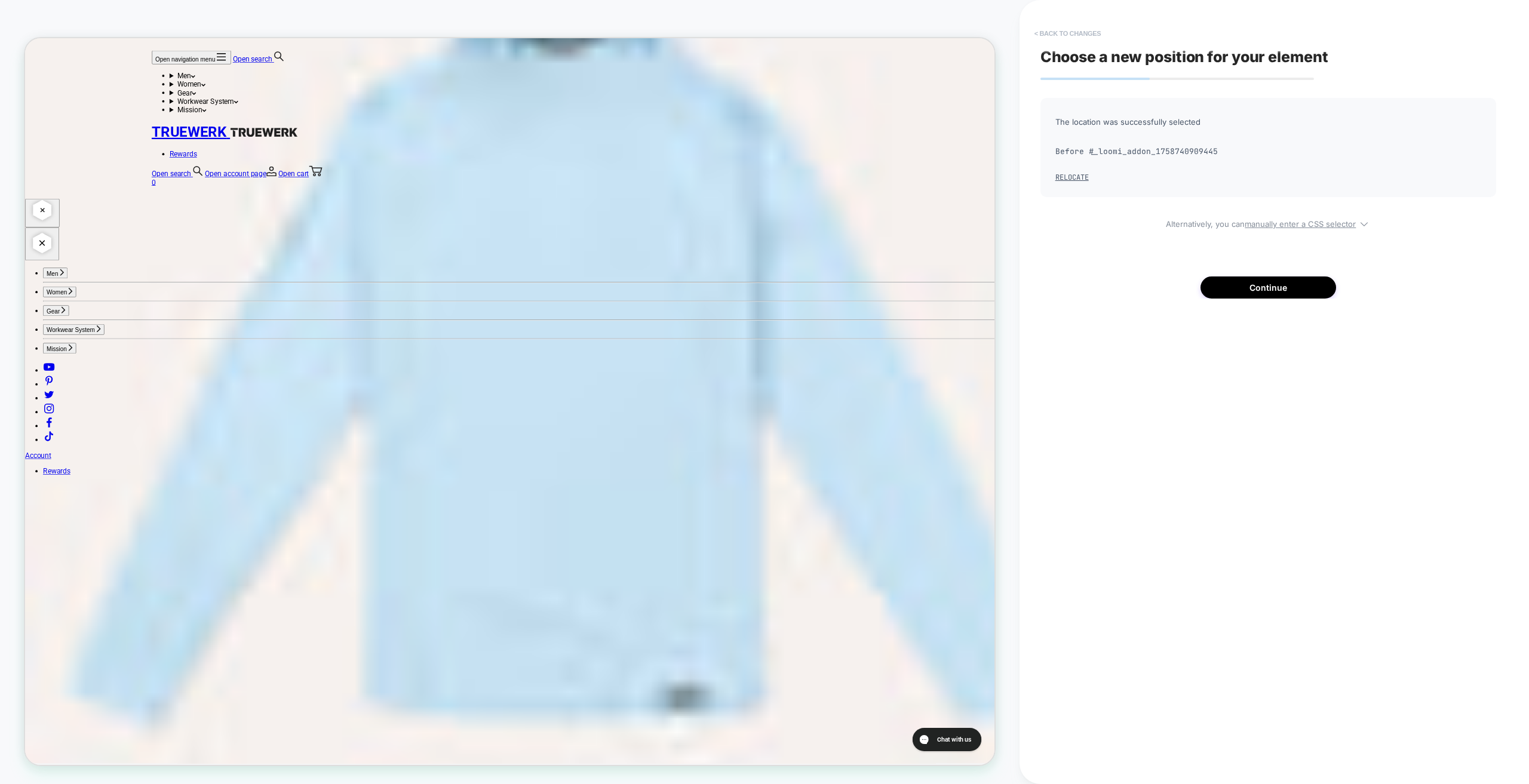
click at [1068, 33] on button "< Back to changes" at bounding box center [1068, 33] width 79 height 19
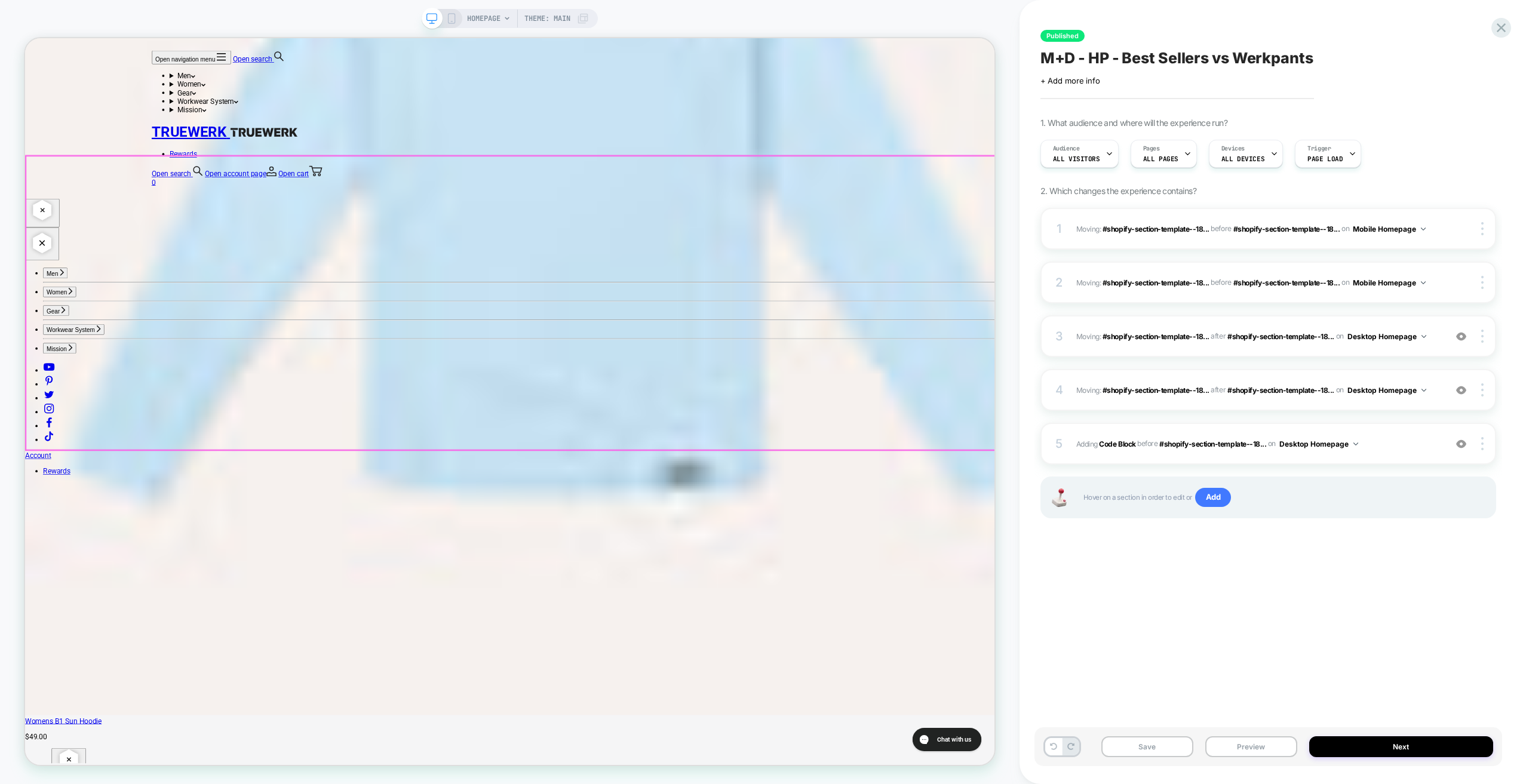
scroll to position [3491, 0]
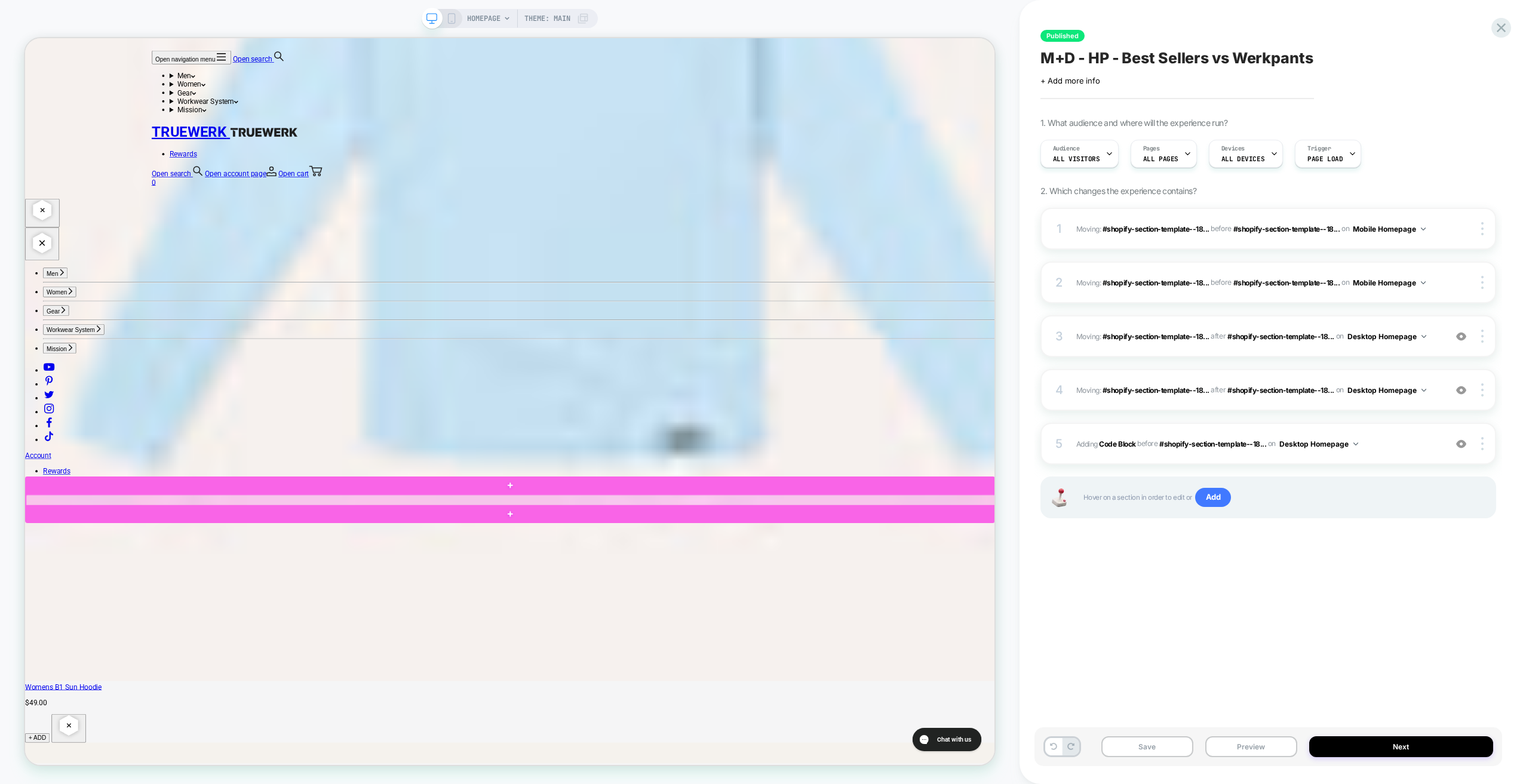
click at [68, 653] on div at bounding box center [673, 654] width 1293 height 15
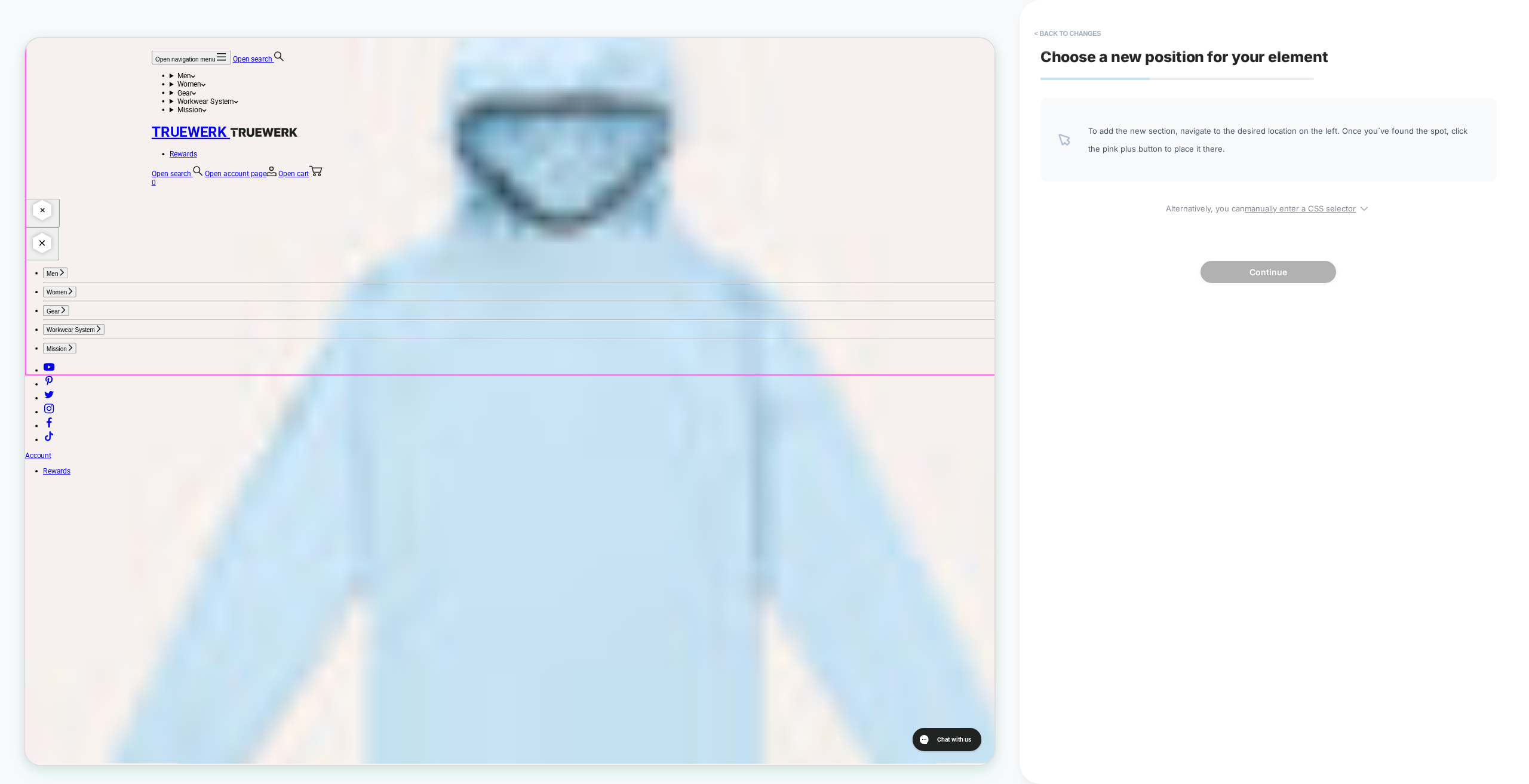
scroll to position [3103, 0]
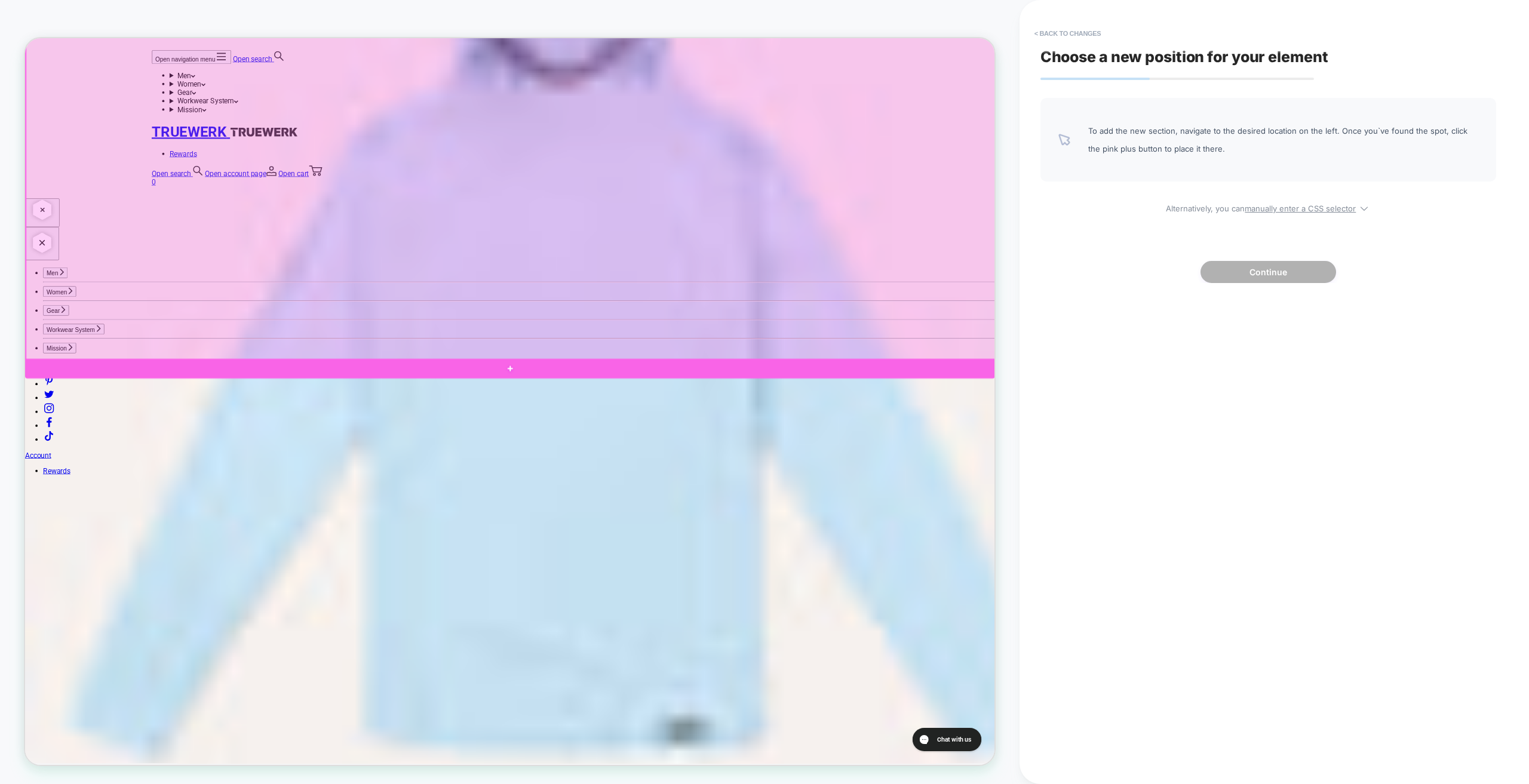
click at [1246, 471] on div at bounding box center [672, 479] width 1293 height 27
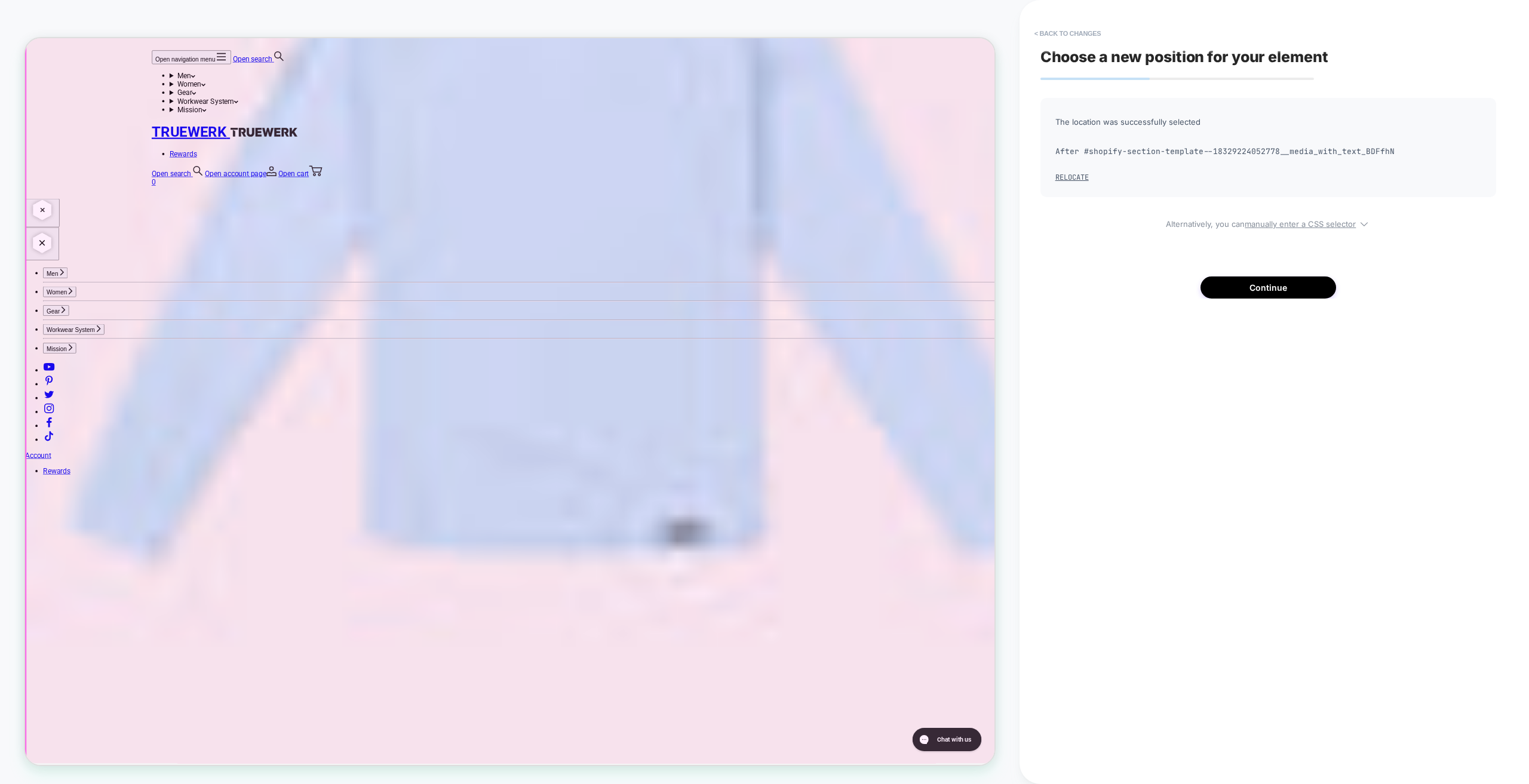
scroll to position [3371, 0]
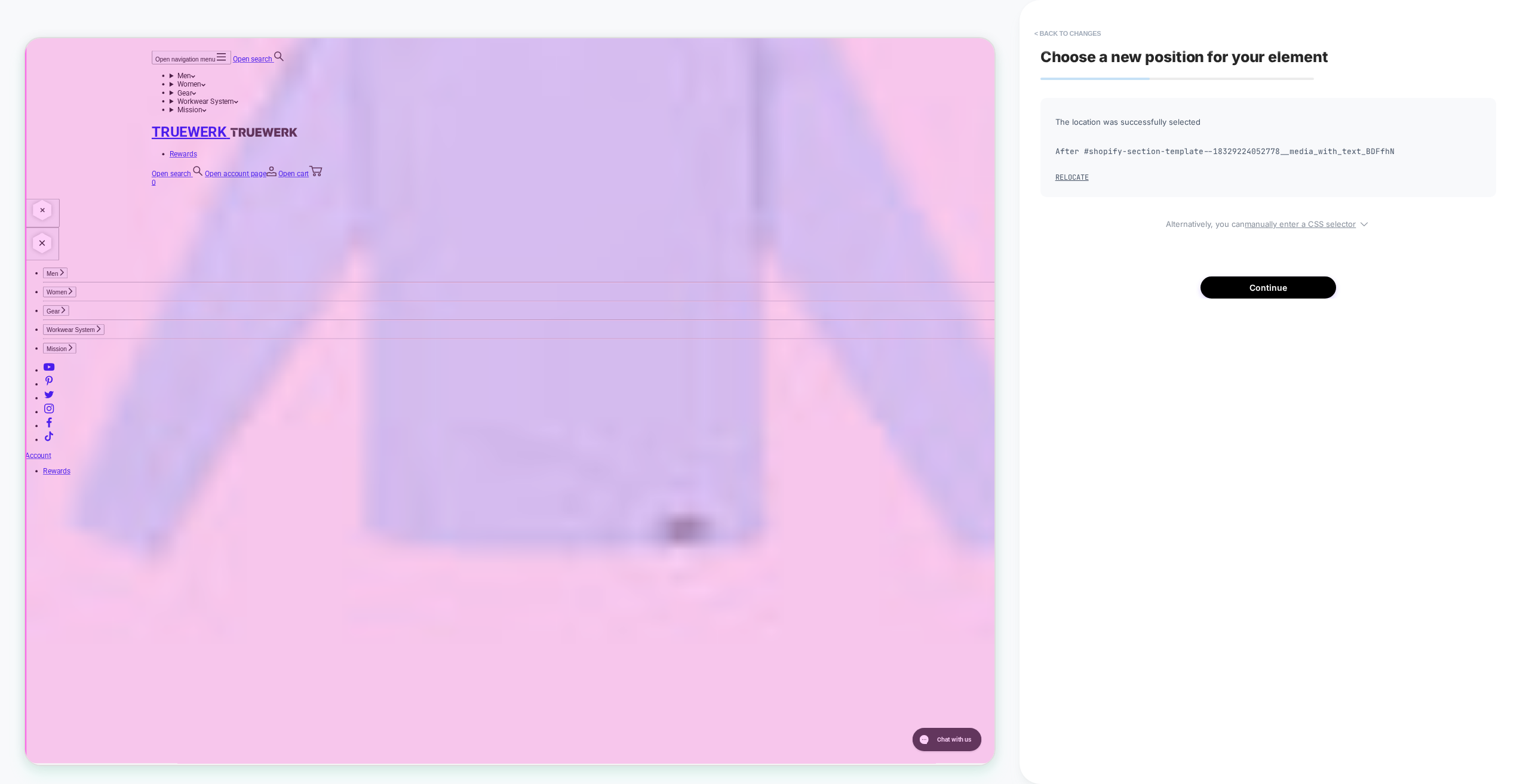
drag, startPoint x: 149, startPoint y: 767, endPoint x: 143, endPoint y: 779, distance: 13.4
click at [1062, 33] on button "< Back to changes" at bounding box center [1068, 33] width 79 height 19
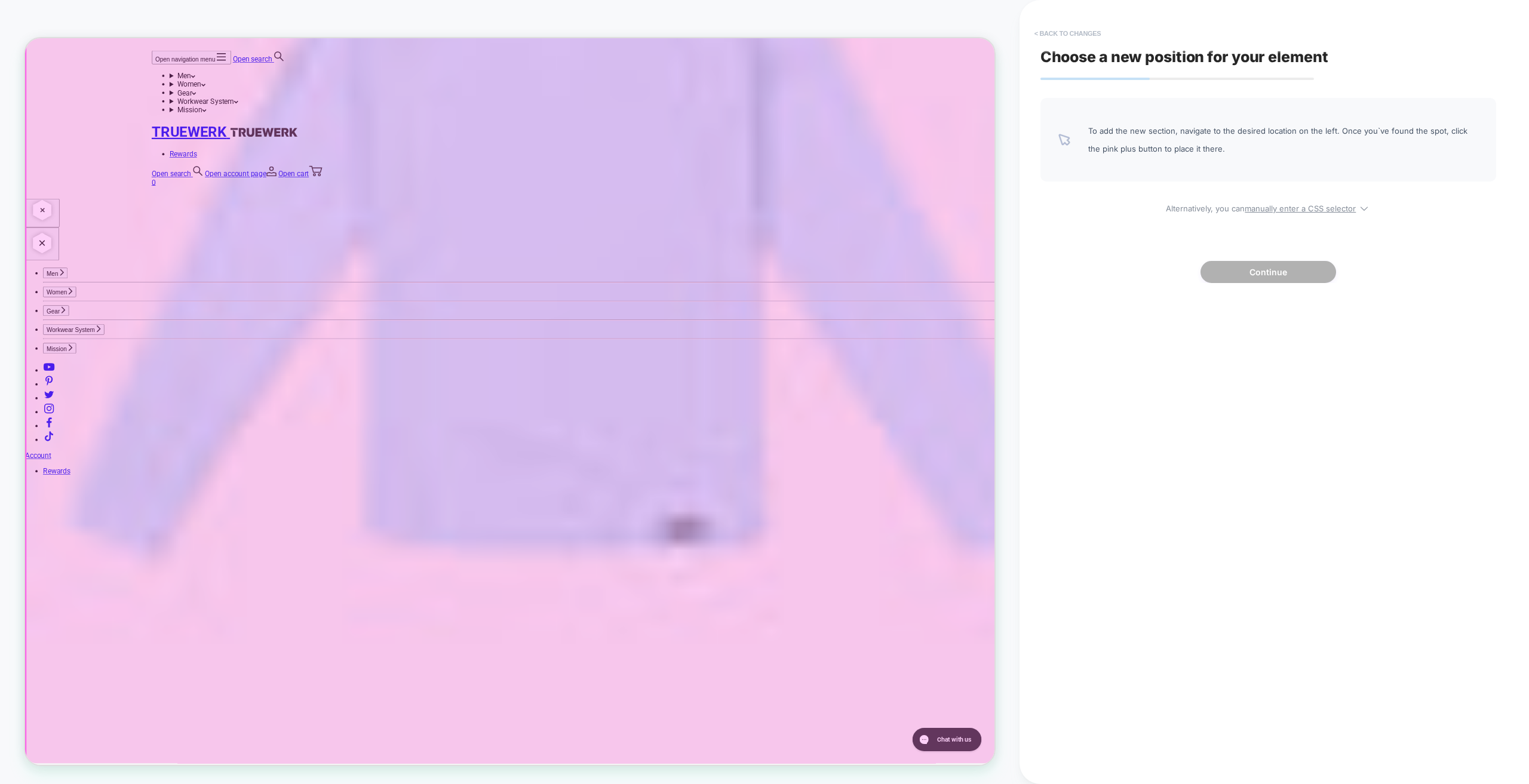
scroll to position [2804, 0]
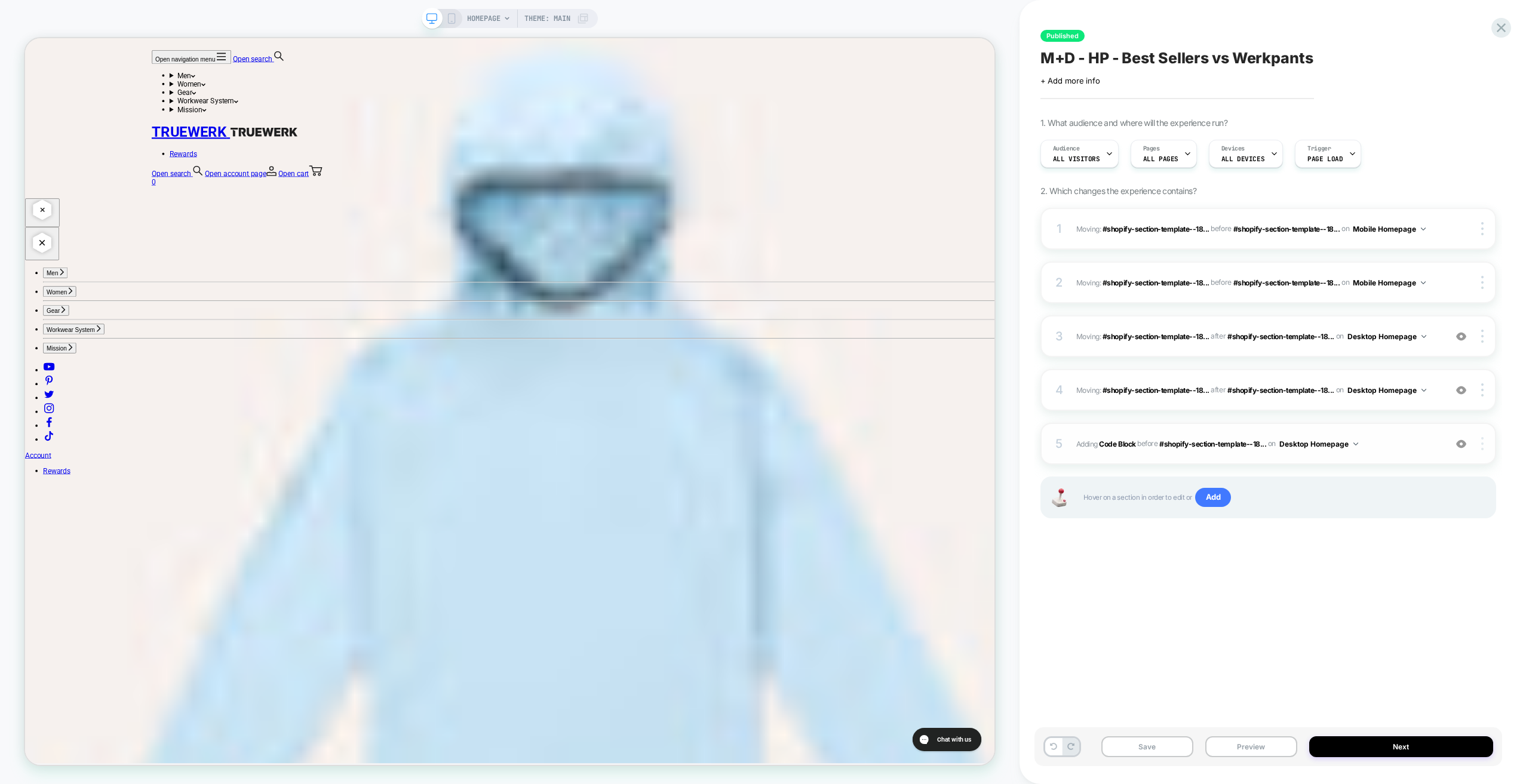
click at [1481, 443] on img at bounding box center [1483, 444] width 3 height 13
click at [1398, 576] on div "Delete" at bounding box center [1412, 575] width 106 height 33
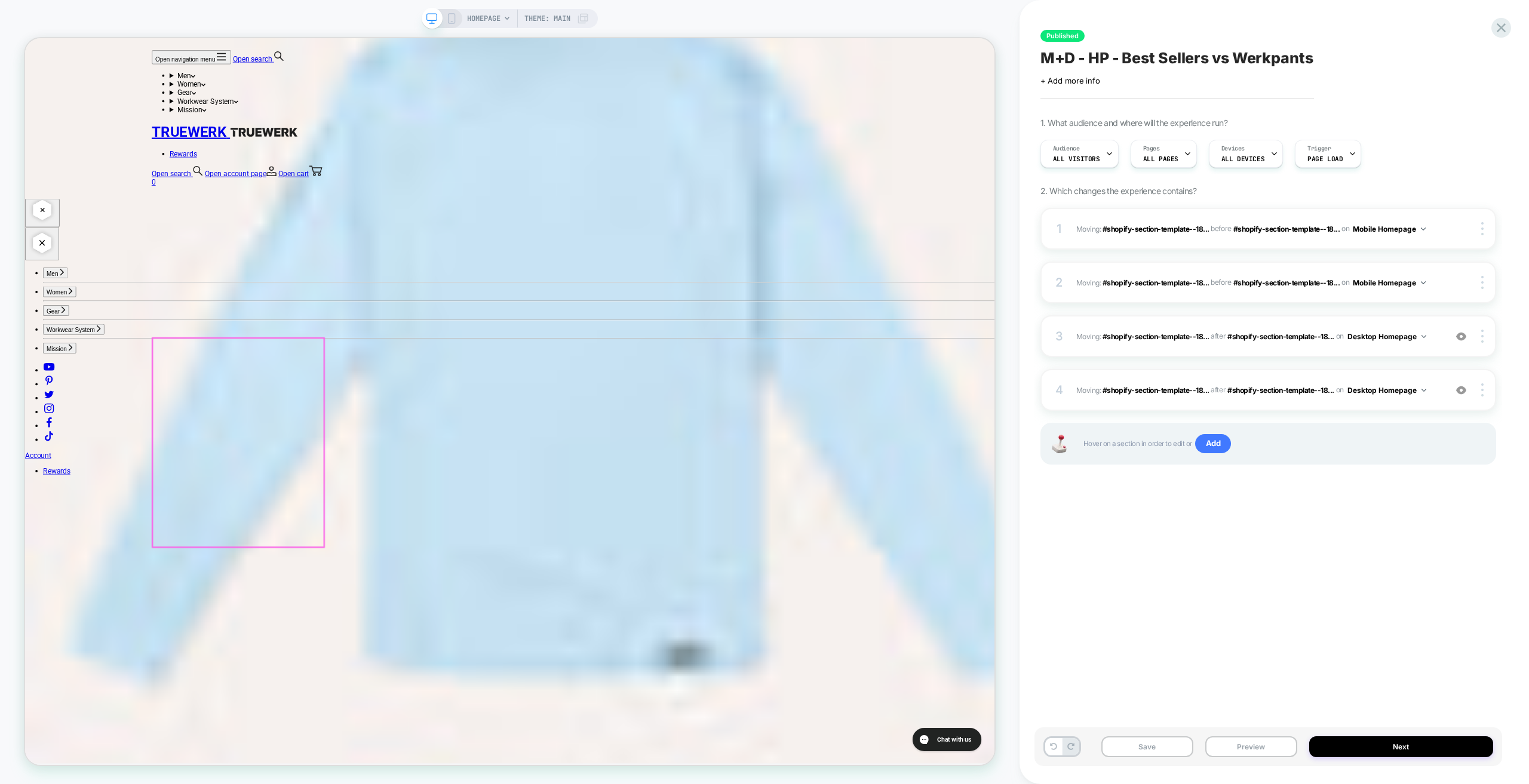
scroll to position [3222, 0]
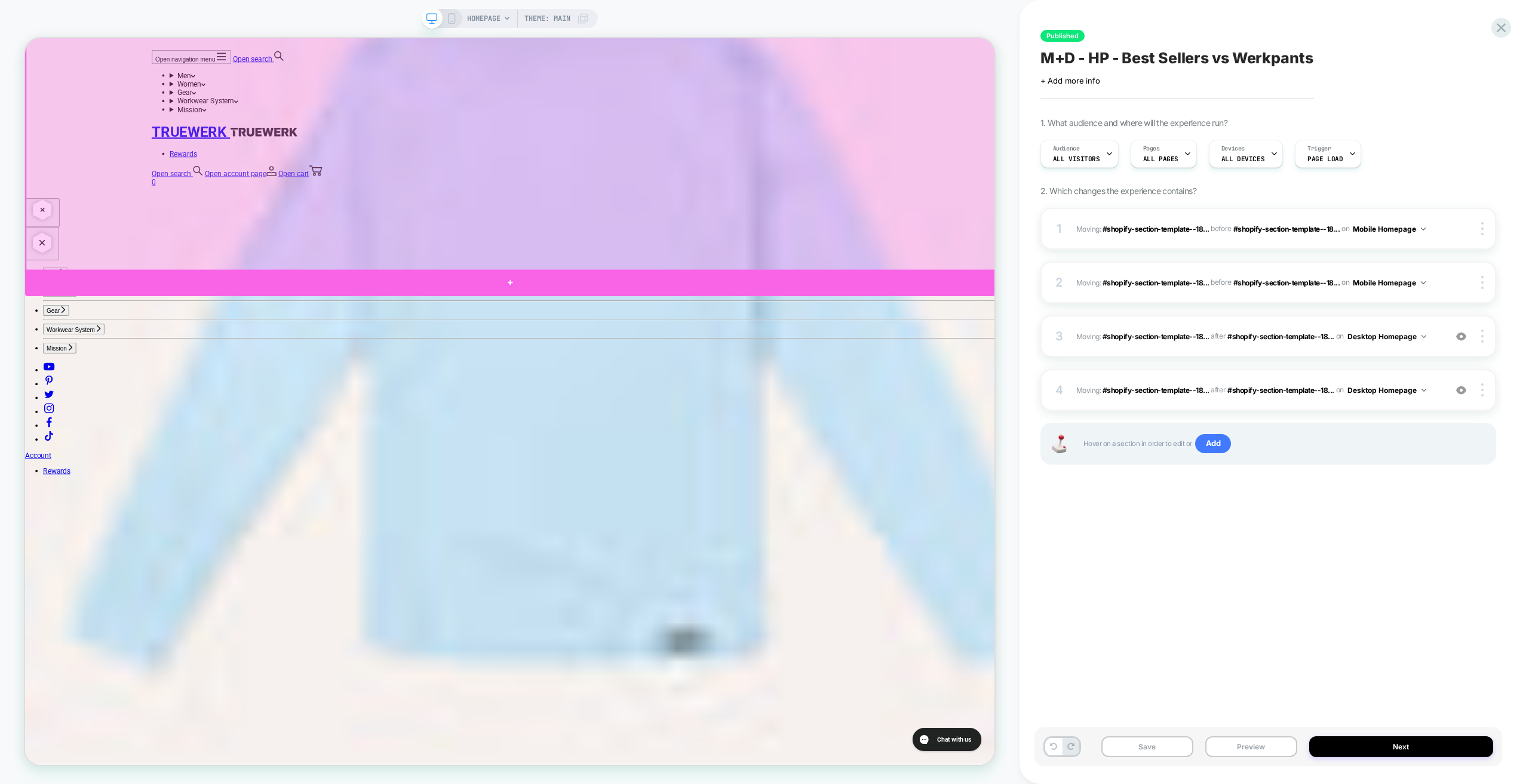
click at [151, 364] on div at bounding box center [672, 364] width 1293 height 35
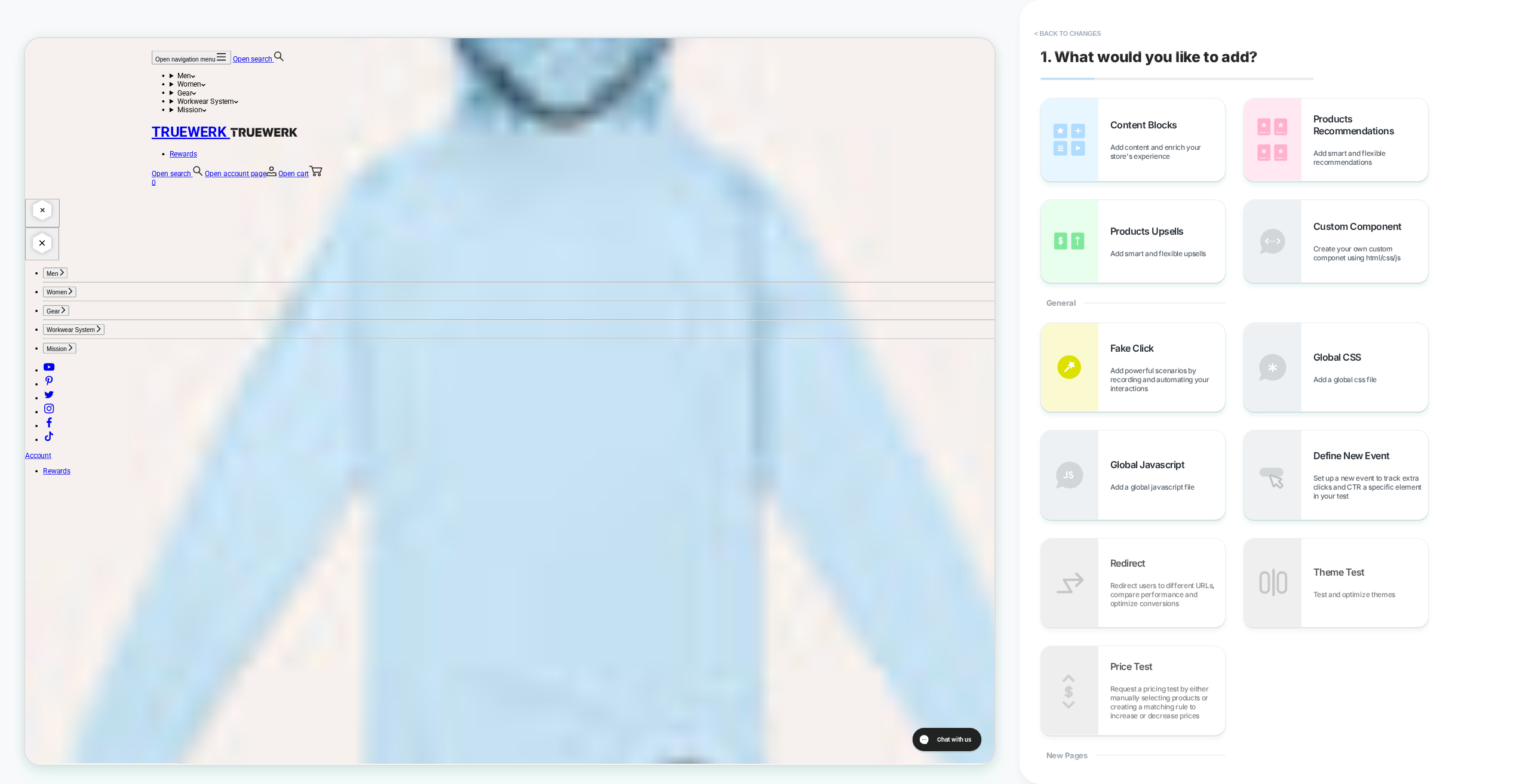
scroll to position [3072, 0]
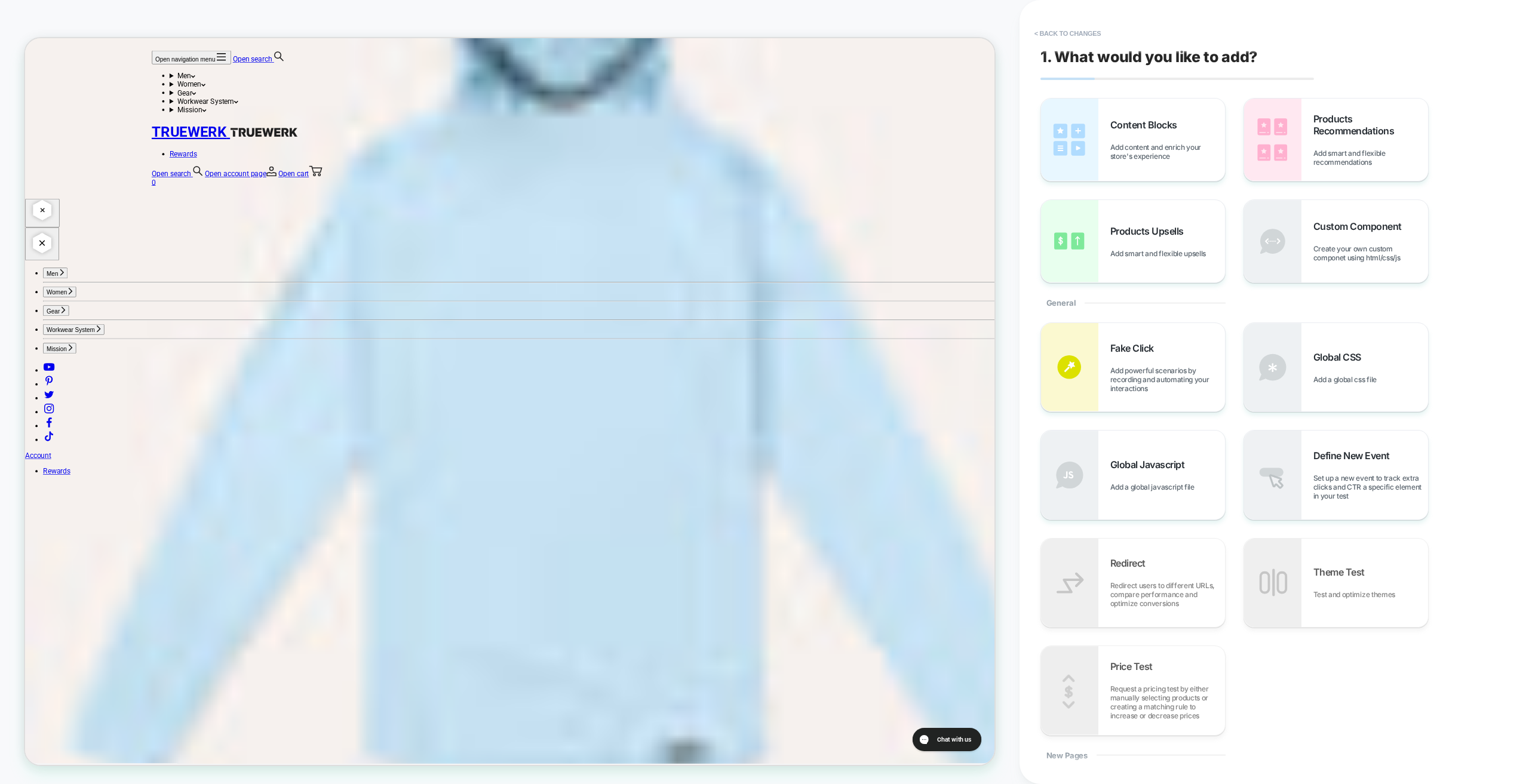
click at [1080, 29] on button "< Back to changes" at bounding box center [1068, 33] width 79 height 19
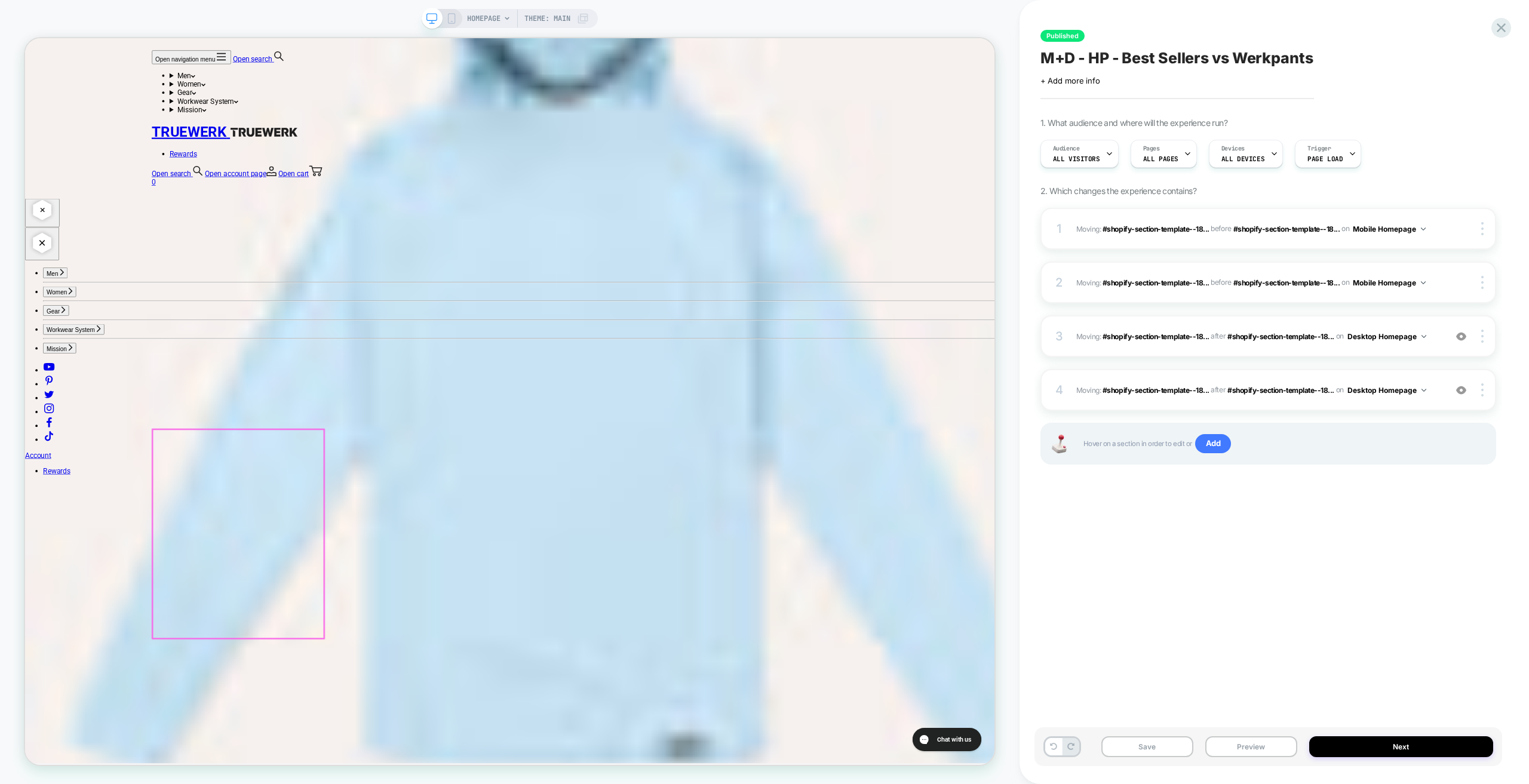
scroll to position [3080, 0]
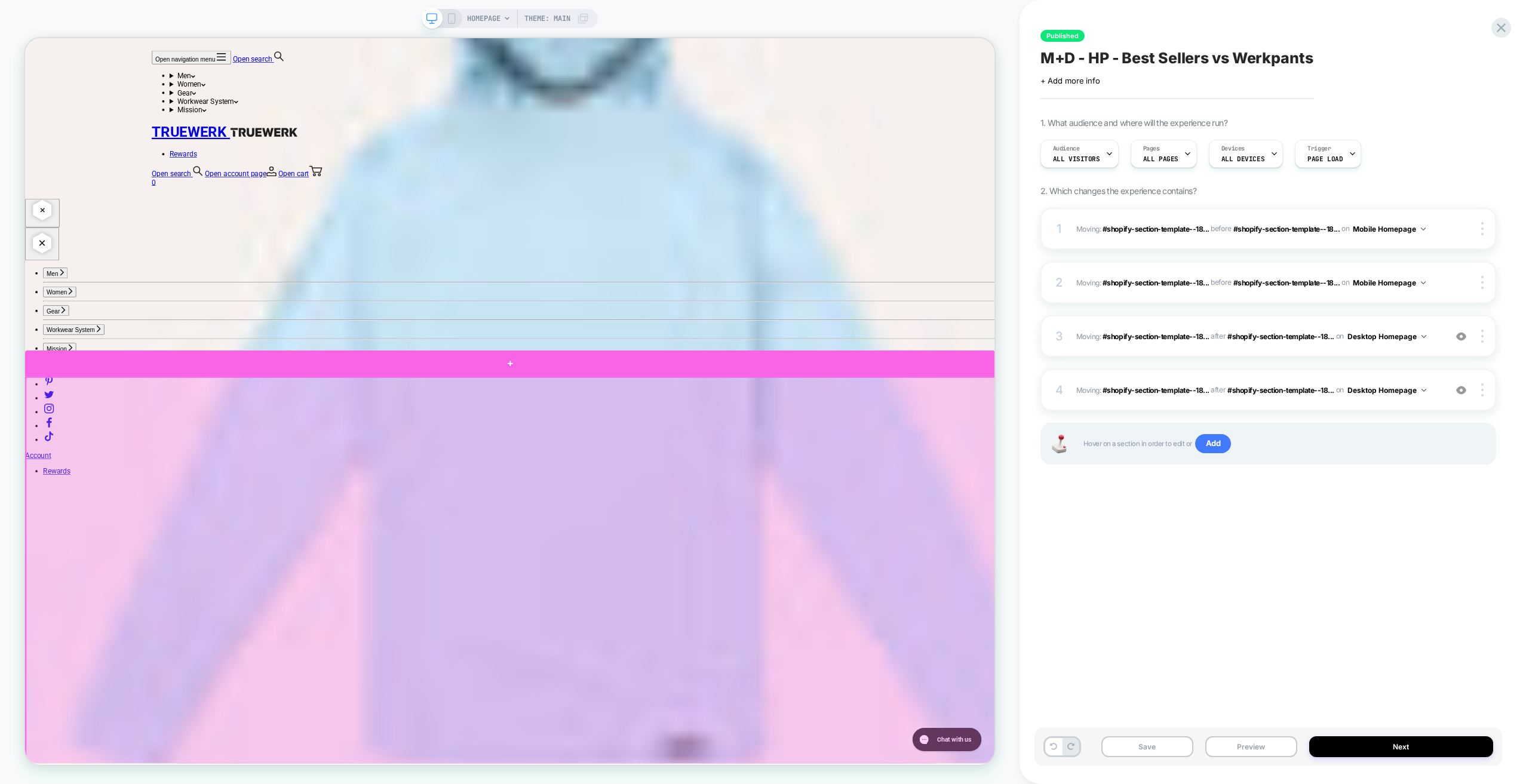
click at [154, 472] on div at bounding box center [672, 472] width 1293 height 34
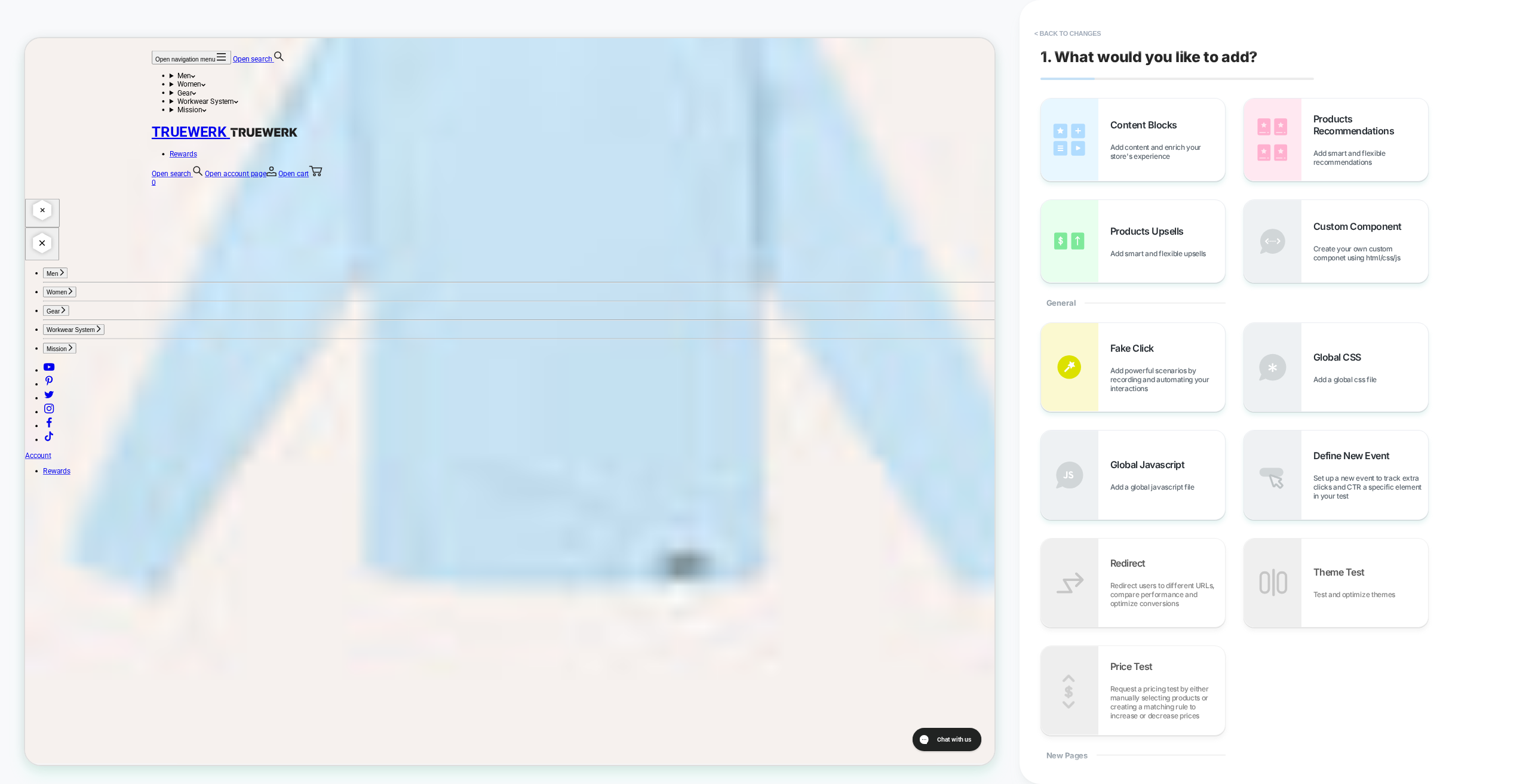
scroll to position [3311, 0]
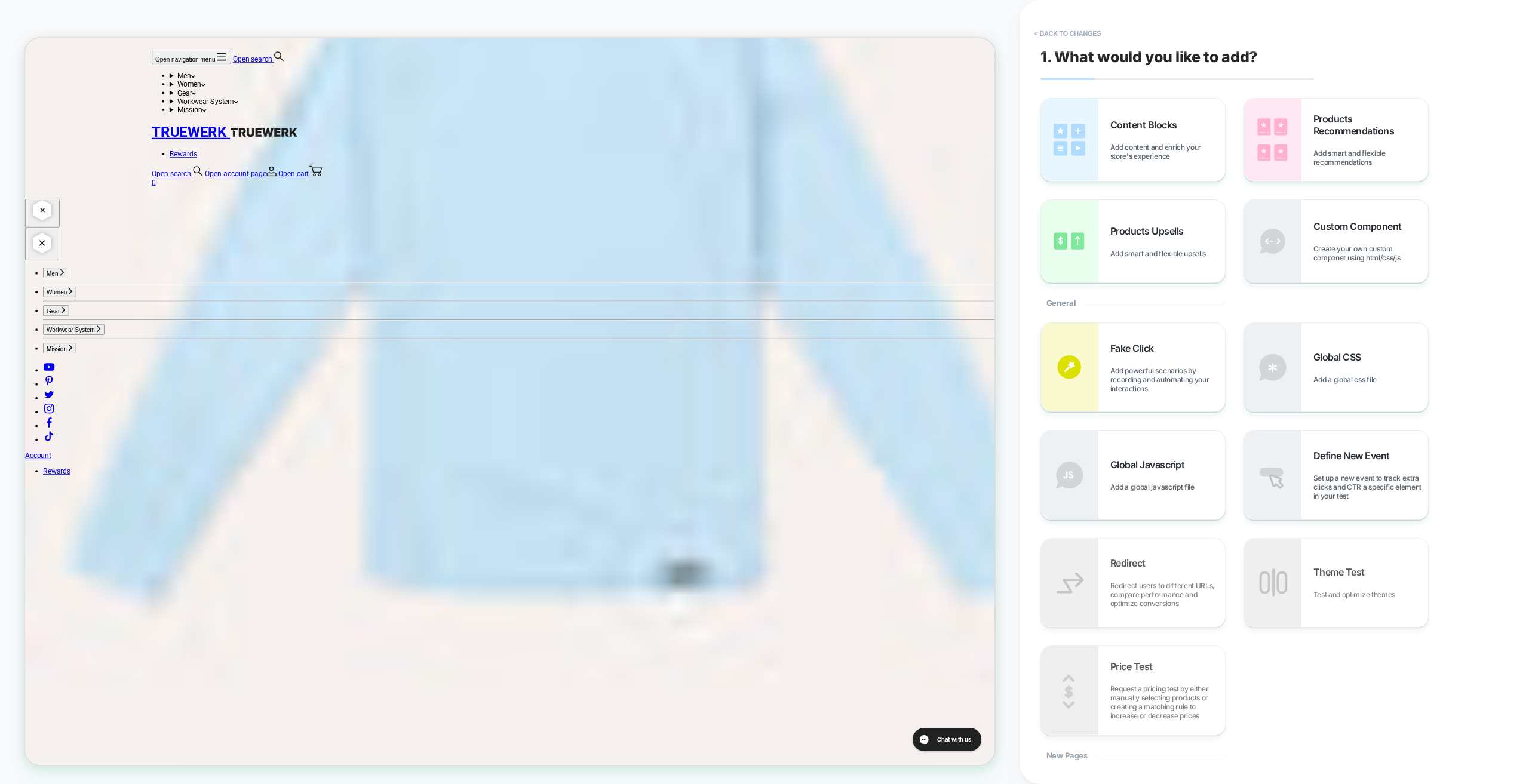
drag, startPoint x: 343, startPoint y: 846, endPoint x: 230, endPoint y: 638, distance: 236.7
click at [1072, 30] on button "< Back to changes" at bounding box center [1068, 33] width 79 height 19
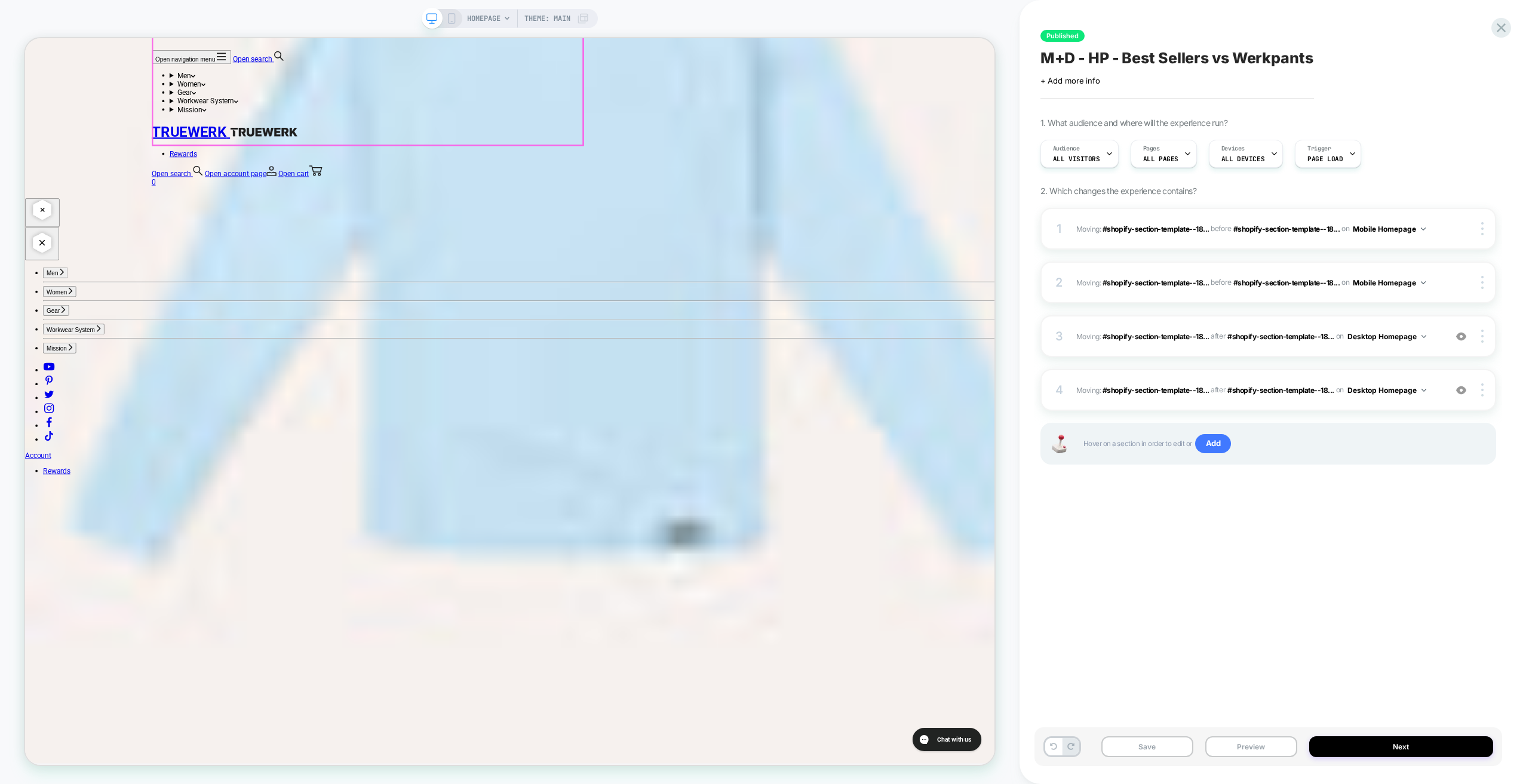
scroll to position [3080, 0]
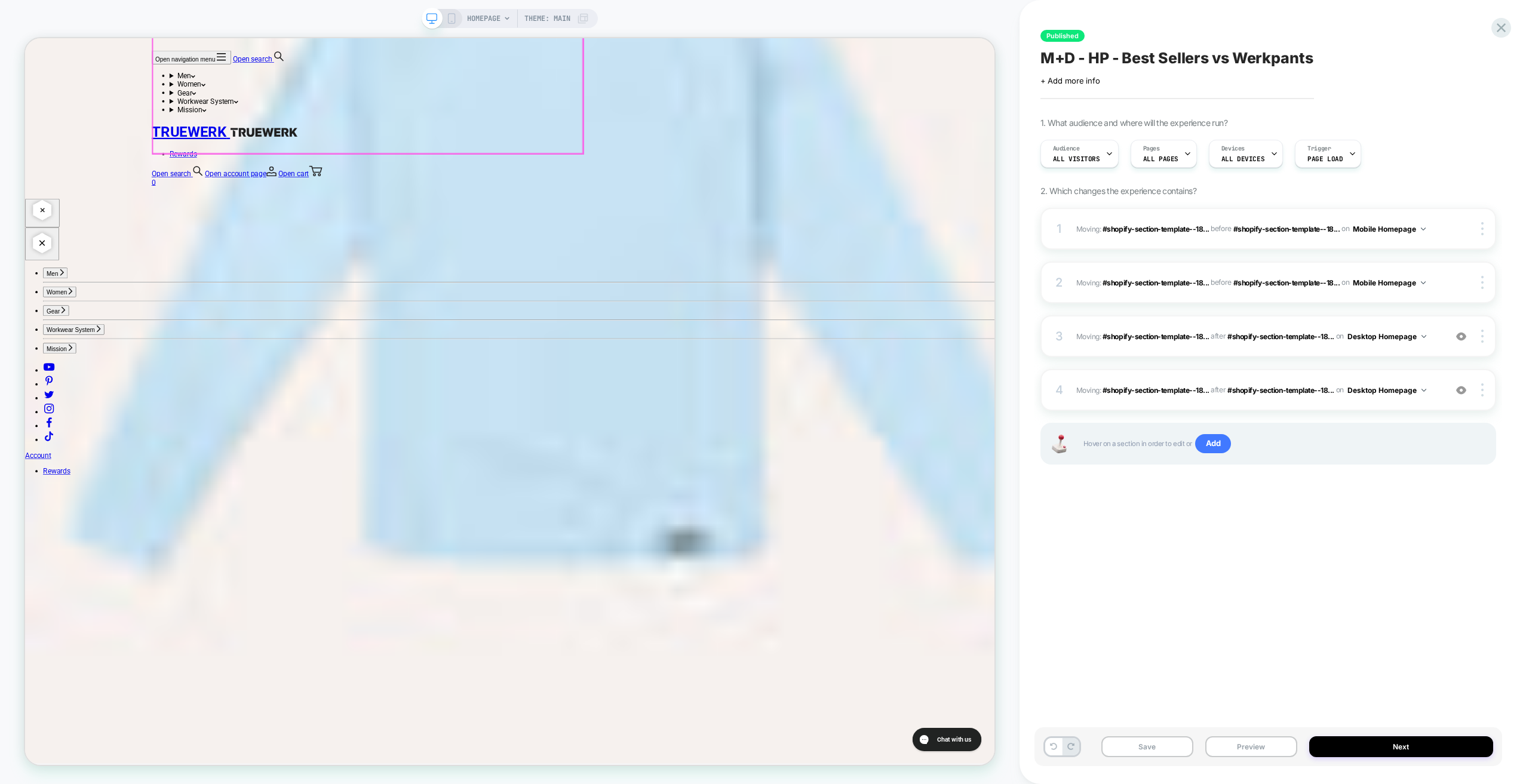
scroll to position [3379, 0]
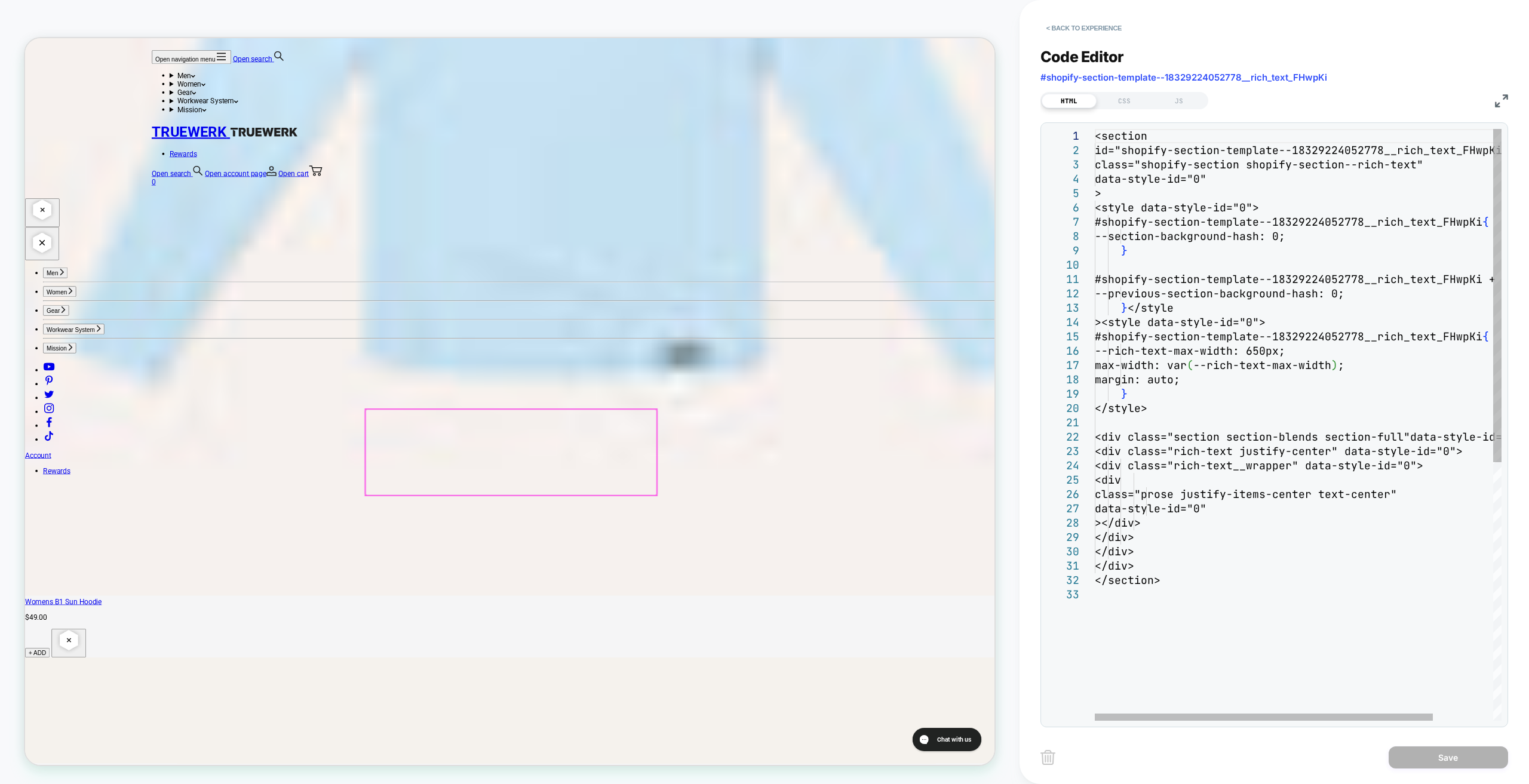
scroll to position [3641, 0]
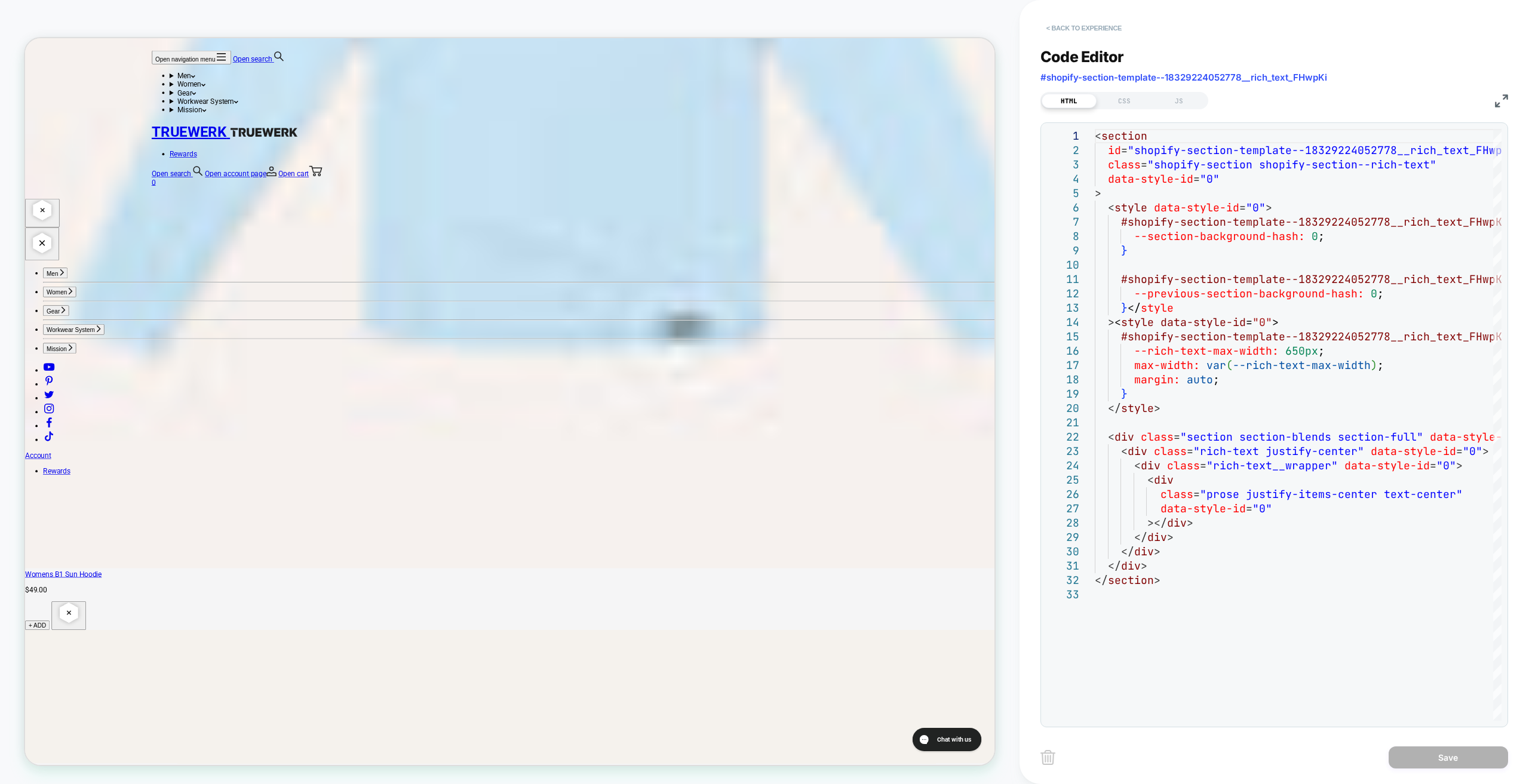
click at [1074, 30] on button "< Back to experience" at bounding box center [1084, 28] width 87 height 19
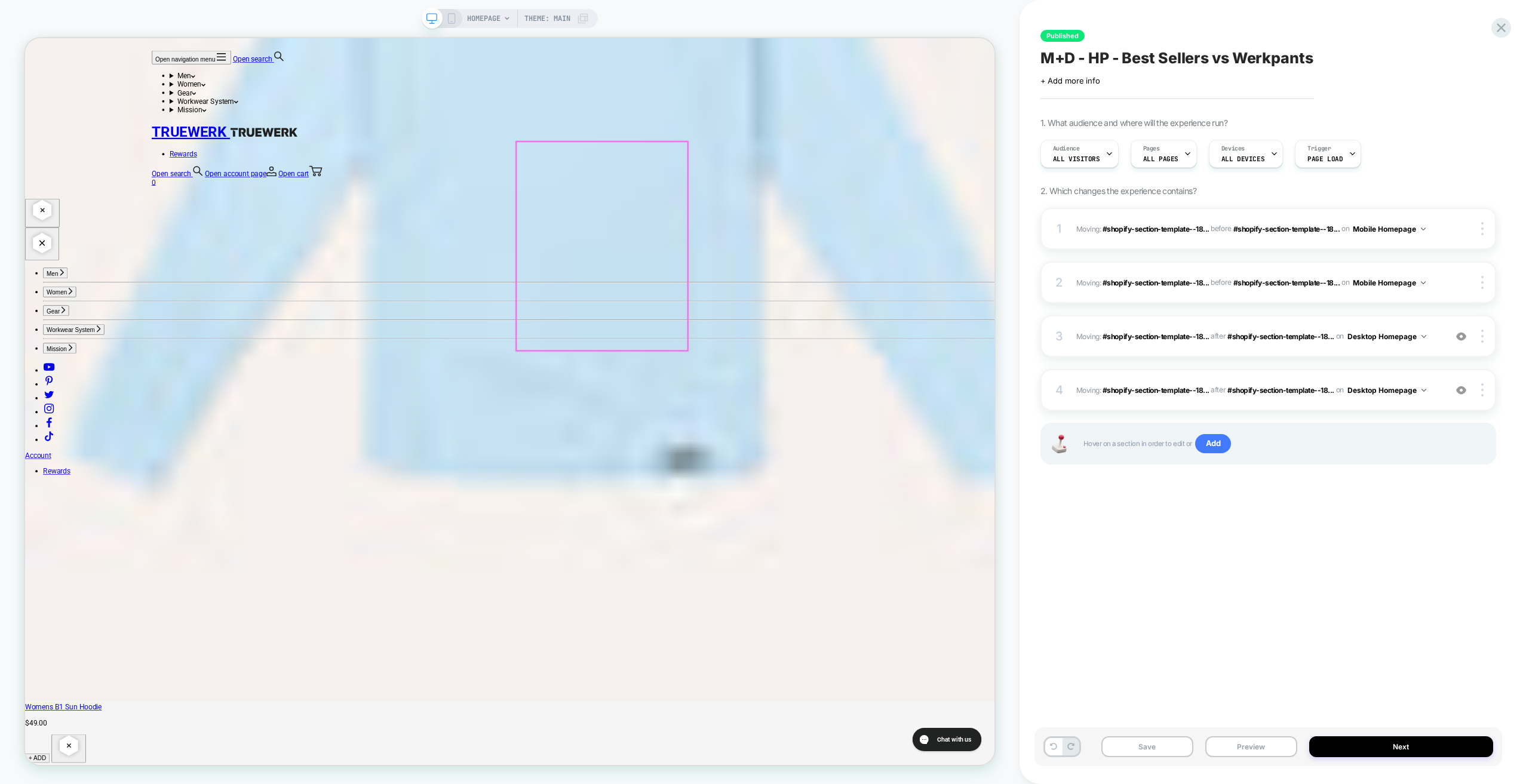
scroll to position [3283, 0]
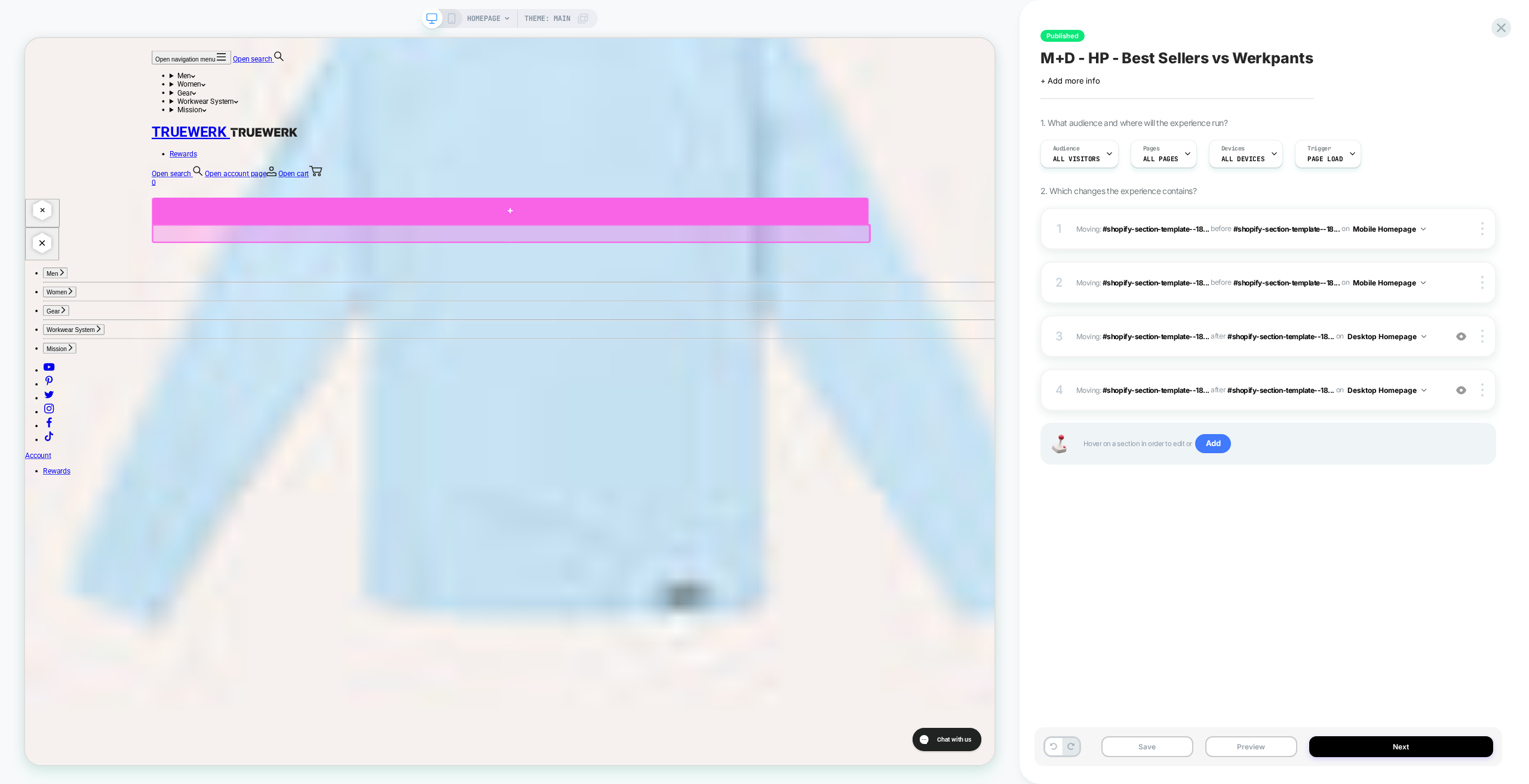
click at [392, 271] on div at bounding box center [672, 269] width 956 height 35
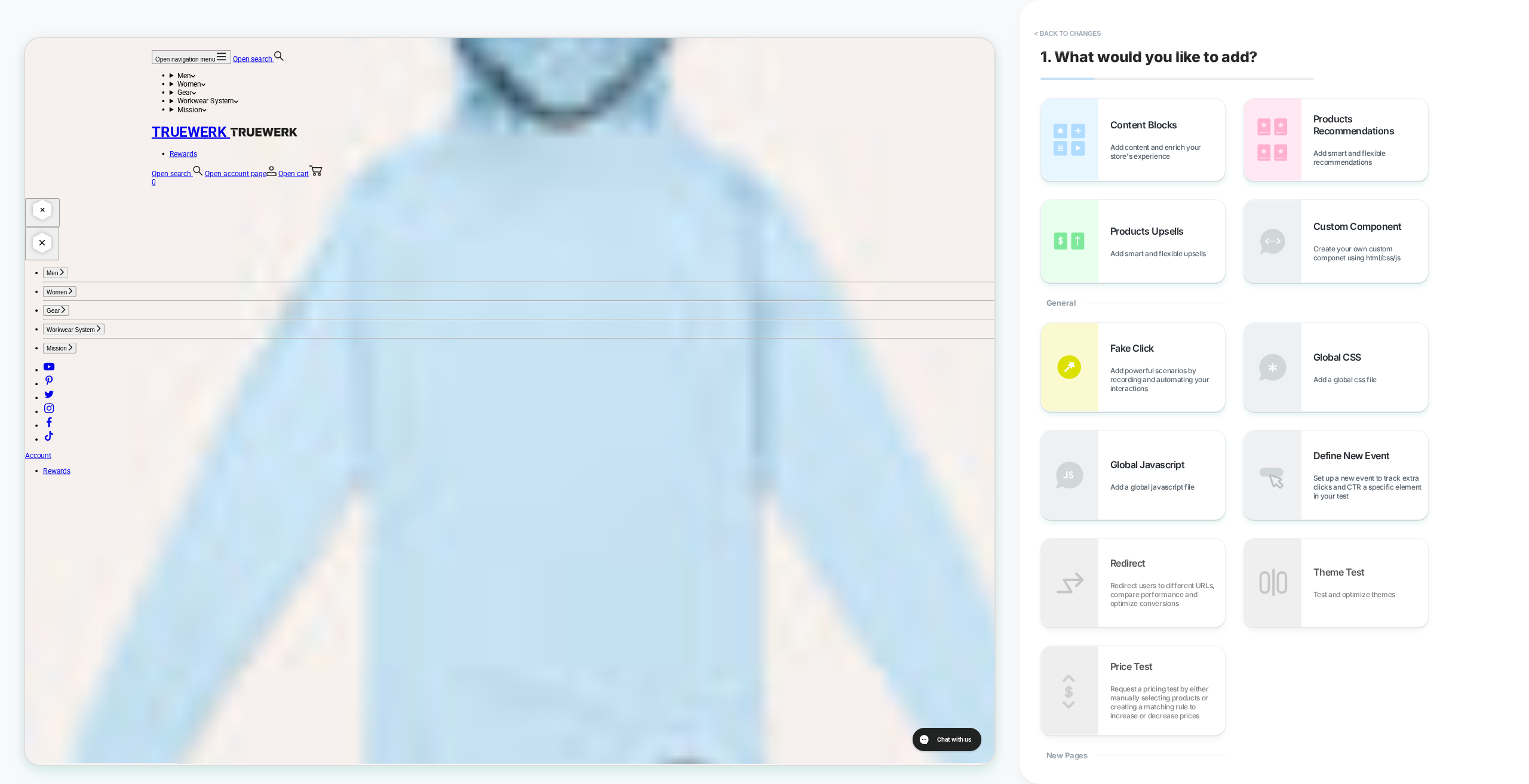
scroll to position [3042, 0]
click at [1321, 261] on span "Create your own custom componet using html/css/js" at bounding box center [1370, 253] width 115 height 18
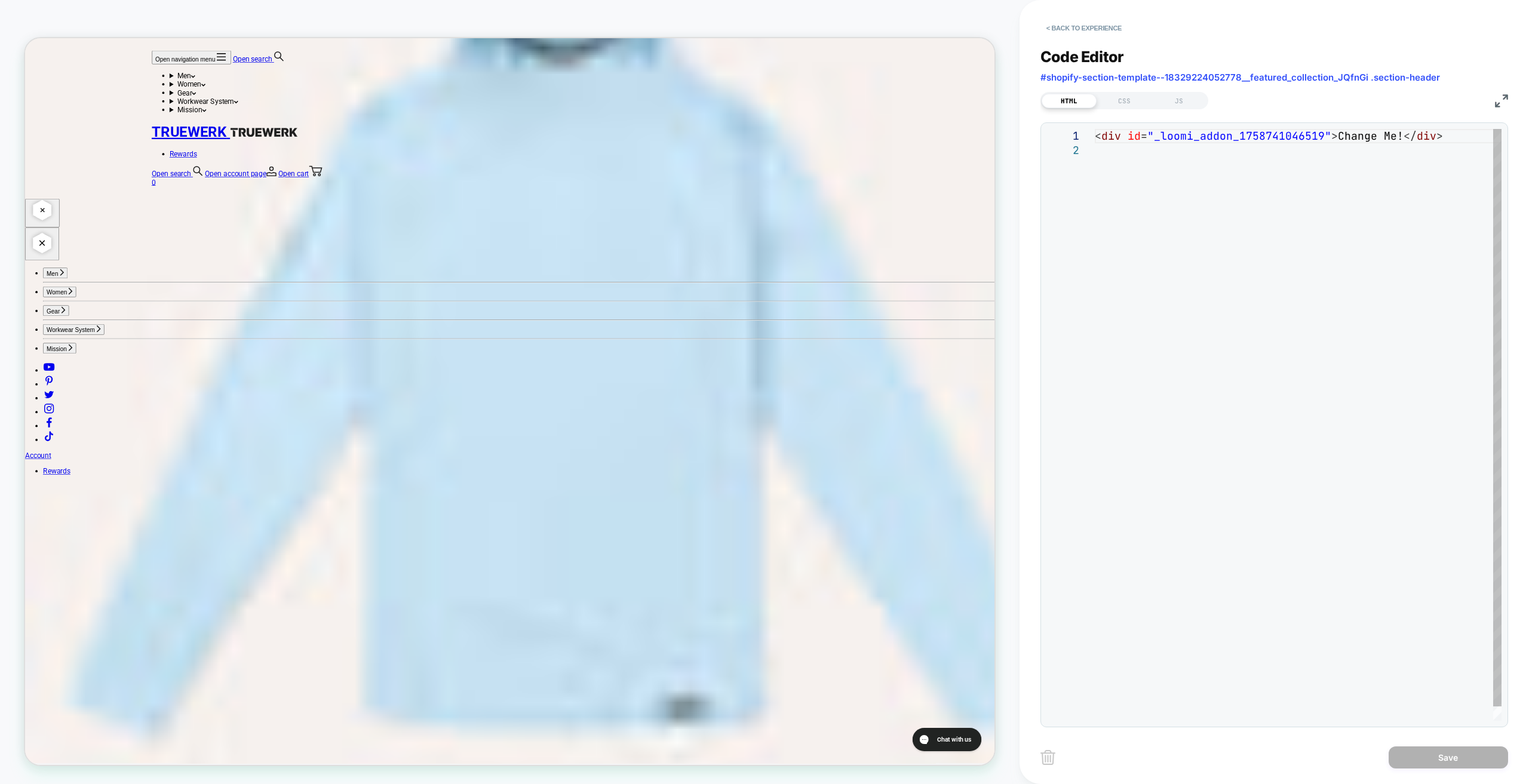
scroll to position [0, 0]
drag, startPoint x: 1386, startPoint y: 137, endPoint x: 1350, endPoint y: 141, distance: 36.2
click at [1350, 141] on div "< div id = "_loomi_addon_1758741046519" > Change Me! </ div >" at bounding box center [1298, 432] width 407 height 606
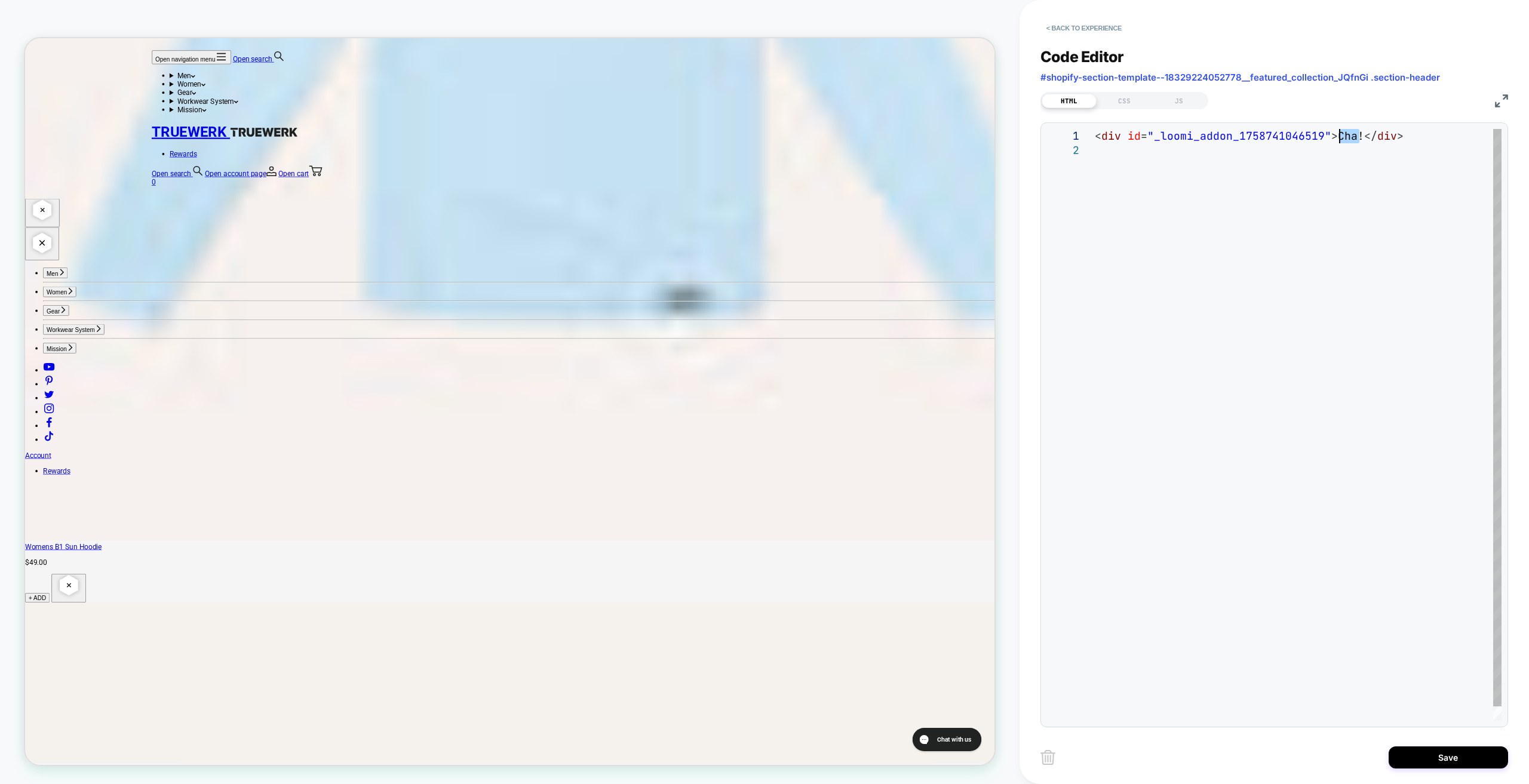
click at [1341, 139] on div "< div id = "_loomi_addon_1758741046519" > Cha! </ div >" at bounding box center [1298, 432] width 407 height 606
type textarea "**********"
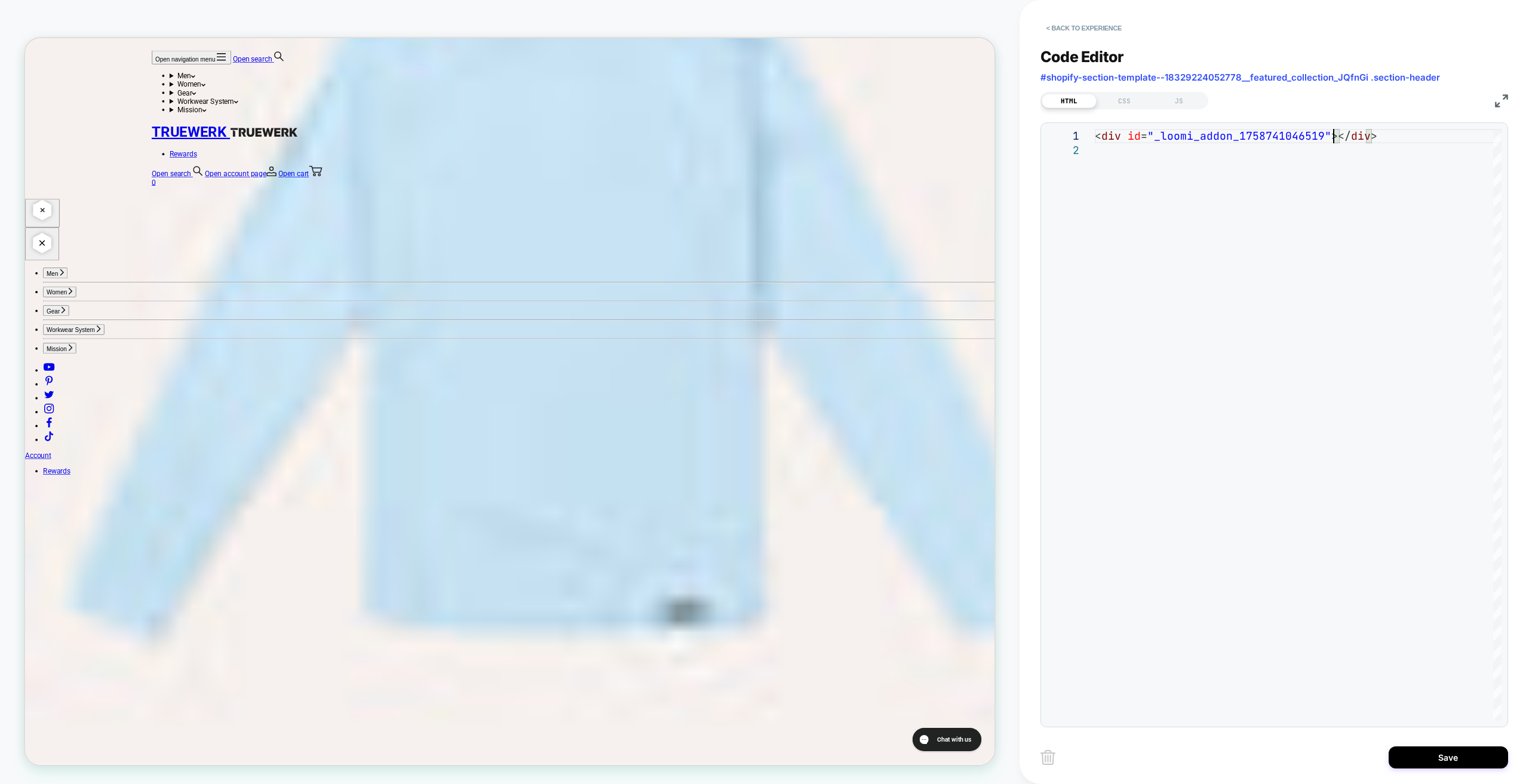
scroll to position [3252, 0]
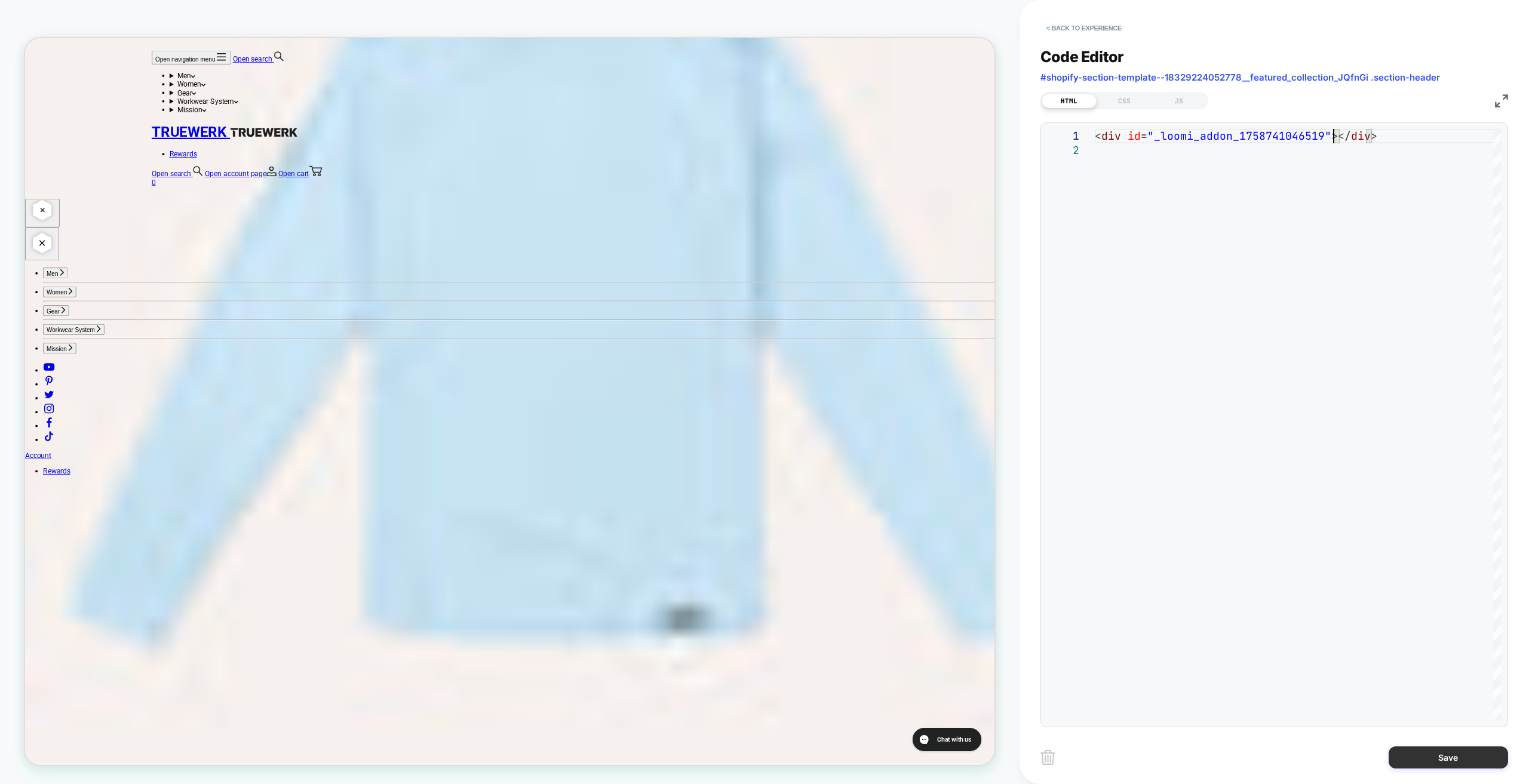
click at [1466, 761] on button "Save" at bounding box center [1449, 757] width 119 height 22
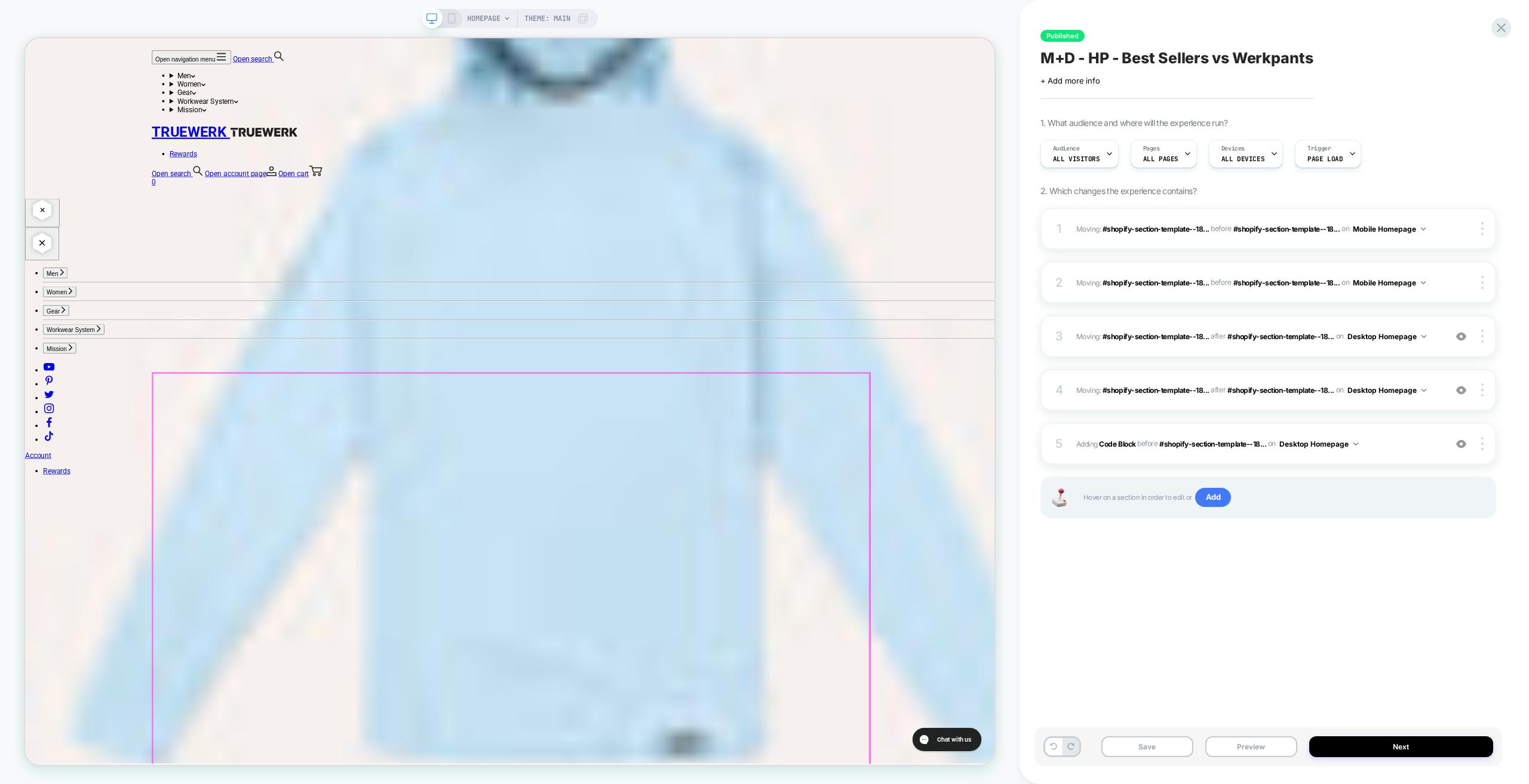
scroll to position [3260, 0]
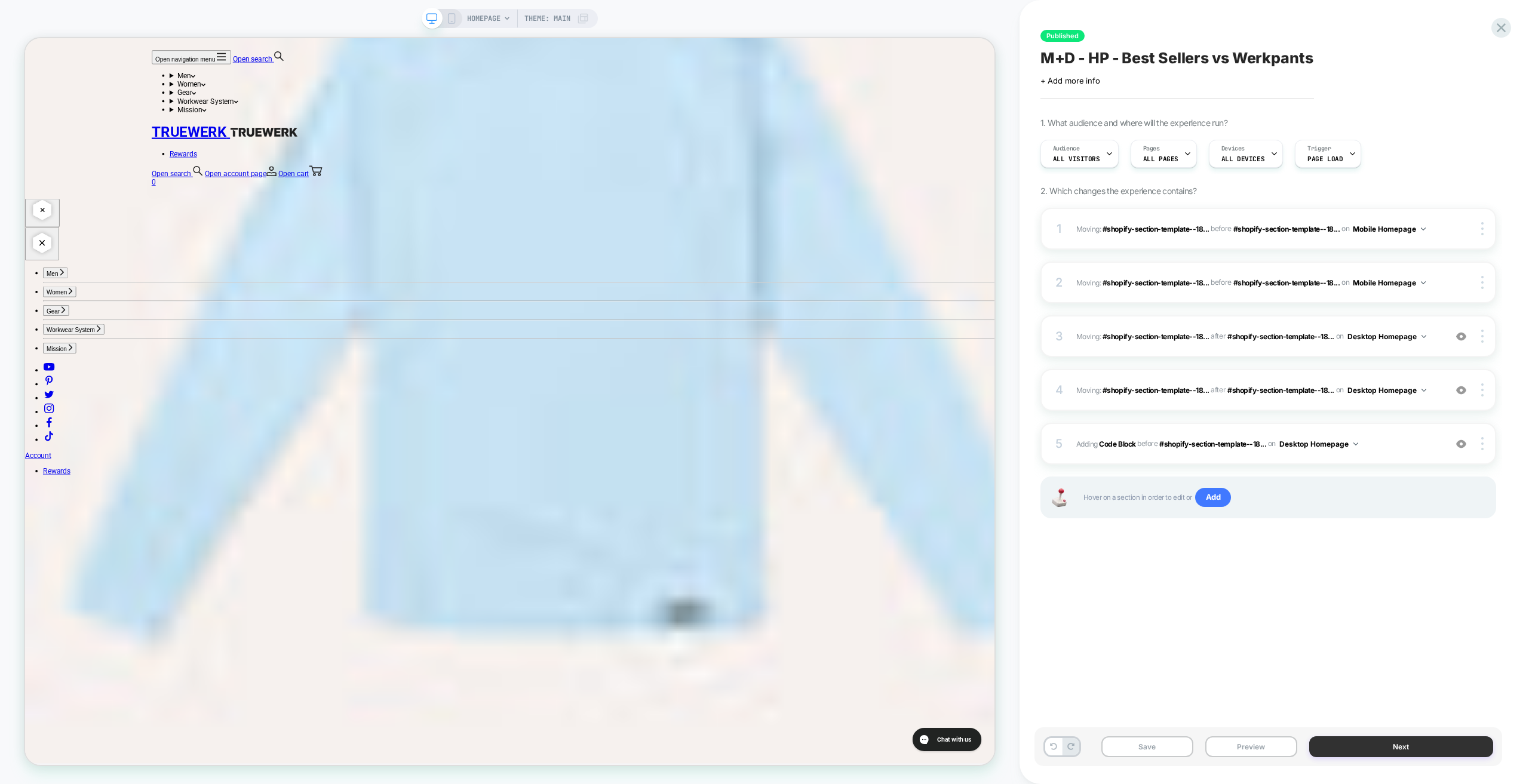
click at [1387, 745] on button "Next" at bounding box center [1401, 747] width 184 height 21
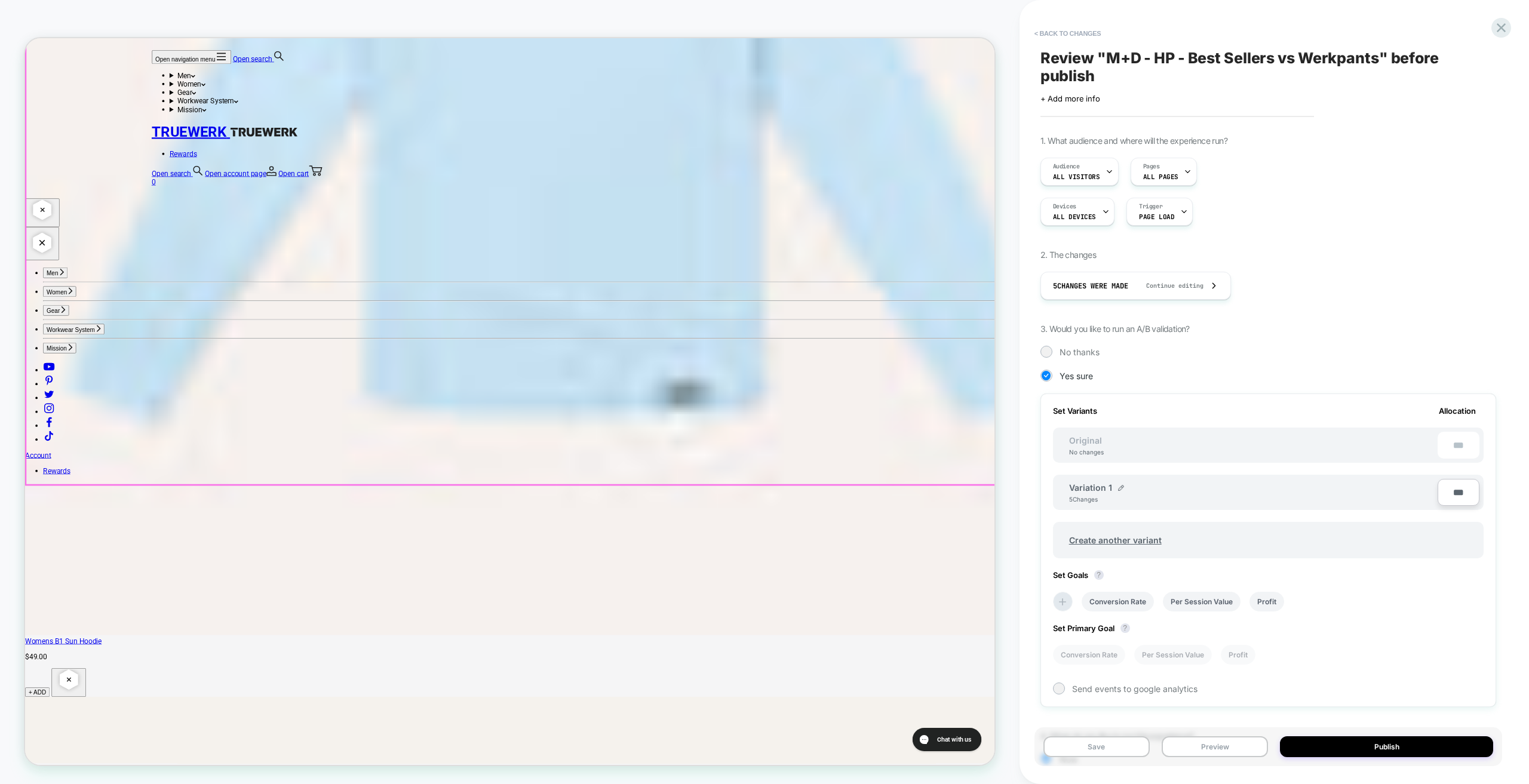
scroll to position [3327, 0]
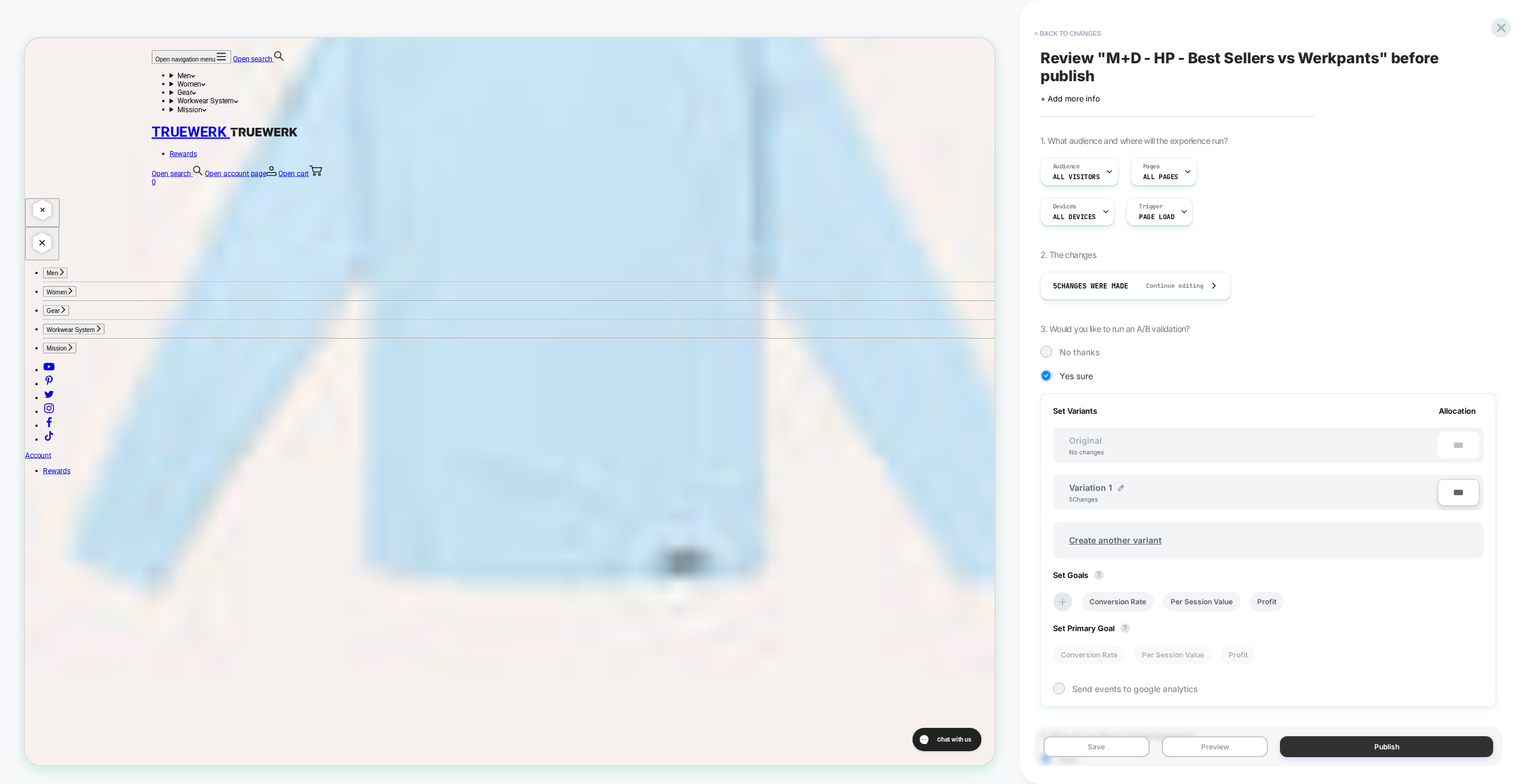
click at [1336, 746] on button "Publish" at bounding box center [1386, 747] width 213 height 21
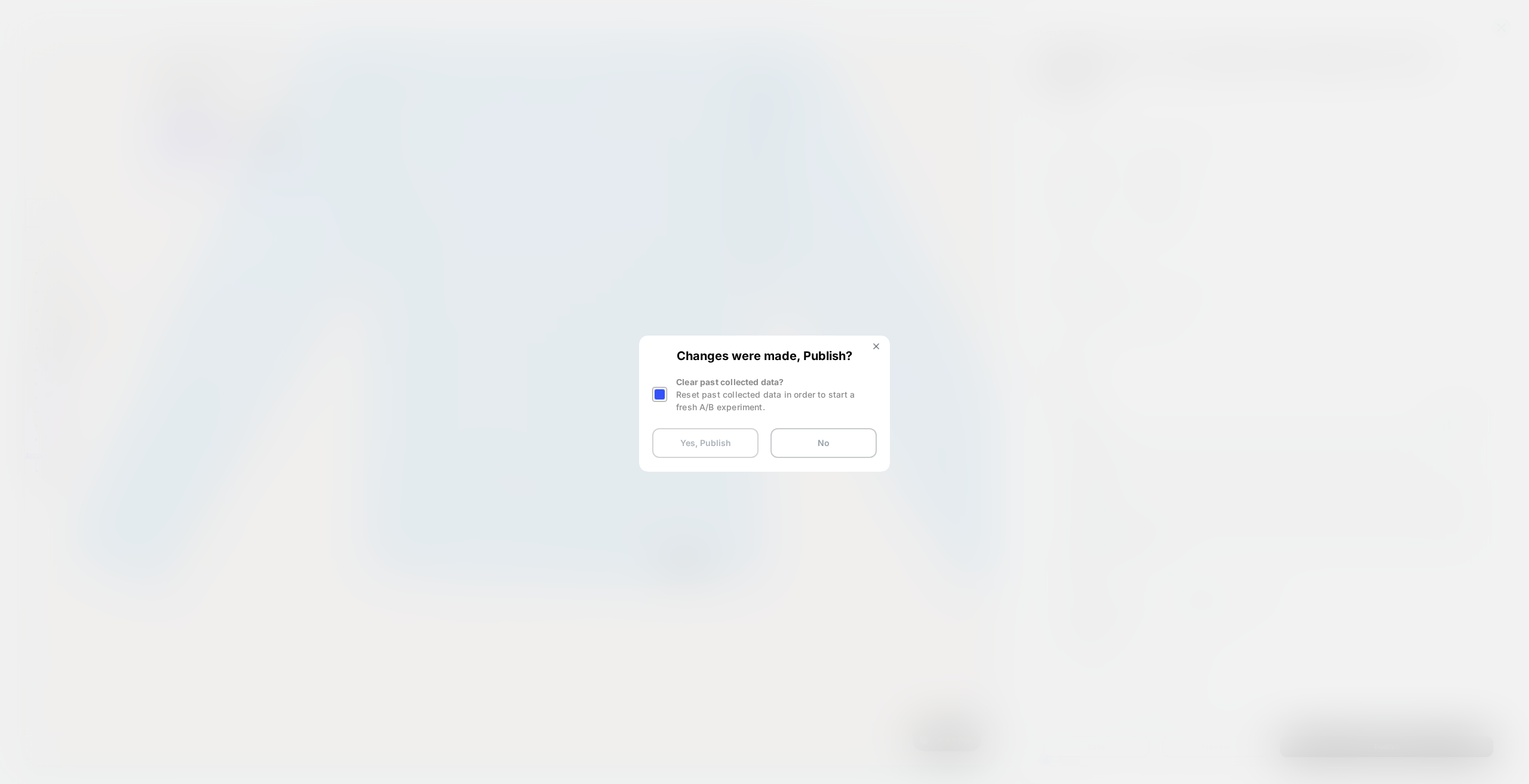
click at [710, 446] on button "Yes, Publish" at bounding box center [705, 442] width 106 height 30
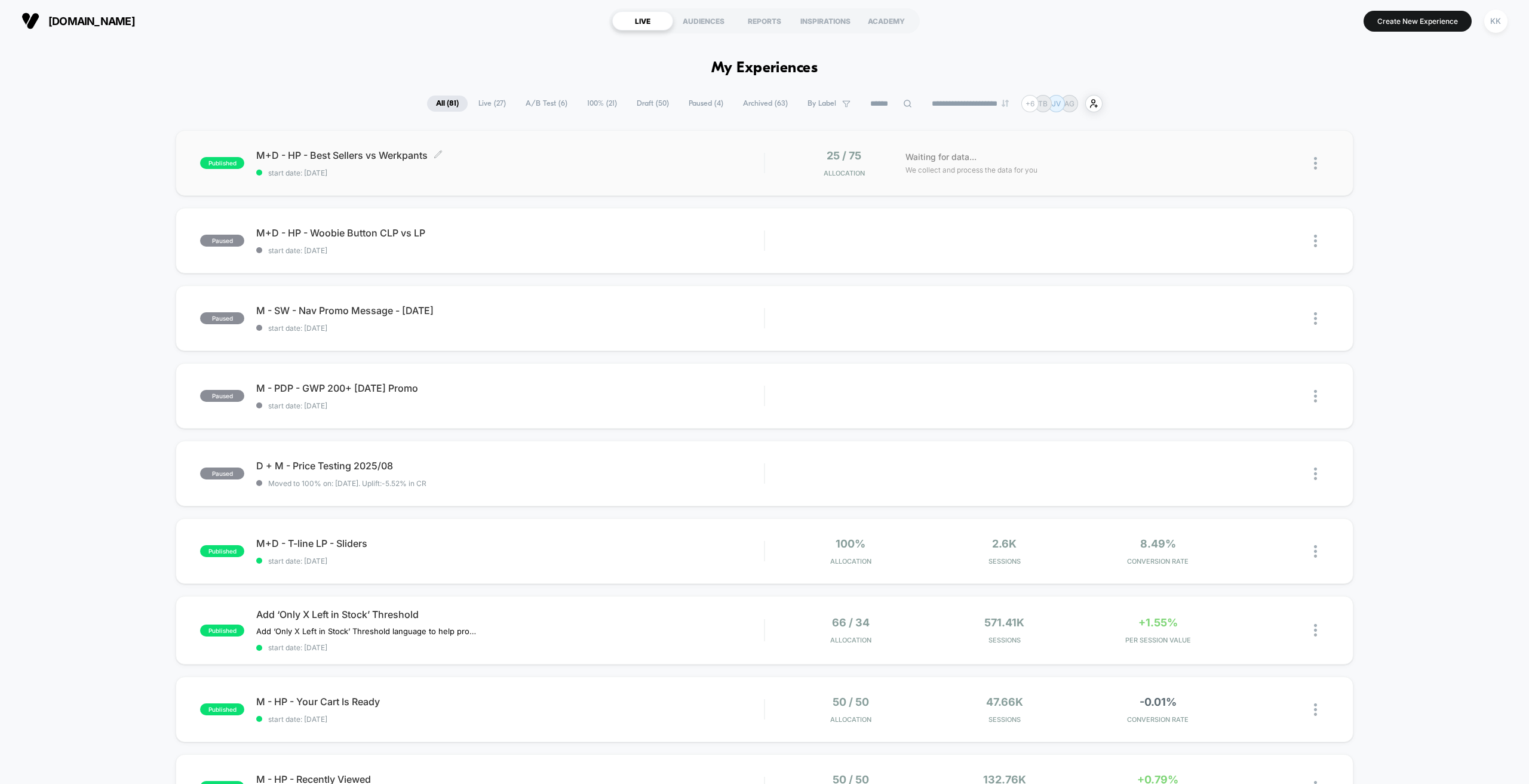
click at [603, 161] on div "M+D - HP - Best Sellers vs Werkpants Click to edit experience details Click to …" at bounding box center [510, 163] width 508 height 28
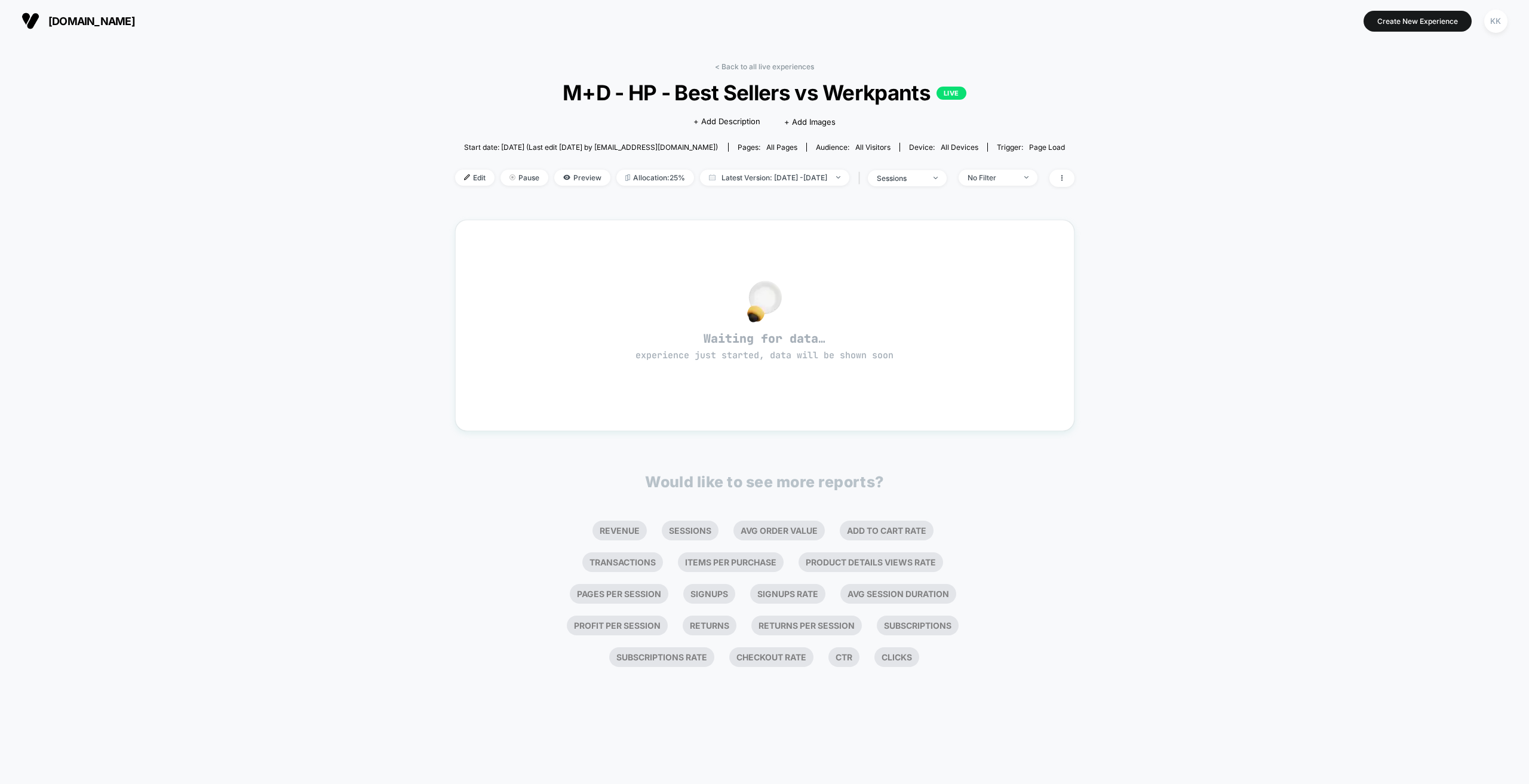
click at [455, 176] on span "Edit" at bounding box center [474, 178] width 39 height 16
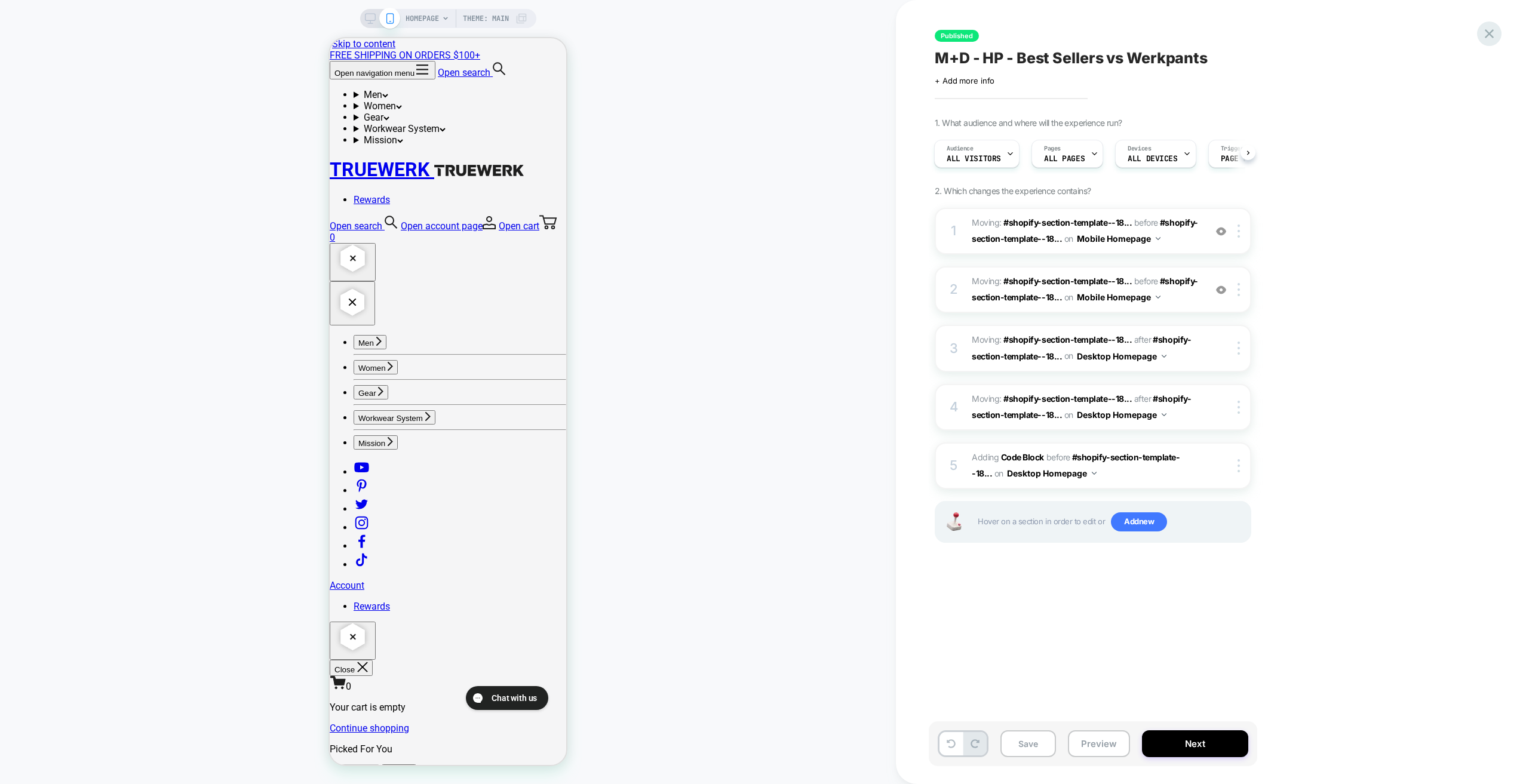
click at [1491, 36] on icon at bounding box center [1490, 34] width 9 height 9
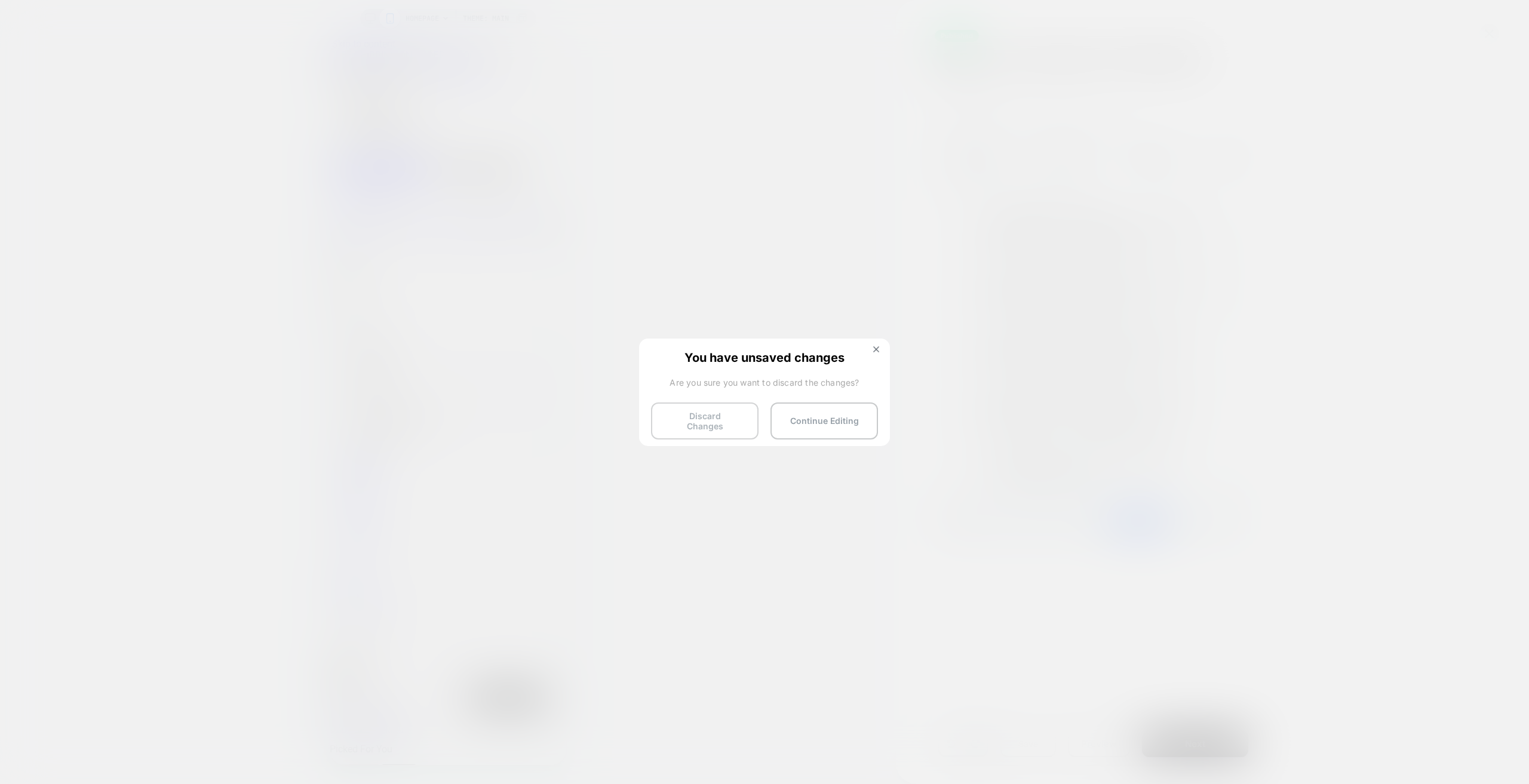
click at [734, 419] on button "Discard Changes" at bounding box center [705, 421] width 108 height 37
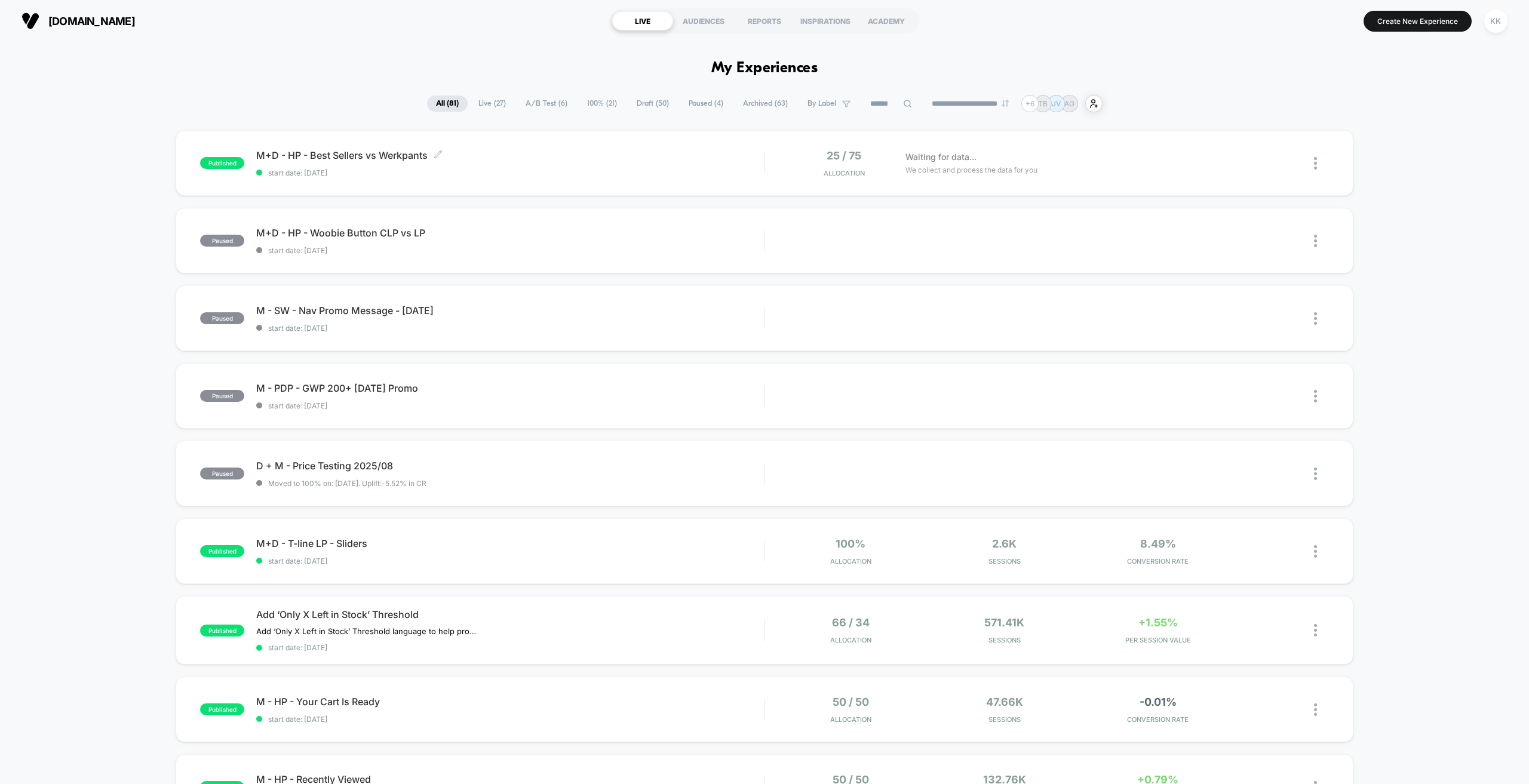
click at [623, 163] on div "M+D - HP - Best Sellers vs Werkpants Click to edit experience details Click to …" at bounding box center [510, 163] width 508 height 28
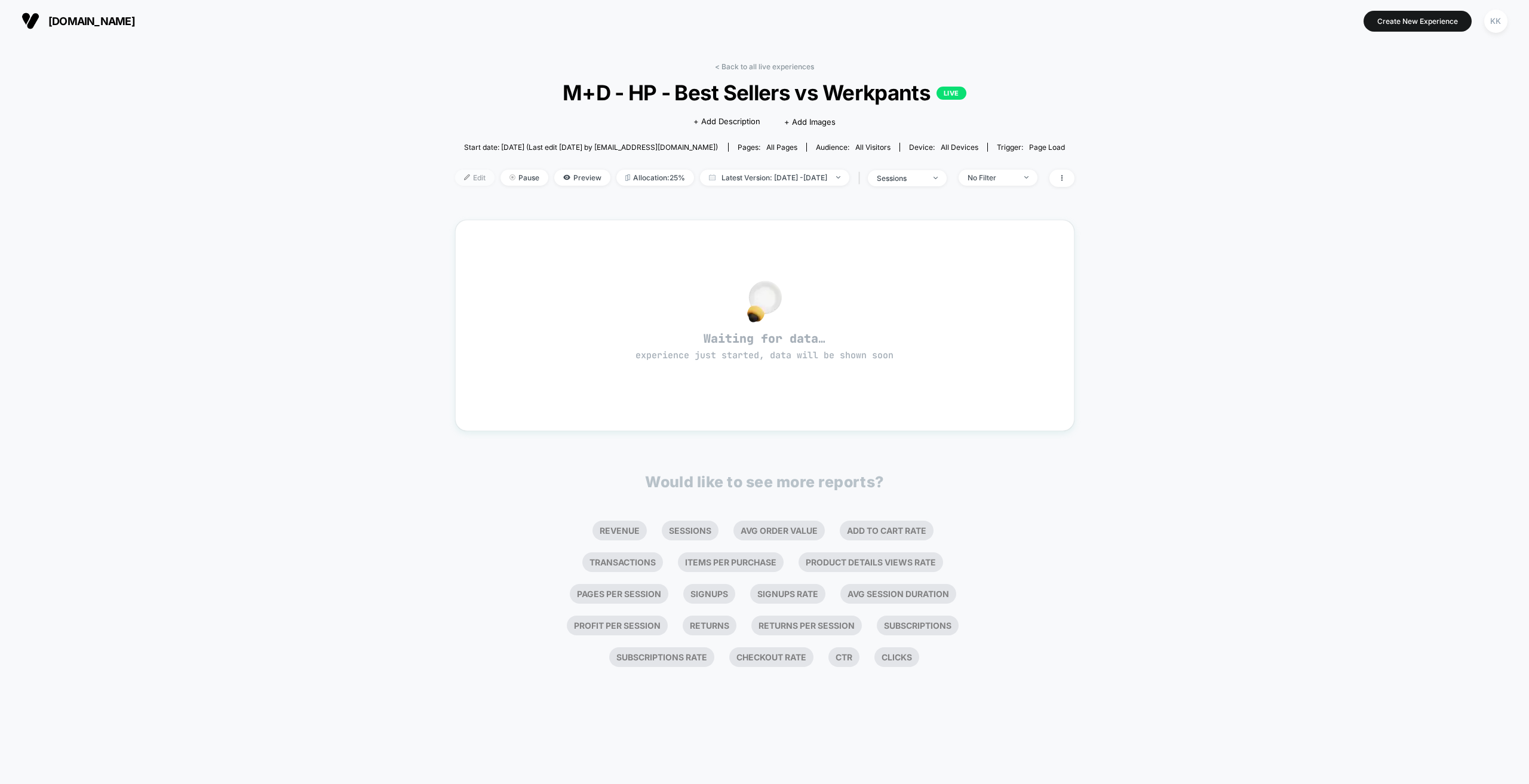
click at [464, 177] on img at bounding box center [467, 177] width 6 height 6
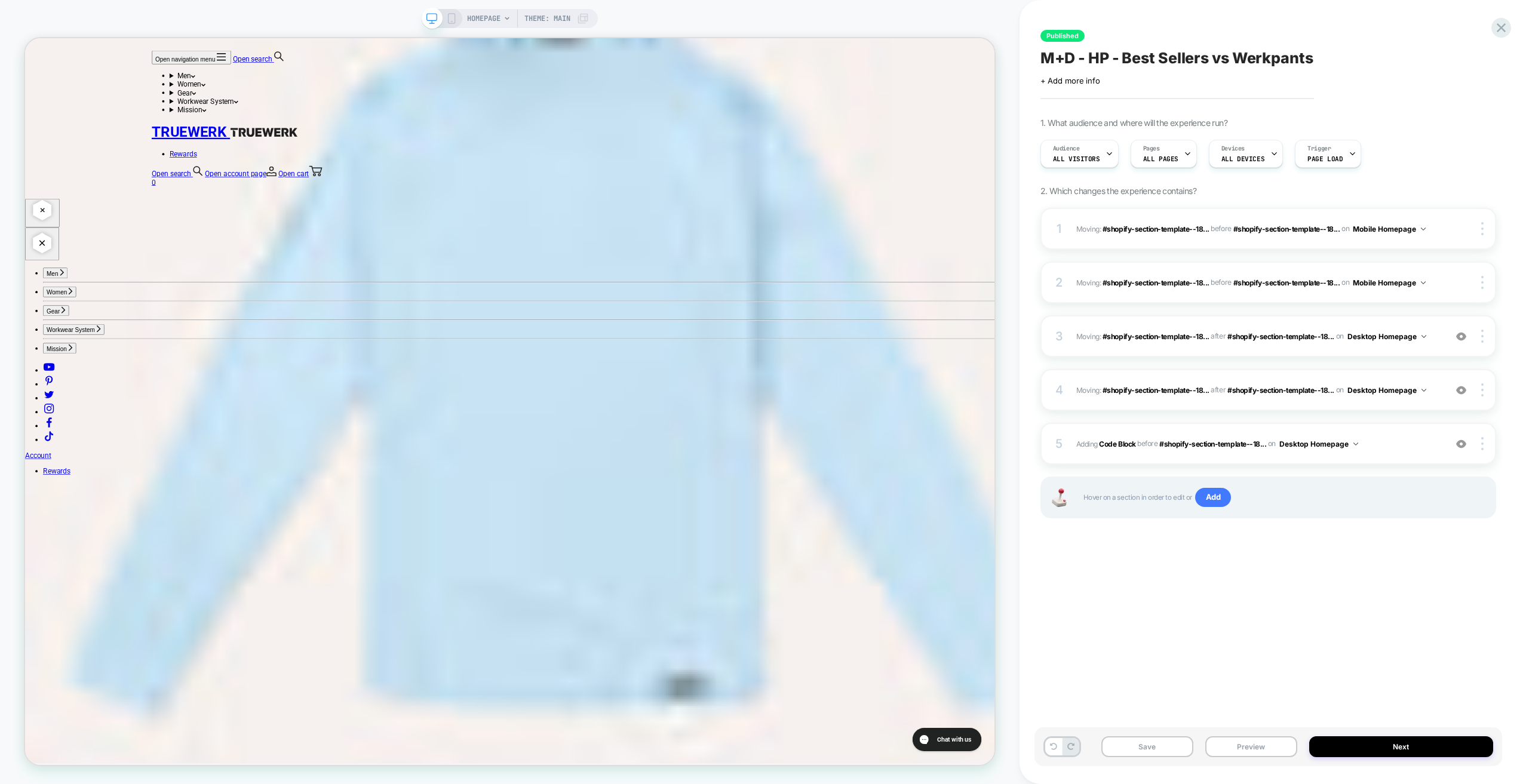
scroll to position [3165, 0]
